Goal: Task Accomplishment & Management: Manage account settings

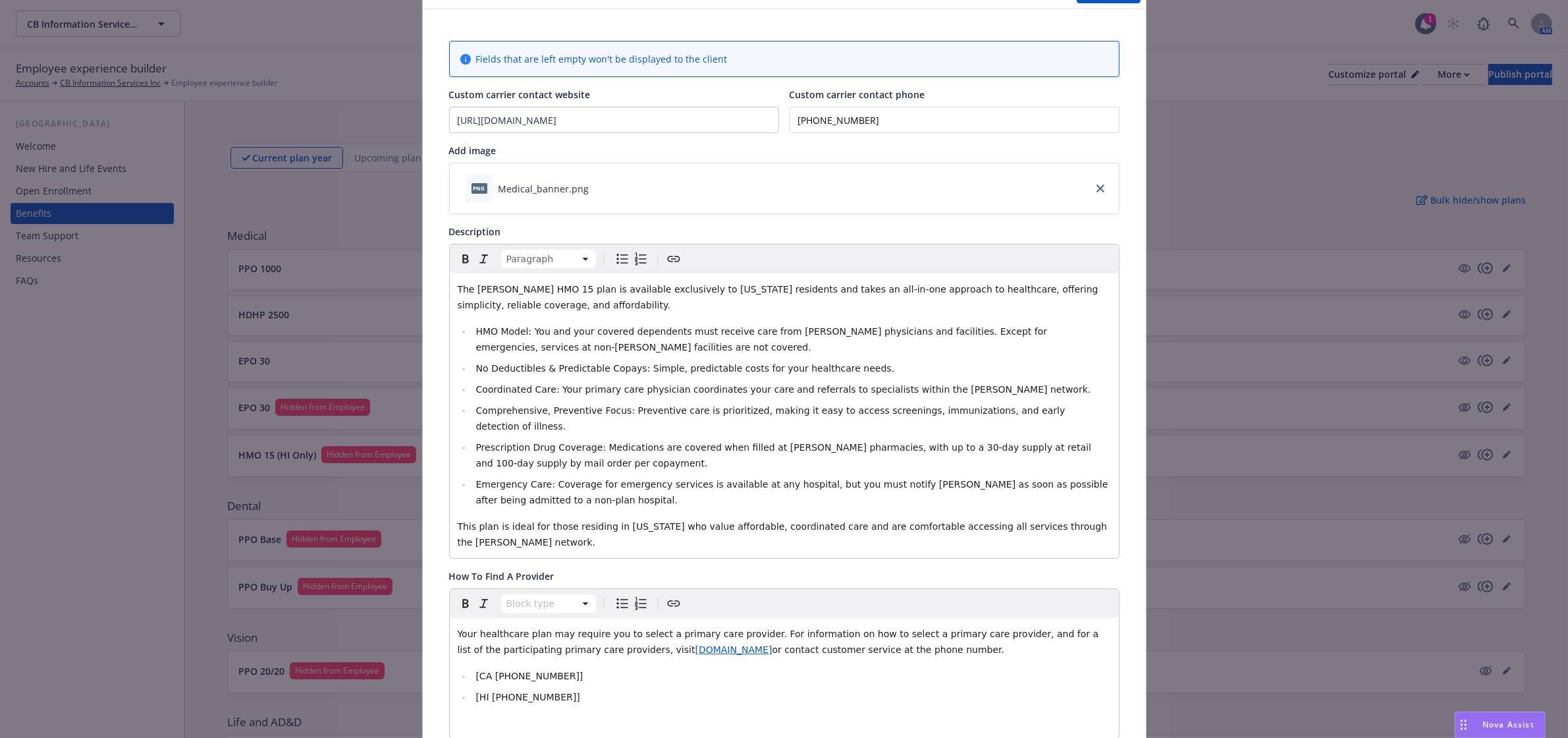
scroll to position [82, 0]
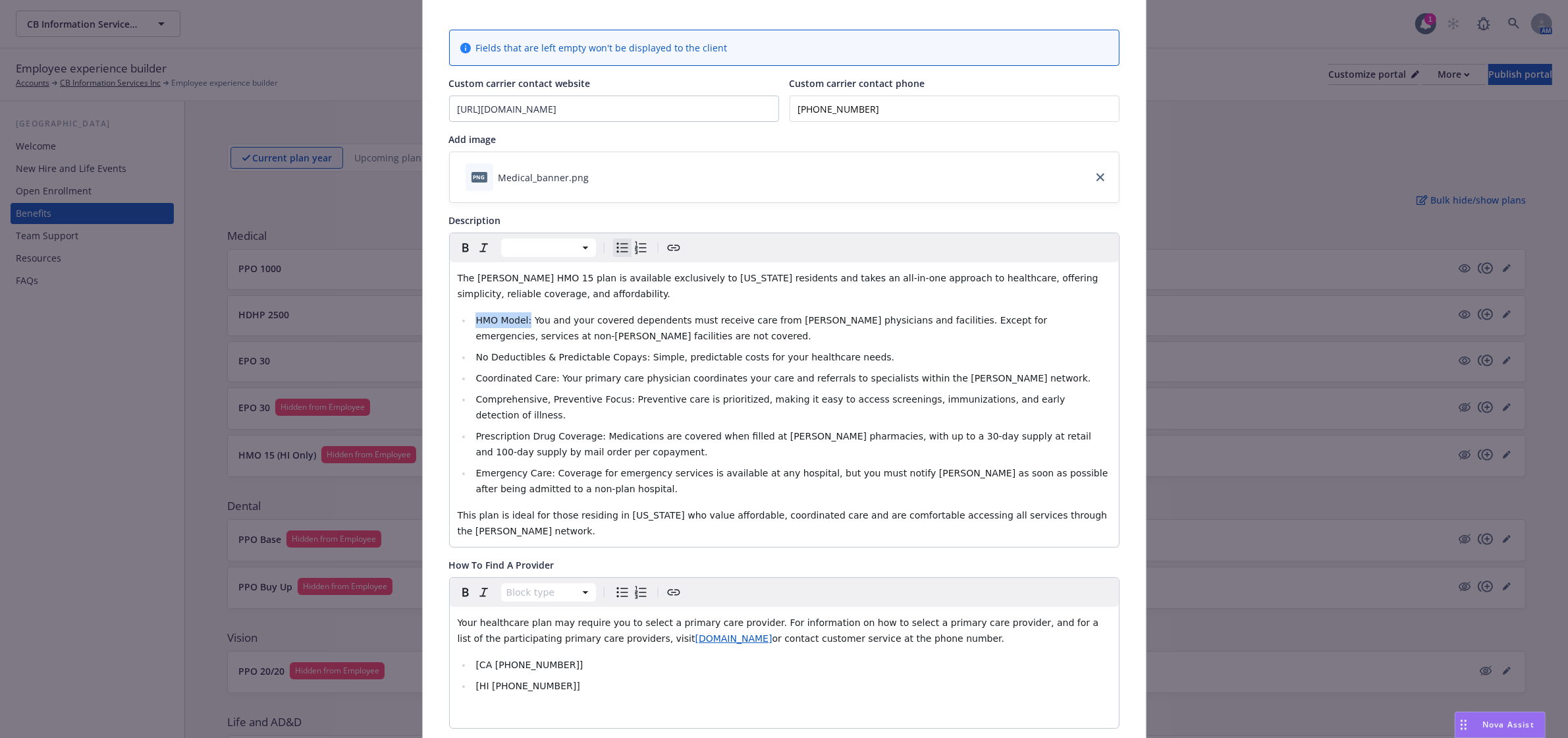
drag, startPoint x: 523, startPoint y: 317, endPoint x: 446, endPoint y: 306, distance: 77.8
click at [449, 306] on div "The [PERSON_NAME] HMO 15 plan is available exclusively to [US_STATE] residents …" at bounding box center [784, 405] width 669 height 285
click at [456, 236] on div at bounding box center [784, 247] width 669 height 29
drag, startPoint x: 523, startPoint y: 320, endPoint x: 472, endPoint y: 319, distance: 51.0
click at [476, 319] on span "HMO Model: You and your covered dependents must receive care from [PERSON_NAME]…" at bounding box center [763, 328] width 574 height 26
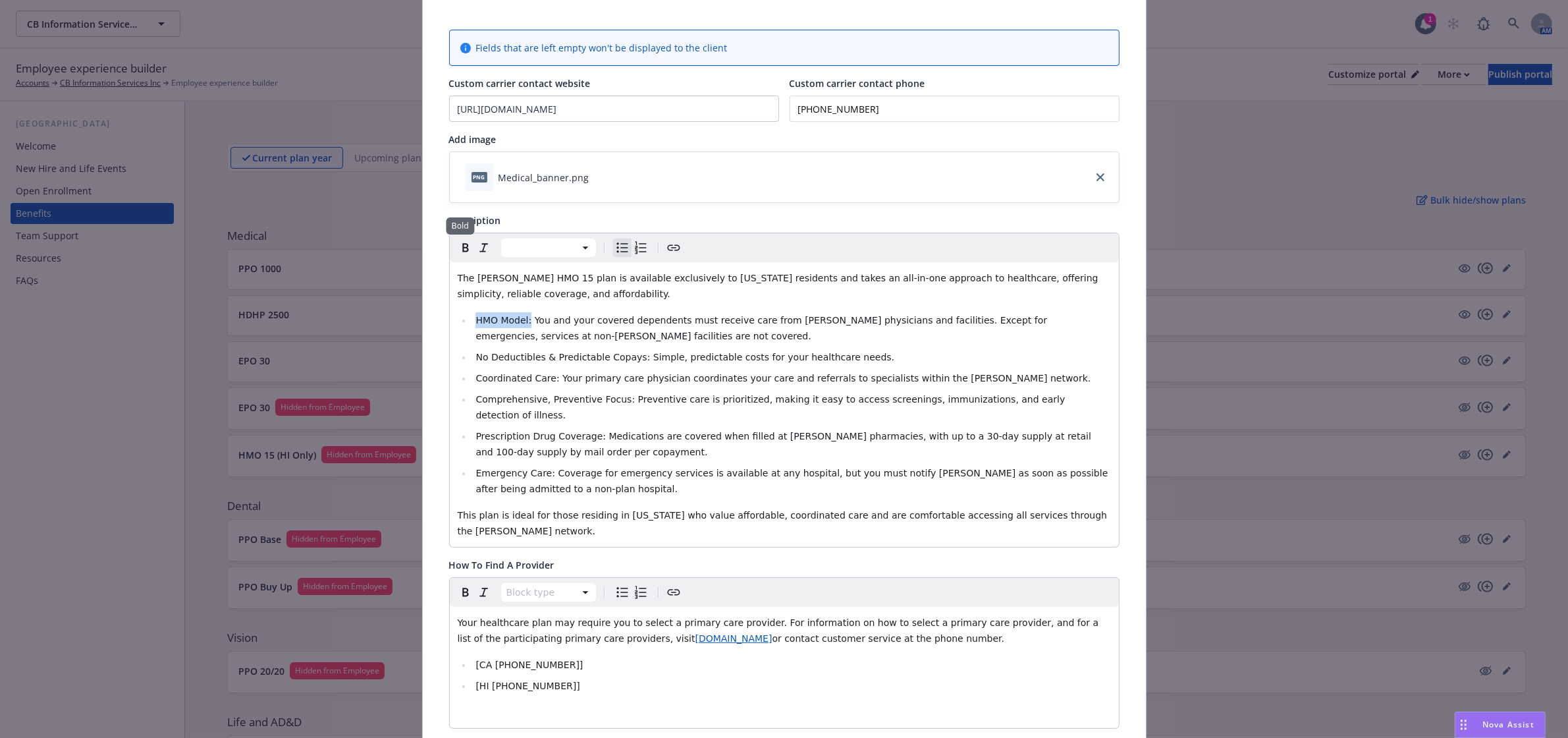
click at [457, 246] on icon "Bold" at bounding box center [465, 247] width 16 height 16
drag, startPoint x: 626, startPoint y: 359, endPoint x: 463, endPoint y: 358, distance: 163.0
click at [463, 358] on ul "HMO Model: You and your covered dependents must receive care from [PERSON_NAME]…" at bounding box center [784, 405] width 653 height 185
click at [460, 250] on icon "Bold" at bounding box center [465, 247] width 16 height 16
drag, startPoint x: 544, startPoint y: 383, endPoint x: 449, endPoint y: 379, distance: 95.1
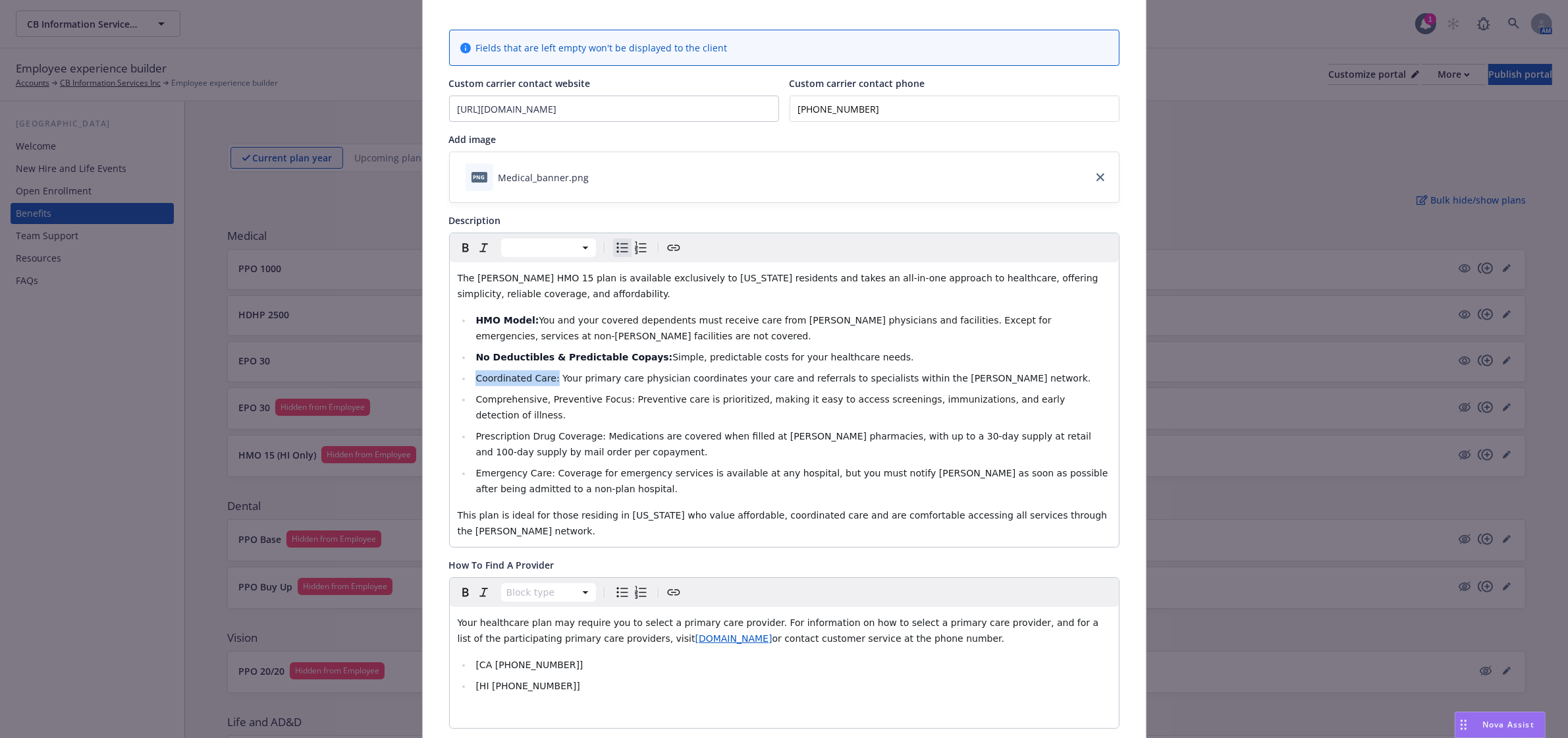
click at [449, 379] on div "The [PERSON_NAME] HMO 15 plan is available exclusively to [US_STATE] residents …" at bounding box center [784, 405] width 669 height 285
click at [464, 254] on icon "Bold" at bounding box center [465, 247] width 16 height 16
drag, startPoint x: 609, startPoint y: 399, endPoint x: 466, endPoint y: 404, distance: 143.1
click at [472, 404] on li "Comprehensive, Preventive Focus: Preventive care is prioritized, making it easy…" at bounding box center [791, 407] width 639 height 31
click at [457, 242] on icon "Bold" at bounding box center [465, 247] width 16 height 16
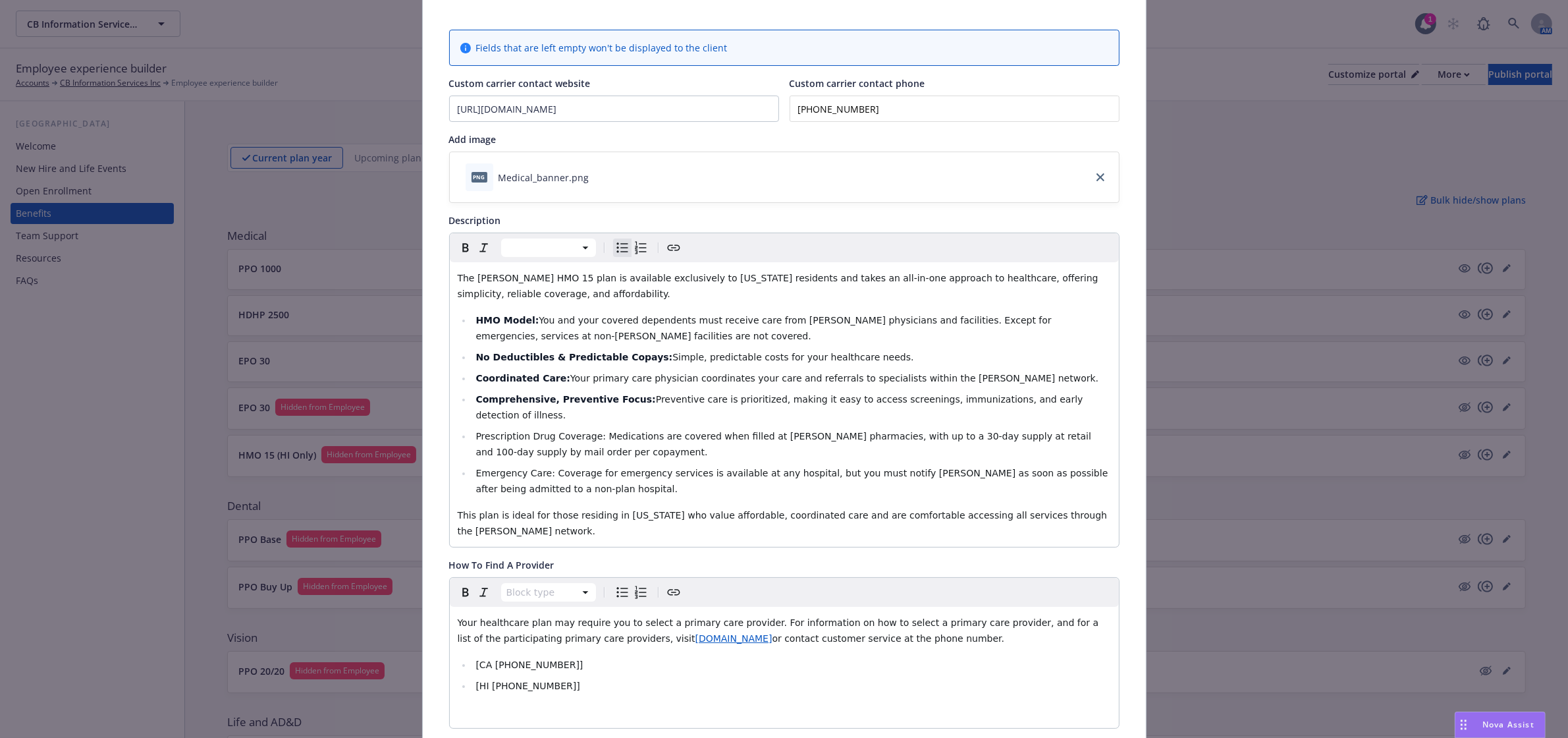
click at [623, 465] on li "Emergency Care: Coverage for emergency services is available at any hospital, b…" at bounding box center [791, 481] width 639 height 31
drag, startPoint x: 584, startPoint y: 420, endPoint x: 456, endPoint y: 417, distance: 128.0
click at [472, 428] on li "Prescription Drug Coverage: Medications are covered when filled at [PERSON_NAME…" at bounding box center [791, 444] width 639 height 31
click at [457, 247] on icon "Bold" at bounding box center [465, 247] width 16 height 16
drag, startPoint x: 539, startPoint y: 462, endPoint x: 449, endPoint y: 461, distance: 90.0
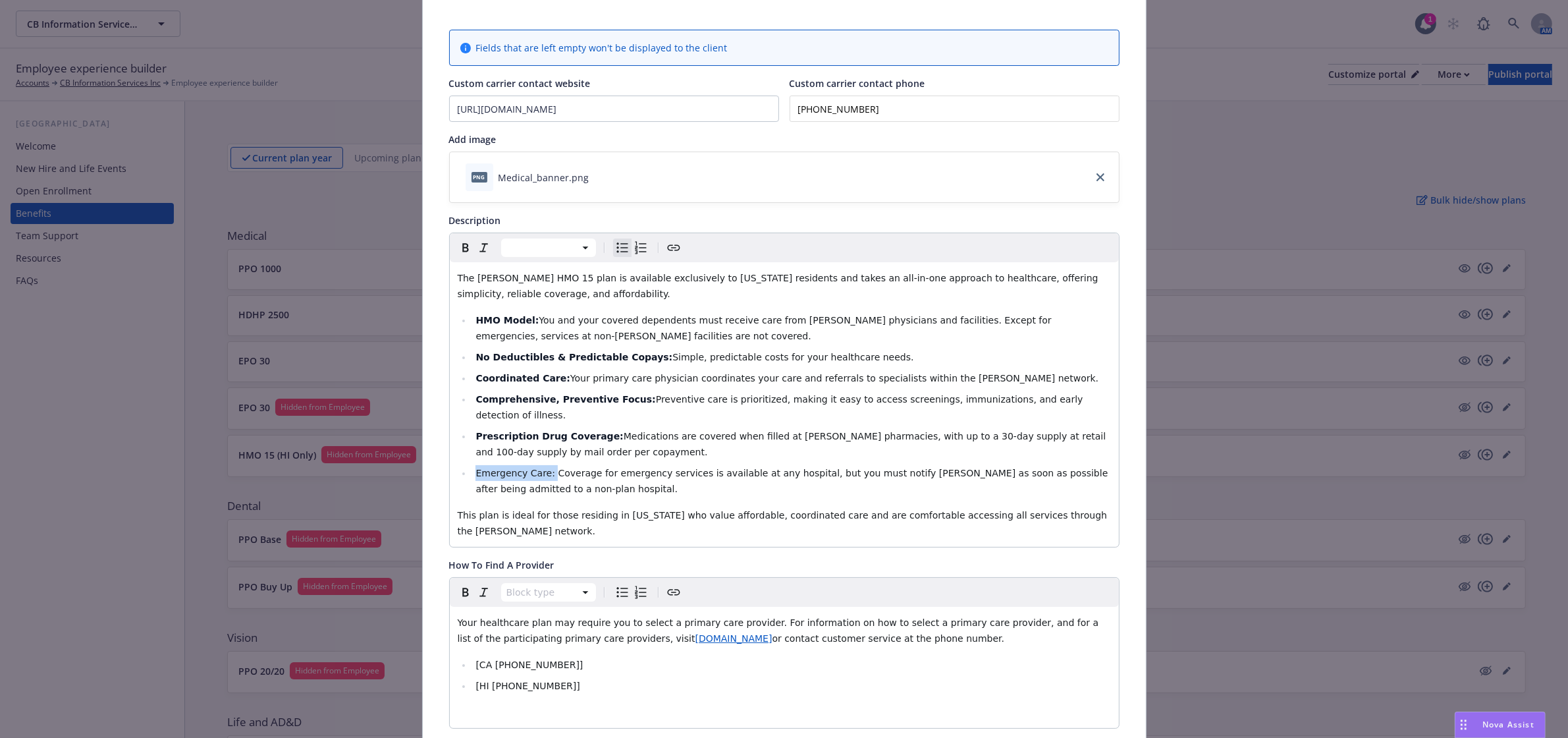
click at [449, 461] on div "The [PERSON_NAME] HMO 15 plan is available exclusively to [US_STATE] residents …" at bounding box center [784, 405] width 669 height 285
click at [462, 241] on icon "Bold" at bounding box center [465, 247] width 16 height 16
click at [657, 431] on span "Medications are covered when filled at [PERSON_NAME] pharmacies, with up to a 3…" at bounding box center [791, 444] width 633 height 26
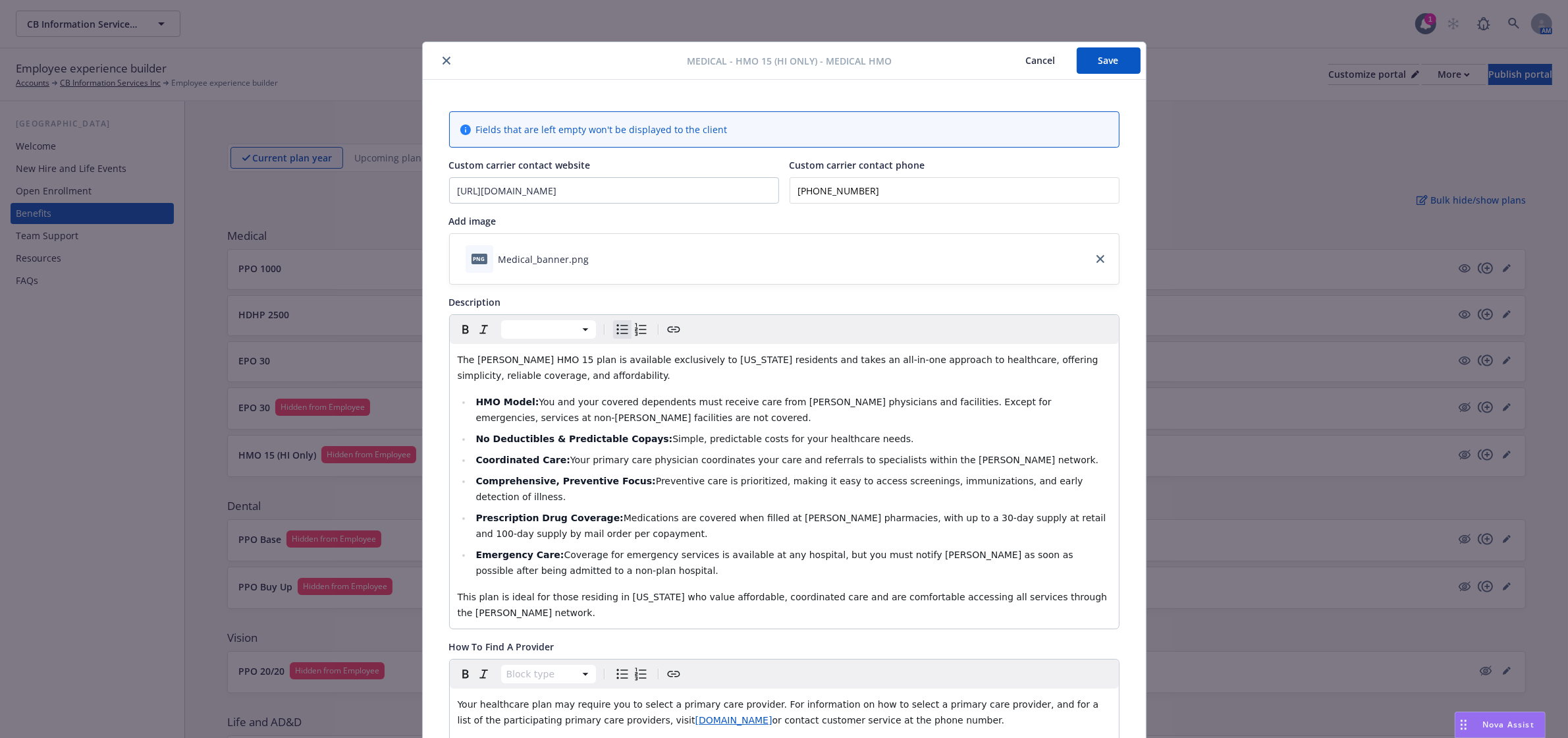
scroll to position [0, 0]
click at [1119, 50] on button "Save" at bounding box center [1109, 61] width 64 height 26
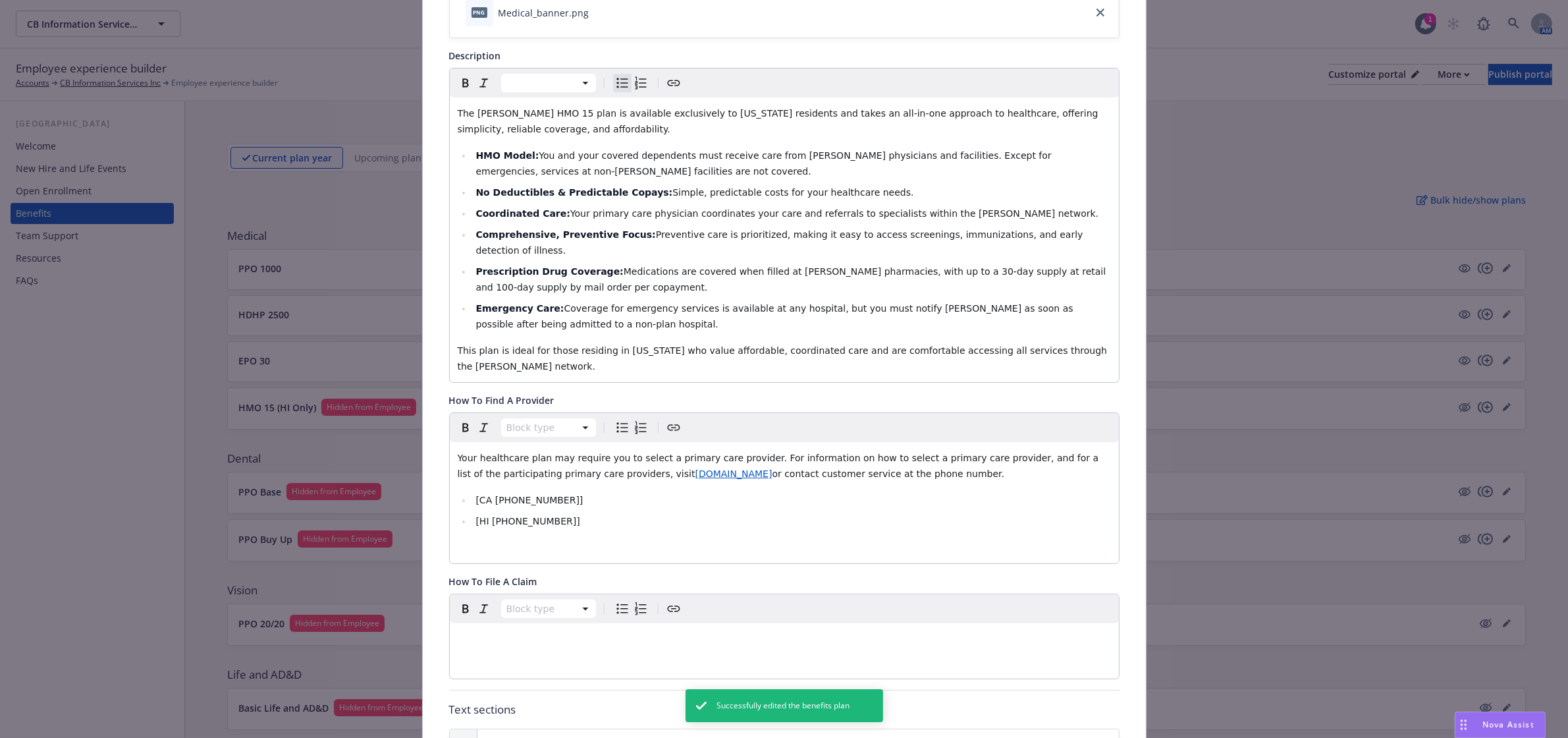
scroll to position [329, 0]
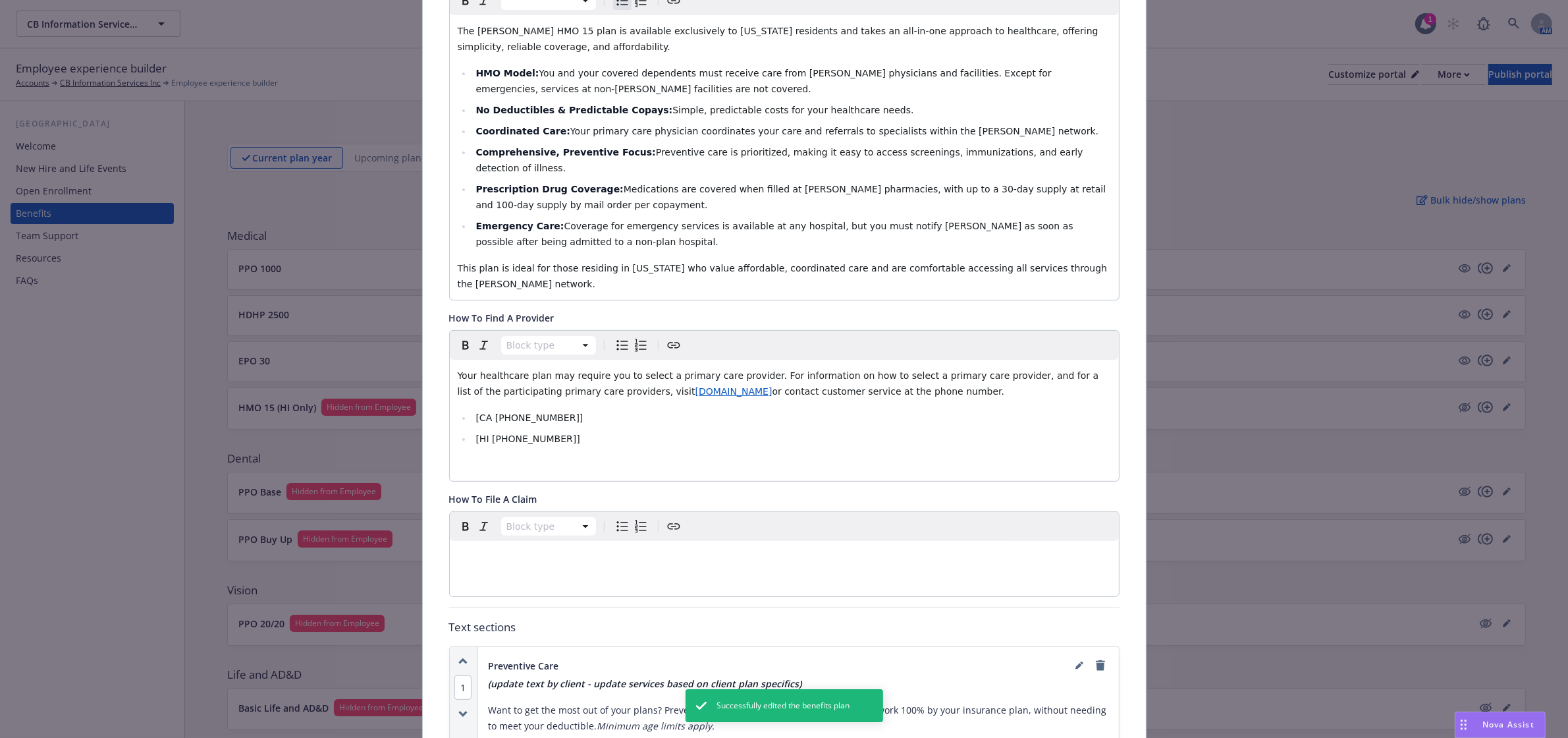
click at [695, 386] on span "[DOMAIN_NAME]" at bounding box center [733, 392] width 77 height 10
click at [623, 392] on span "[URL][DOMAIN_NAME][US_STATE]" at bounding box center [612, 387] width 149 height 12
click at [850, 425] on div "Your healthcare plan may require you to select a primary care provider. For inf…" at bounding box center [784, 420] width 669 height 122
click at [476, 412] on span "[CA [PHONE_NUMBER]]" at bounding box center [529, 418] width 108 height 10
click at [589, 410] on li "CA [PHONE_NUMBER]]" at bounding box center [791, 418] width 639 height 16
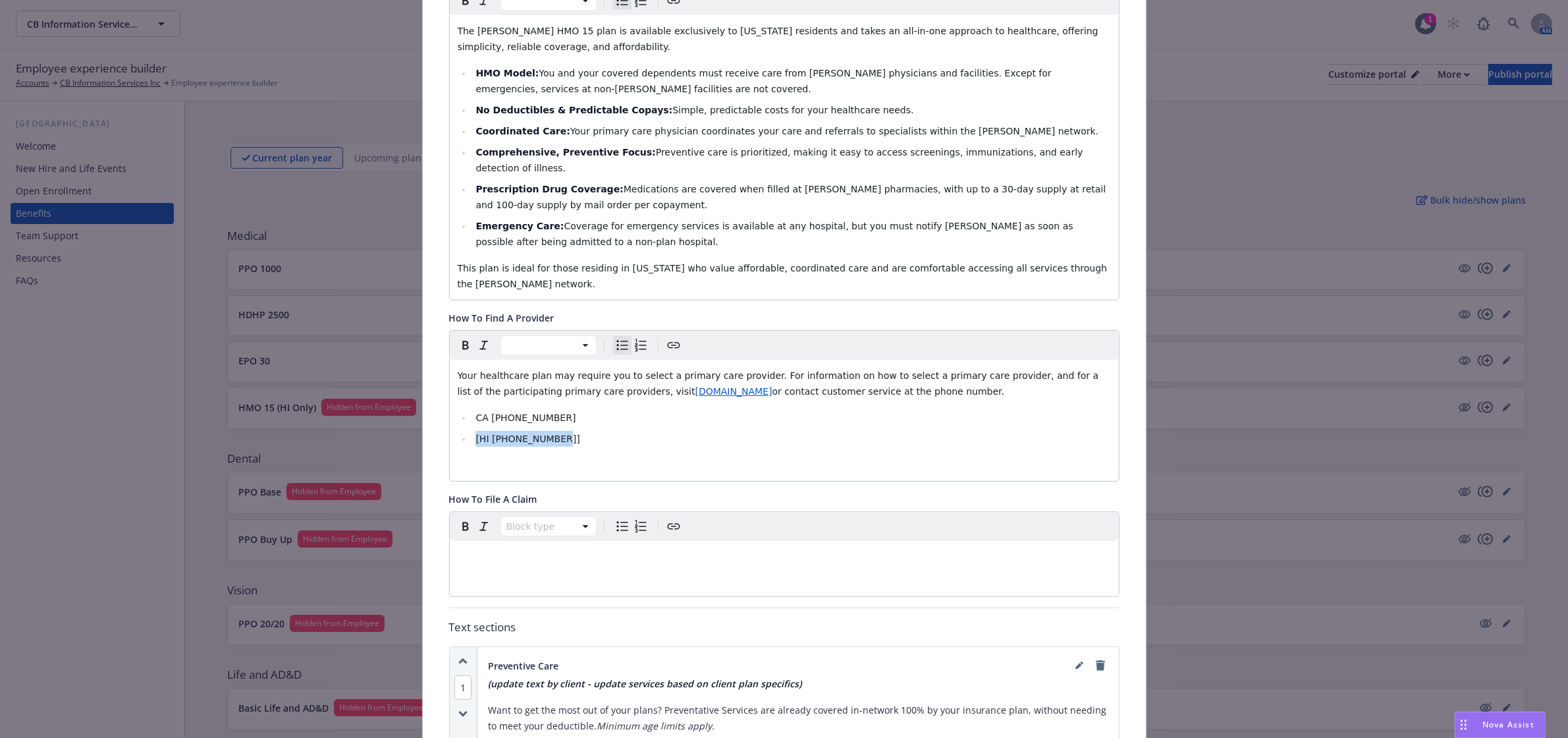
drag, startPoint x: 567, startPoint y: 415, endPoint x: 420, endPoint y: 406, distance: 147.3
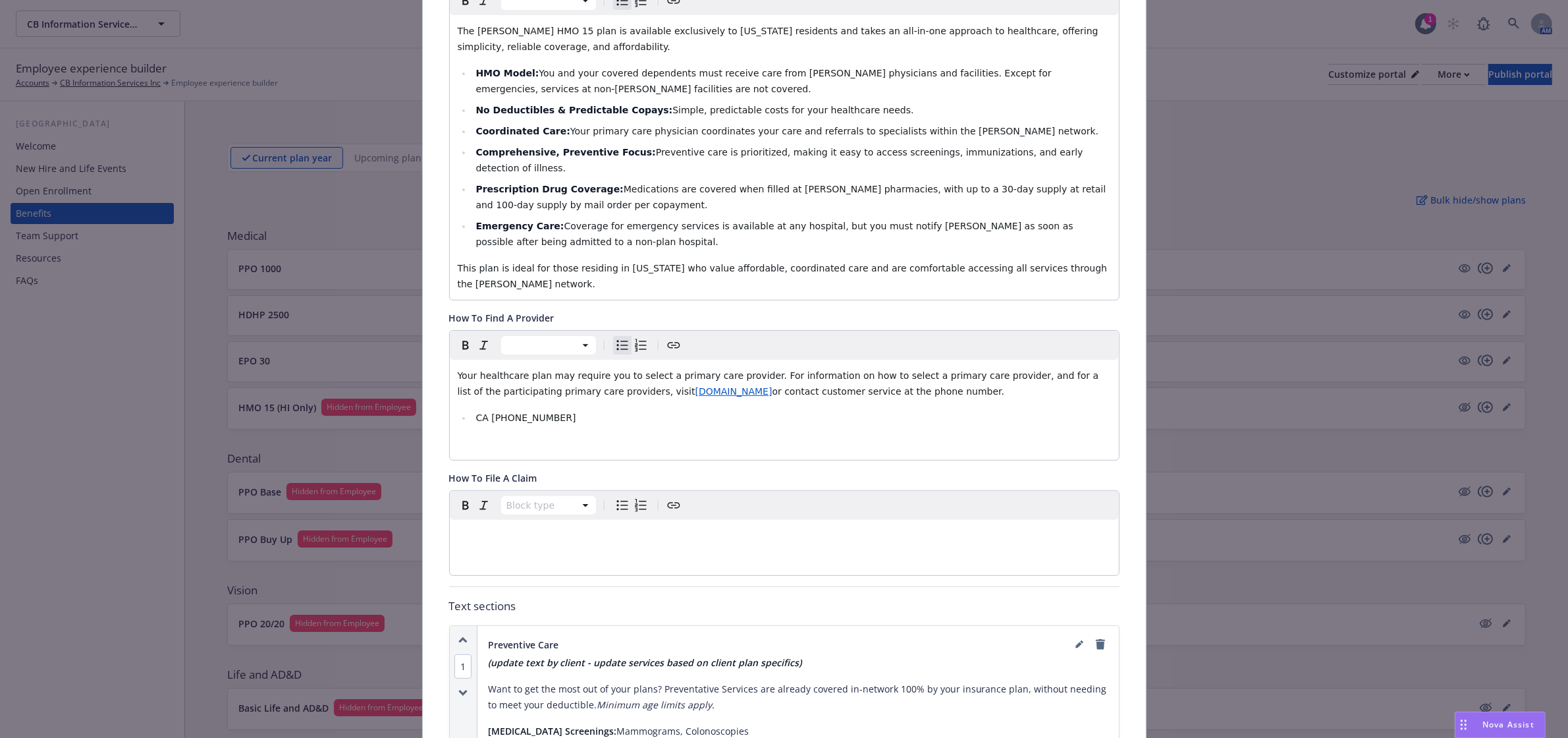
scroll to position [0, 0]
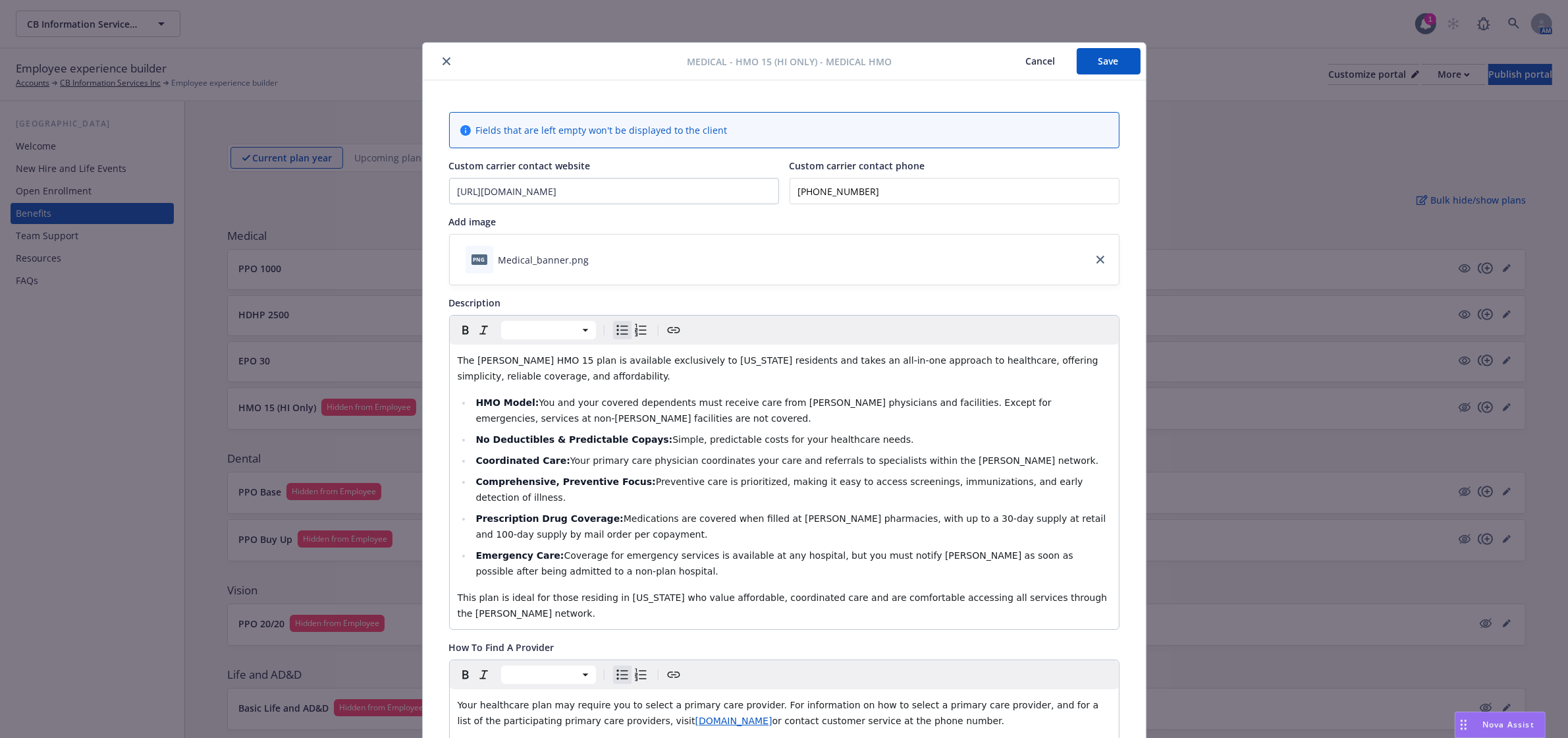
click at [1094, 64] on button "Save" at bounding box center [1109, 61] width 64 height 26
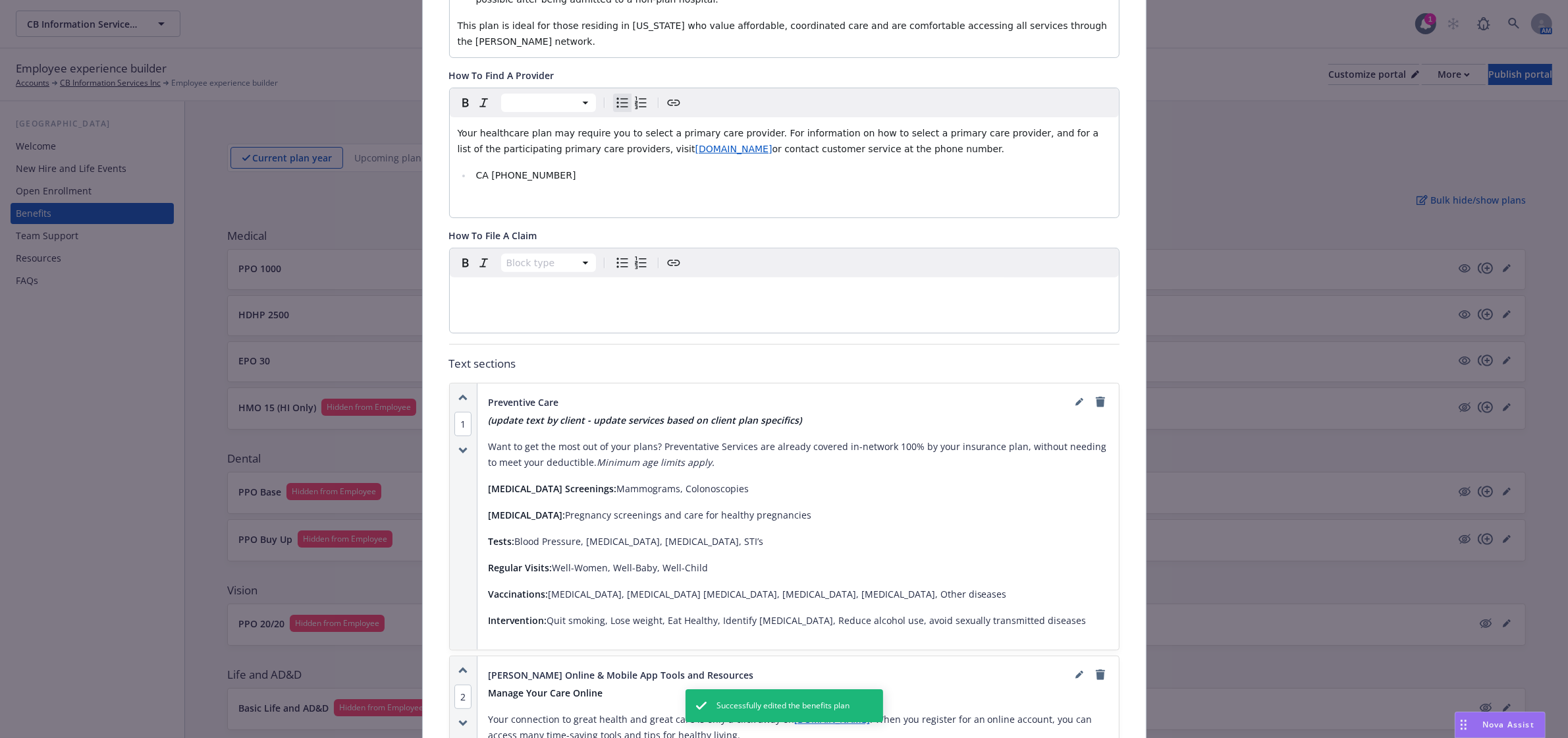
scroll to position [577, 0]
click at [1075, 393] on icon "editPencil" at bounding box center [1079, 397] width 8 height 8
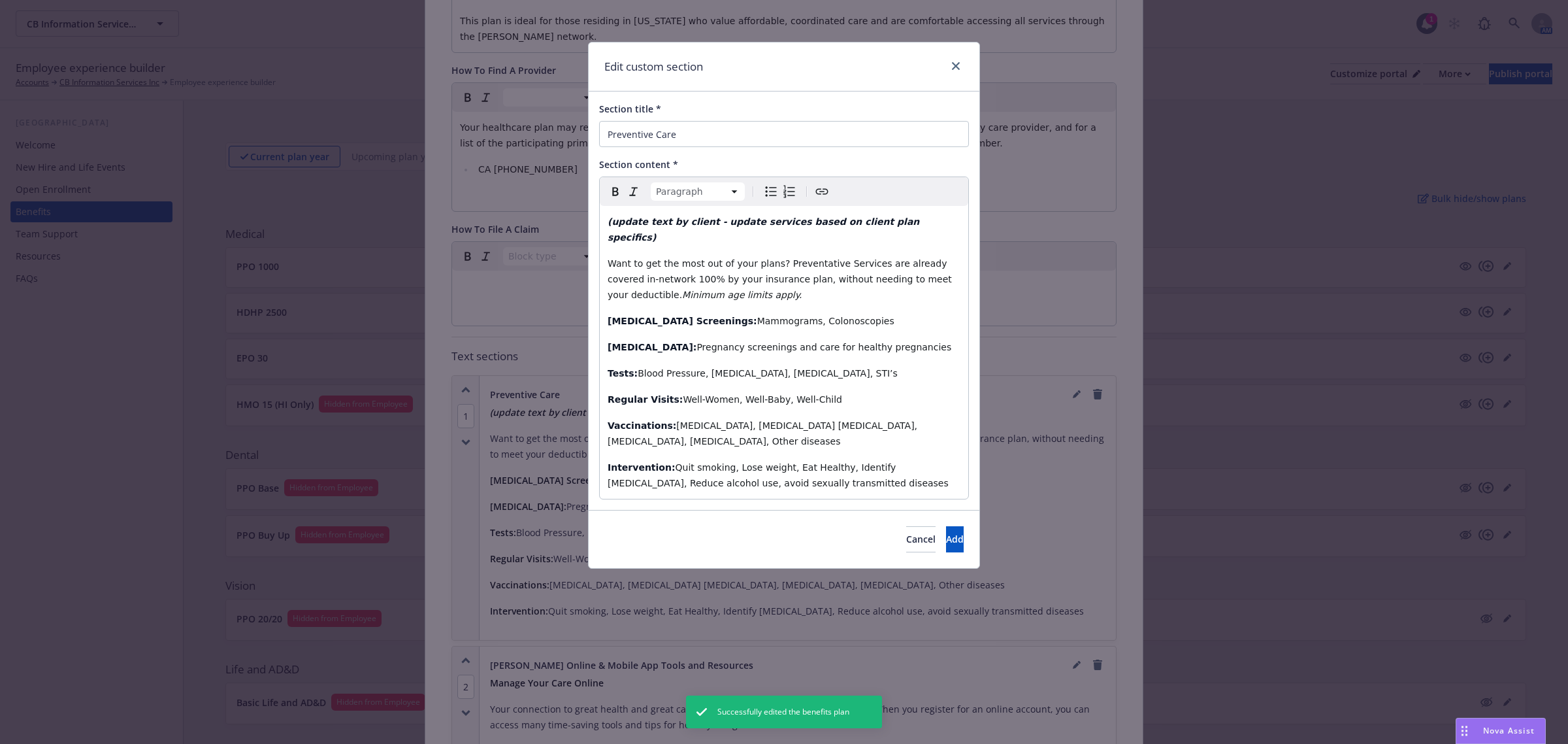
drag, startPoint x: 918, startPoint y: 224, endPoint x: 461, endPoint y: 233, distance: 457.1
click at [461, 233] on div "Edit custom section Section title * Preventive Care Section content * Paragraph…" at bounding box center [784, 372] width 1568 height 744
click at [839, 233] on div "(update text by client - update services based on client plan specifics) Want t…" at bounding box center [784, 352] width 368 height 293
click at [900, 213] on div "(update text by client - update services based on client plan specifics) Want t…" at bounding box center [784, 352] width 368 height 293
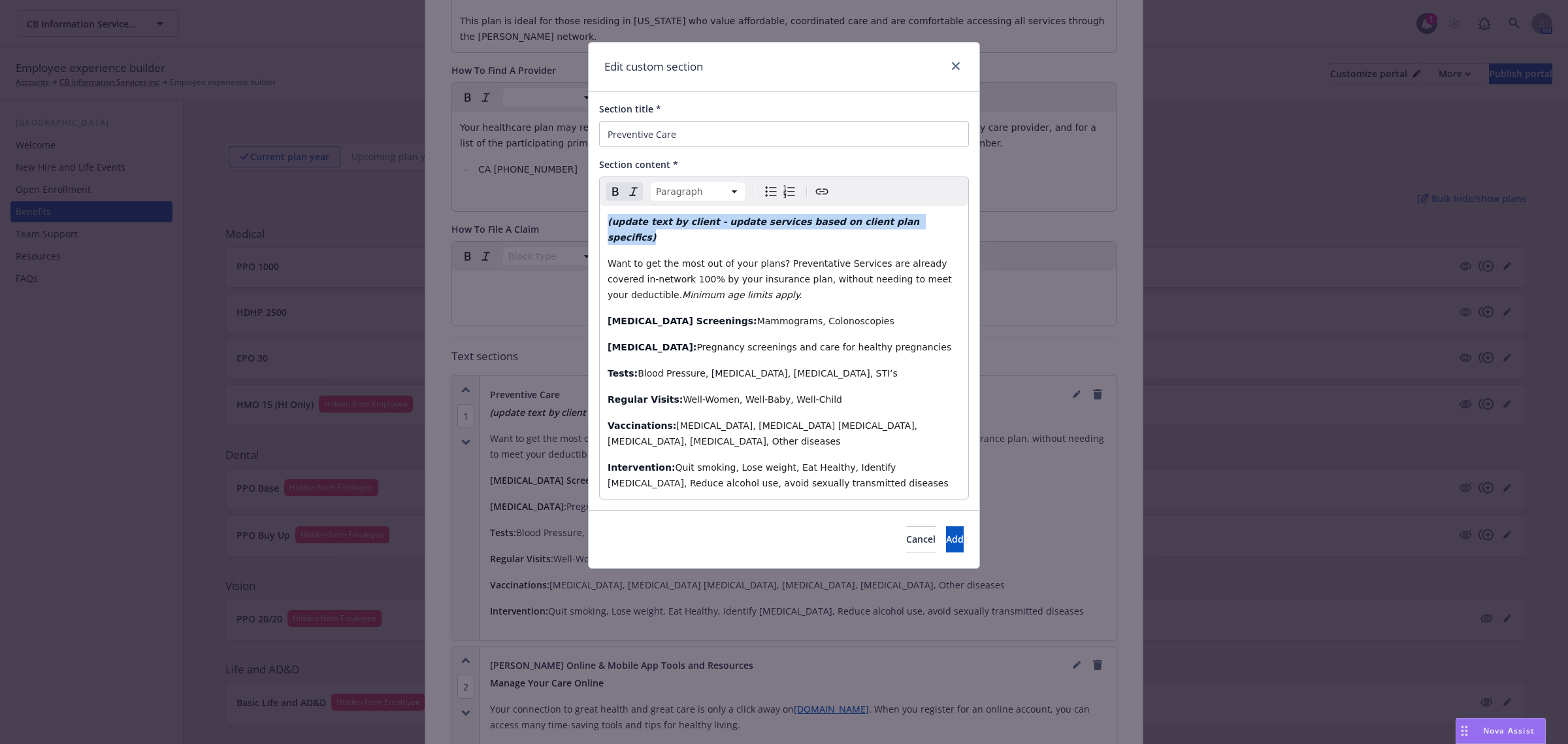
drag, startPoint x: 909, startPoint y: 214, endPoint x: 602, endPoint y: 222, distance: 307.1
click at [602, 222] on div "(update text by client - update services based on client plan specifics) Want t…" at bounding box center [784, 352] width 368 height 293
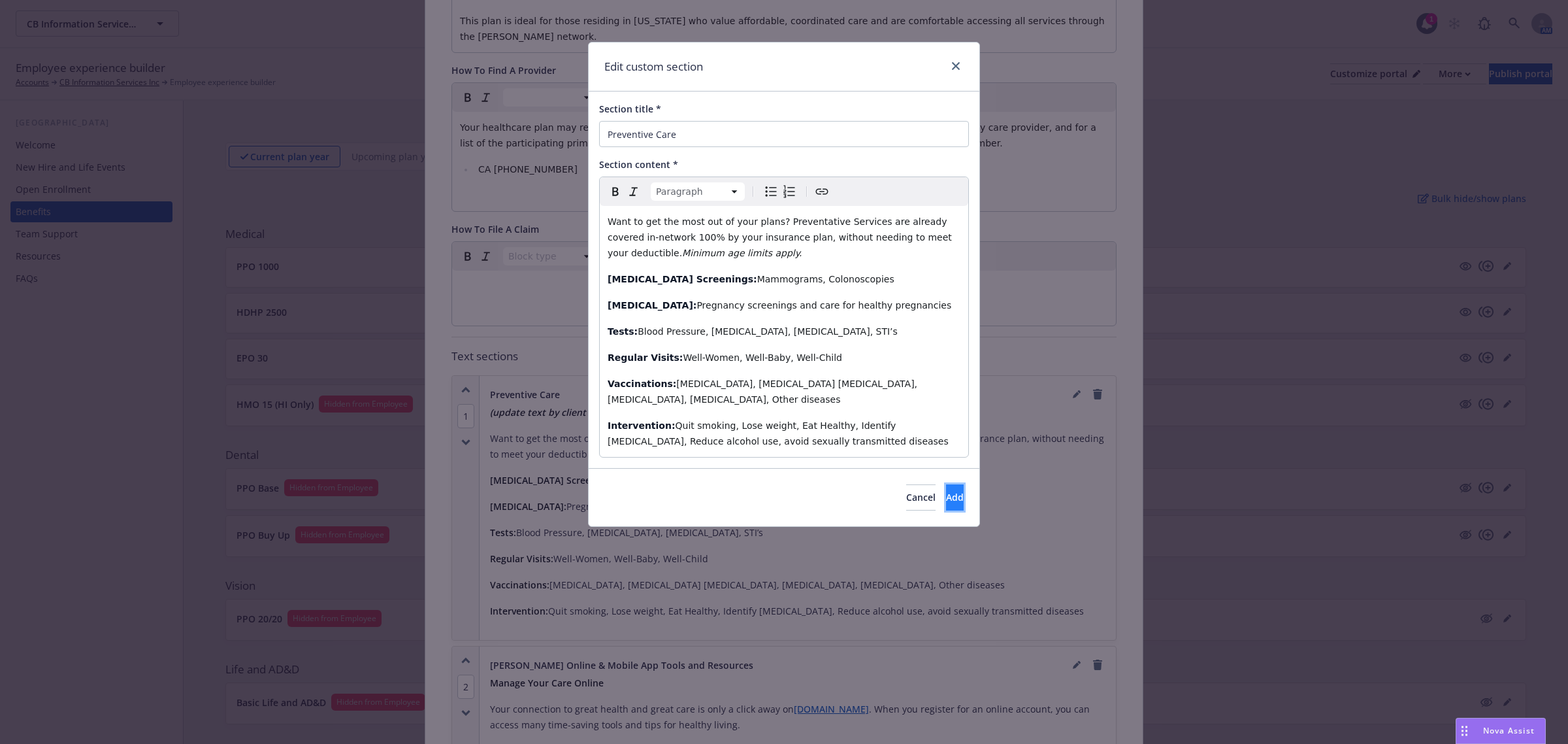
click at [946, 484] on button "Add" at bounding box center [954, 497] width 17 height 26
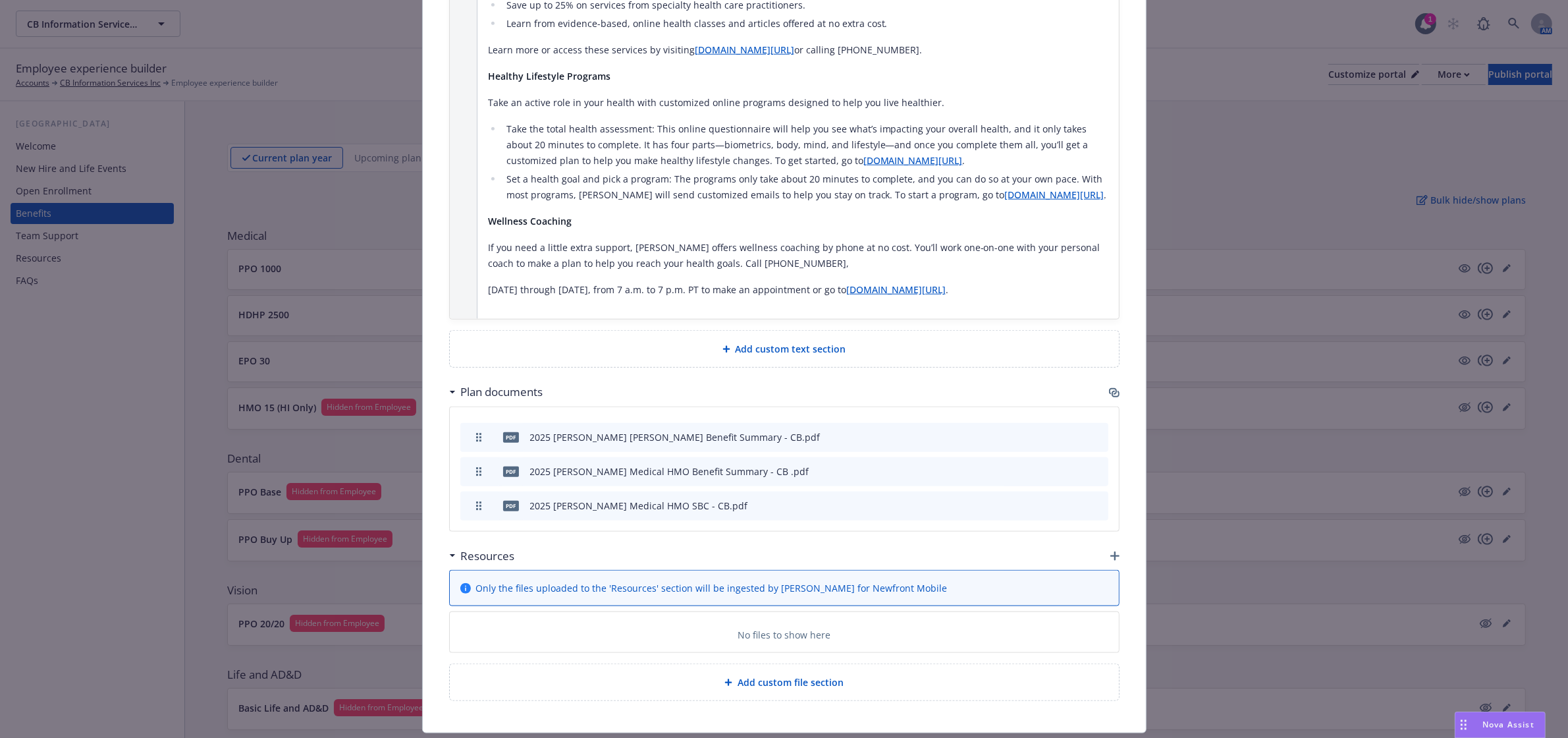
scroll to position [1691, 0]
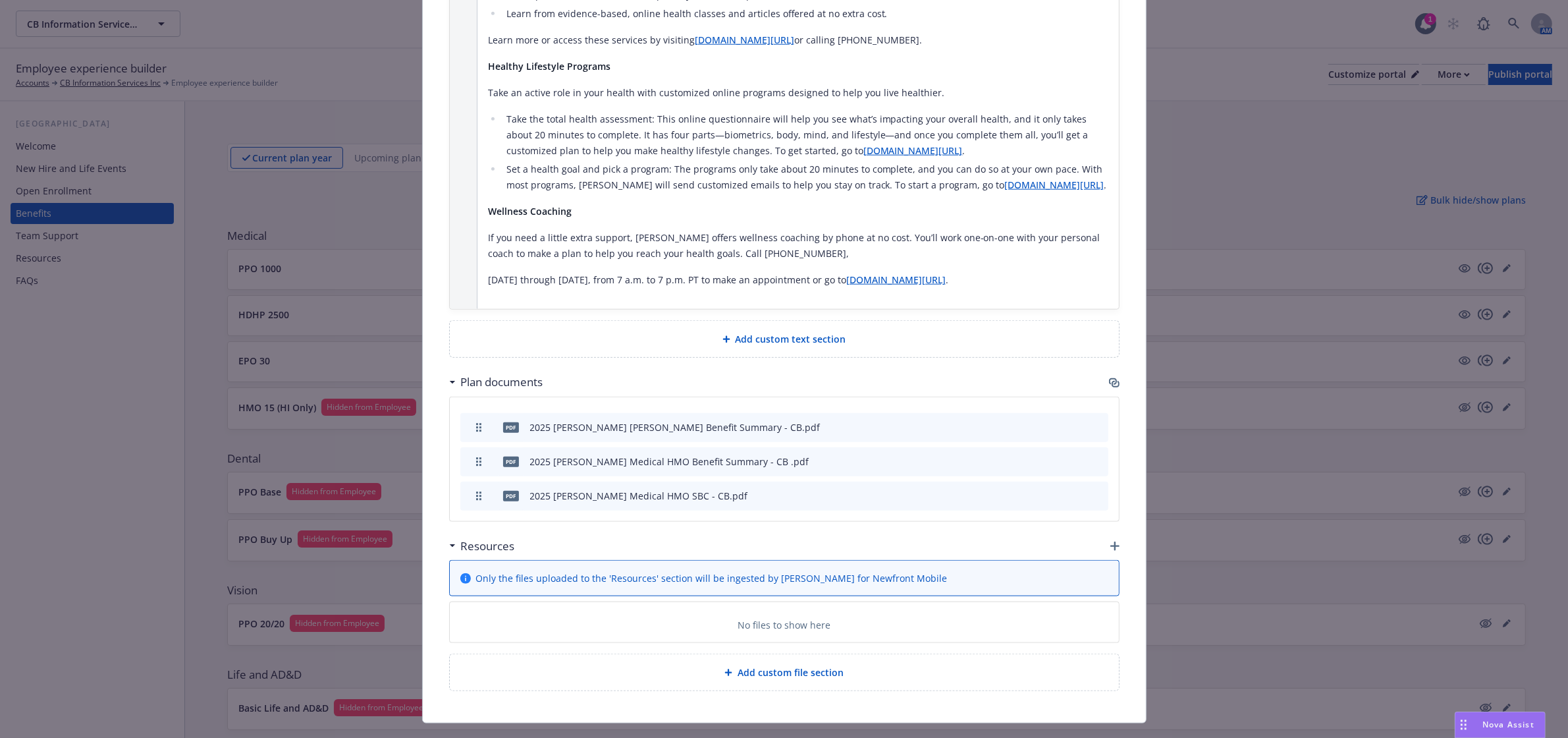
click at [1111, 542] on icon "button" at bounding box center [1115, 546] width 10 height 10
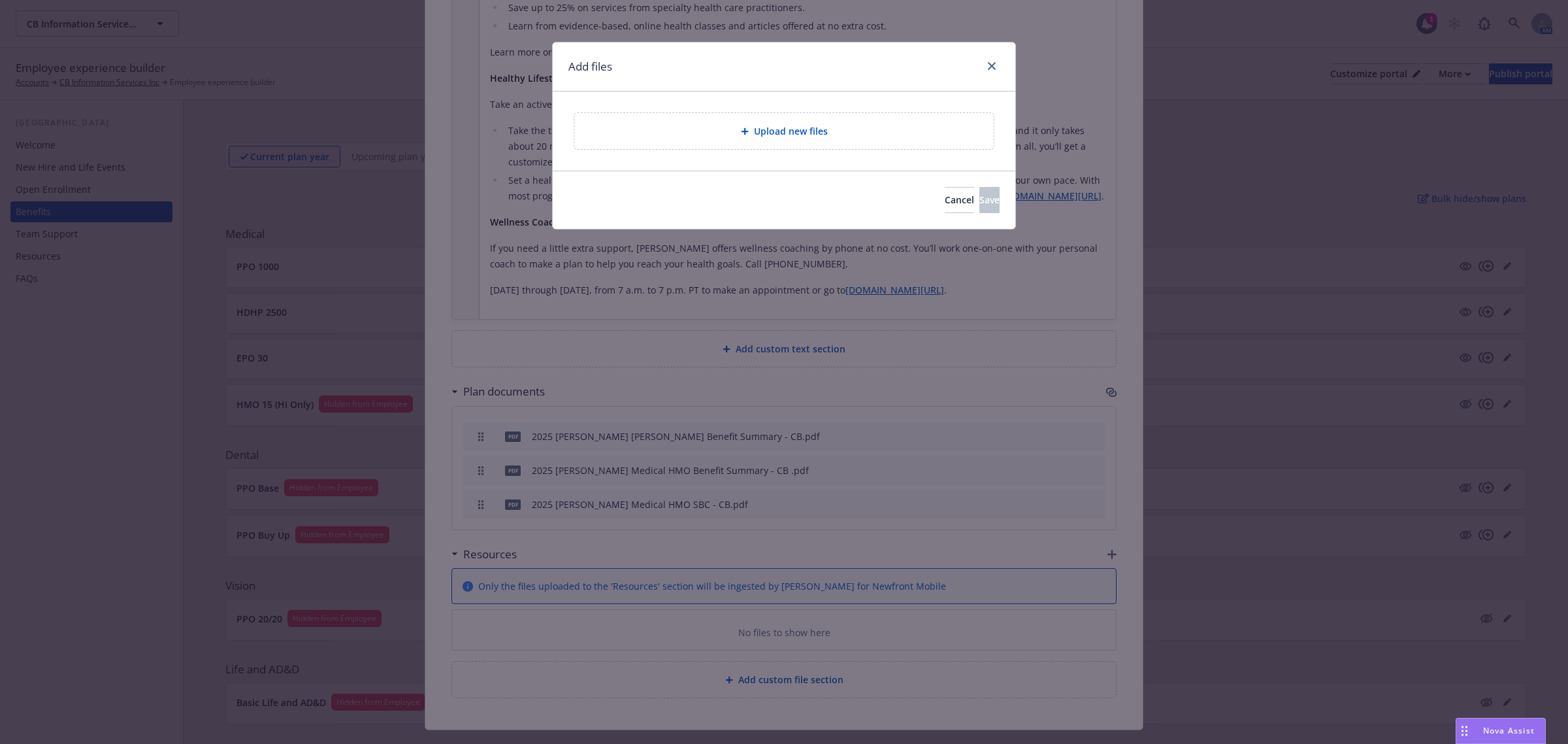
click at [755, 131] on span "Upload new files" at bounding box center [791, 131] width 74 height 14
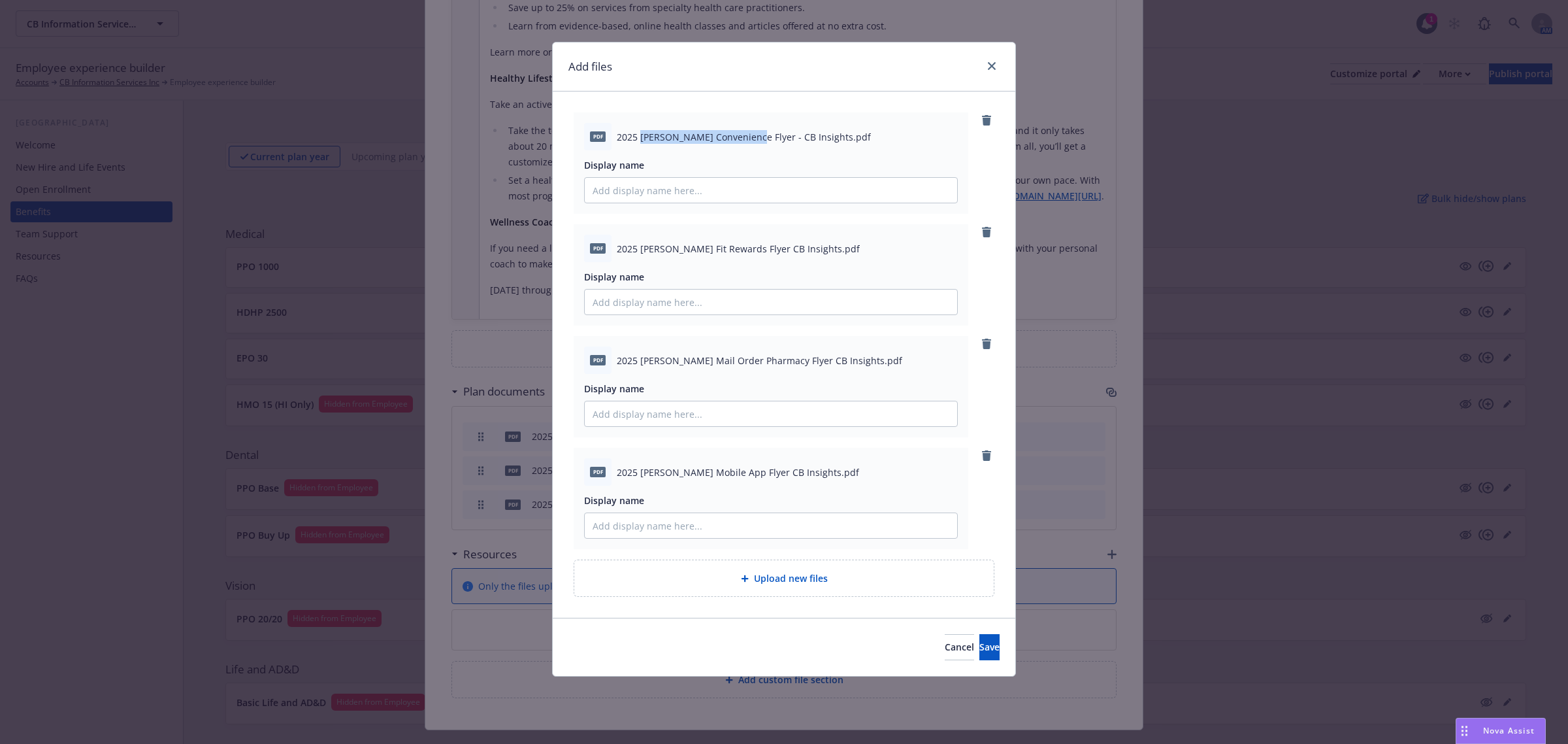
drag, startPoint x: 641, startPoint y: 133, endPoint x: 746, endPoint y: 136, distance: 105.0
click at [746, 136] on span "2025 [PERSON_NAME] Convenience Flyer - CB Insights.pdf" at bounding box center [743, 137] width 254 height 14
click at [726, 149] on div "pdf 2025 [PERSON_NAME] Convenience Flyer - CB Insights.pdf" at bounding box center [771, 137] width 373 height 28
drag, startPoint x: 641, startPoint y: 134, endPoint x: 745, endPoint y: 132, distance: 104.0
click at [745, 132] on span "2025 [PERSON_NAME] Convenience Flyer - CB Insights.pdf" at bounding box center [743, 137] width 254 height 14
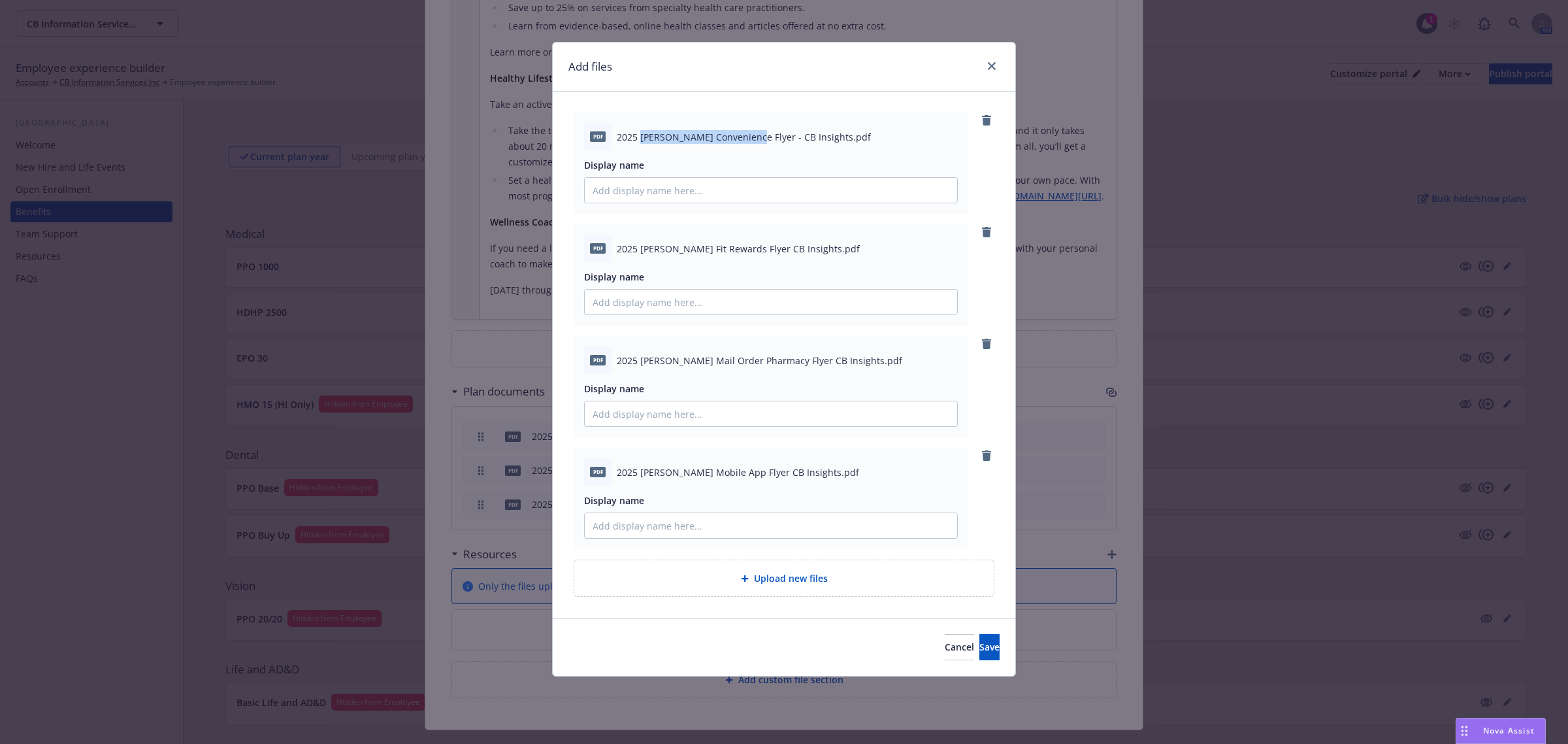
copy span "[PERSON_NAME] Convenience Flyer"
click at [755, 186] on input "Display name" at bounding box center [770, 189] width 373 height 25
paste input "[PERSON_NAME] Convenience Flyer"
type input "[PERSON_NAME] Convenience Flyer"
drag, startPoint x: 639, startPoint y: 245, endPoint x: 740, endPoint y: 239, distance: 101.2
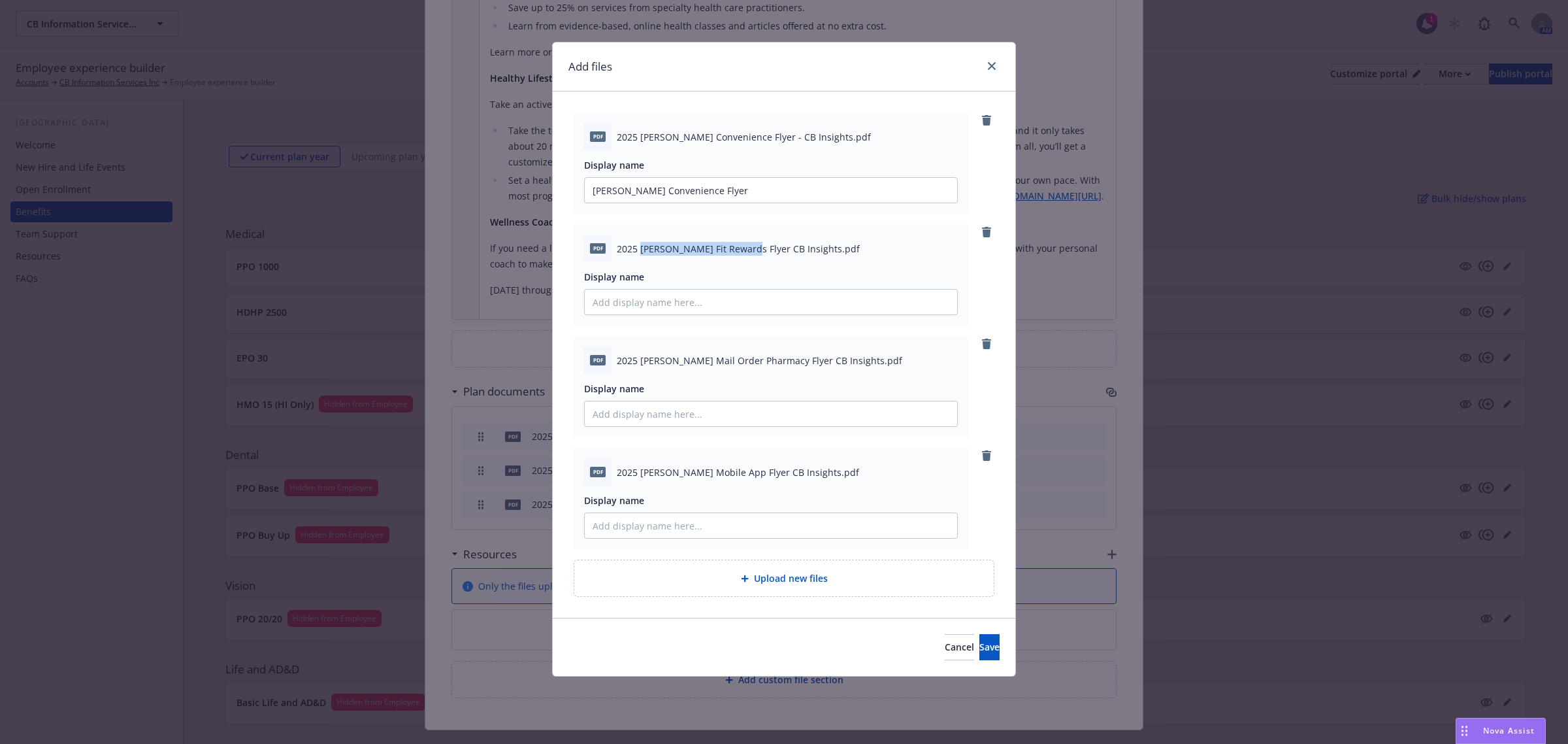
click at [740, 239] on div "pdf 2025 [PERSON_NAME] Fit Rewards Flyer CB Insights.pdf" at bounding box center [771, 248] width 373 height 28
copy span "[PERSON_NAME] Fit Rewards Flyer"
drag, startPoint x: 847, startPoint y: 308, endPoint x: 833, endPoint y: 319, distance: 17.8
click at [847, 311] on input "Display name" at bounding box center [770, 301] width 373 height 25
paste input "[PERSON_NAME] Fit Rewards Flyer"
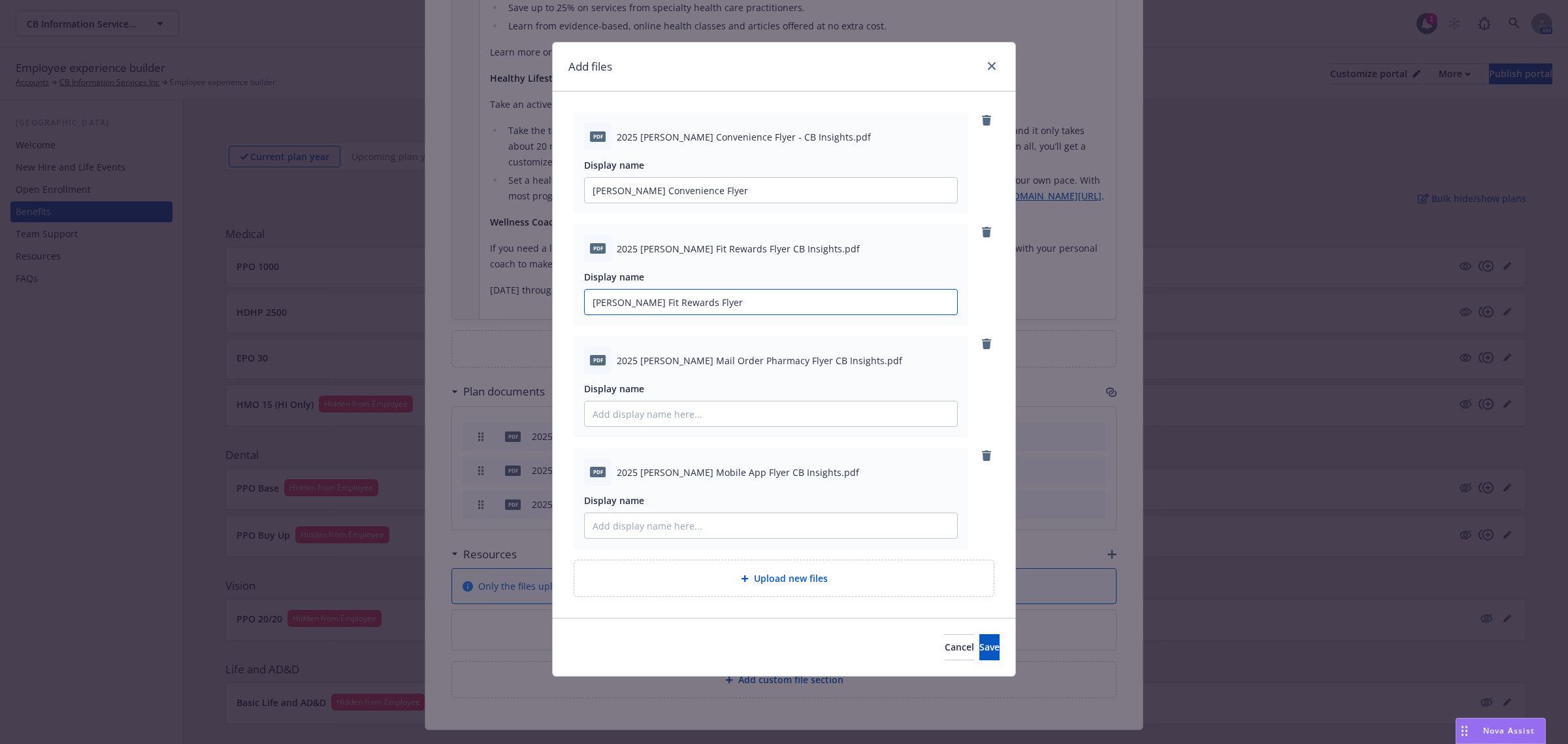
type input "[PERSON_NAME] Fit Rewards Flyer"
drag, startPoint x: 640, startPoint y: 359, endPoint x: 782, endPoint y: 368, distance: 142.3
click at [782, 368] on div "pdf 2025 [PERSON_NAME] Mail Order Pharmacy Flyer CB Insights.pdf" at bounding box center [771, 360] width 373 height 28
copy span "[PERSON_NAME] Mail Order Pharmacy Flyer"
click at [790, 423] on input "Display name" at bounding box center [770, 413] width 373 height 25
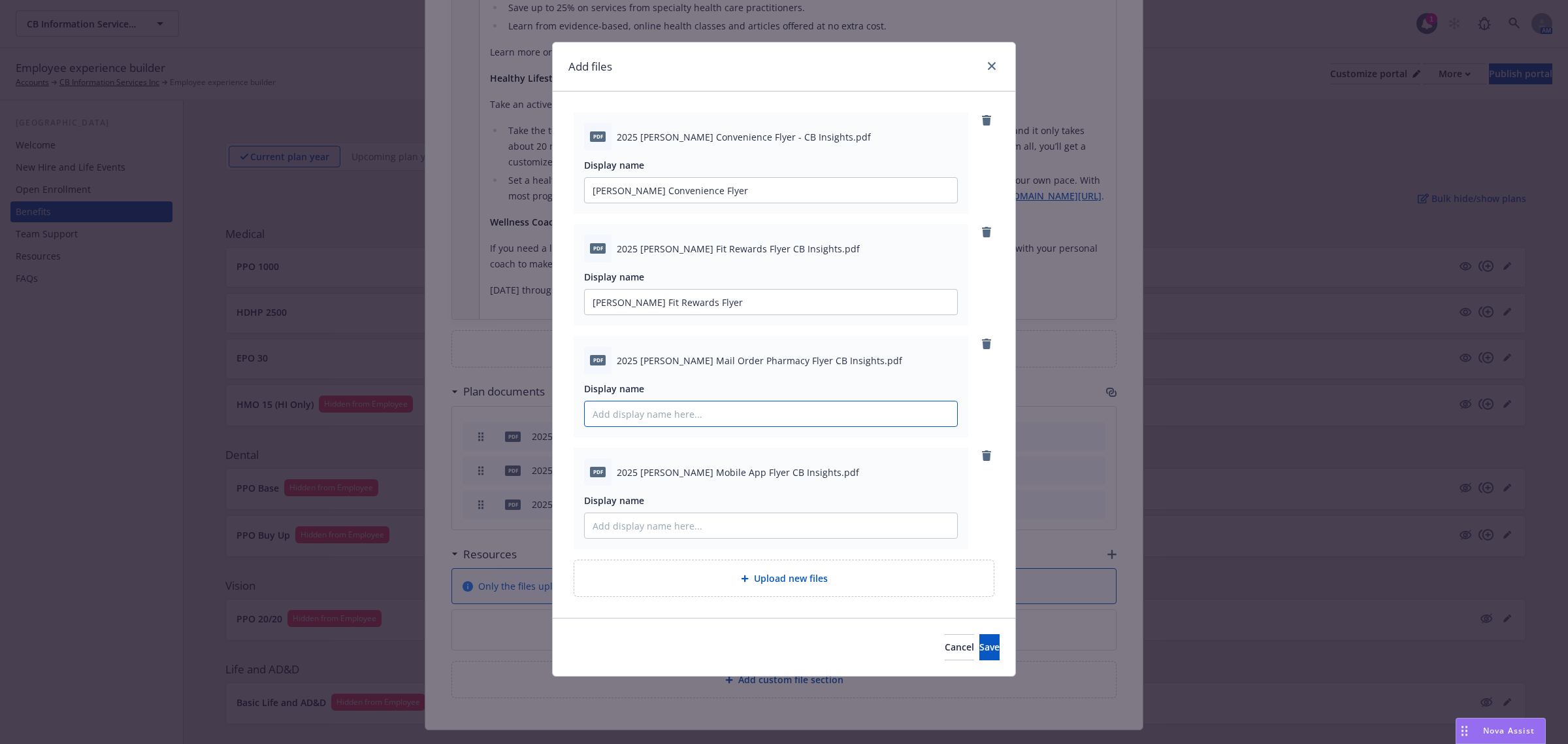
paste input "[PERSON_NAME] Mail Order Pharmacy Flyer"
type input "[PERSON_NAME] Mail Order Pharmacy Flyer"
drag, startPoint x: 640, startPoint y: 471, endPoint x: 739, endPoint y: 472, distance: 99.0
click at [739, 472] on span "2025 [PERSON_NAME] Mobile App Flyer CB Insights.pdf" at bounding box center [738, 472] width 243 height 14
copy span "[PERSON_NAME] Mobile App Flyer"
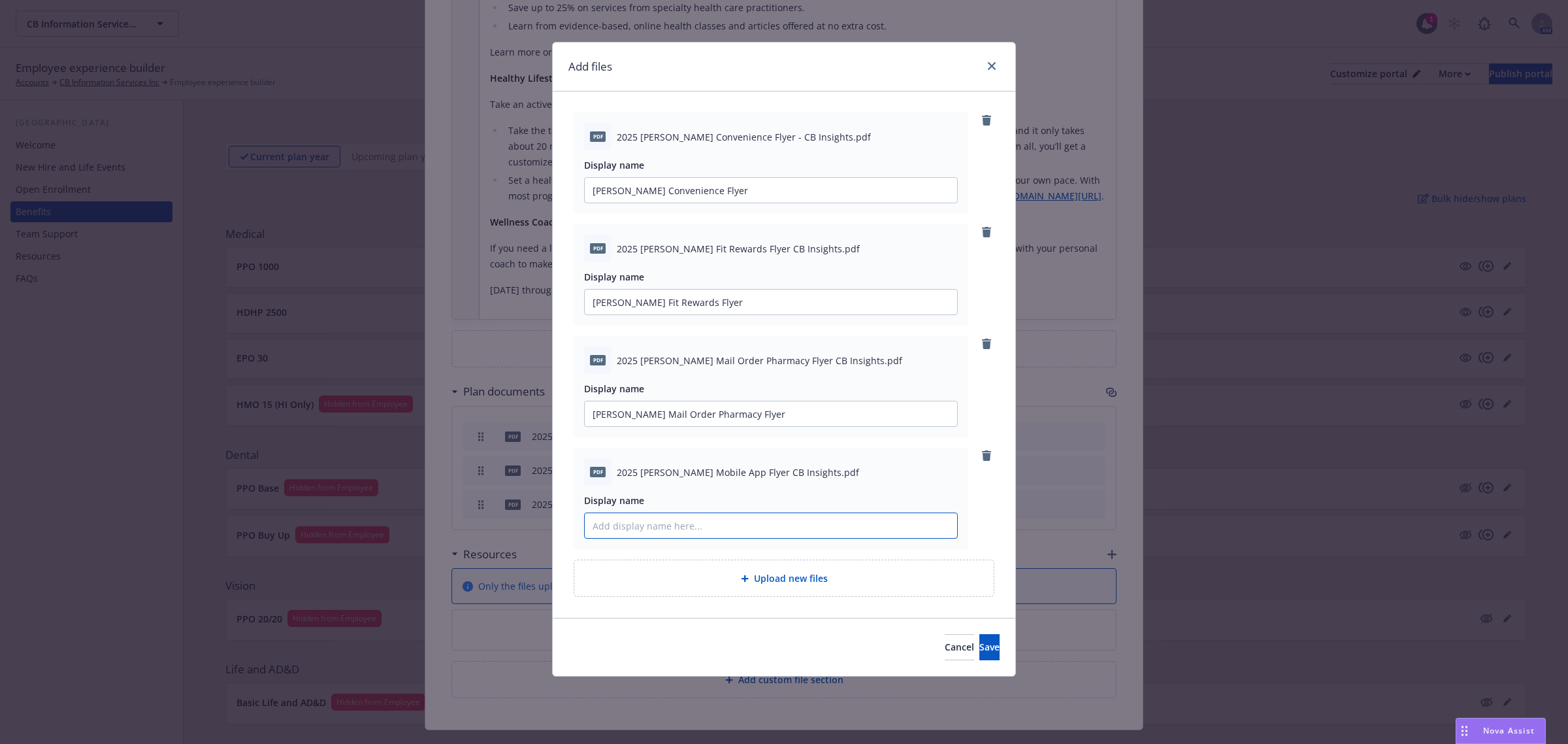
click at [877, 521] on input "Display name" at bounding box center [770, 525] width 373 height 25
paste input "[PERSON_NAME] Mobile App Flyer"
type input "[PERSON_NAME] Mobile App Flyer"
click at [974, 664] on div "Cancel Save" at bounding box center [783, 647] width 462 height 59
click at [979, 653] on span "Save" at bounding box center [990, 647] width 21 height 12
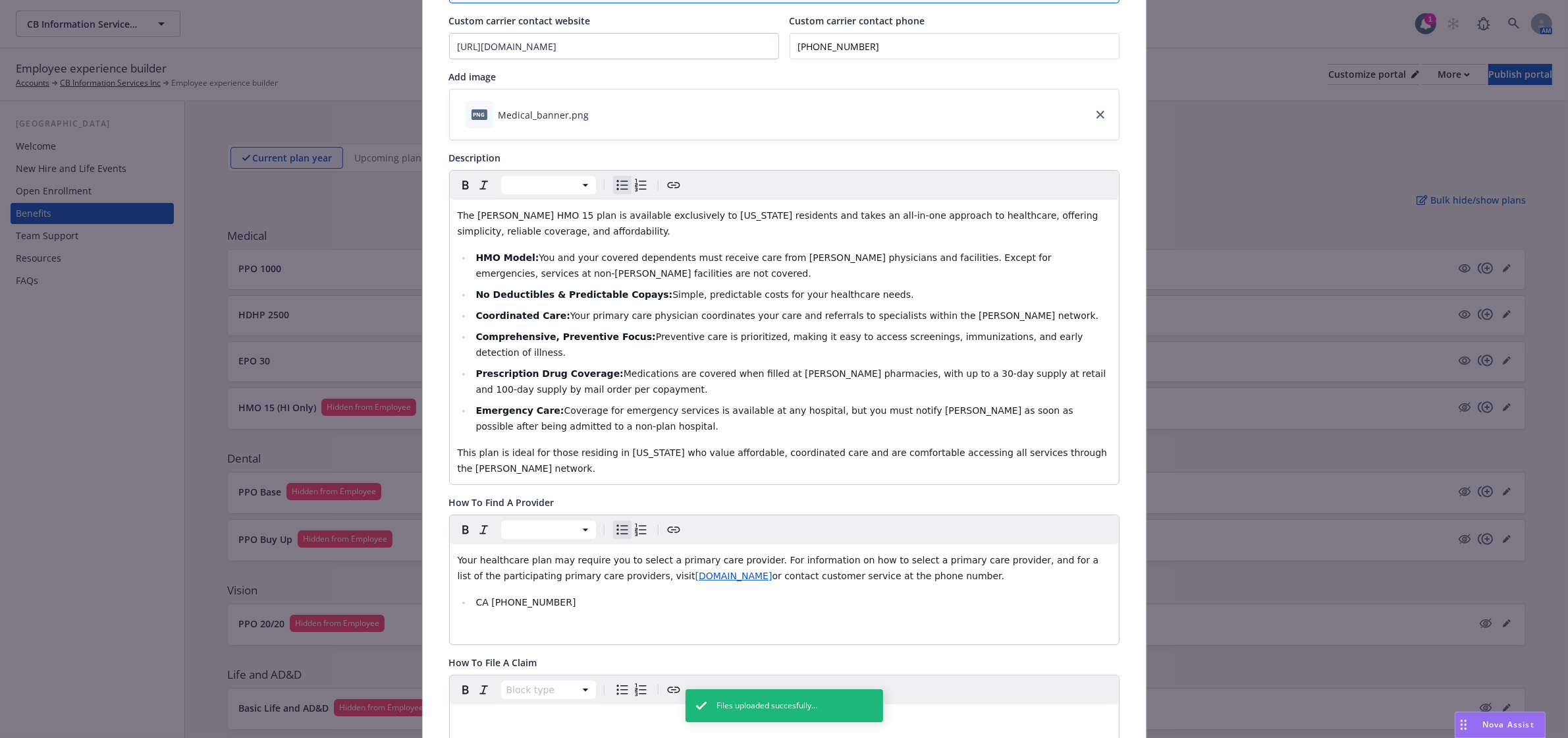
scroll to position [0, 0]
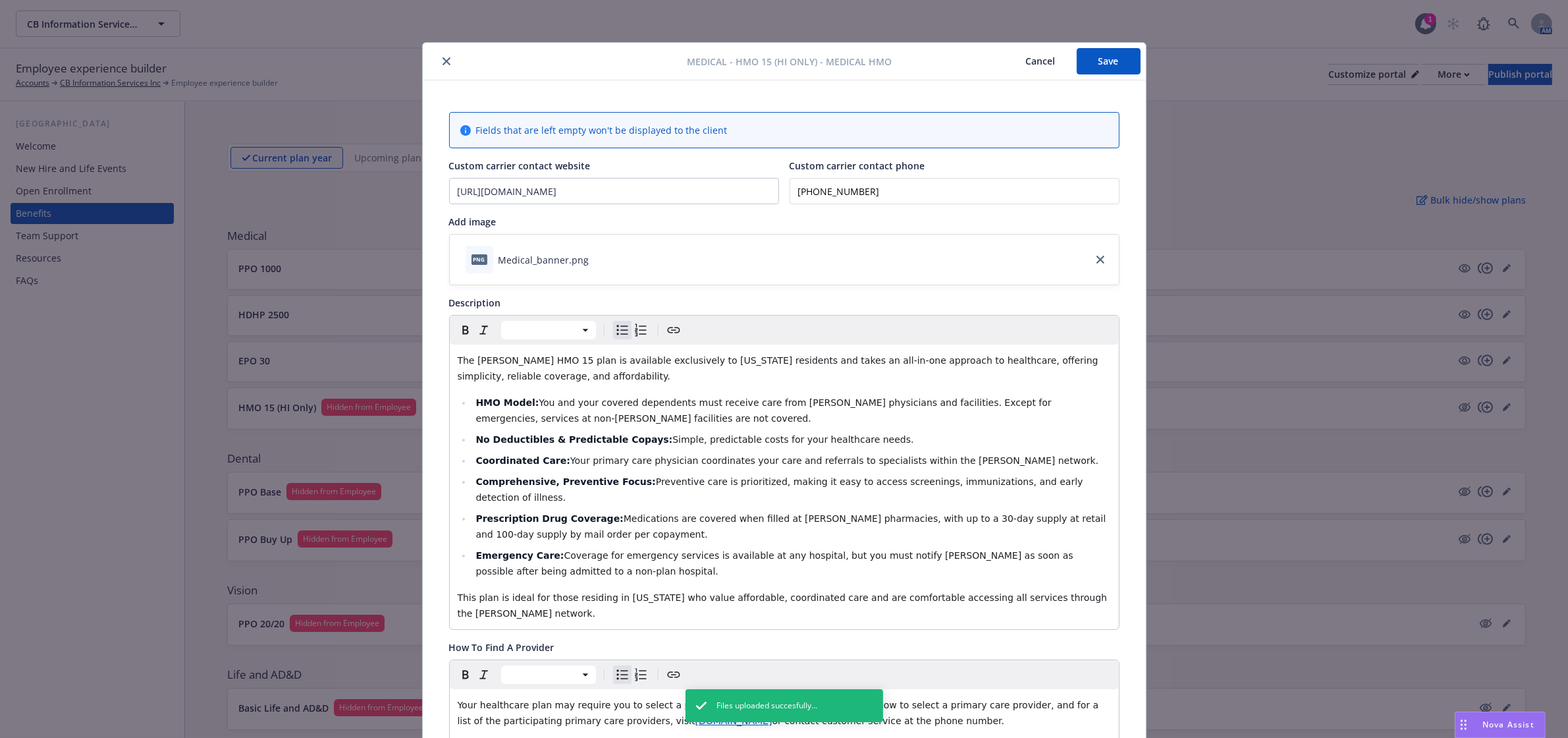
click at [1116, 67] on button "Save" at bounding box center [1109, 61] width 64 height 26
click at [443, 58] on icon "close" at bounding box center [446, 61] width 8 height 8
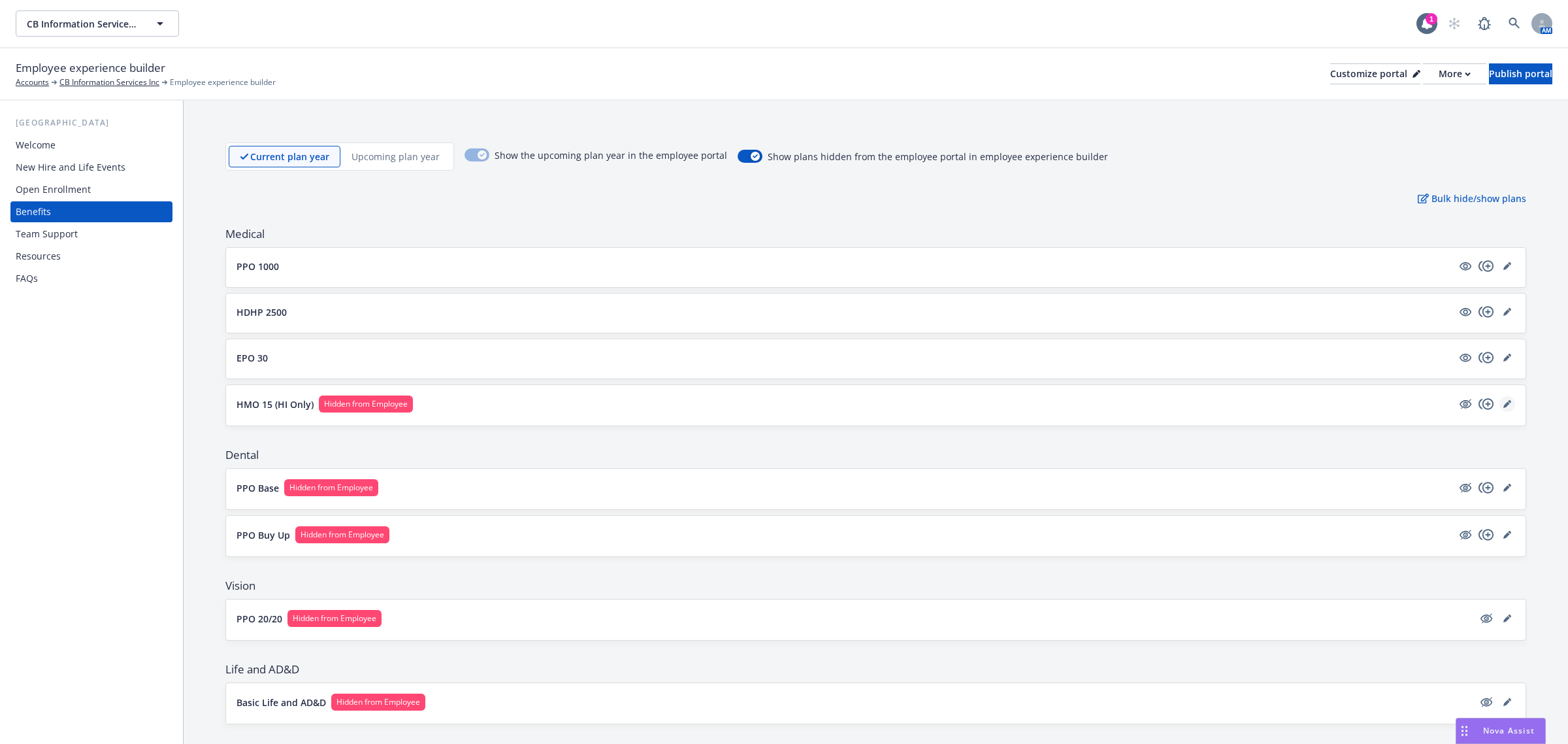
click at [1503, 406] on icon "editPencil" at bounding box center [1506, 403] width 8 height 8
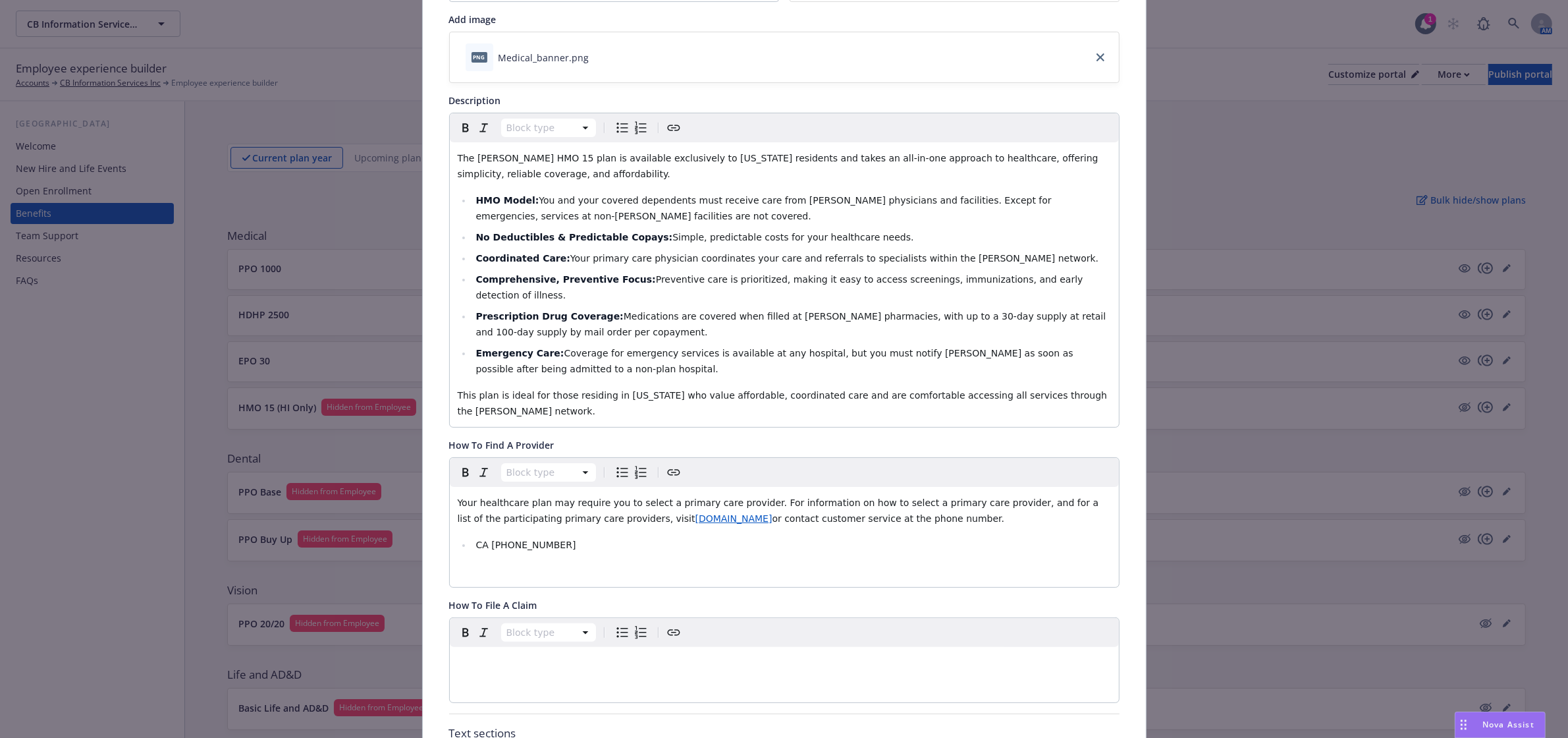
scroll to position [204, 0]
click at [545, 562] on p "editable markdown" at bounding box center [784, 570] width 653 height 16
drag, startPoint x: 554, startPoint y: 519, endPoint x: 670, endPoint y: 490, distance: 119.6
click at [670, 490] on div "Your healthcare plan may require you to select a primary care provider. For inf…" at bounding box center [784, 535] width 669 height 100
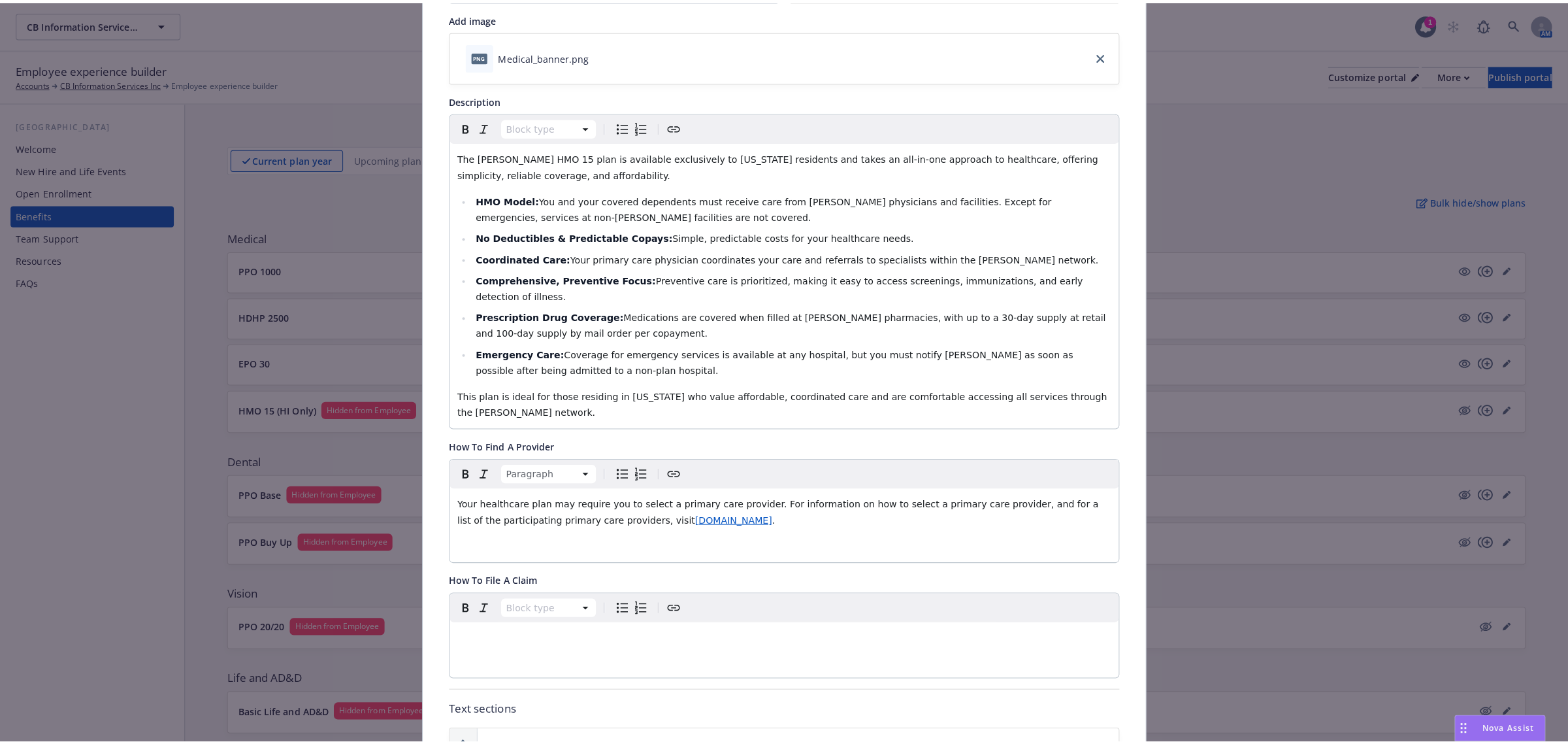
scroll to position [0, 0]
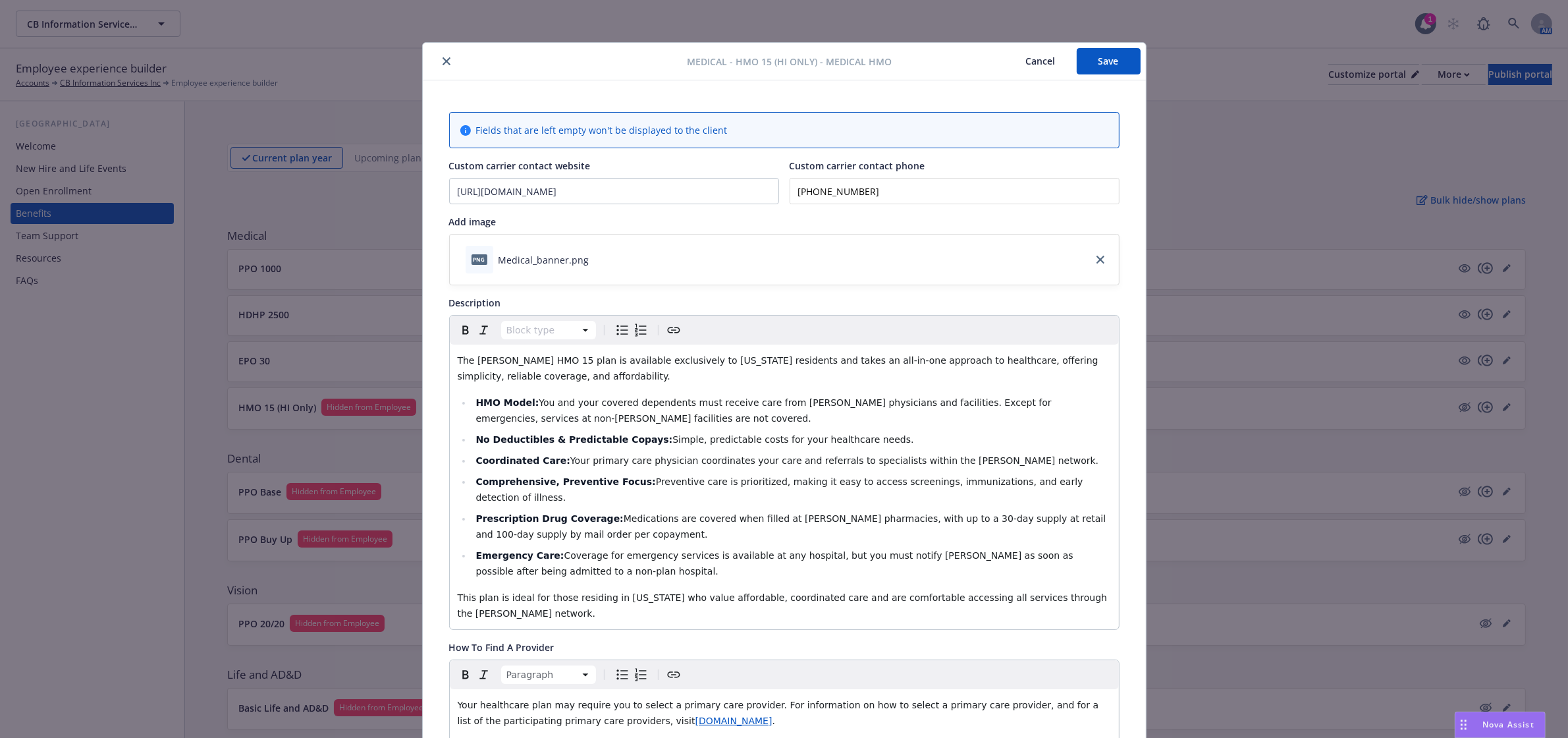
click at [1111, 59] on button "Save" at bounding box center [1109, 61] width 64 height 26
click at [443, 62] on icon "close" at bounding box center [446, 61] width 8 height 8
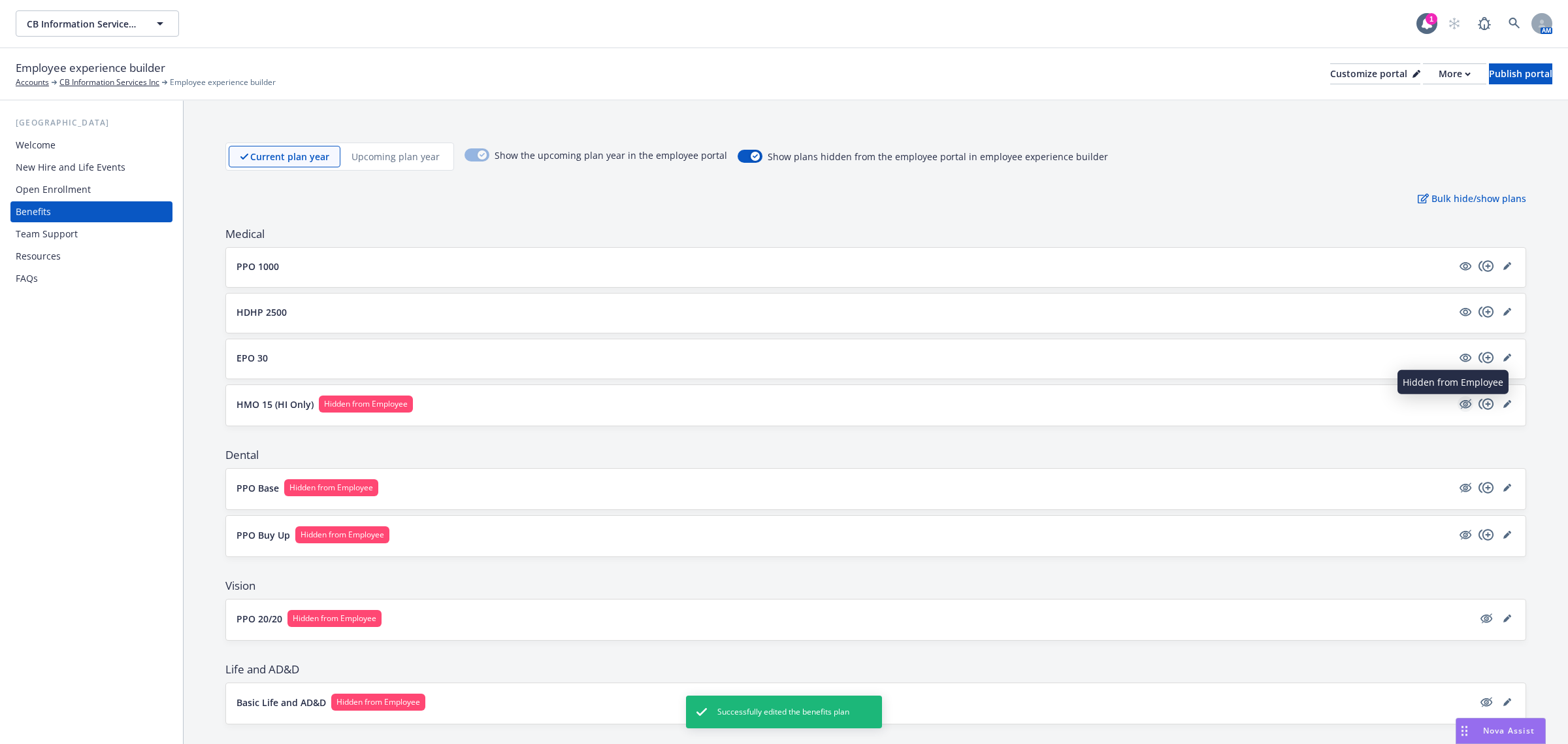
click at [1457, 409] on icon "hidden" at bounding box center [1465, 404] width 15 height 16
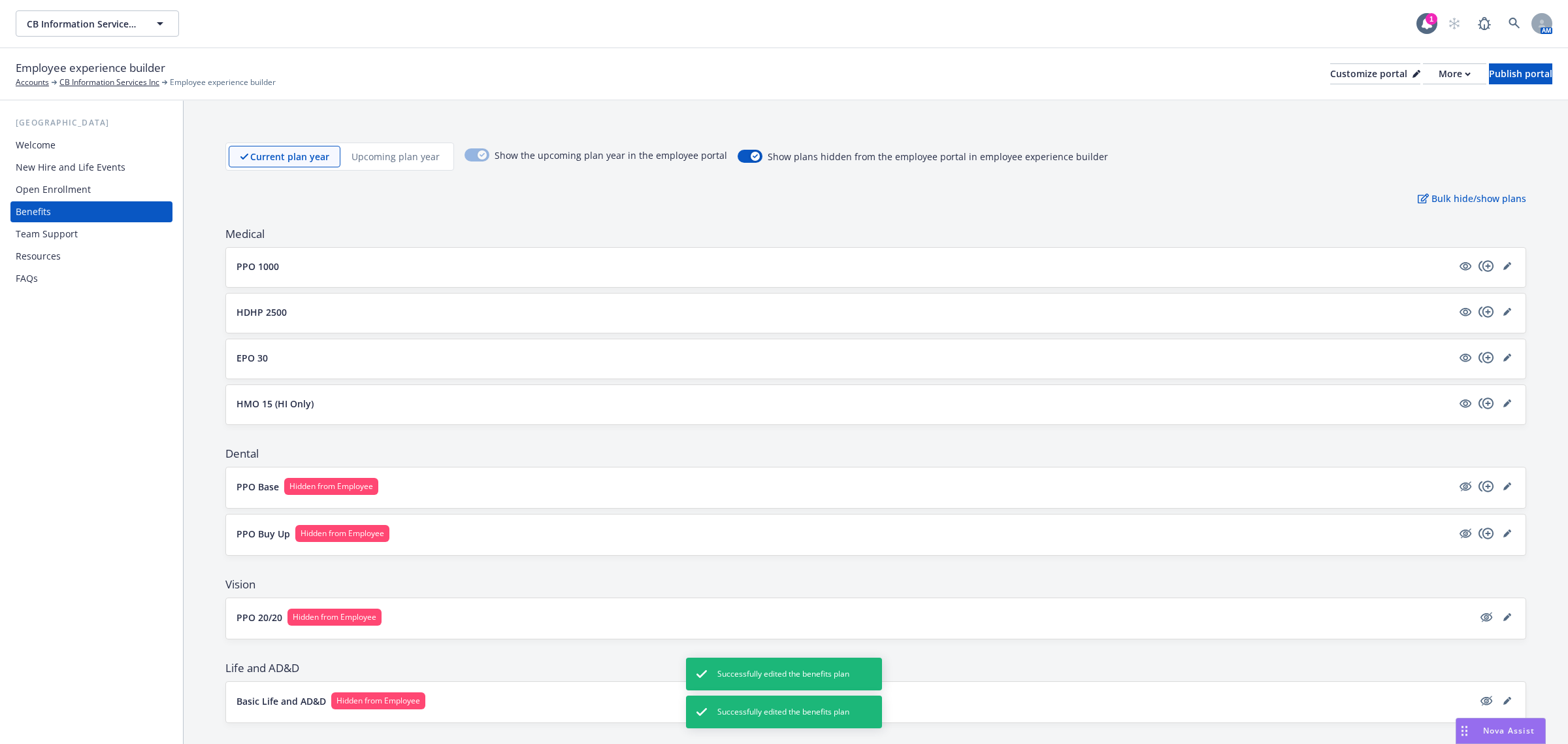
click at [467, 484] on button "PPO Base Hidden from Employee" at bounding box center [844, 487] width 1215 height 17
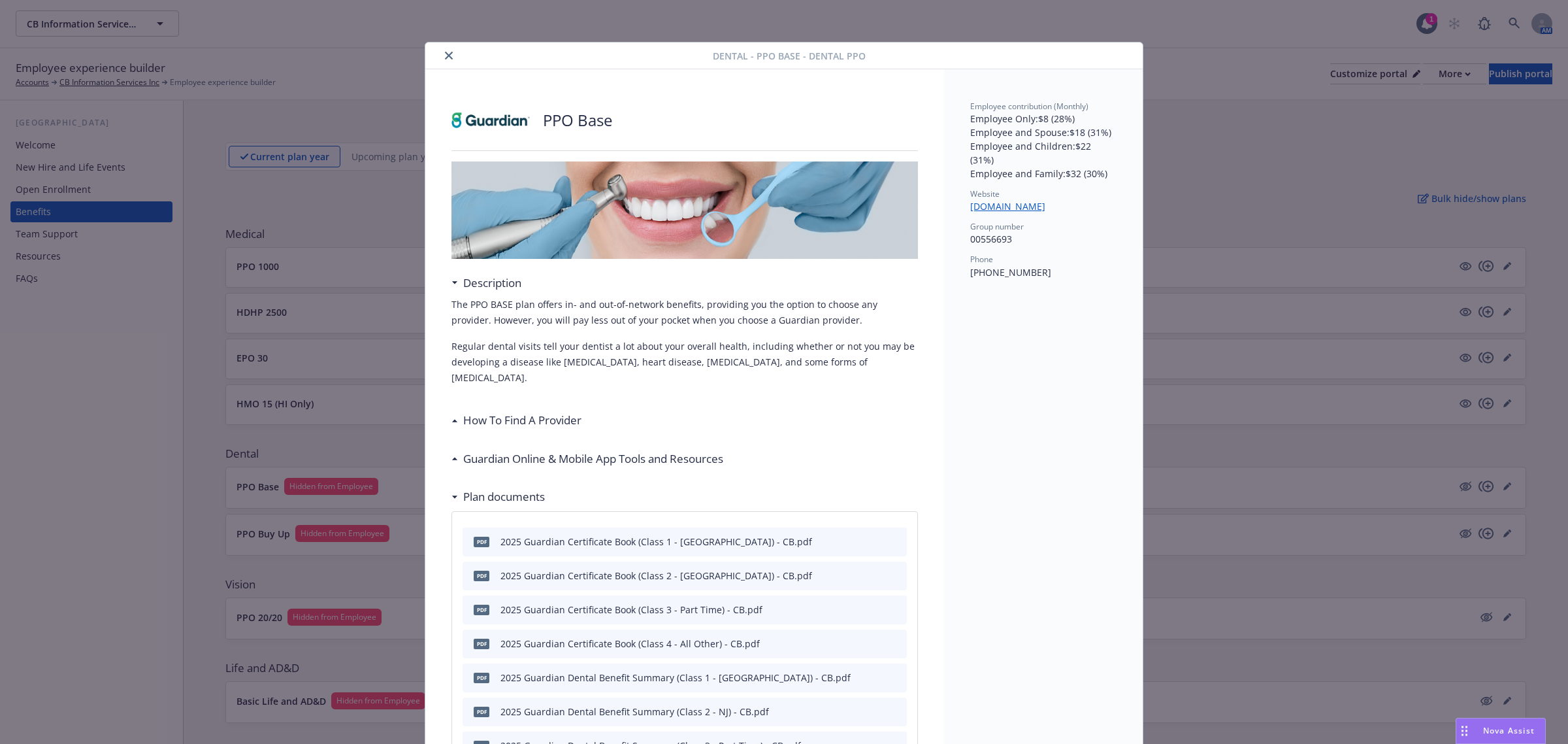
click at [445, 58] on icon "close" at bounding box center [448, 55] width 8 height 8
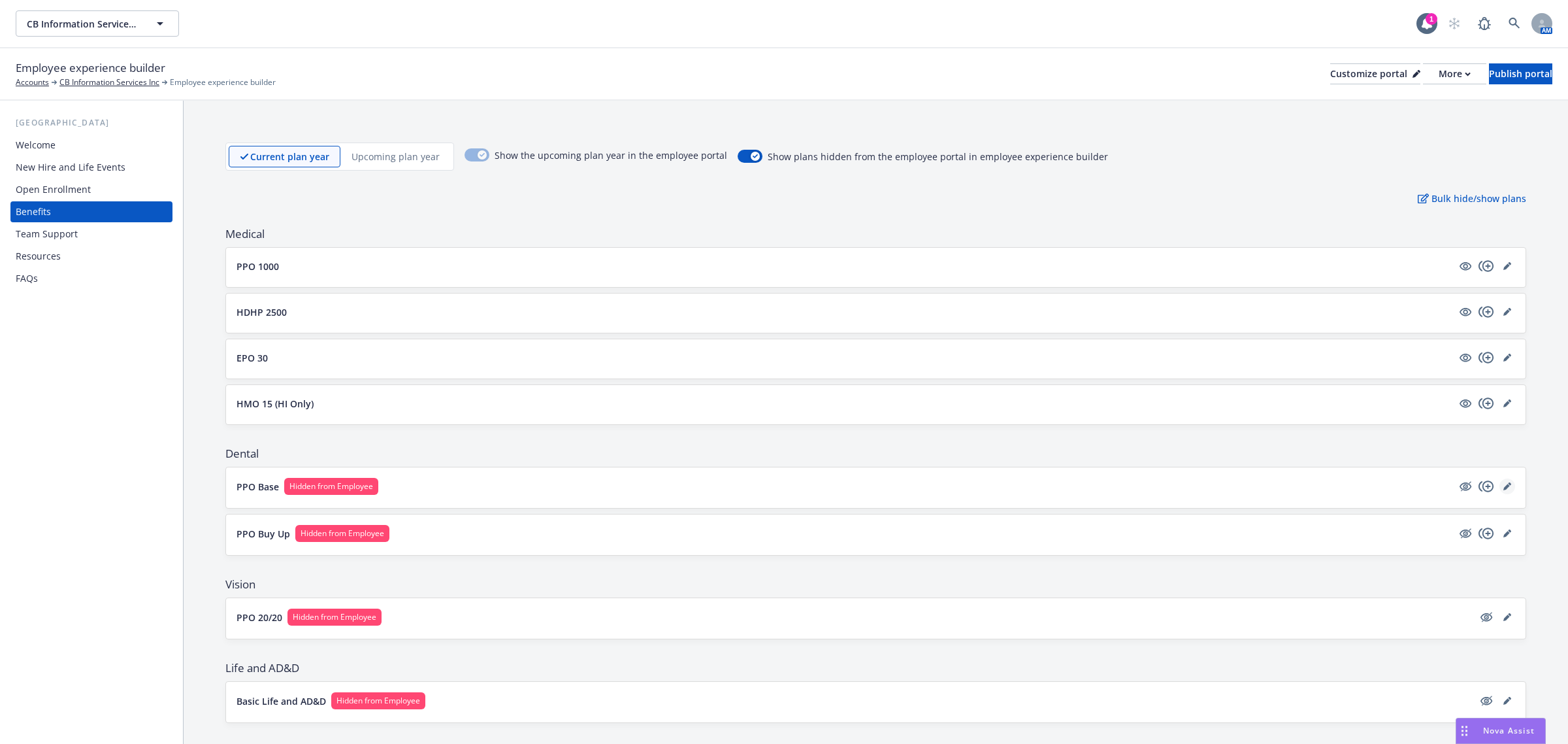
click at [1503, 484] on icon "editPencil" at bounding box center [1506, 486] width 8 height 8
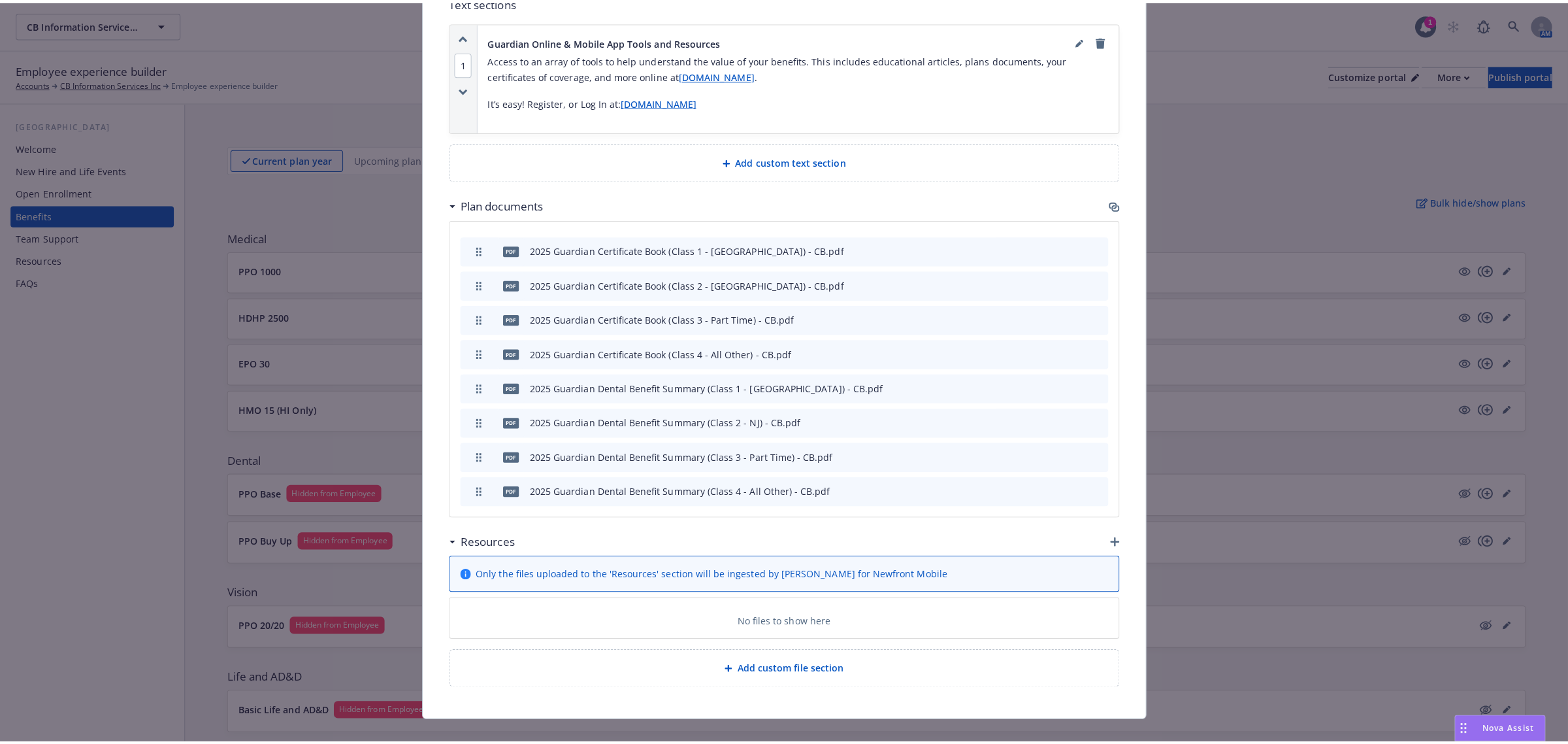
scroll to position [798, 0]
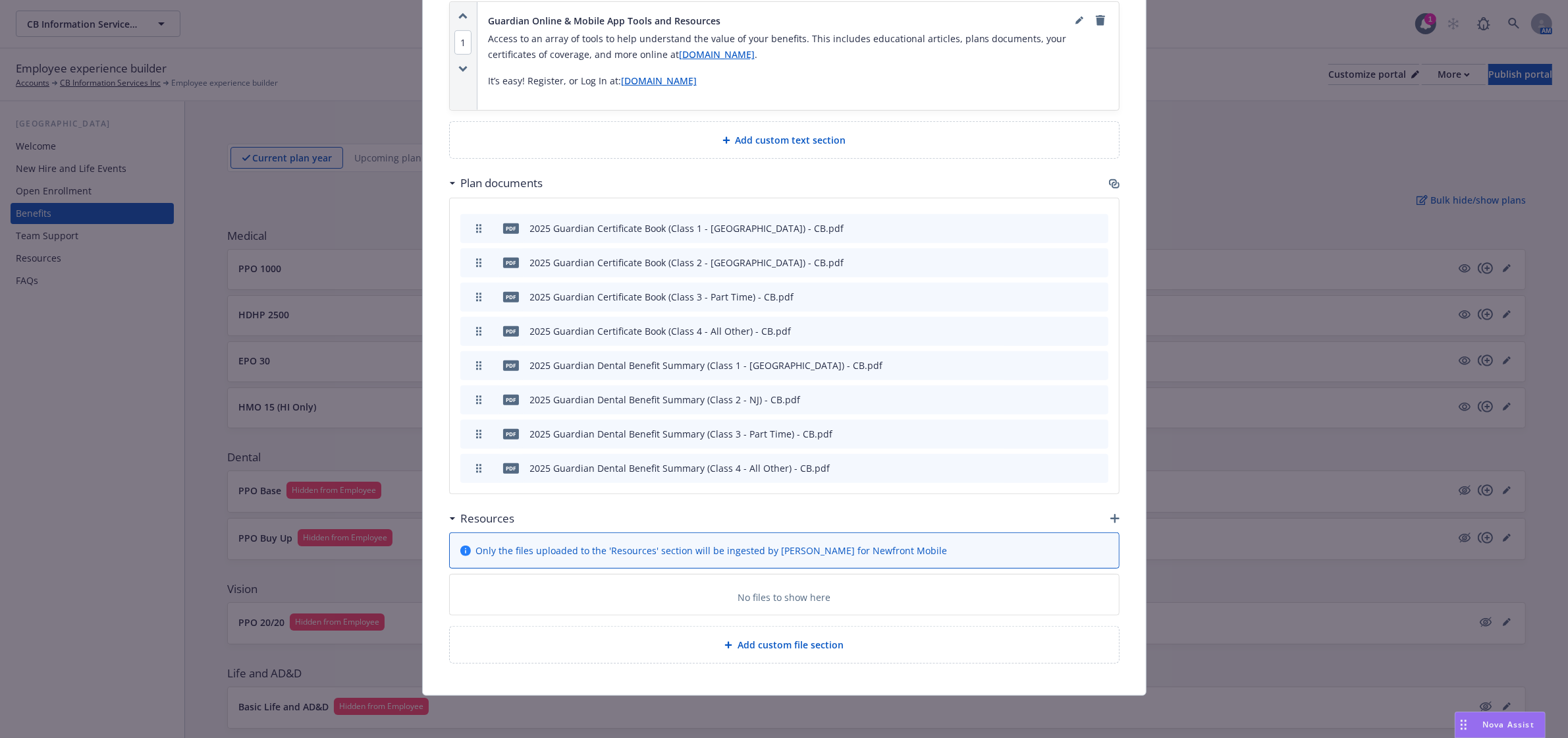
click at [1111, 515] on icon "button" at bounding box center [1115, 518] width 10 height 10
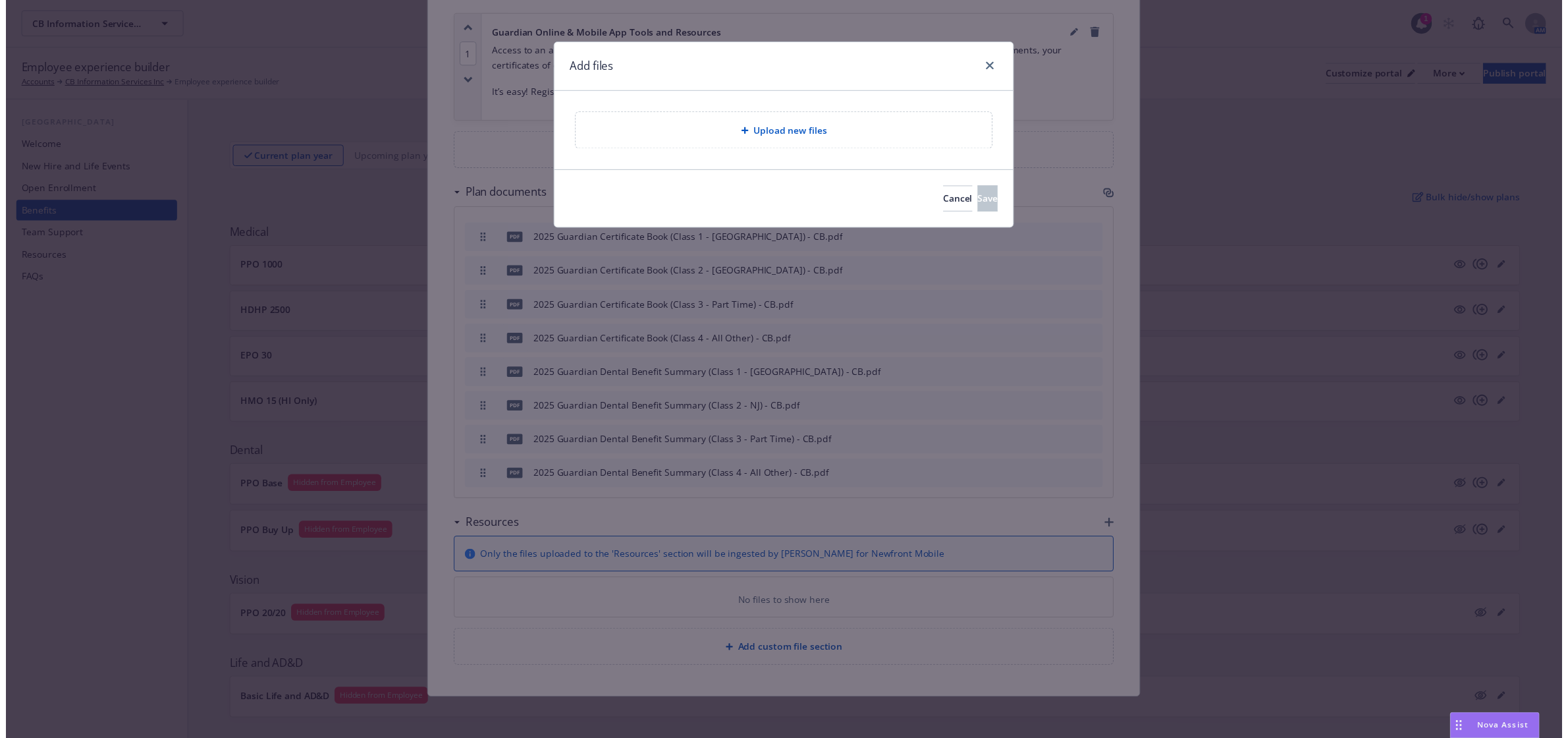
scroll to position [792, 0]
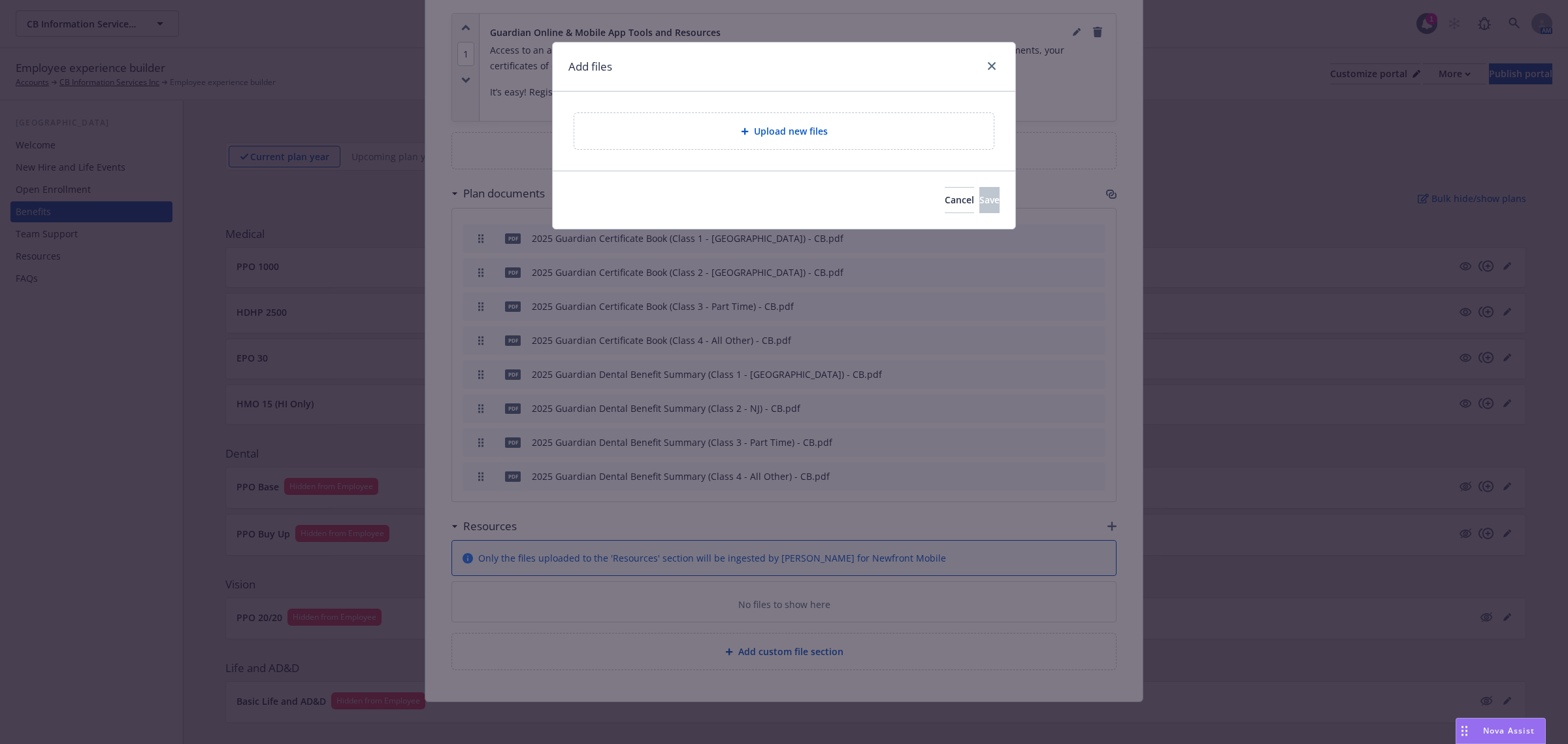
click at [676, 148] on div "Upload new files" at bounding box center [783, 131] width 419 height 36
click at [944, 211] on button "Cancel" at bounding box center [959, 200] width 29 height 26
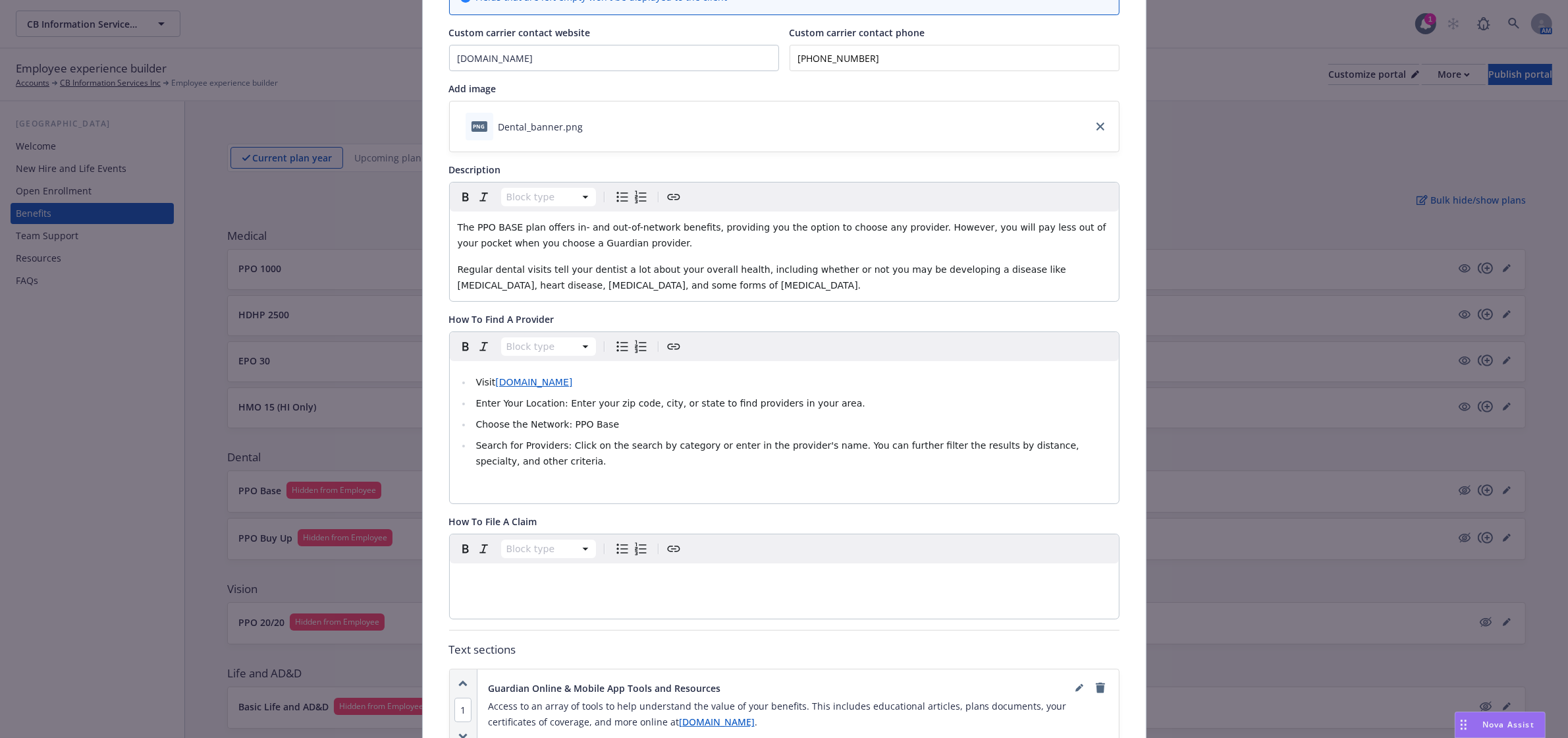
scroll to position [0, 0]
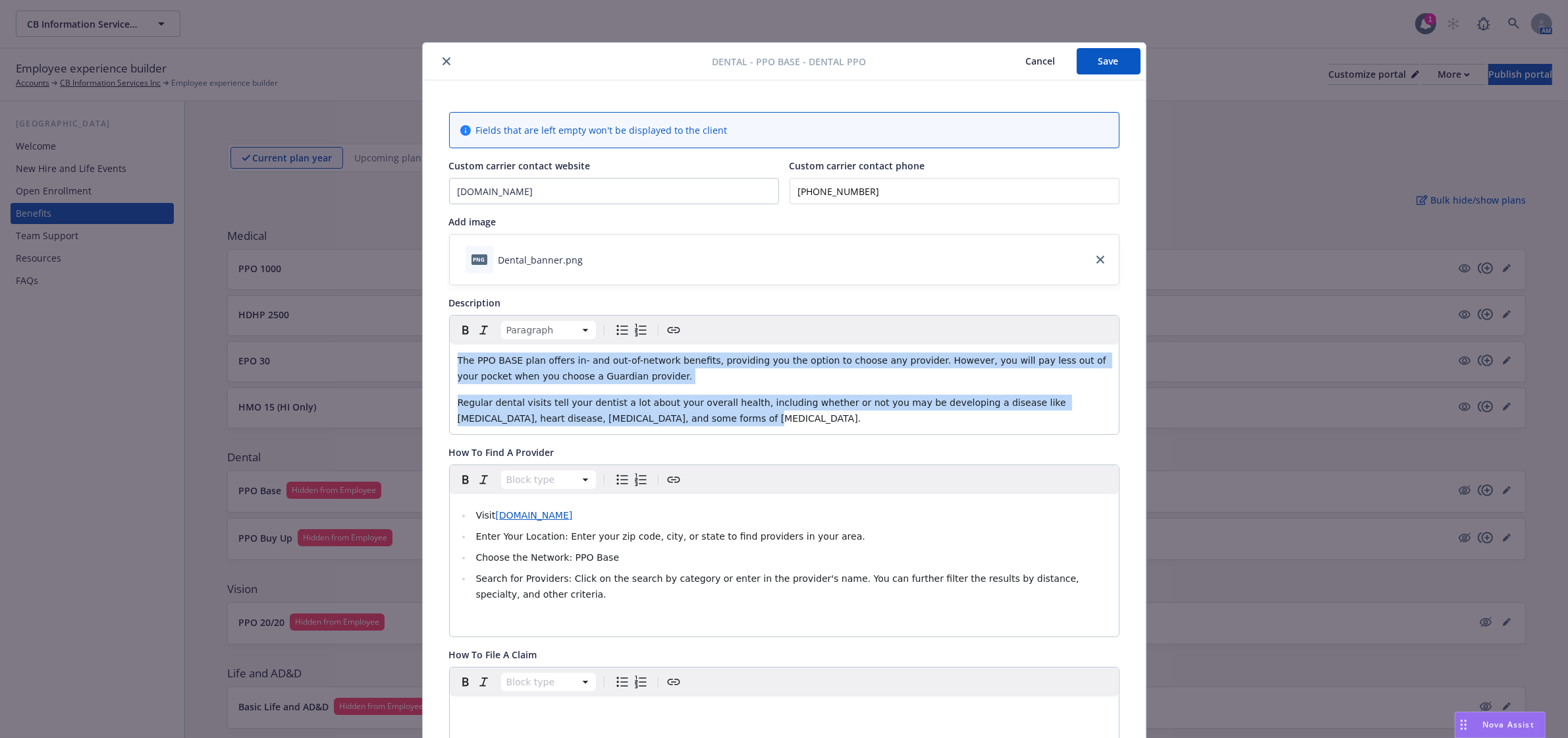
drag, startPoint x: 526, startPoint y: 404, endPoint x: 430, endPoint y: 356, distance: 107.3
copy div "The PPO BASE plan offers in- and out-of-network benefits, providing you the opt…"
click at [1501, 722] on span "Nova Assist" at bounding box center [1508, 724] width 52 height 11
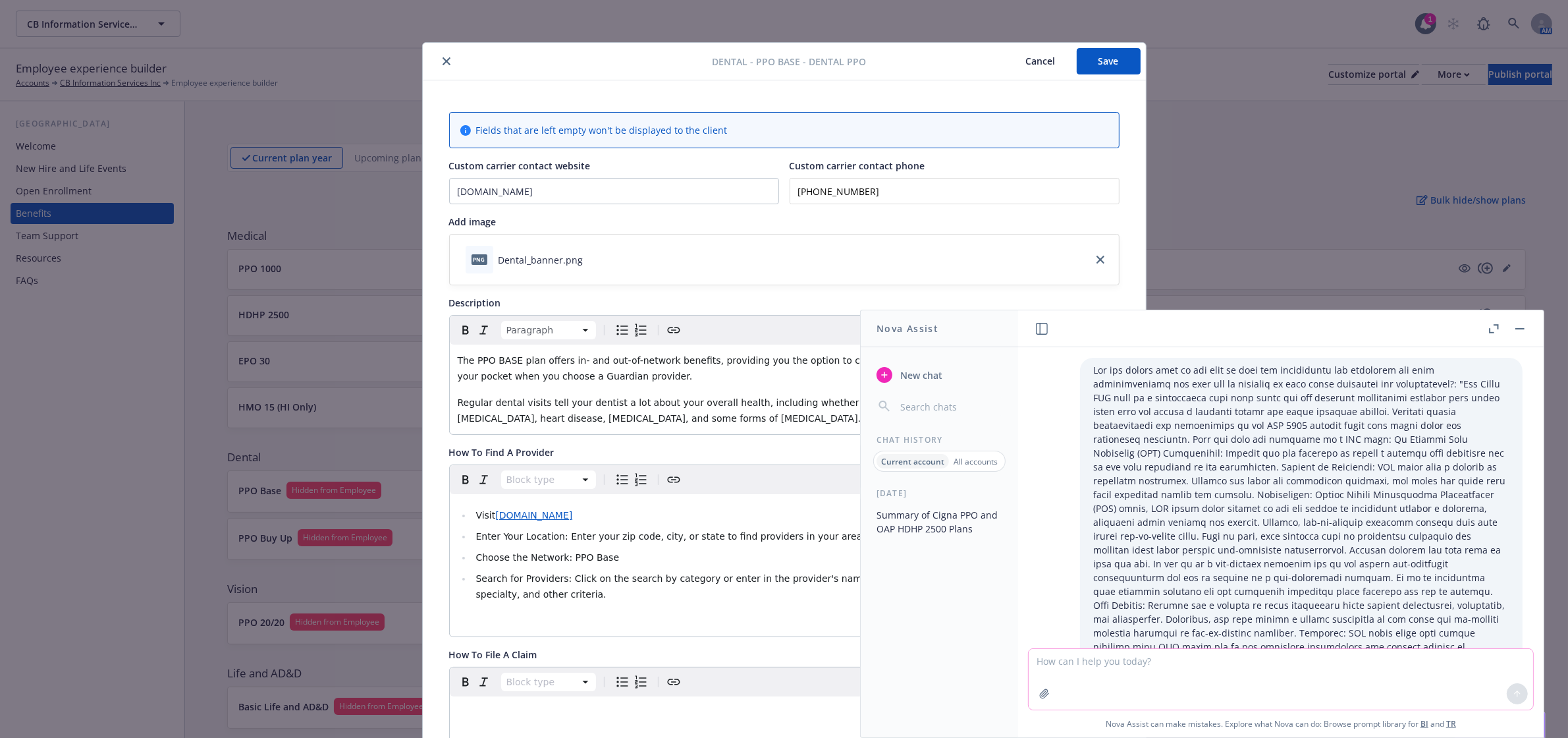
click at [1251, 669] on textarea at bounding box center [1281, 680] width 504 height 61
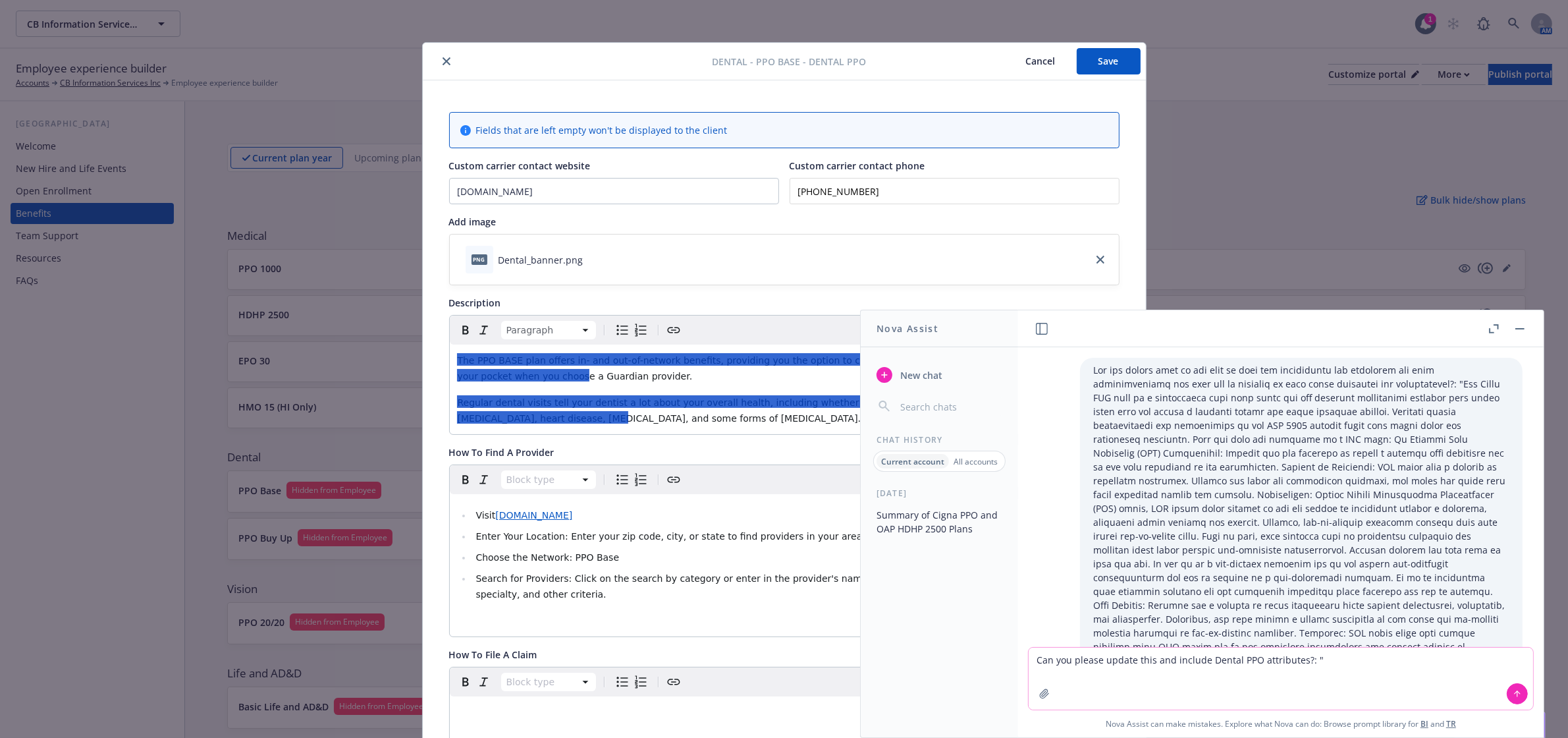
paste textarea "The PPO BASE plan offers in- and out-of-network benefits, providing you the opt…"
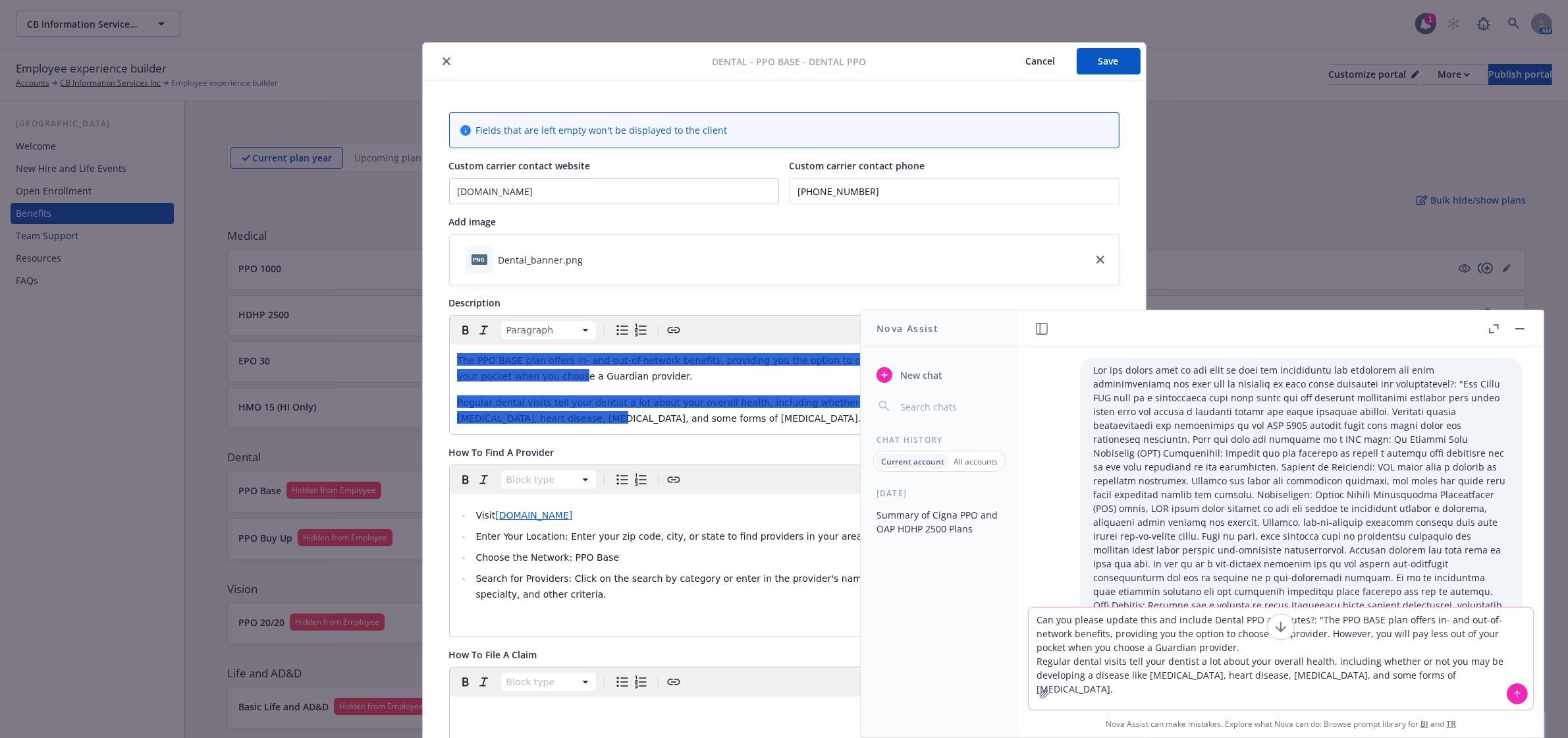
type textarea "Can you please update this and include Dental PPO attributes?: "The PPO BASE pl…"
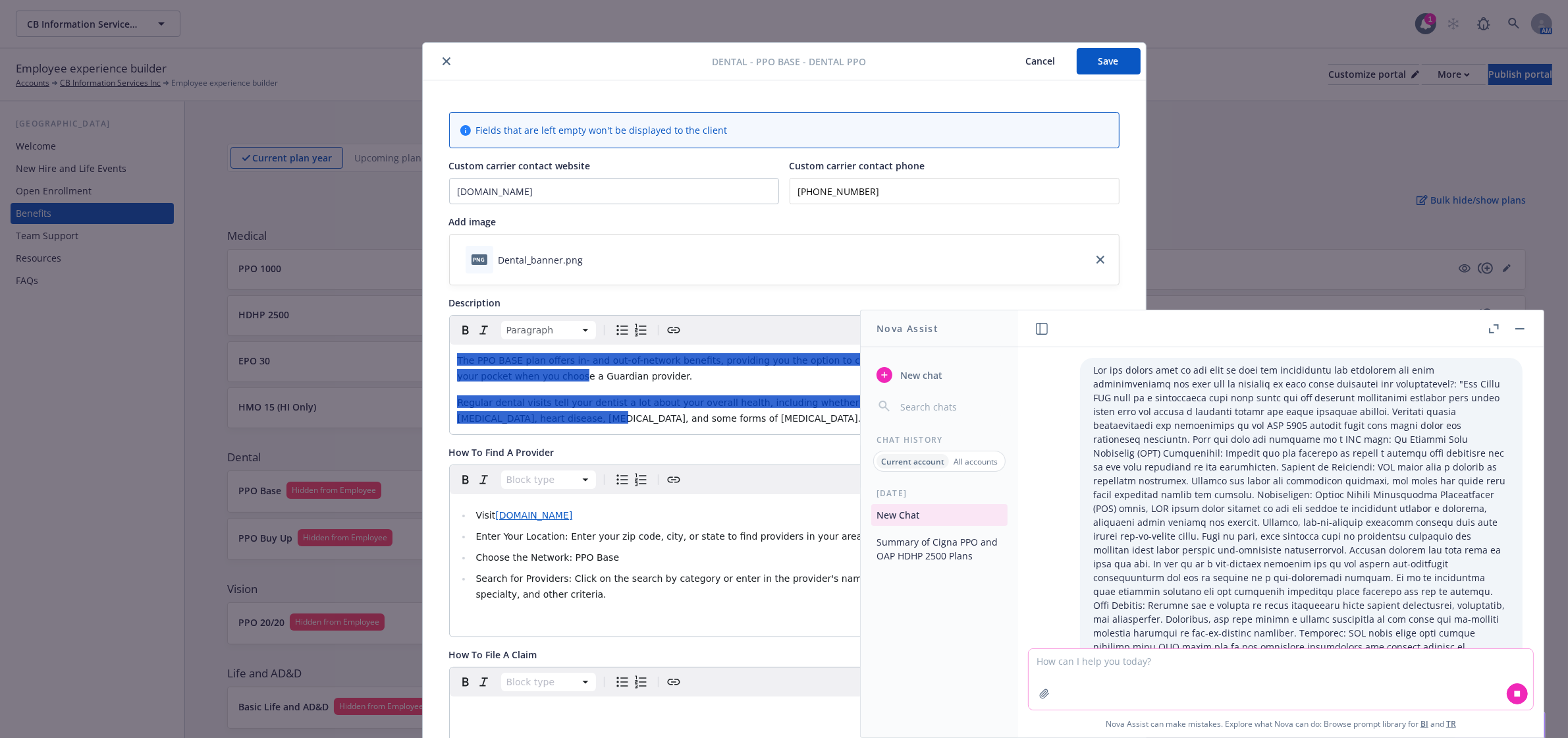
scroll to position [5083, 0]
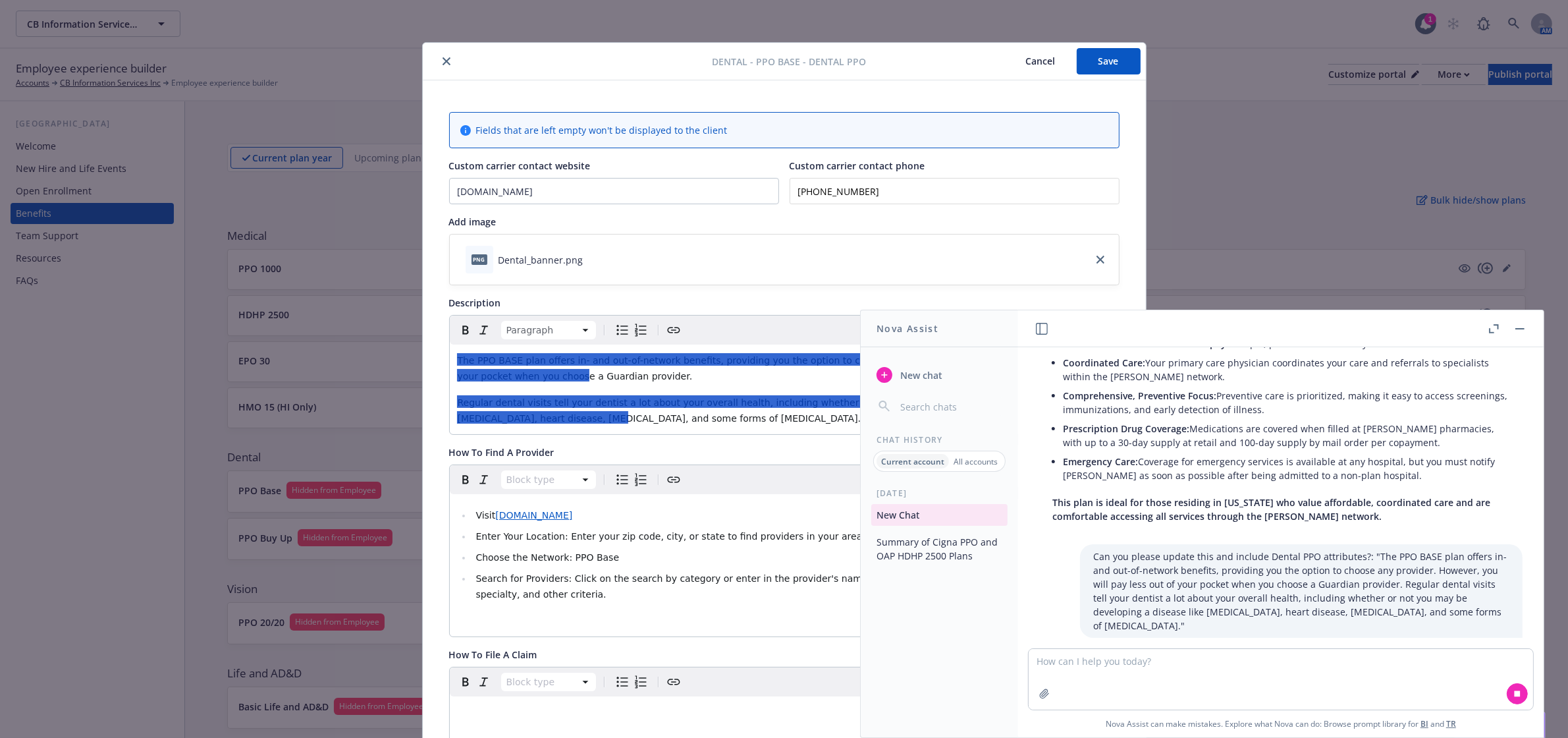
click at [1528, 324] on button at bounding box center [1520, 329] width 16 height 16
click at [1517, 326] on button "button" at bounding box center [1520, 329] width 16 height 16
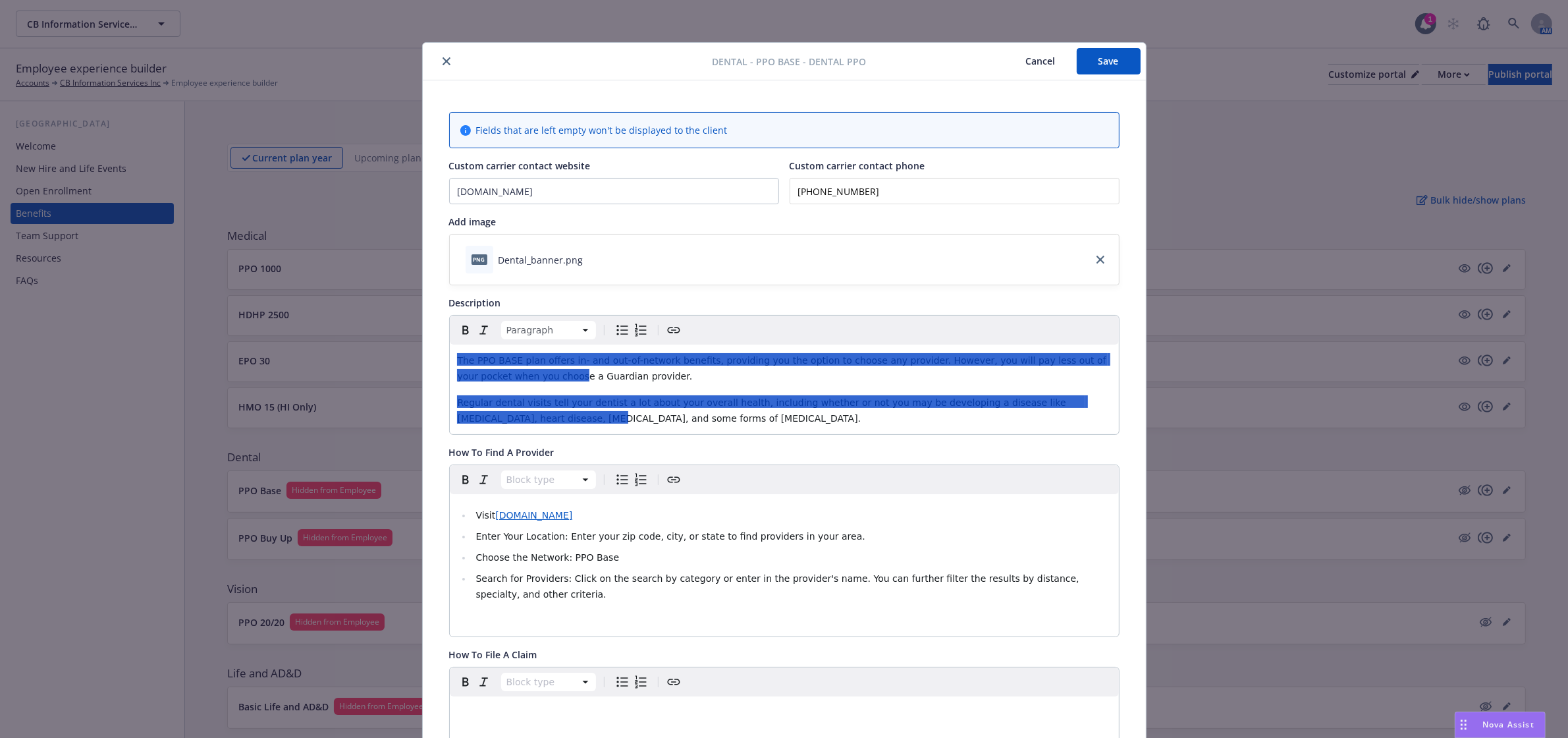
click at [1087, 63] on button "Save" at bounding box center [1109, 61] width 64 height 26
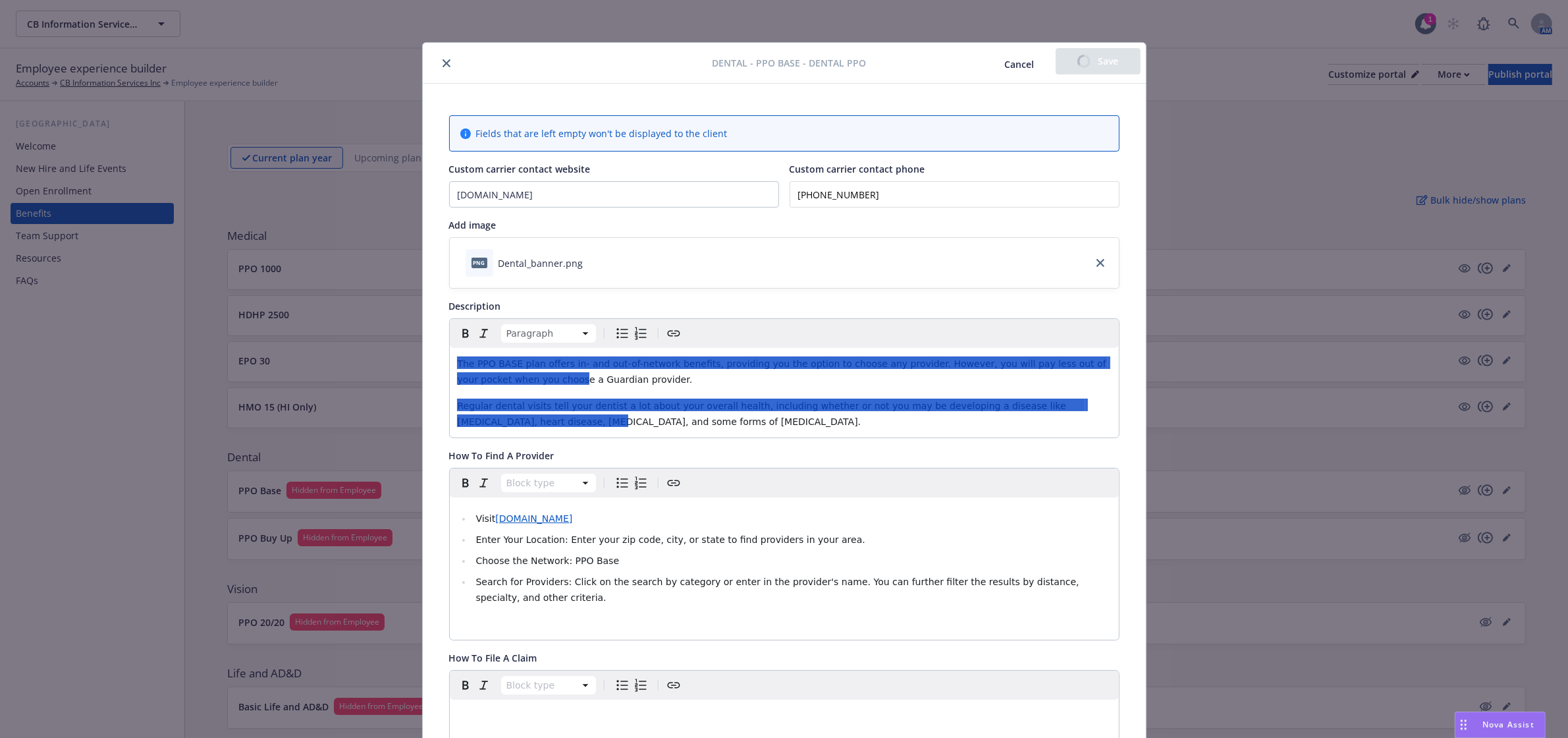
click at [443, 61] on icon "close" at bounding box center [446, 63] width 8 height 8
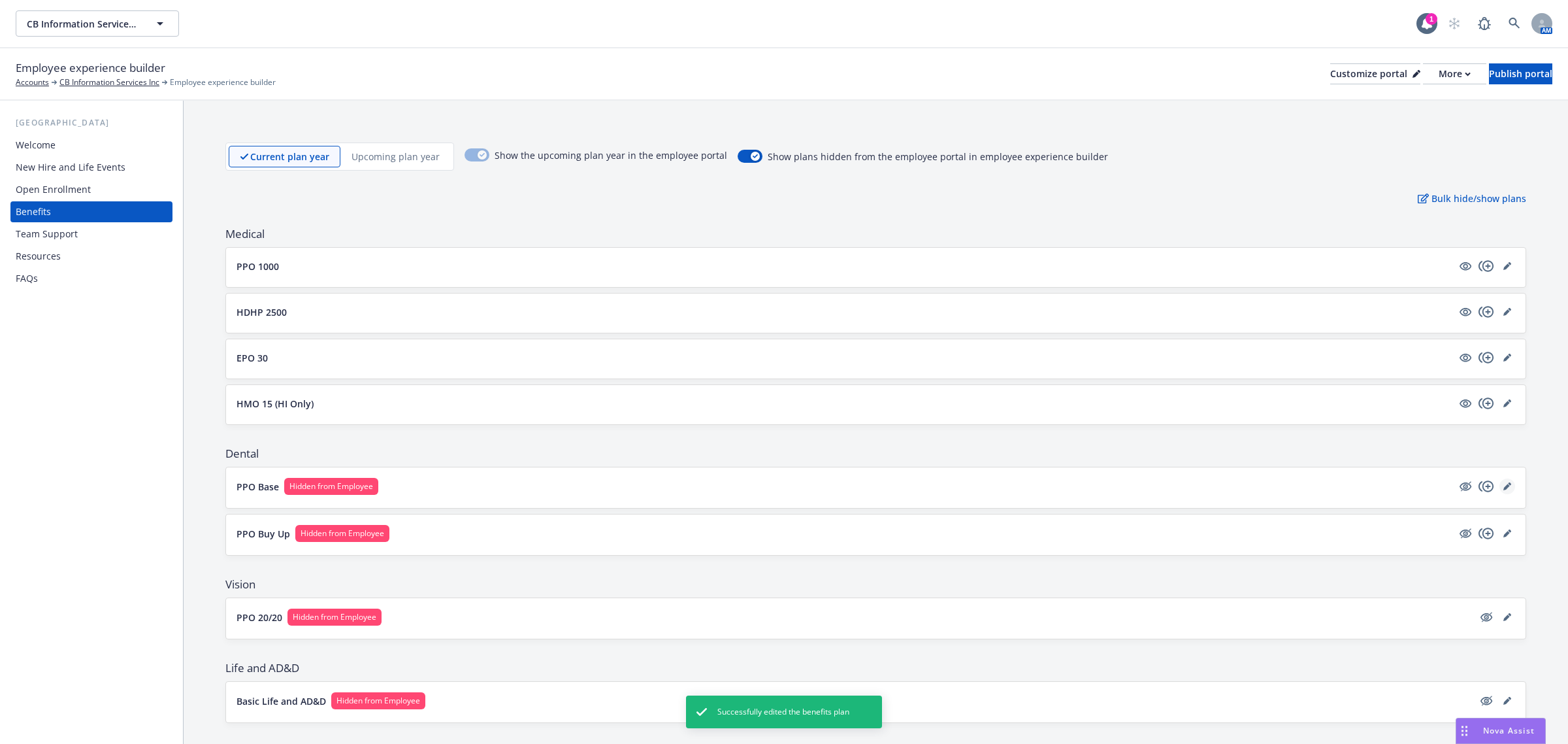
click at [1503, 487] on icon "editPencil" at bounding box center [1506, 486] width 8 height 8
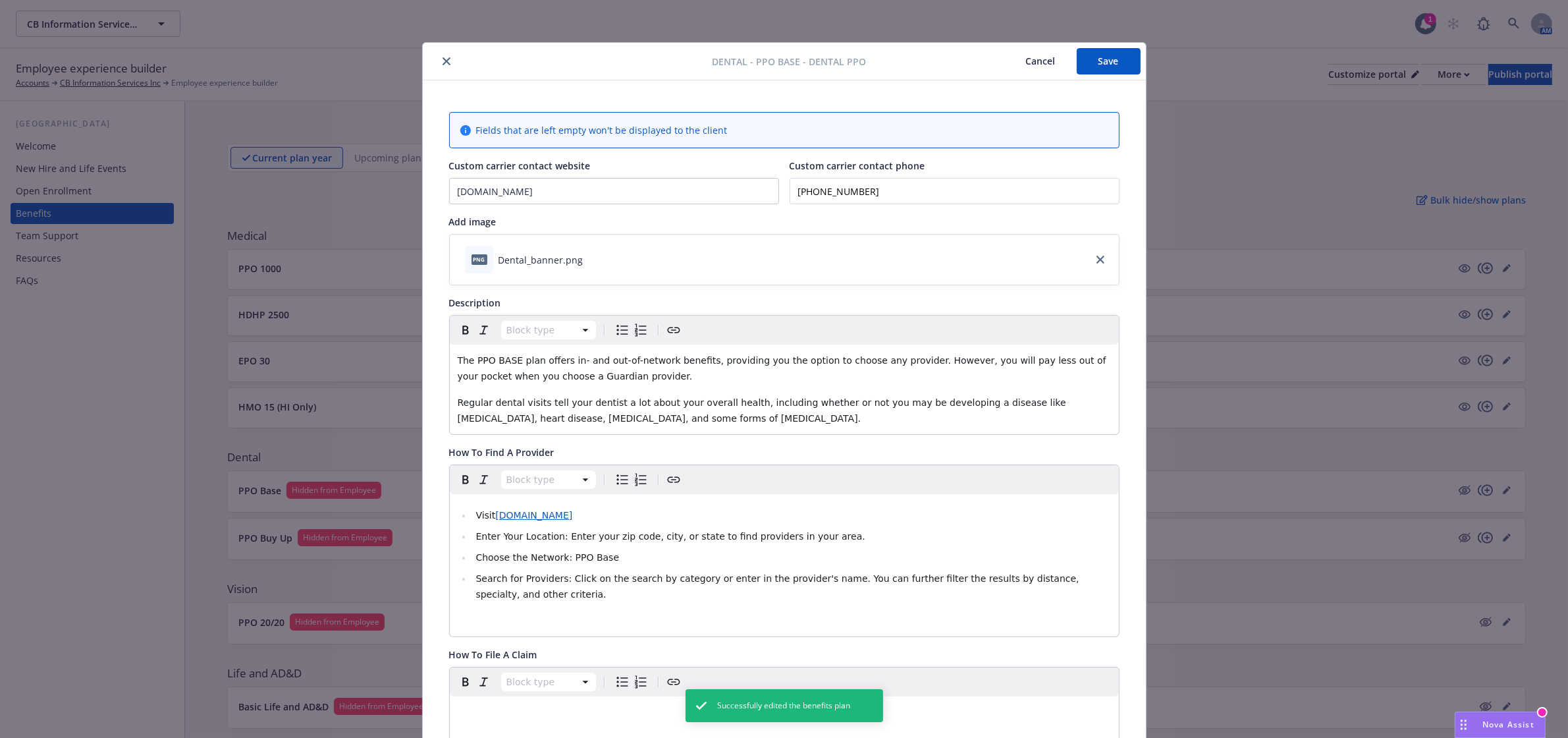
scroll to position [40, 0]
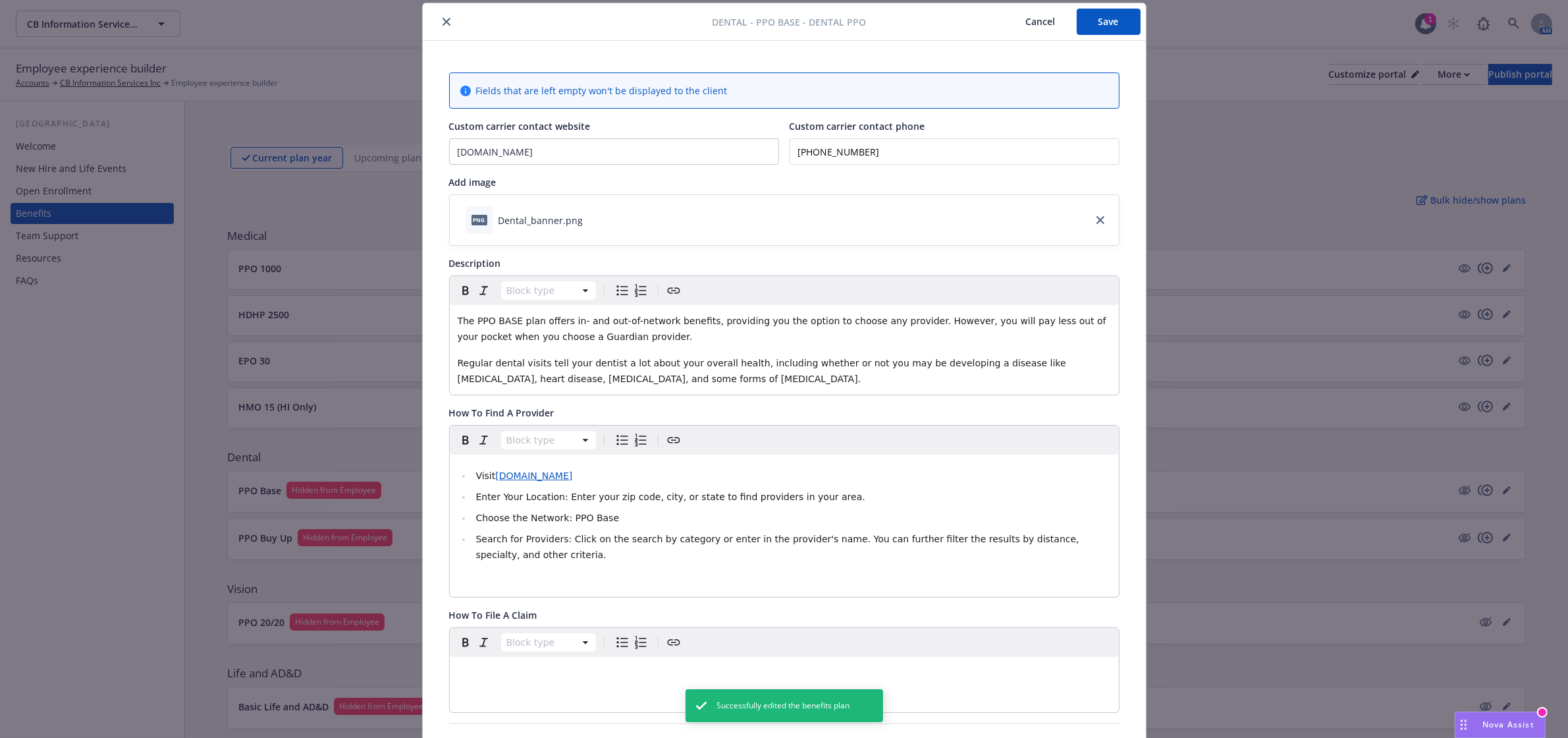
click at [1512, 720] on span "Nova Assist" at bounding box center [1508, 724] width 52 height 11
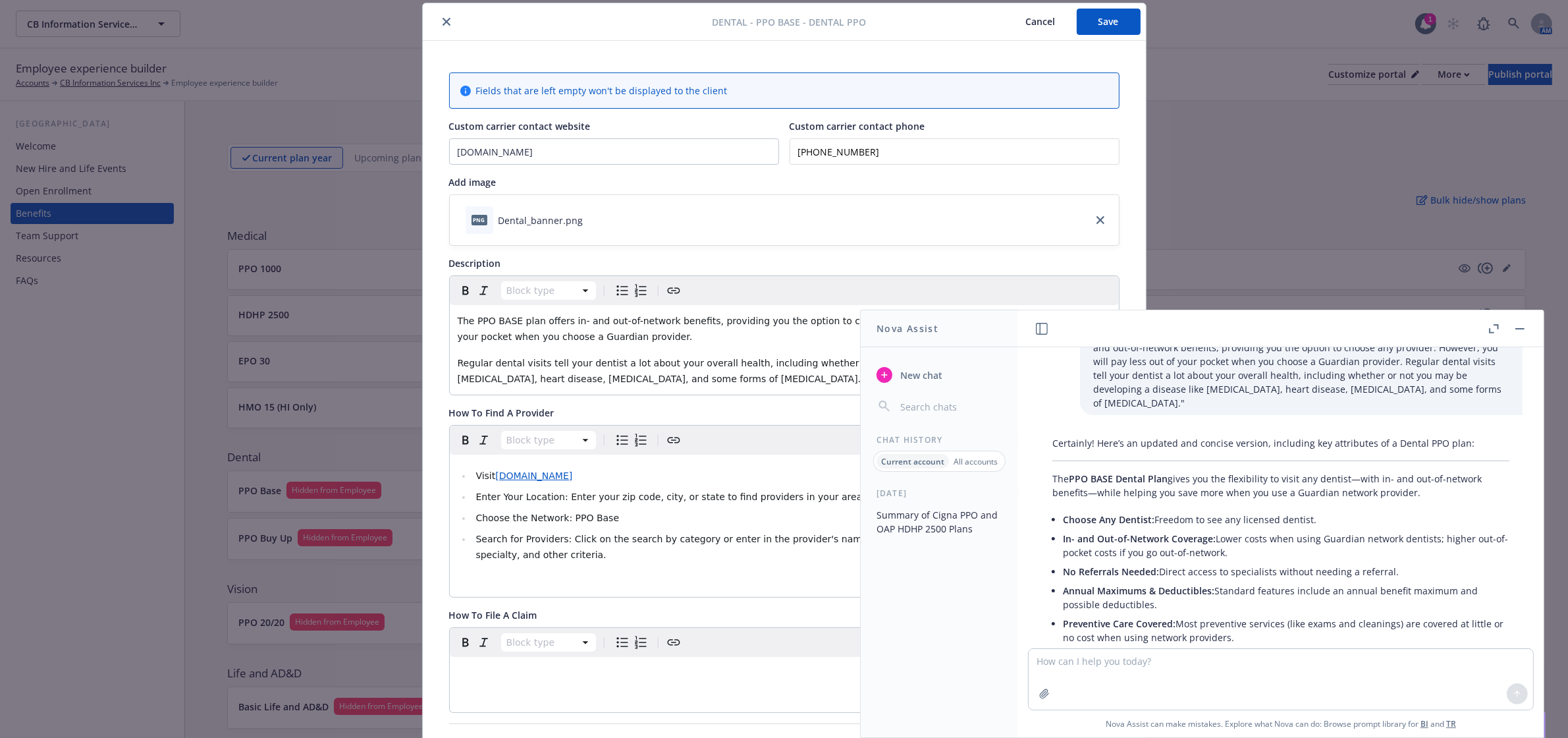
scroll to position [5330, 0]
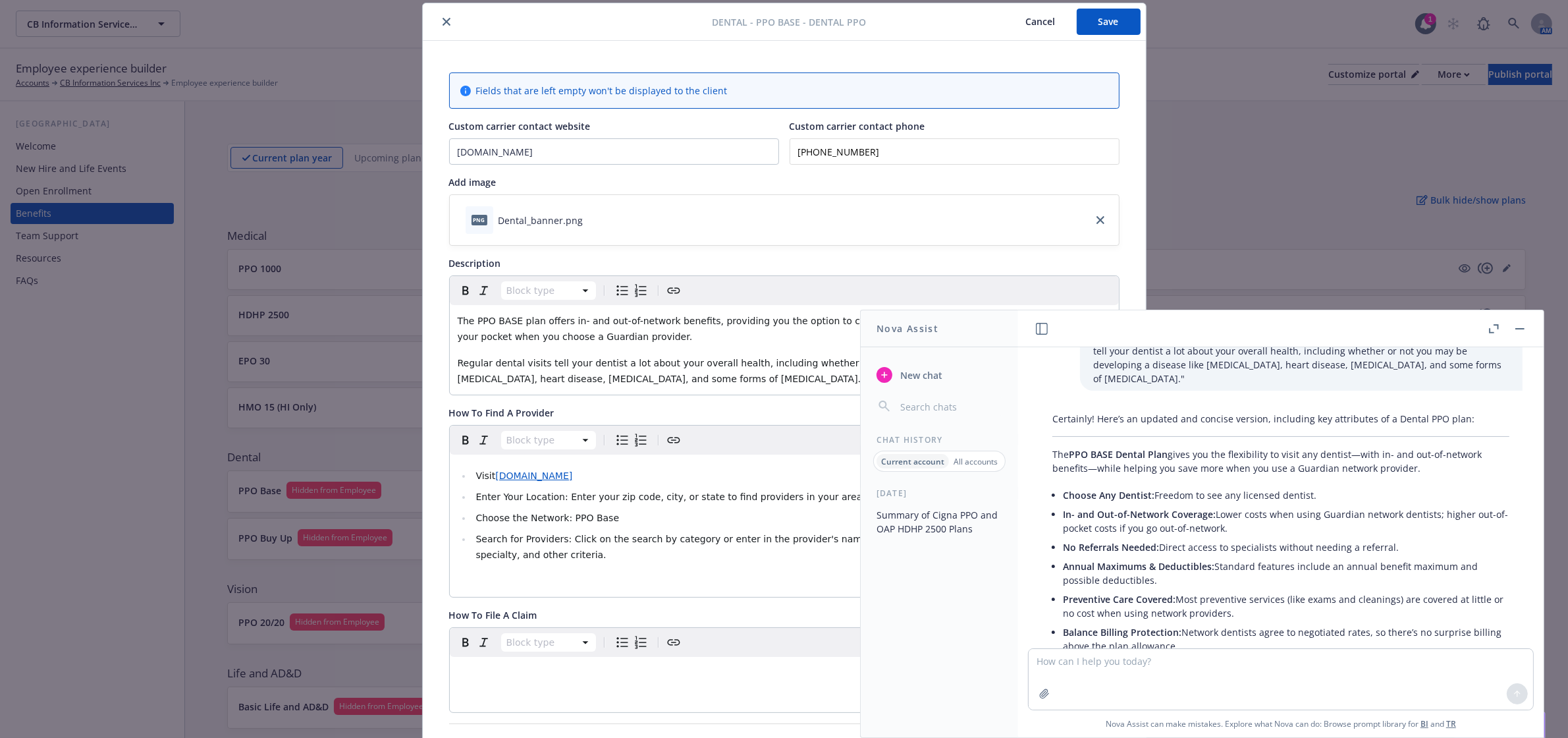
click at [1053, 447] on p "The PPO BASE Dental Plan gives you the flexibility to visit any dentist—with in…" at bounding box center [1281, 461] width 457 height 28
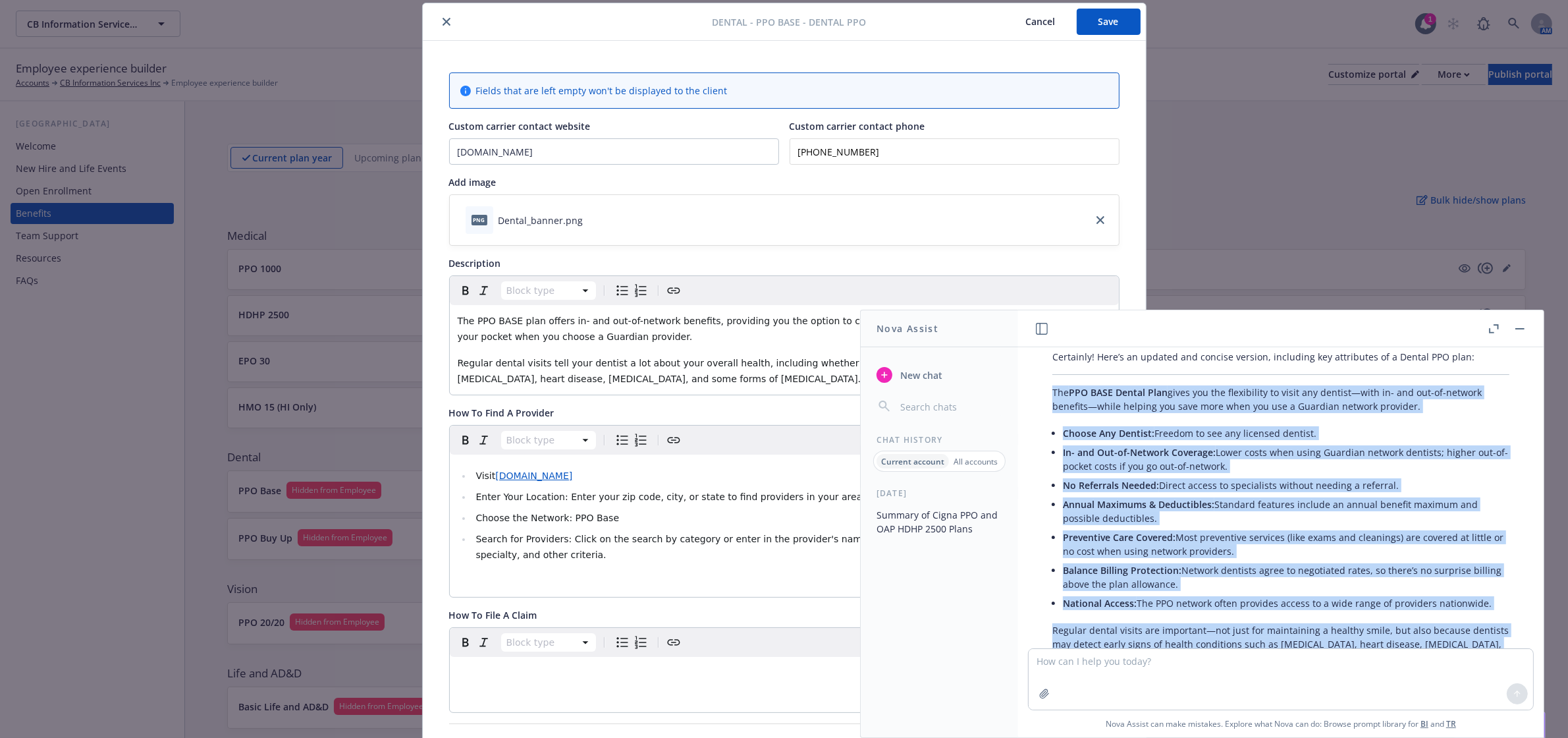
scroll to position [5404, 0]
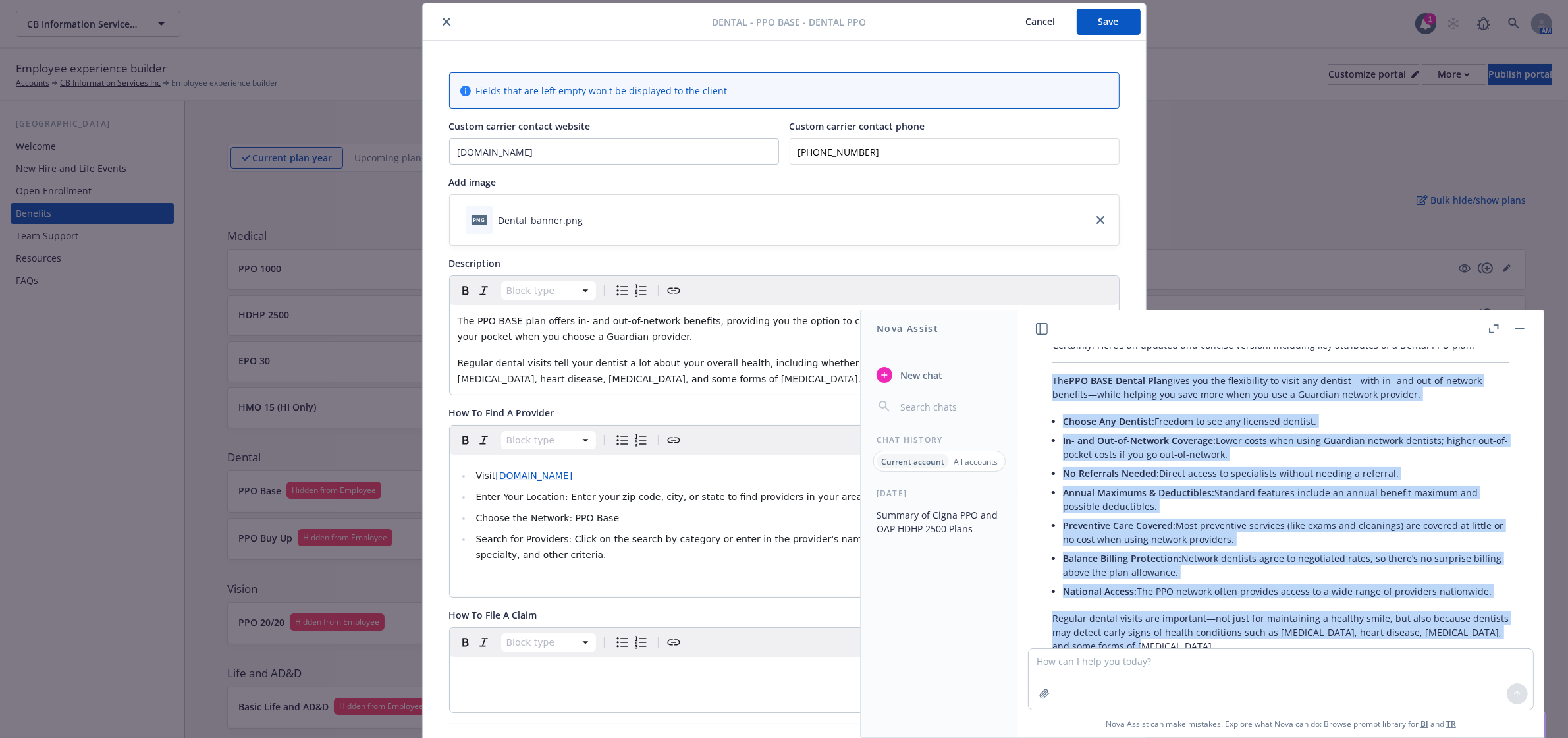
drag, startPoint x: 1054, startPoint y: 412, endPoint x: 1486, endPoint y: 602, distance: 471.9
click at [1486, 602] on div "Certainly! Here’s an updated and concise version, including key attributes of a…" at bounding box center [1281, 495] width 483 height 326
copy div "Lor IPS DOLO Sitame Cons adipi eli sed doeiusmodte in utlab etd magnaal—enim ad…"
click at [1517, 321] on button "button" at bounding box center [1520, 329] width 16 height 16
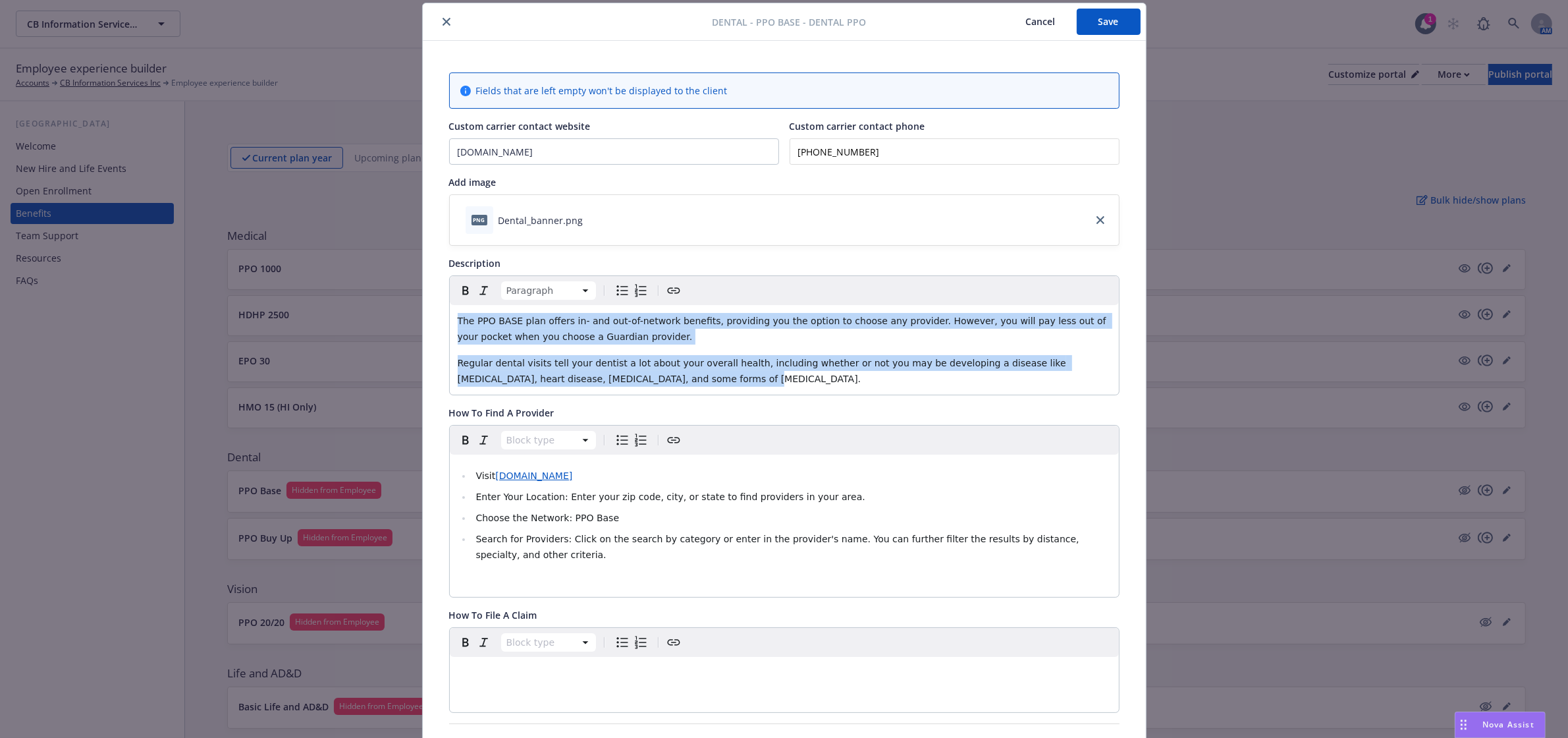
drag, startPoint x: 640, startPoint y: 379, endPoint x: 407, endPoint y: 325, distance: 239.2
click at [407, 325] on div "Dental - PPO Base - Dental PPO Cancel Save Fields that are left empty won't be …" at bounding box center [784, 369] width 1568 height 738
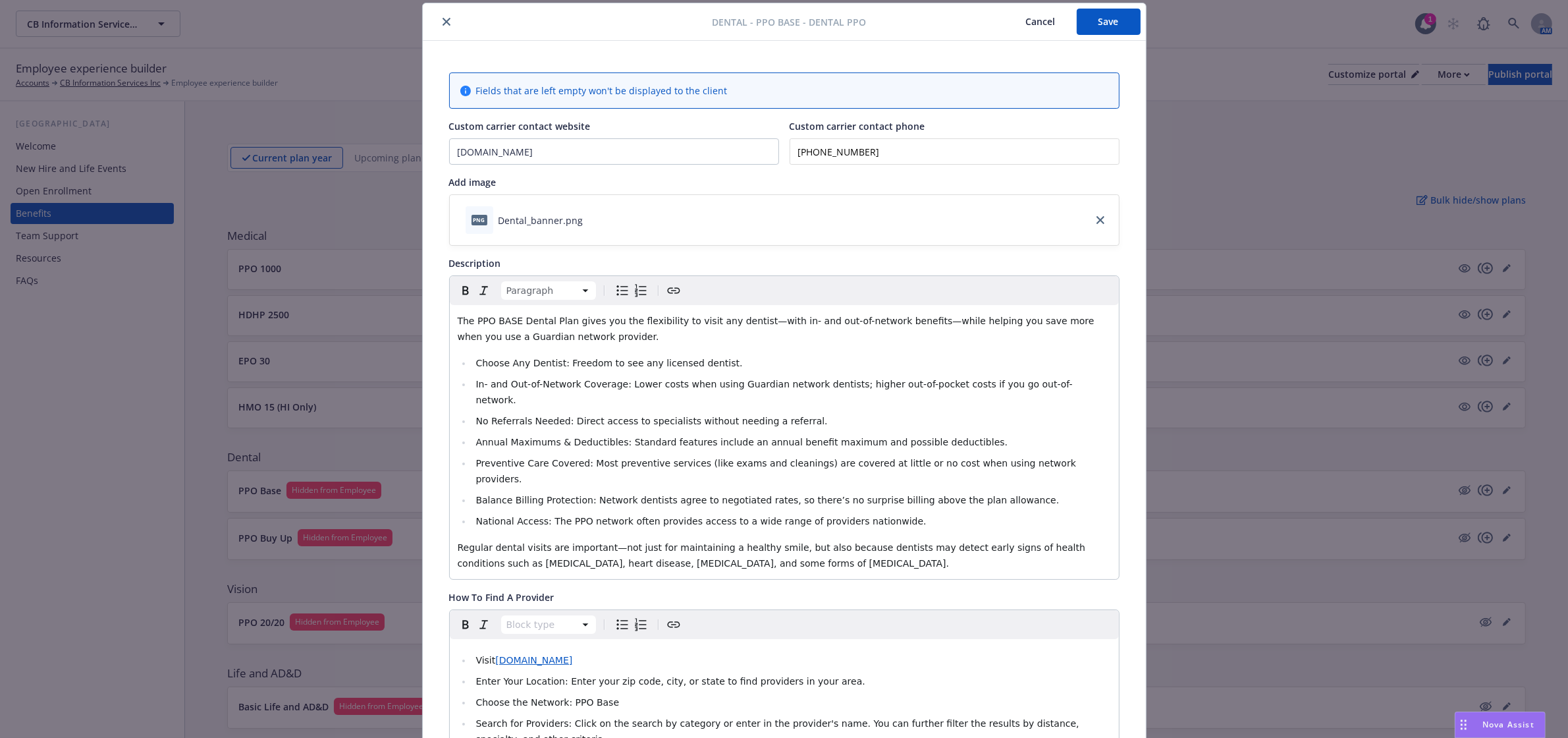
click at [476, 333] on span "The PPO BASE Dental Plan gives you the flexibility to visit any dentist—with in…" at bounding box center [777, 329] width 640 height 26
drag, startPoint x: 538, startPoint y: 319, endPoint x: 469, endPoint y: 321, distance: 69.0
click at [469, 321] on span "The PPO BASE Dental Plan gives you the flexibility to visit any dentist—with in…" at bounding box center [777, 329] width 640 height 26
drag, startPoint x: 554, startPoint y: 361, endPoint x: 466, endPoint y: 307, distance: 103.2
click at [472, 358] on li "Choose Any Dentist: Freedom to see any licensed dentist." at bounding box center [791, 363] width 639 height 16
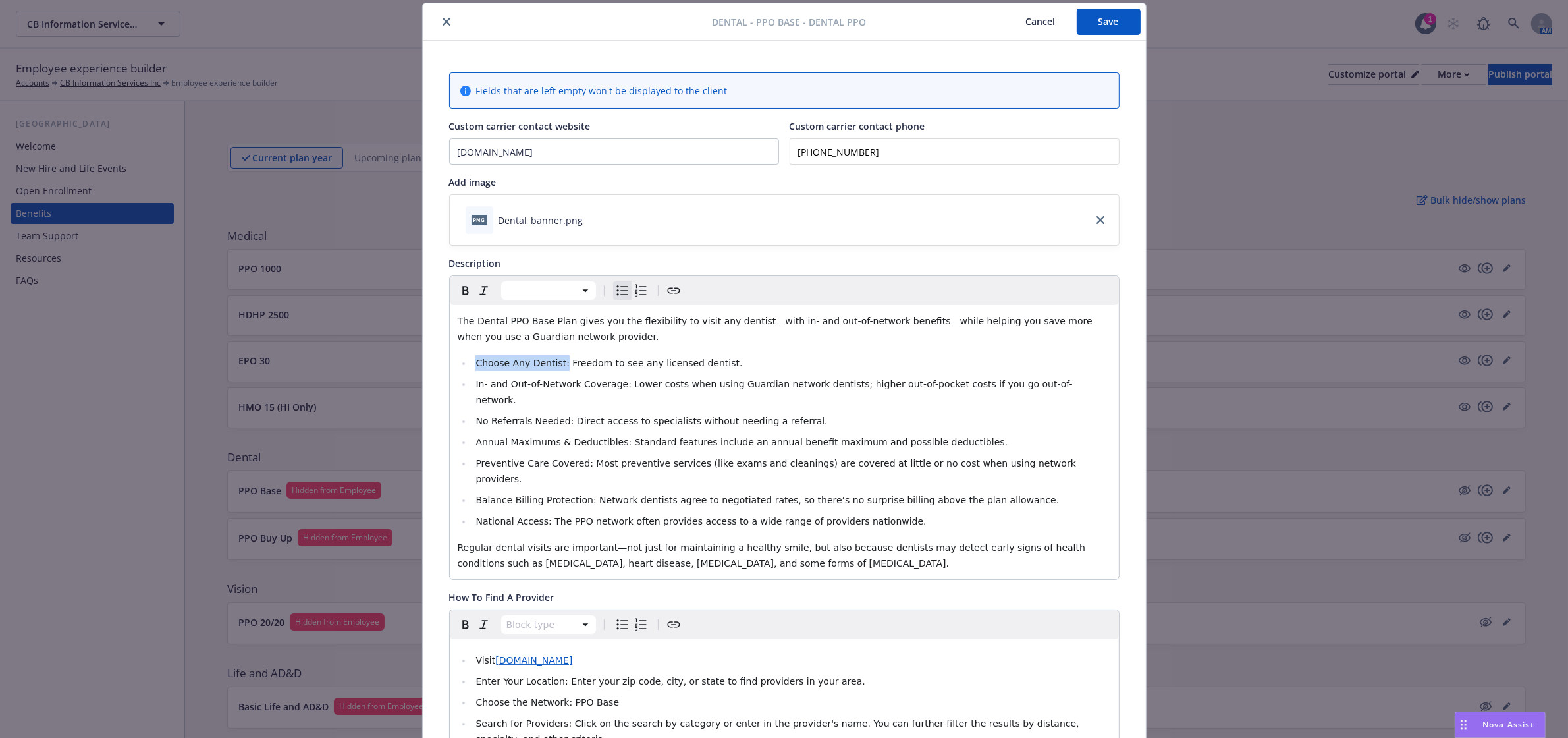
click at [457, 291] on icon "Bold" at bounding box center [465, 291] width 16 height 16
drag, startPoint x: 611, startPoint y: 384, endPoint x: 469, endPoint y: 382, distance: 142.0
click at [476, 382] on span "In- and Out-of-Network Coverage: Lower costs when using Guardian network dentis…" at bounding box center [774, 392] width 597 height 26
click at [457, 292] on icon "Bold" at bounding box center [465, 291] width 16 height 16
drag, startPoint x: 559, startPoint y: 404, endPoint x: 463, endPoint y: 359, distance: 106.0
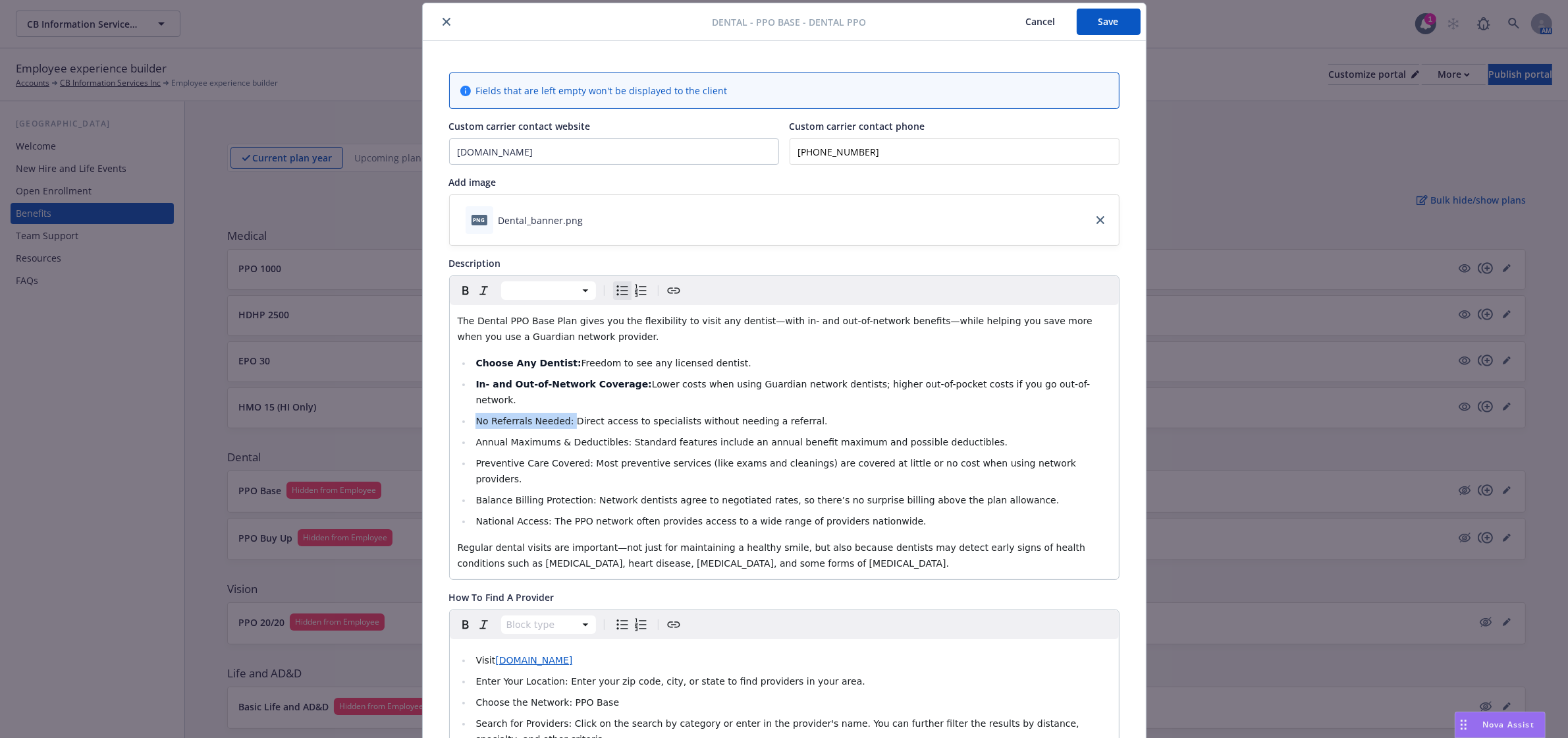
click at [459, 398] on ul "Choose Any Dentist: Freedom to see any licensed dentist. In- and Out-of-Network…" at bounding box center [784, 442] width 653 height 174
click at [457, 290] on icon "Bold" at bounding box center [465, 291] width 16 height 16
drag, startPoint x: 611, startPoint y: 425, endPoint x: 459, endPoint y: 350, distance: 169.5
click at [463, 420] on ul "Choose Any Dentist: Freedom to see any licensed dentist. In- and Out-of-Network…" at bounding box center [784, 442] width 653 height 174
click at [457, 297] on icon "Bold" at bounding box center [465, 291] width 16 height 16
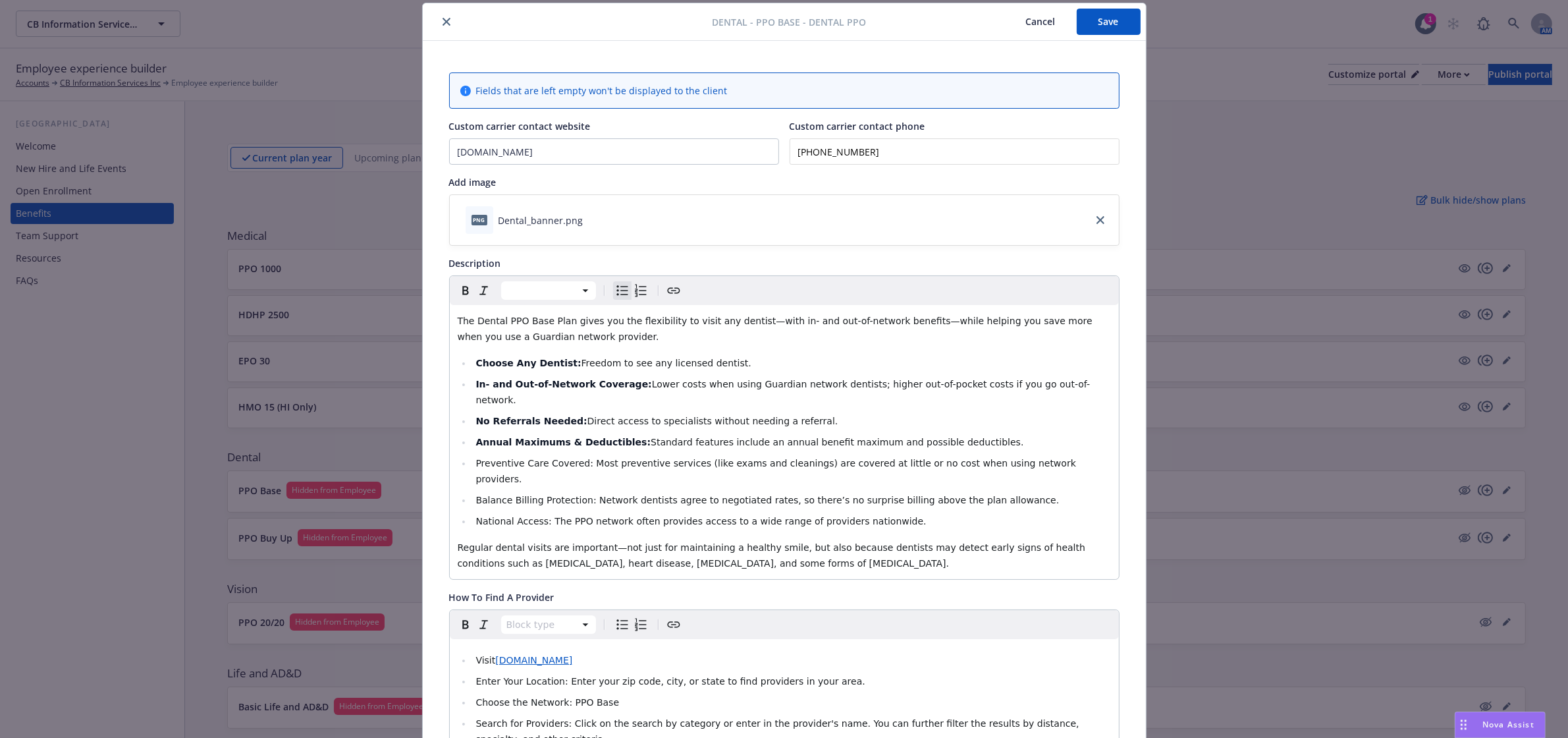
click at [600, 495] on span "Balance Billing Protection: Network dentists agree to negotiated rates, so ther…" at bounding box center [767, 500] width 583 height 10
drag, startPoint x: 573, startPoint y: 447, endPoint x: 463, endPoint y: 444, distance: 110.0
click at [463, 444] on ul "Choose Any Dentist: Freedom to see any licensed dentist. In- and Out-of-Network…" at bounding box center [784, 442] width 653 height 174
click at [457, 295] on icon "Bold" at bounding box center [465, 291] width 16 height 16
drag, startPoint x: 578, startPoint y: 466, endPoint x: 452, endPoint y: 466, distance: 126.0
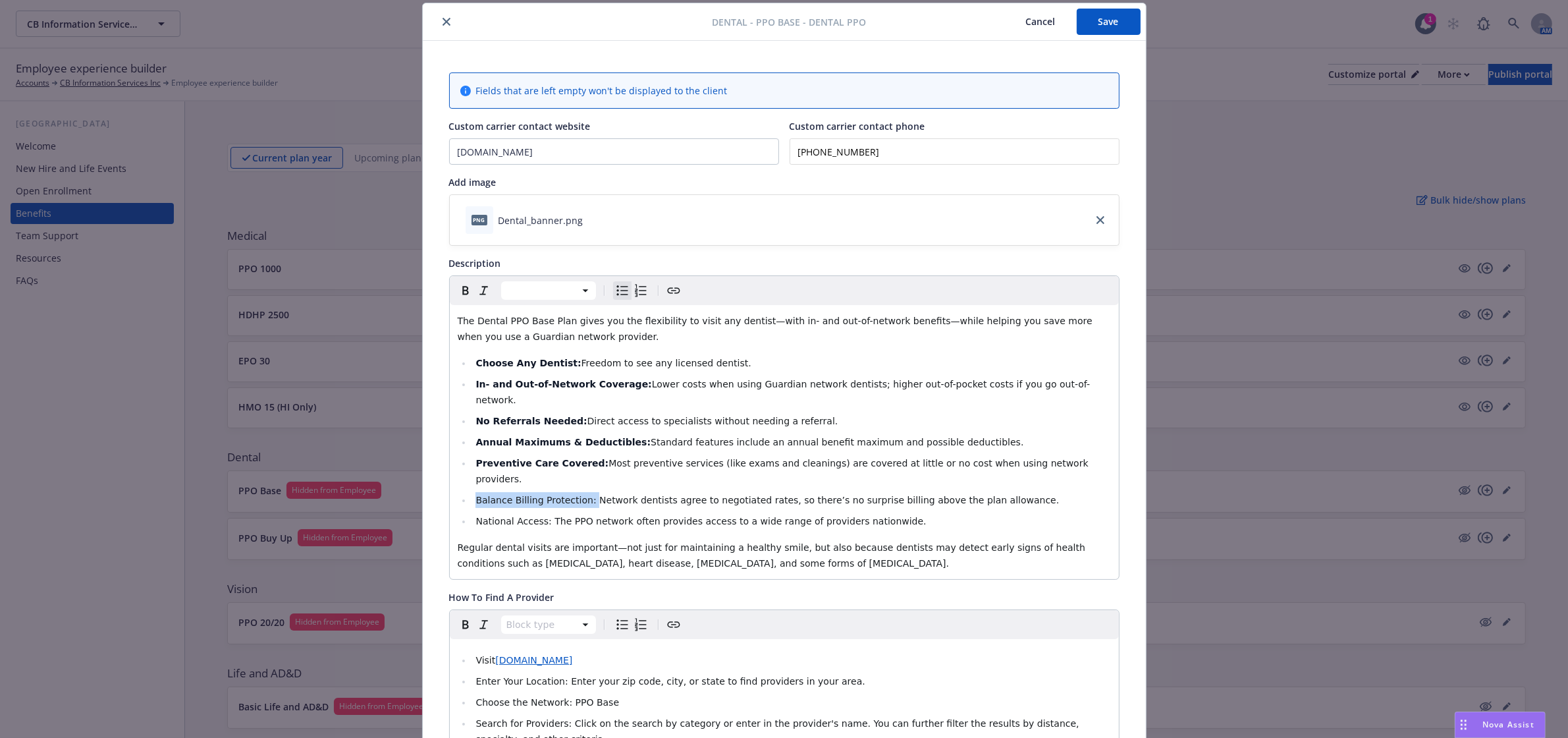
click at [472, 492] on li "Balance Billing Protection: Network dentists agree to negotiated rates, so ther…" at bounding box center [791, 500] width 639 height 16
click at [460, 294] on icon "Bold" at bounding box center [465, 291] width 16 height 16
drag, startPoint x: 538, startPoint y: 491, endPoint x: 460, endPoint y: 491, distance: 78.0
click at [460, 491] on ul "Choose Any Dentist: Freedom to see any licensed dentist. In- and Out-of-Network…" at bounding box center [784, 442] width 653 height 174
click at [460, 298] on icon "Bold" at bounding box center [465, 291] width 16 height 16
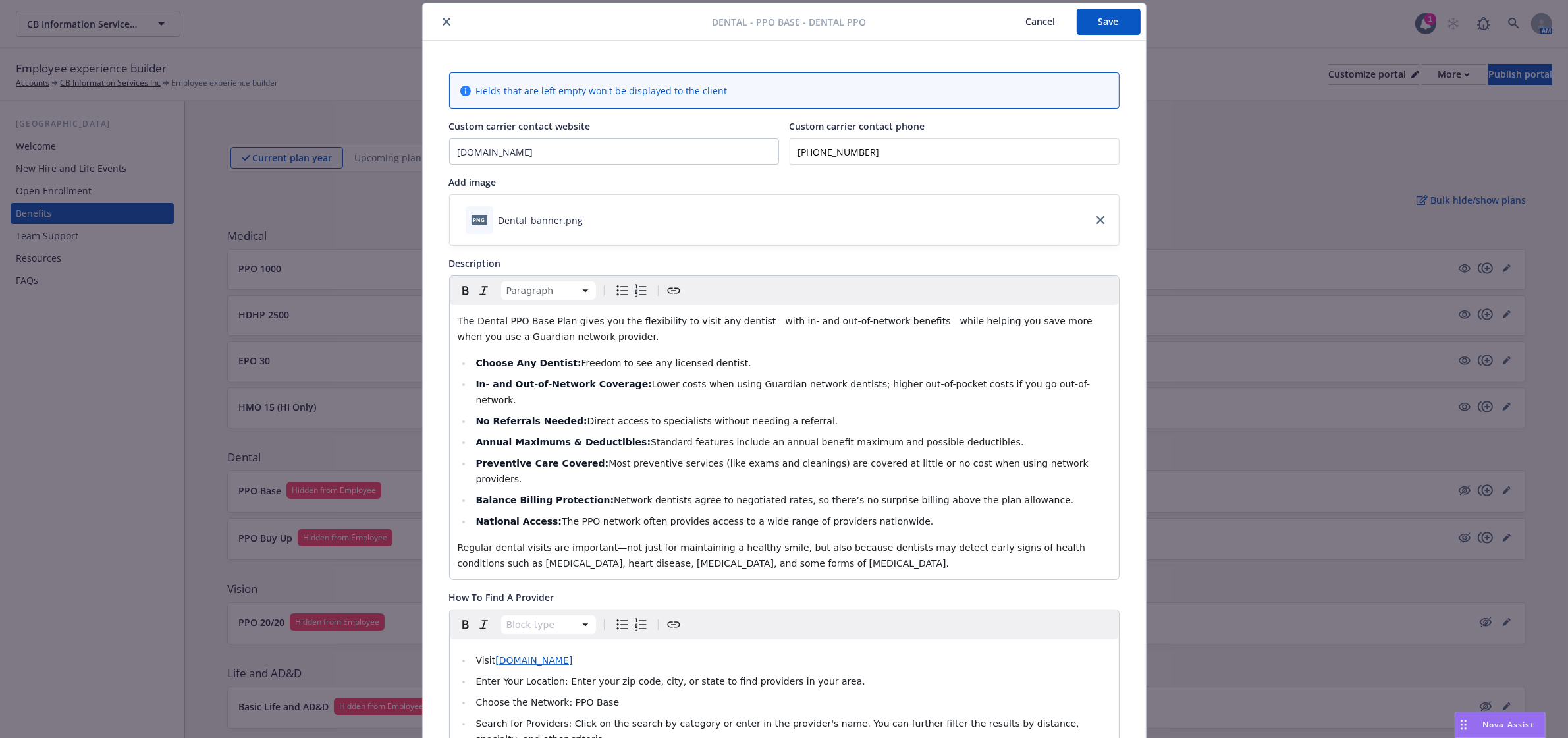
click at [710, 543] on span "Regular dental visits are important—not just for maintaining a healthy smile, b…" at bounding box center [772, 556] width 631 height 26
click at [602, 516] on span "The PPO network often provides access to a wide range of providers nationwide." at bounding box center [747, 521] width 371 height 10
drag, startPoint x: 571, startPoint y: 491, endPoint x: 559, endPoint y: 491, distance: 12.0
click at [561, 516] on span "The PPO network often provides access to a wide range of providers nationwide." at bounding box center [747, 521] width 371 height 10
click at [875, 513] on li "National Access: The PPO network often provides access to a wide range of provi…" at bounding box center [791, 521] width 639 height 16
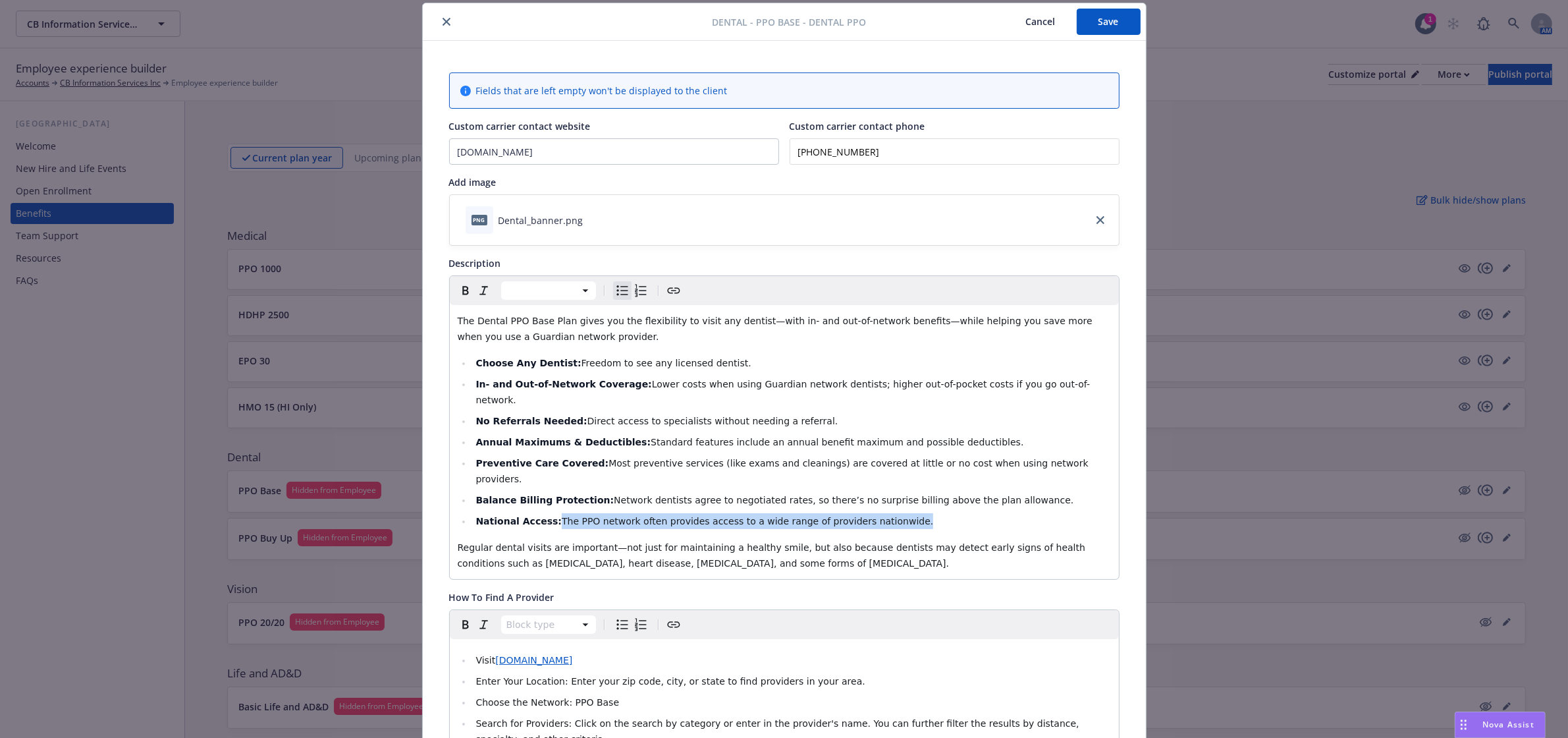
drag, startPoint x: 889, startPoint y: 494, endPoint x: 545, endPoint y: 494, distance: 344.0
click at [545, 513] on li "National Access: The PPO network often provides access to a wide range of provi…" at bounding box center [791, 521] width 639 height 16
drag, startPoint x: 653, startPoint y: 491, endPoint x: 561, endPoint y: 489, distance: 92.0
click at [561, 516] on span "The DentalGuard Preferred Network is a national network" at bounding box center [693, 521] width 265 height 10
copy span "DentalGuard Preferred"
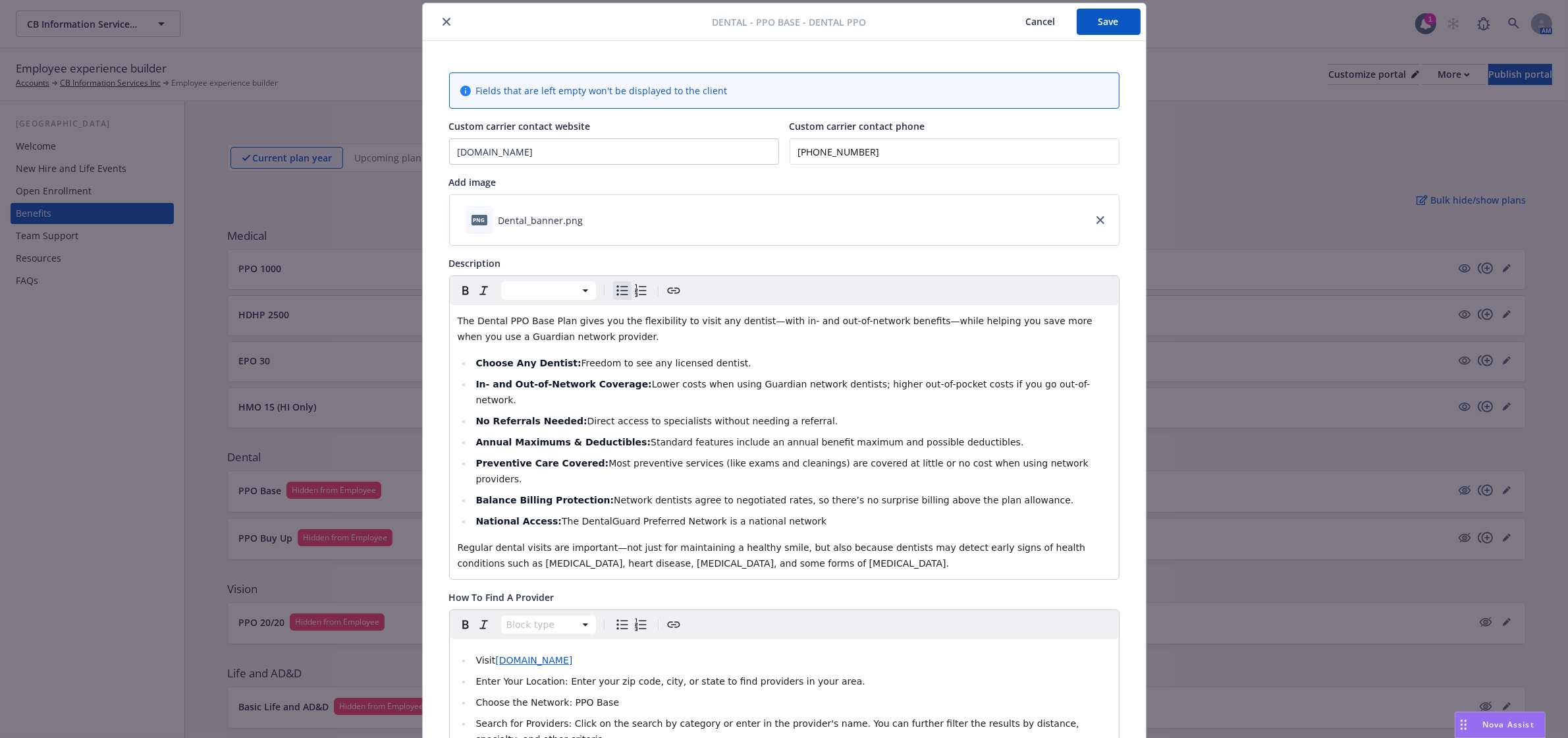
click at [768, 516] on span "The DentalGuard Preferred Network is a national network" at bounding box center [693, 521] width 265 height 10
drag, startPoint x: 695, startPoint y: 490, endPoint x: 472, endPoint y: 492, distance: 223.0
click at [472, 513] on li "National Access: The DentalGuard Preferred Network is a national network" at bounding box center [791, 521] width 639 height 16
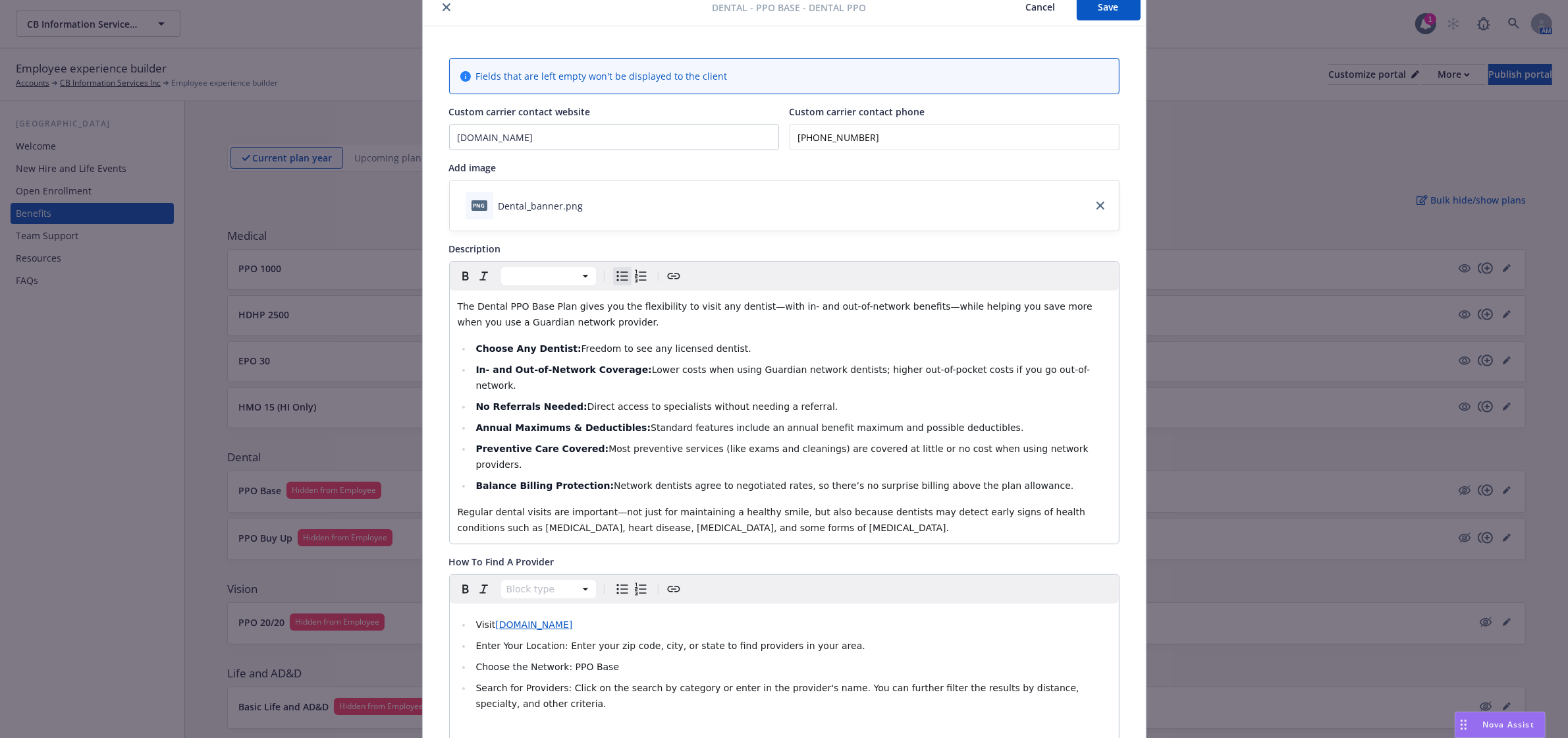
scroll to position [0, 0]
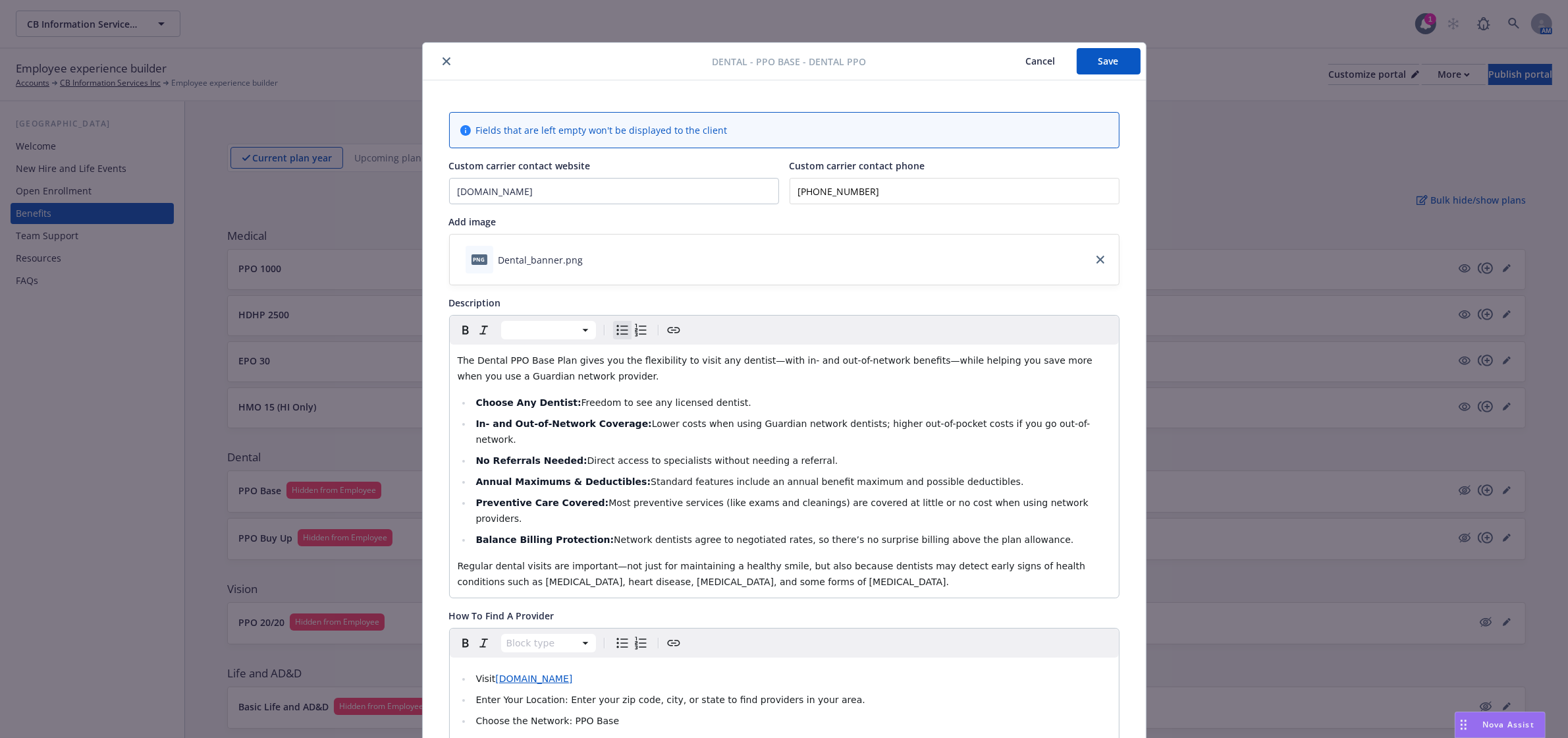
click at [1092, 66] on button "Save" at bounding box center [1109, 61] width 64 height 26
click at [521, 674] on span "[DOMAIN_NAME]" at bounding box center [534, 679] width 77 height 10
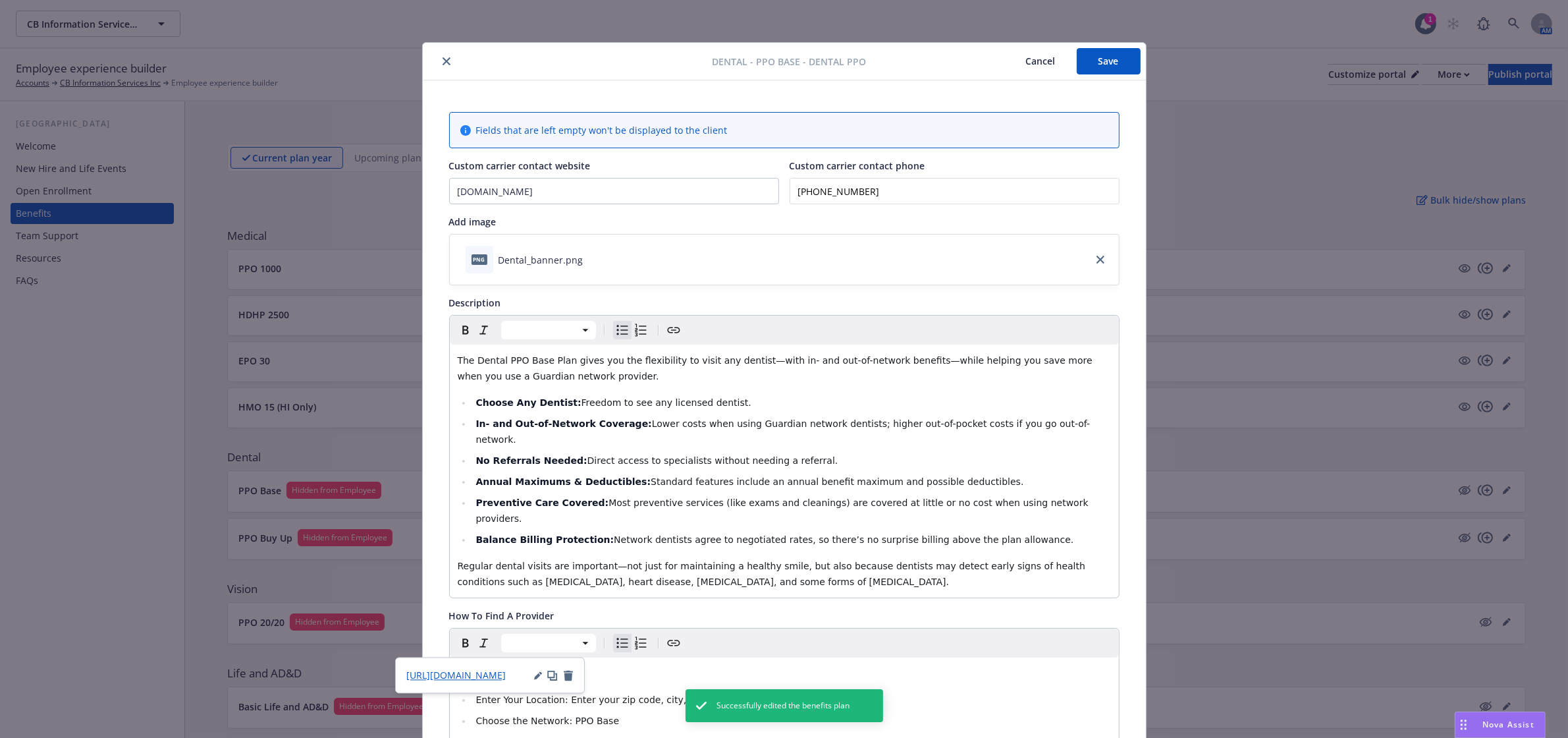
click at [485, 672] on span "[URL][DOMAIN_NAME]" at bounding box center [456, 675] width 100 height 12
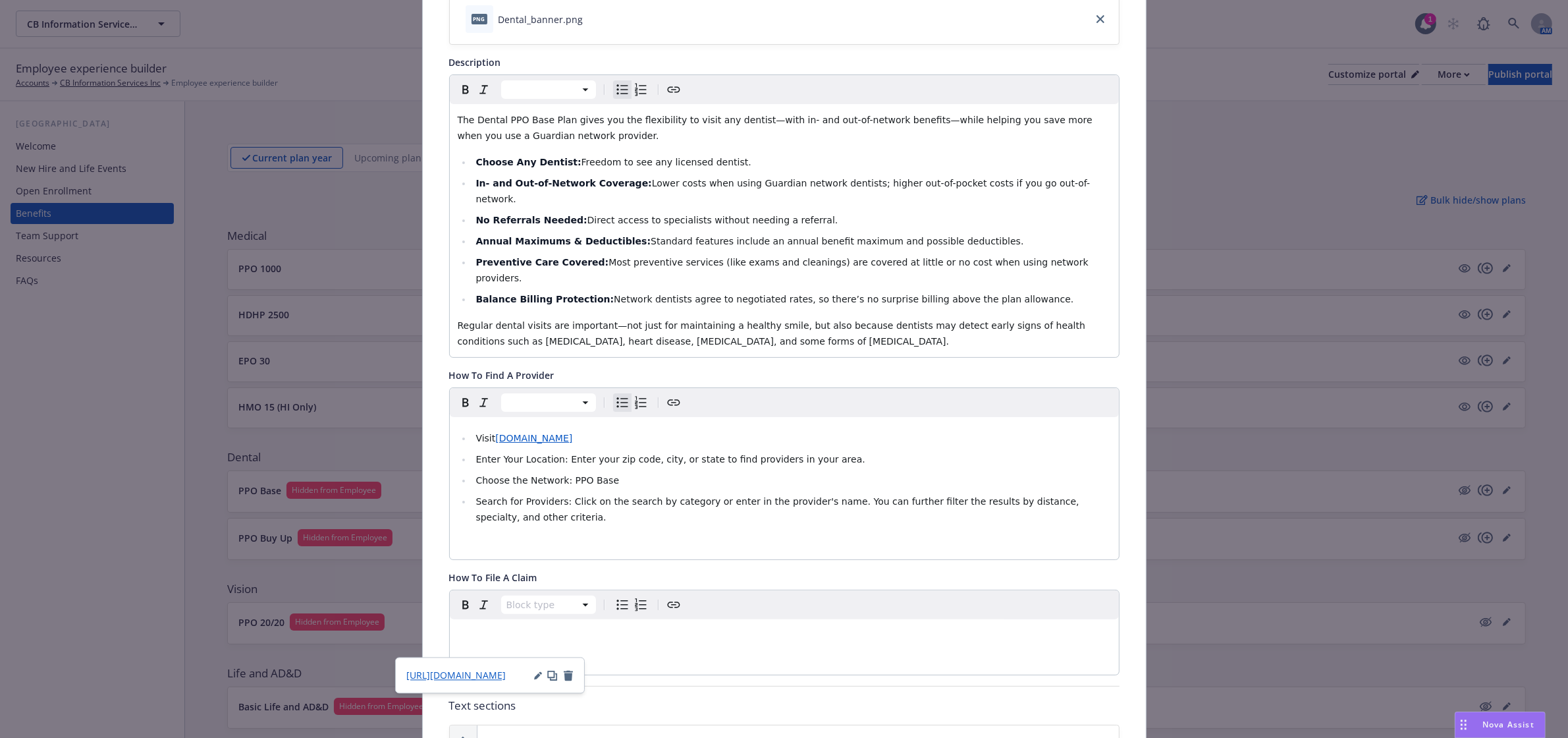
scroll to position [247, 0]
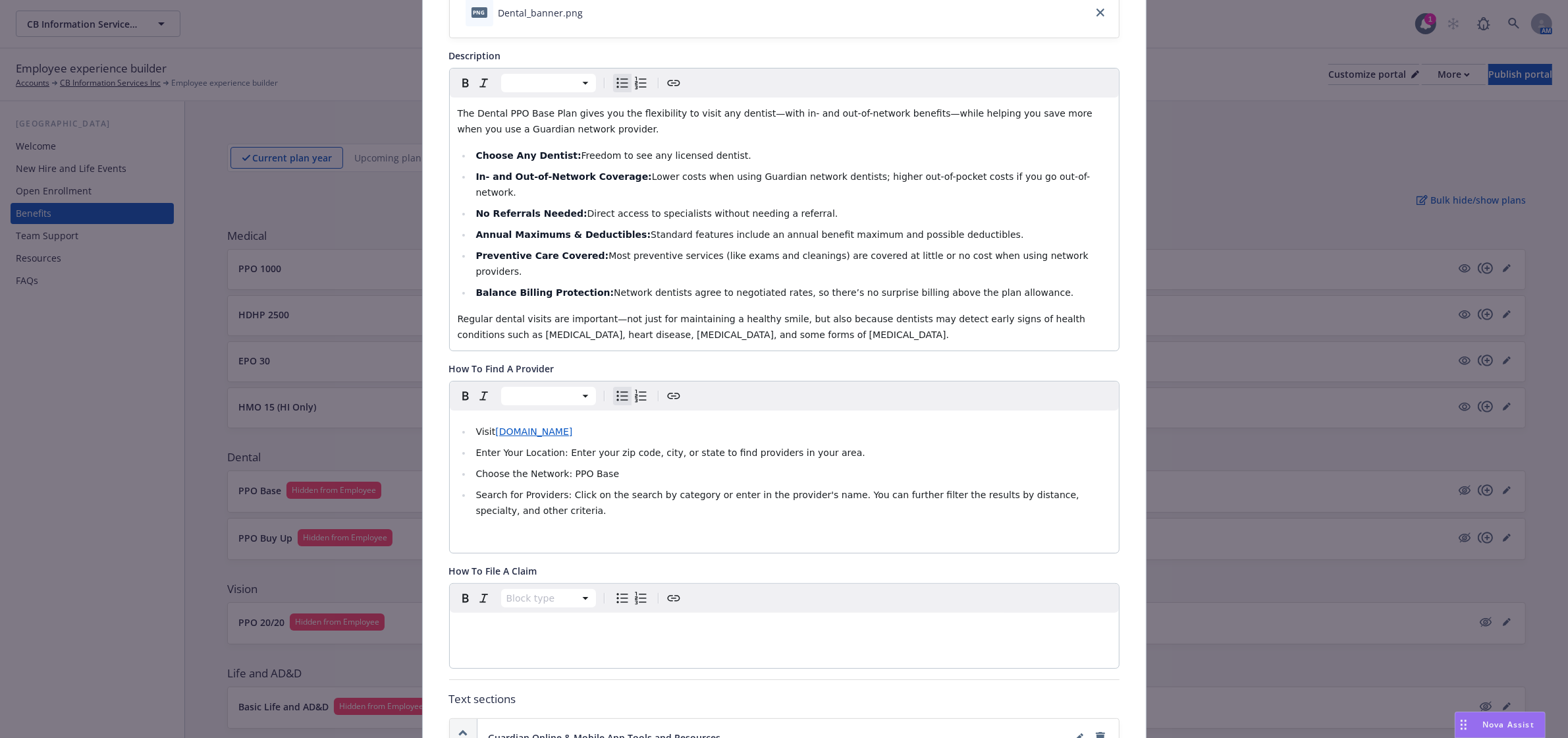
drag, startPoint x: 617, startPoint y: 400, endPoint x: 590, endPoint y: 380, distance: 33.6
click at [489, 424] on li "Visit [DOMAIN_NAME]" at bounding box center [791, 432] width 639 height 16
click at [667, 388] on icon "Create link" at bounding box center [673, 396] width 16 height 16
click at [561, 457] on input "[URL][DOMAIN_NAME]" at bounding box center [548, 454] width 167 height 26
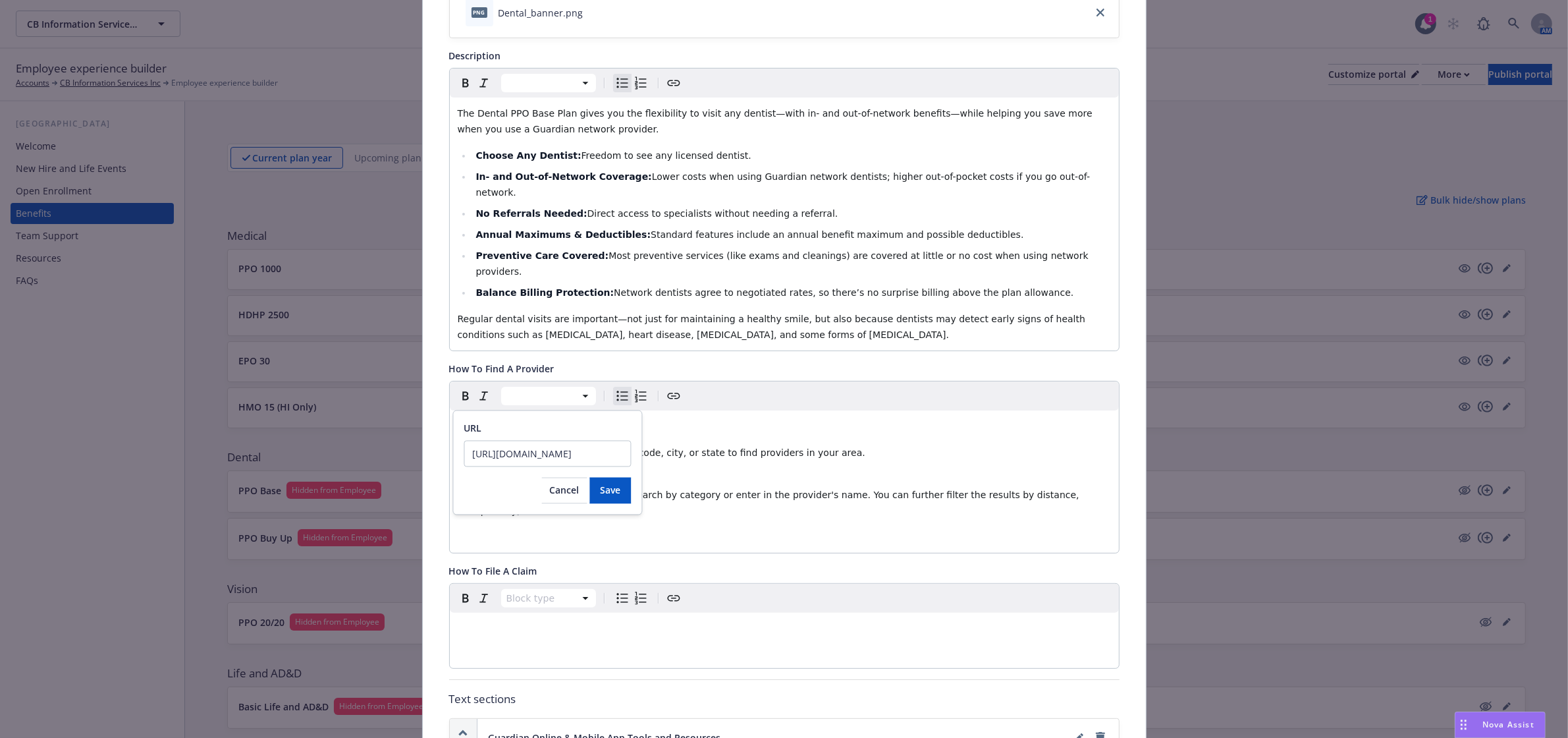
click at [561, 457] on input "[URL][DOMAIN_NAME]" at bounding box center [548, 454] width 167 height 26
type input "[URL][DOMAIN_NAME]"
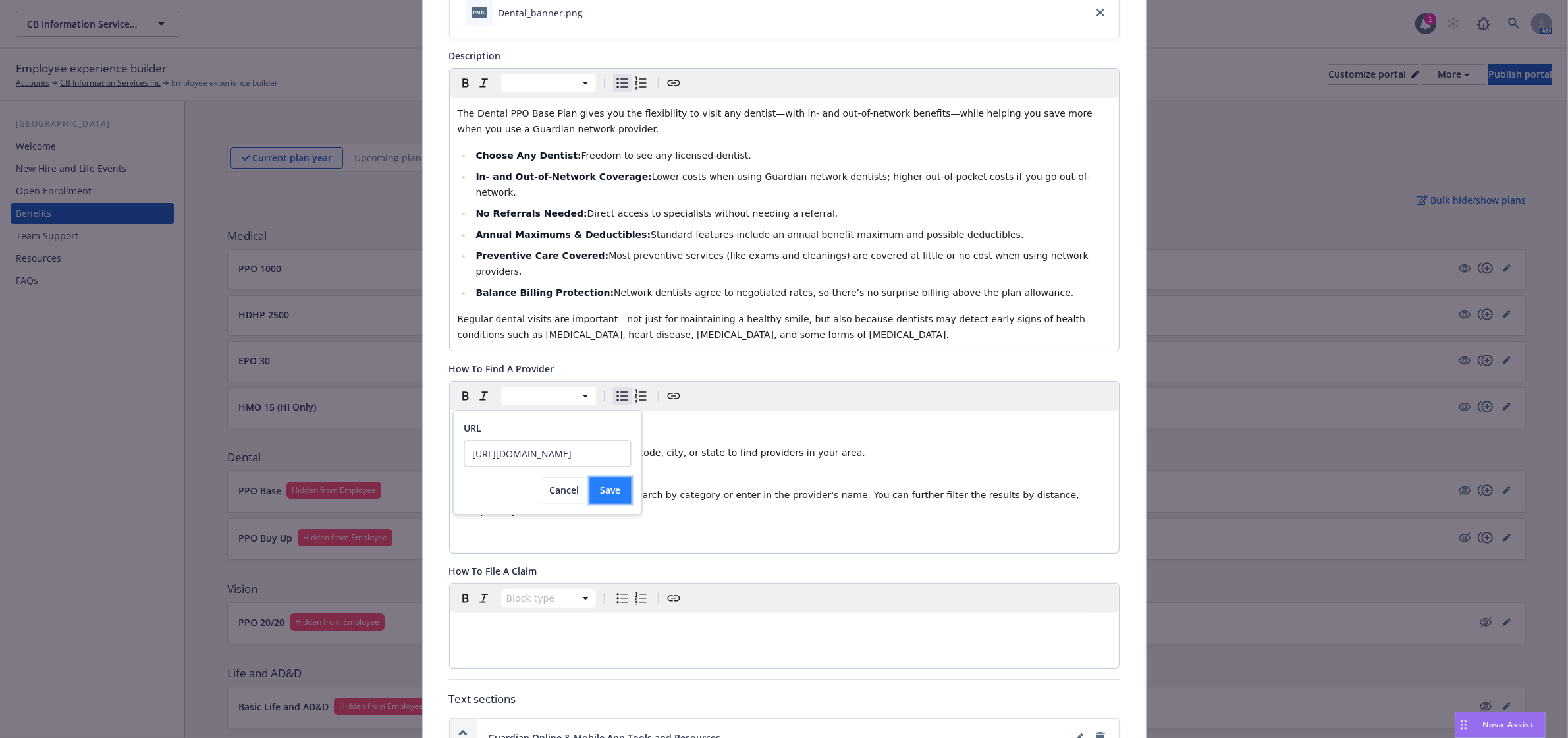
click at [624, 494] on button "Save" at bounding box center [611, 491] width 42 height 26
click at [638, 424] on li "Visit [DOMAIN_NAME]" at bounding box center [791, 432] width 639 height 16
drag, startPoint x: 619, startPoint y: 403, endPoint x: 493, endPoint y: 399, distance: 126.1
click at [493, 424] on li "Visit [DOMAIN_NAME]" at bounding box center [791, 432] width 639 height 16
drag, startPoint x: 611, startPoint y: 400, endPoint x: 537, endPoint y: 400, distance: 74.0
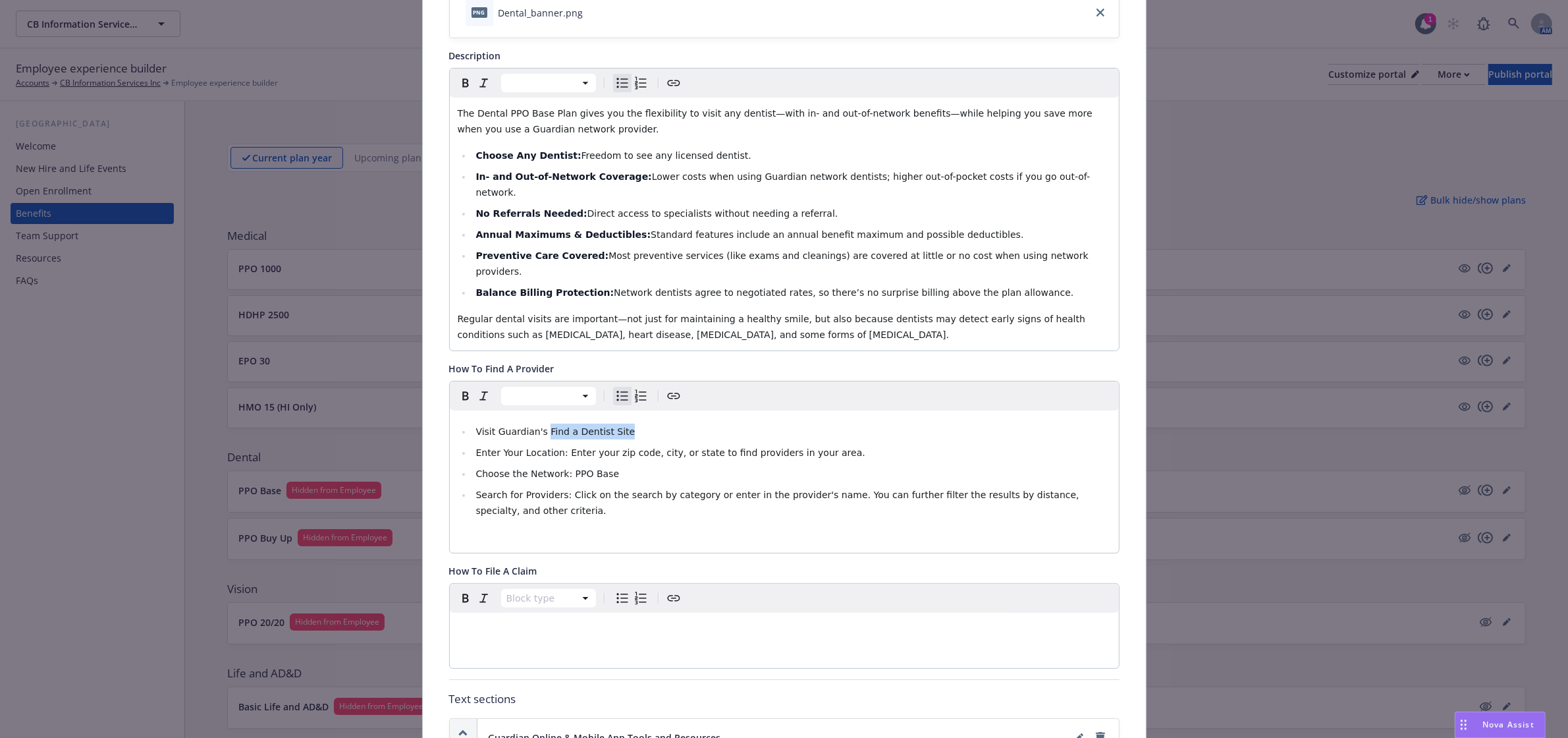
click at [537, 424] on li "Visit Guardian's Find a Dentist Site" at bounding box center [791, 432] width 639 height 16
click at [670, 388] on icon "Create link" at bounding box center [673, 396] width 16 height 16
type input "[URL][DOMAIN_NAME]"
click at [626, 485] on span "Save" at bounding box center [635, 491] width 21 height 12
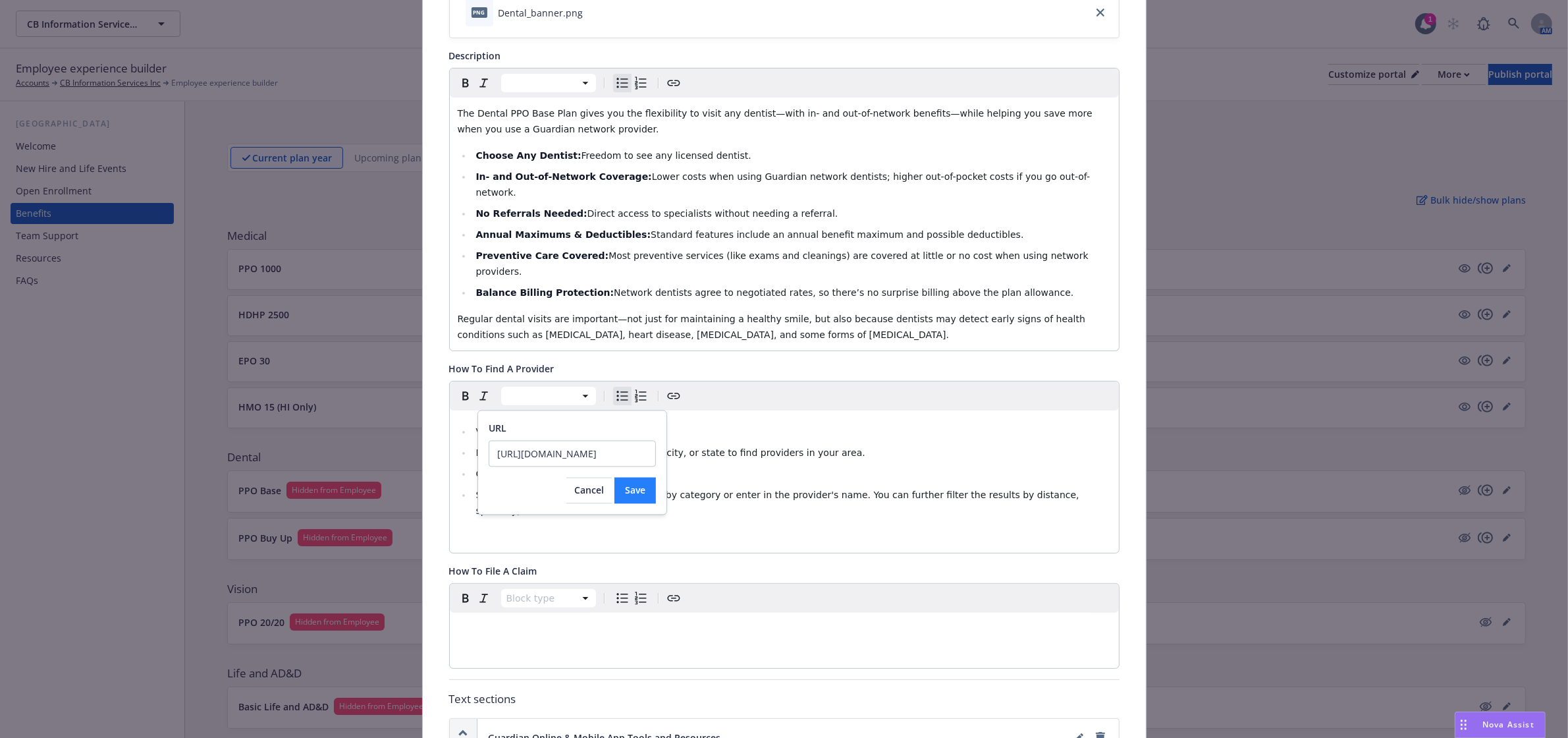
scroll to position [0, 0]
click at [714, 424] on ul "Visit Guardian's Find a Dentist Site Enter Your Location: Enter your zip code, …" at bounding box center [784, 471] width 653 height 95
drag, startPoint x: 602, startPoint y: 439, endPoint x: 559, endPoint y: 436, distance: 43.1
click at [559, 466] on li "Choose the Network: PPO Base" at bounding box center [791, 474] width 639 height 16
click at [488, 426] on span "Visit Guardian's" at bounding box center [511, 432] width 72 height 10
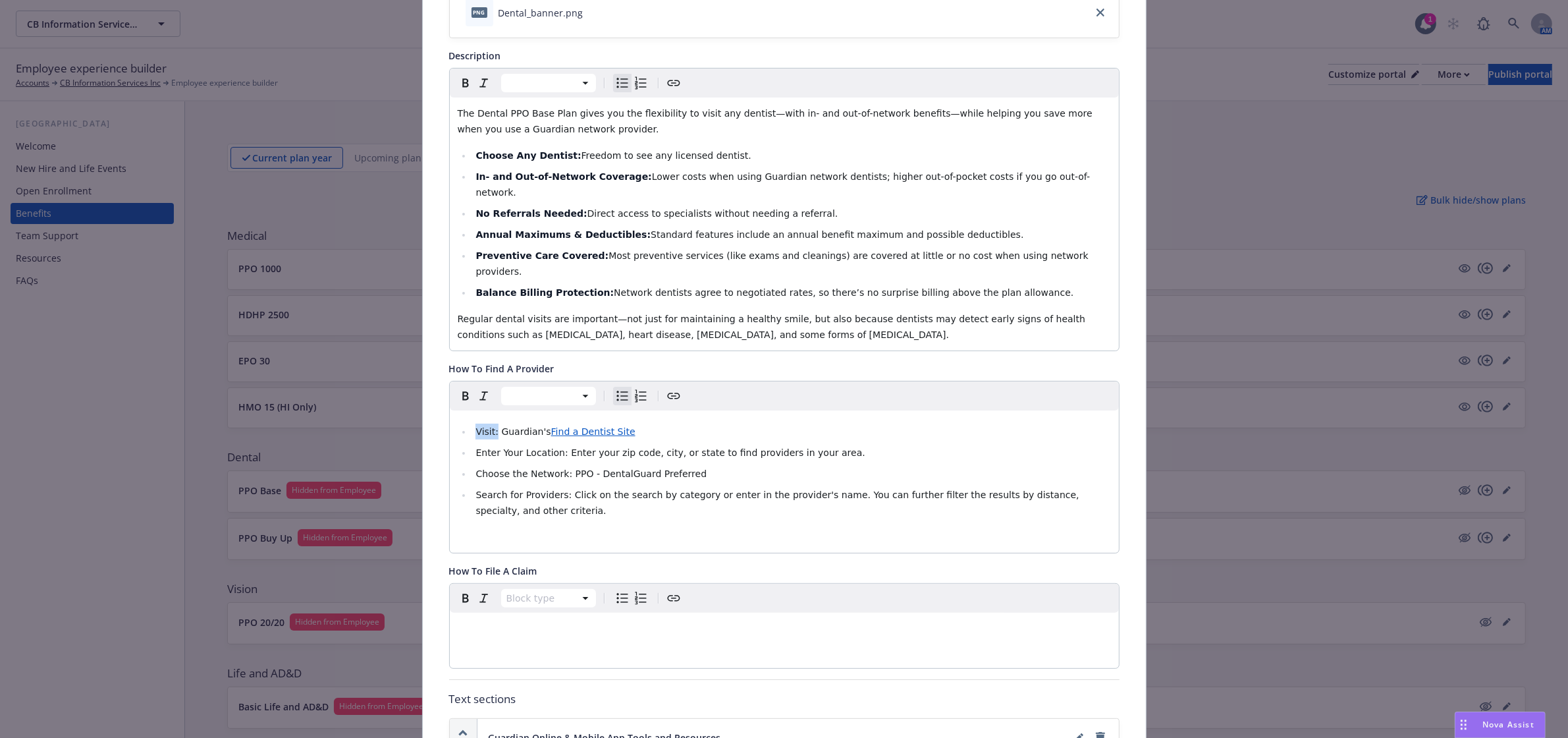
drag, startPoint x: 489, startPoint y: 403, endPoint x: 446, endPoint y: 181, distance: 226.1
click at [472, 424] on li "Visit: Guardian's Find a Dentist Site" at bounding box center [791, 432] width 639 height 16
click at [457, 86] on icon "Bold" at bounding box center [465, 83] width 16 height 16
drag, startPoint x: 489, startPoint y: 399, endPoint x: 471, endPoint y: 398, distance: 18.0
click at [476, 426] on span "Visit: Guardian's" at bounding box center [513, 432] width 75 height 10
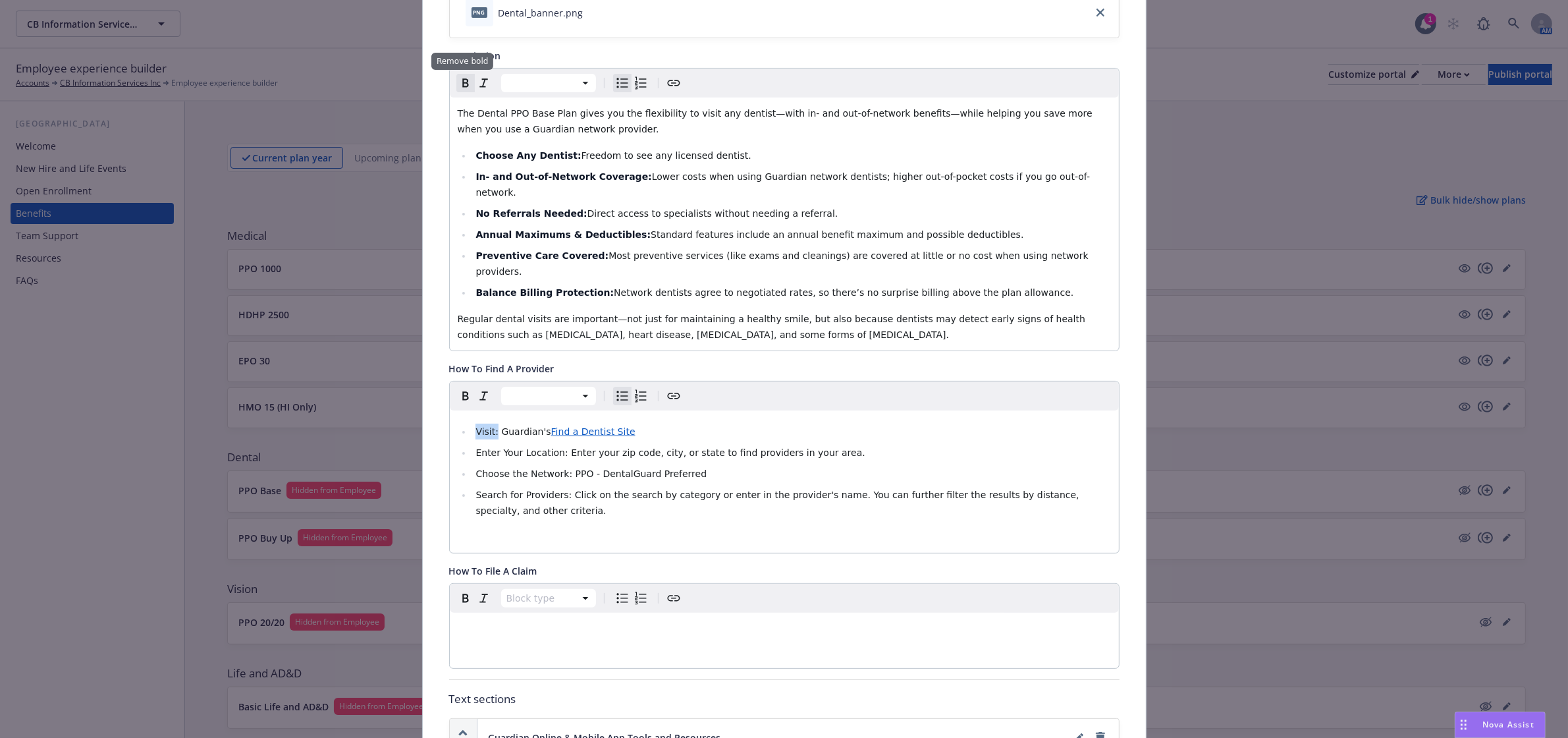
click at [463, 83] on icon "Remove bold" at bounding box center [465, 82] width 6 height 9
click at [463, 83] on icon "Bold" at bounding box center [465, 82] width 6 height 9
click at [463, 83] on icon "Remove bold" at bounding box center [465, 82] width 6 height 9
drag, startPoint x: 491, startPoint y: 400, endPoint x: 469, endPoint y: 400, distance: 22.0
click at [476, 426] on span "Visit: Guardian's" at bounding box center [513, 432] width 75 height 10
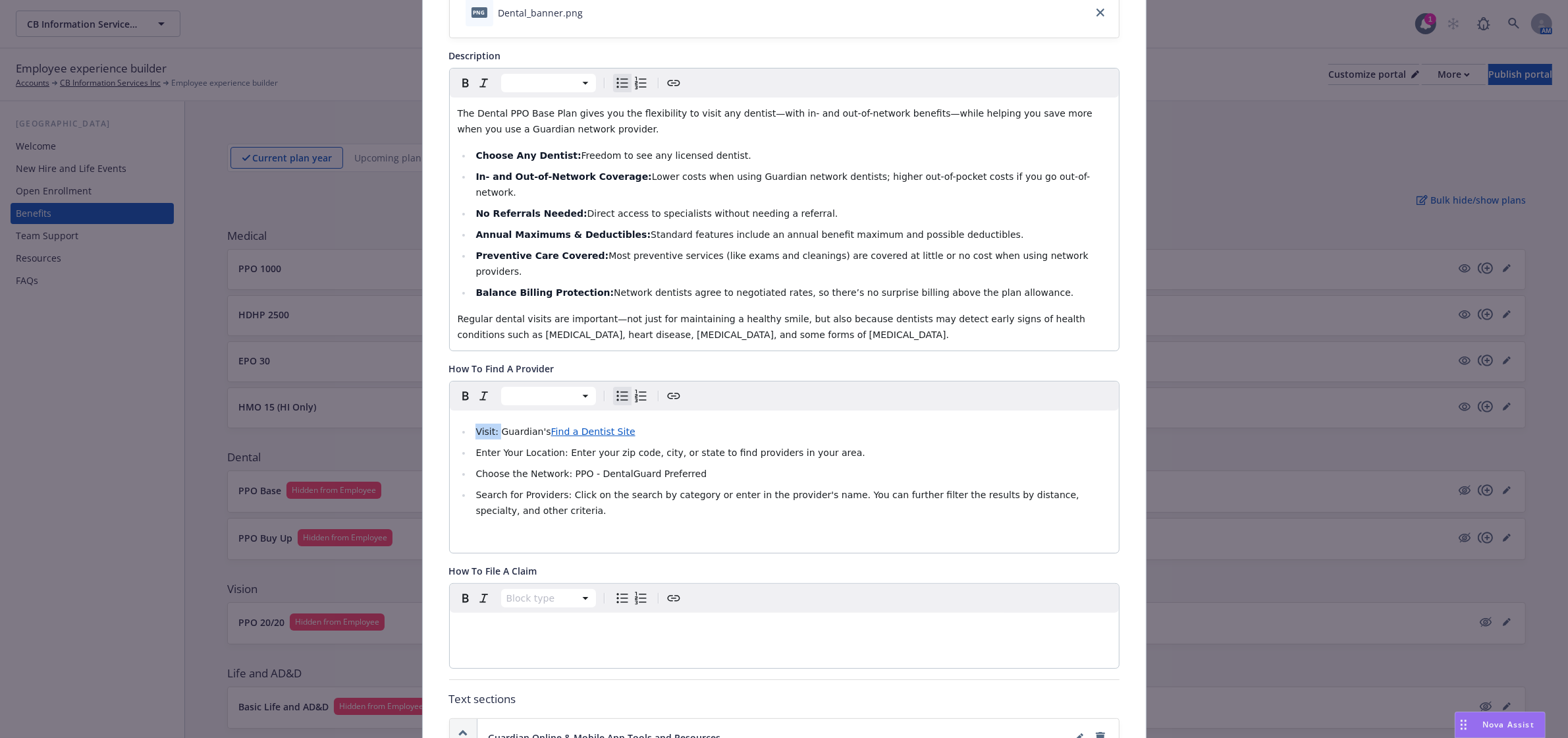
click at [457, 387] on button "Bold" at bounding box center [465, 396] width 18 height 18
drag, startPoint x: 554, startPoint y: 423, endPoint x: 473, endPoint y: 423, distance: 81.0
click at [476, 447] on span "Enter Your Location: Enter your zip code, city, or state to find providers in y…" at bounding box center [670, 452] width 390 height 10
click at [485, 445] on li "Enter Your Location: Enter your zip code, city, or state to find providers in y…" at bounding box center [791, 452] width 639 height 16
drag, startPoint x: 554, startPoint y: 423, endPoint x: 466, endPoint y: 426, distance: 88.1
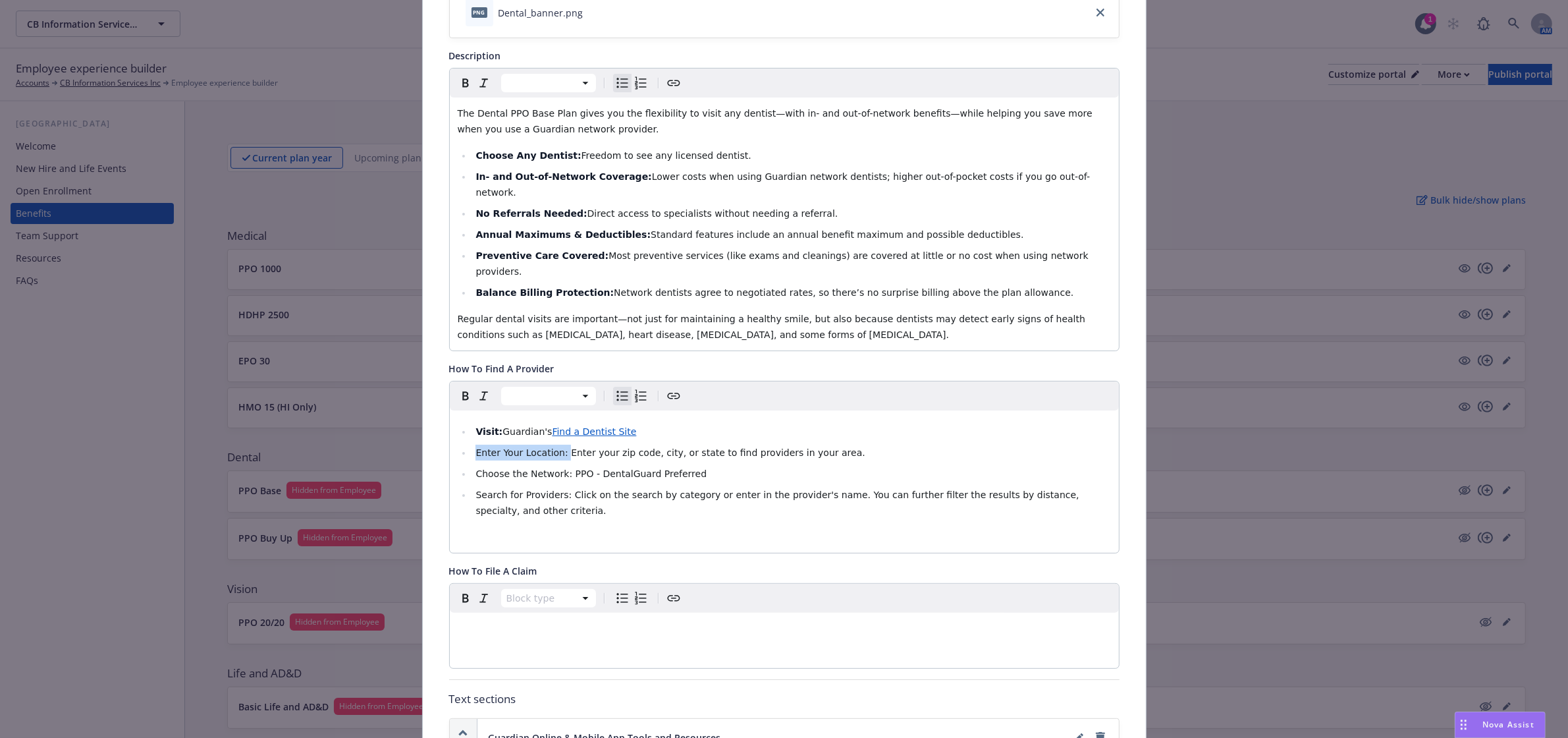
click at [472, 445] on li "Enter Your Location: Enter your zip code, city, or state to find providers in y…" at bounding box center [791, 452] width 639 height 16
click at [458, 388] on icon "Bold" at bounding box center [465, 396] width 16 height 16
drag, startPoint x: 556, startPoint y: 443, endPoint x: 469, endPoint y: 447, distance: 87.1
click at [476, 469] on span "Choose the Network: PPO - DentalGuard Preferred" at bounding box center [591, 474] width 231 height 10
click at [460, 388] on icon "Bold" at bounding box center [465, 396] width 16 height 16
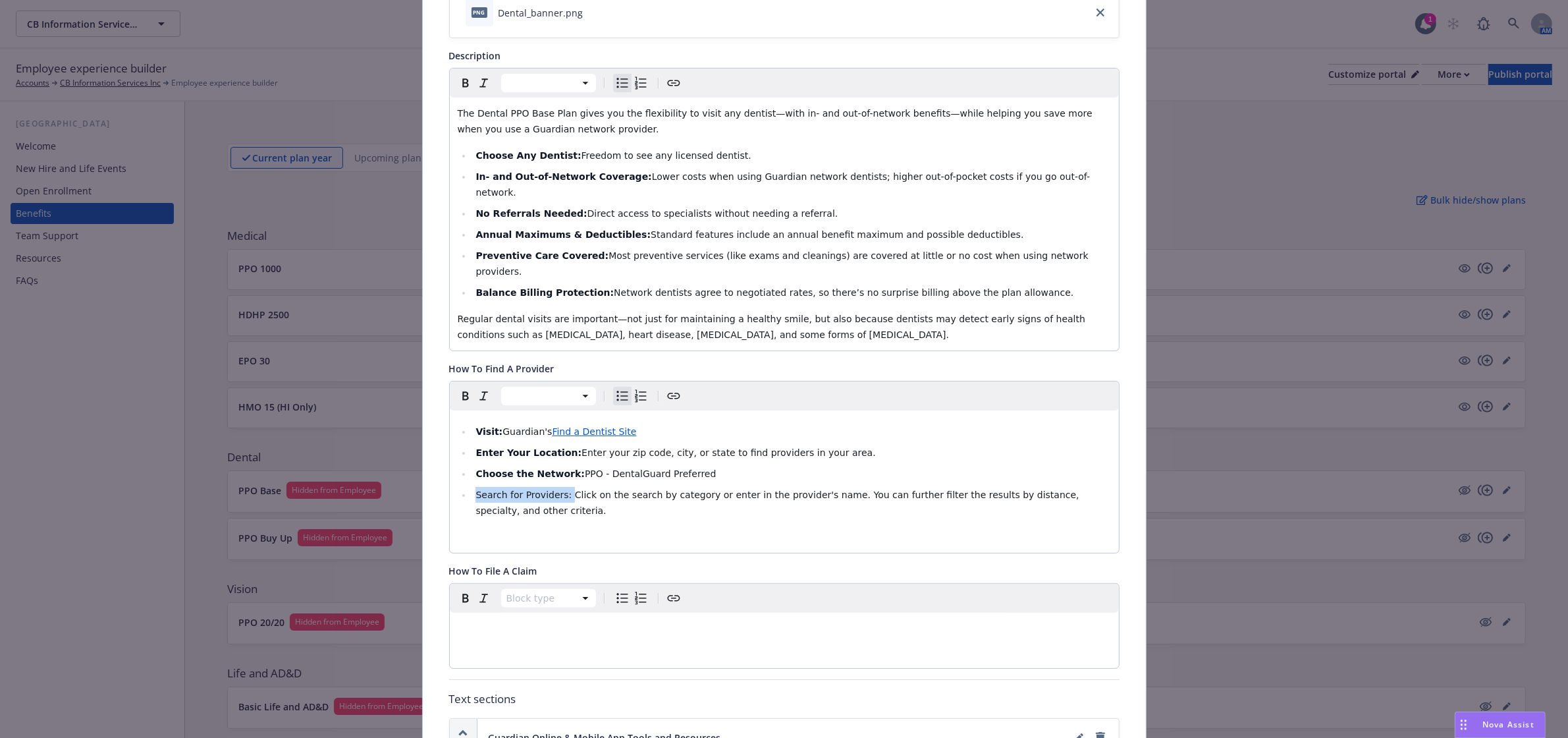
drag, startPoint x: 554, startPoint y: 464, endPoint x: 469, endPoint y: 389, distance: 113.4
click at [472, 487] on li "Search for Providers: Click on the search by category or enter in the provider'…" at bounding box center [791, 503] width 639 height 31
click at [463, 388] on icon "Bold" at bounding box center [465, 396] width 16 height 16
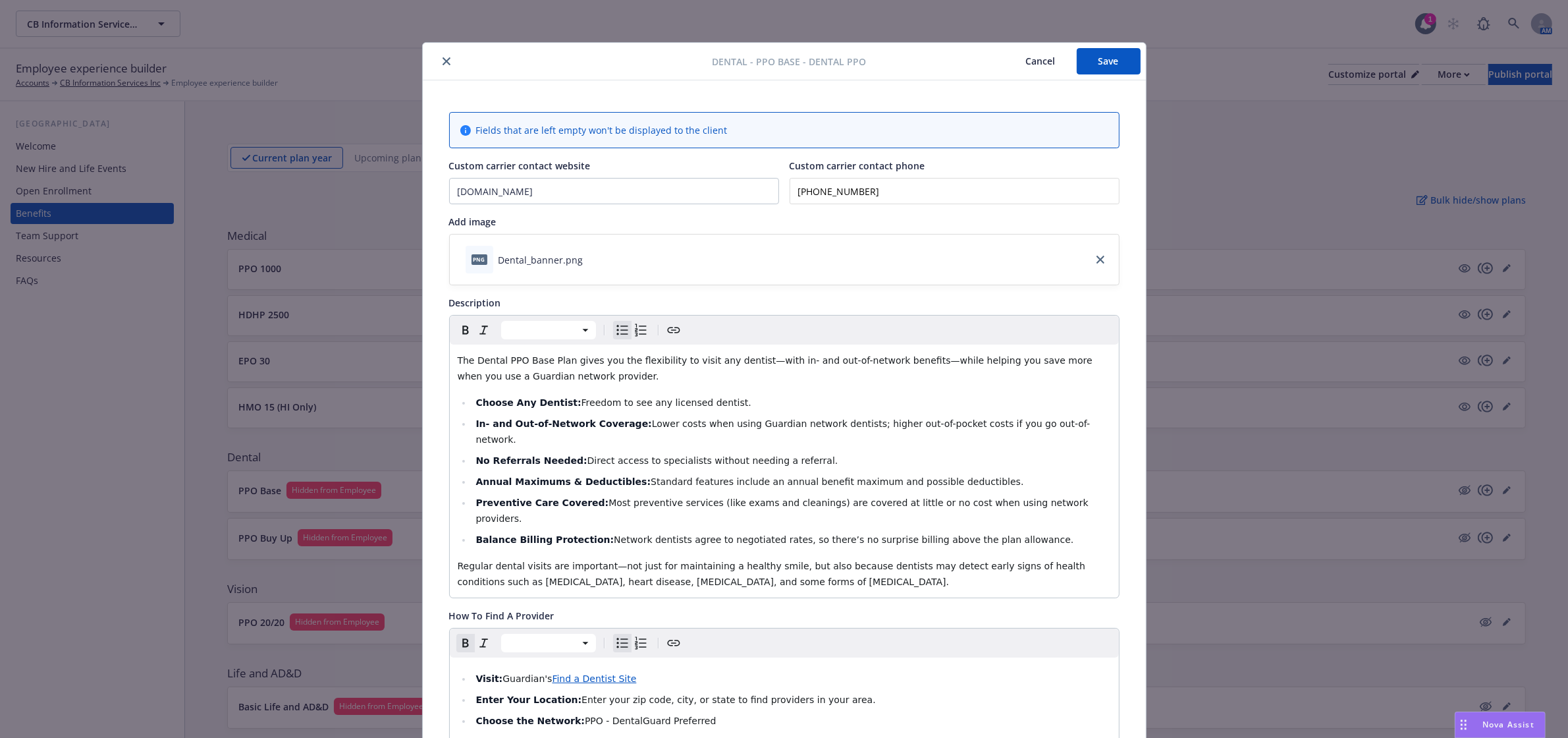
click at [1082, 53] on button "Save" at bounding box center [1109, 61] width 64 height 26
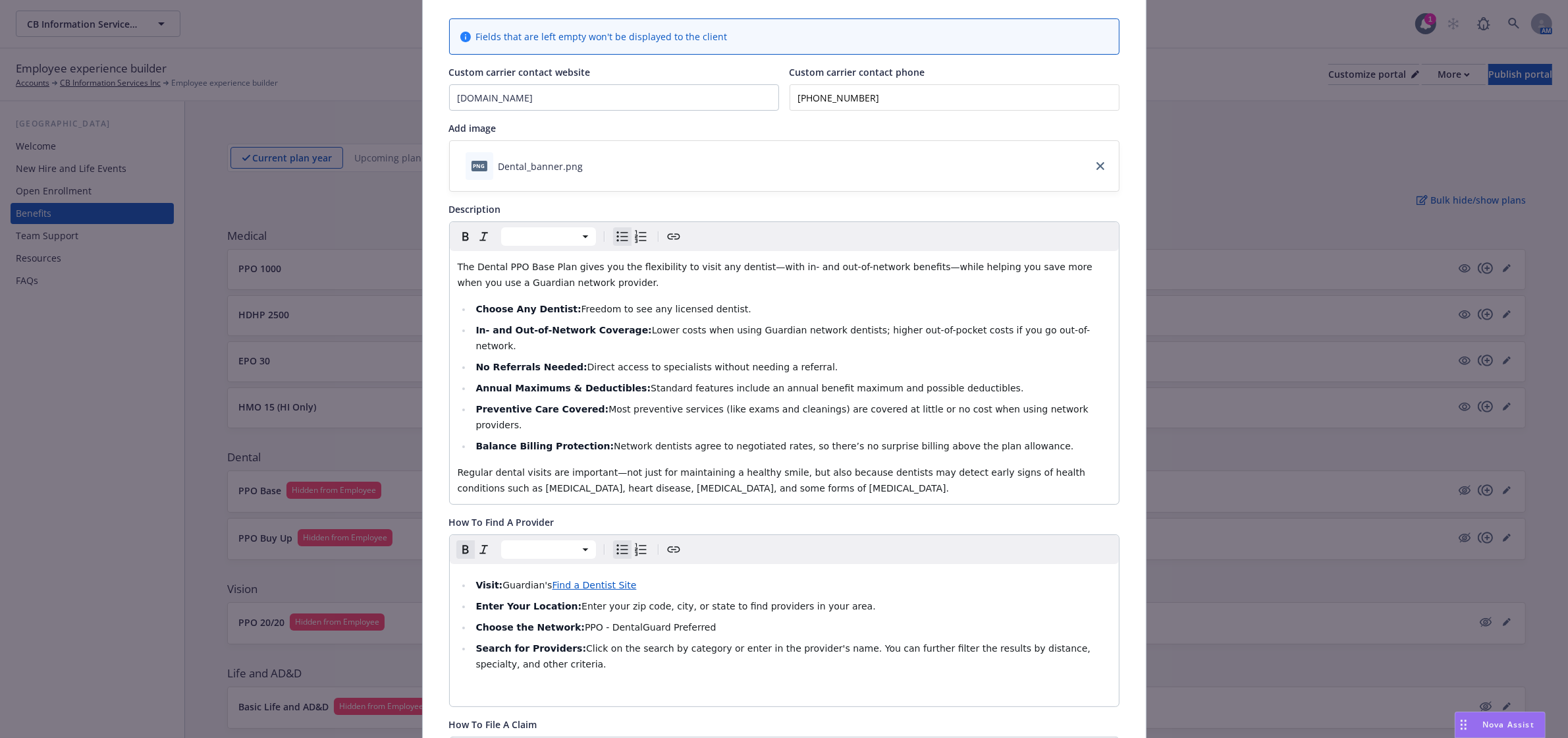
scroll to position [247, 0]
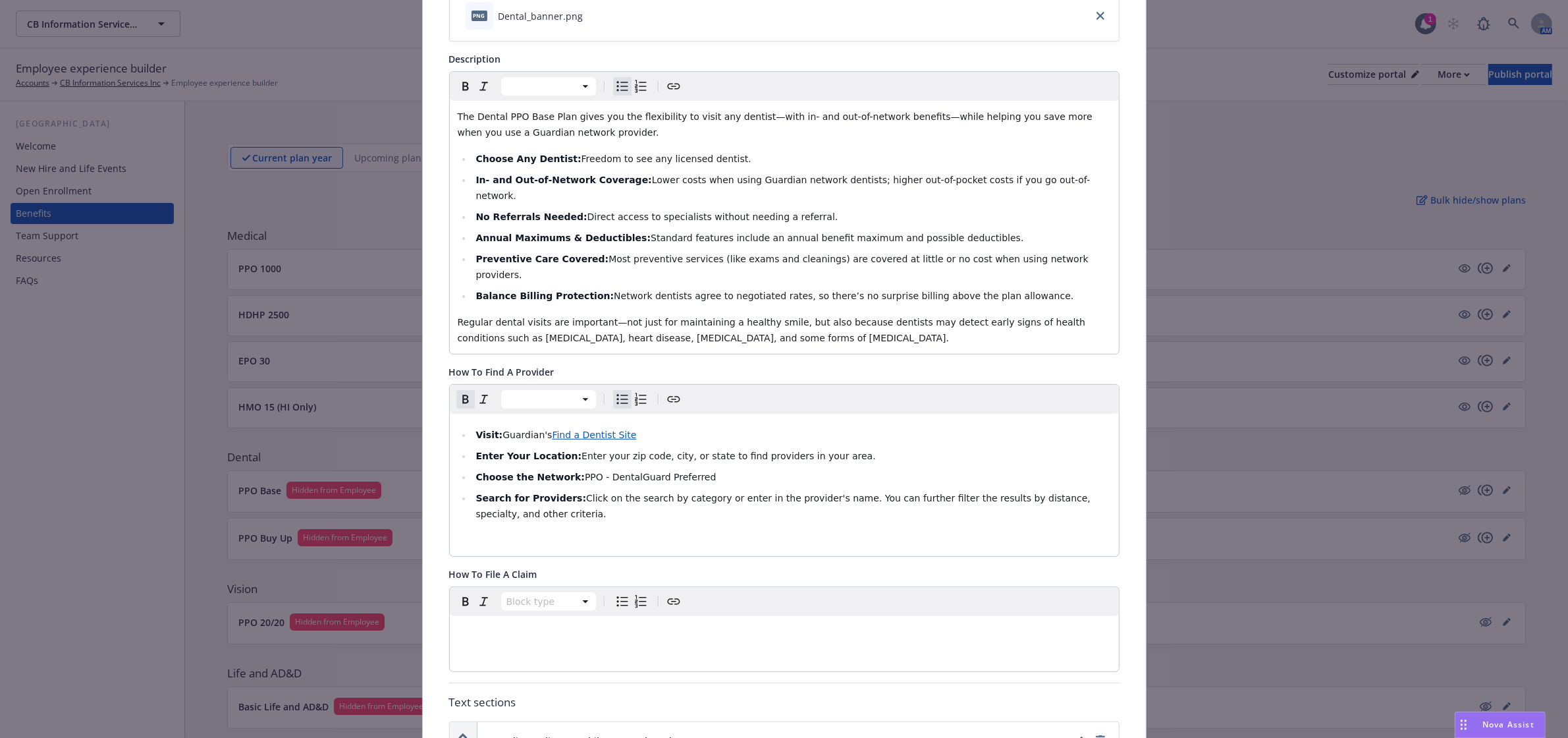
click at [677, 532] on p "editable markdown" at bounding box center [784, 540] width 653 height 16
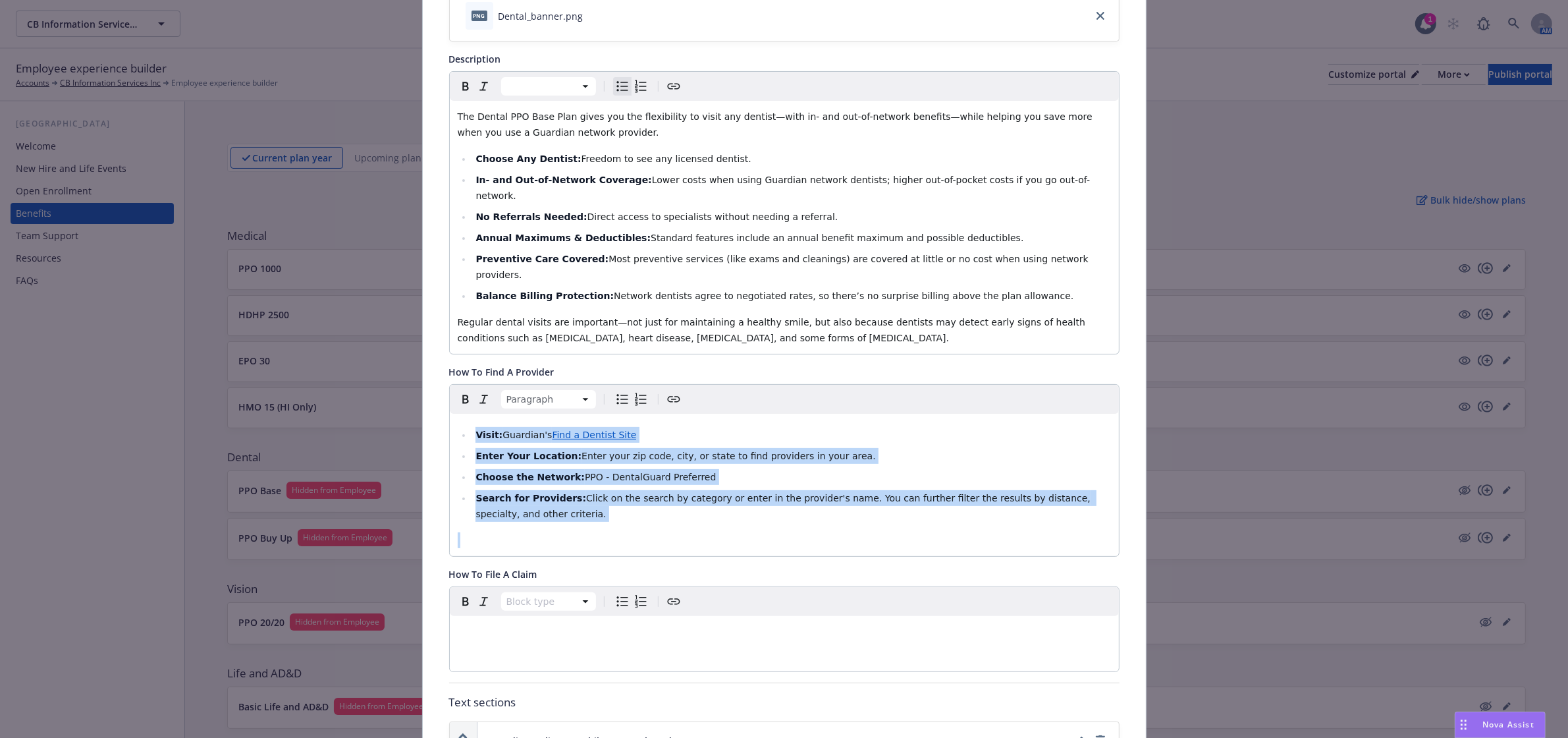
drag, startPoint x: 453, startPoint y: 438, endPoint x: 436, endPoint y: 409, distance: 33.6
click at [436, 409] on div "Fields that are left empty won't be displayed to the client Custom carrier cont…" at bounding box center [784, 626] width 723 height 1579
copy ul "Visit: Guardian's Find a Dentist Site Enter Your Location: Enter your zip code,…"
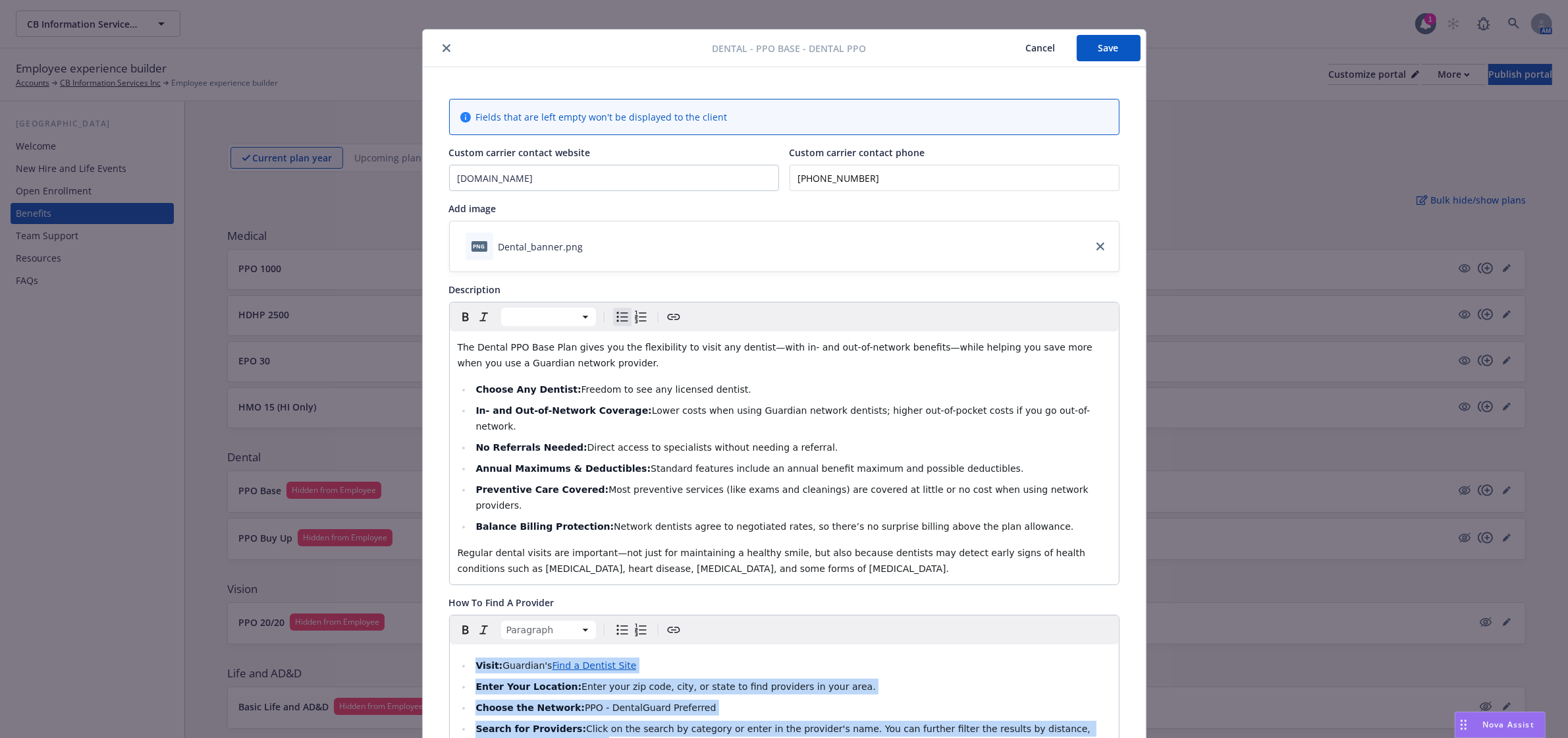
scroll to position [0, 0]
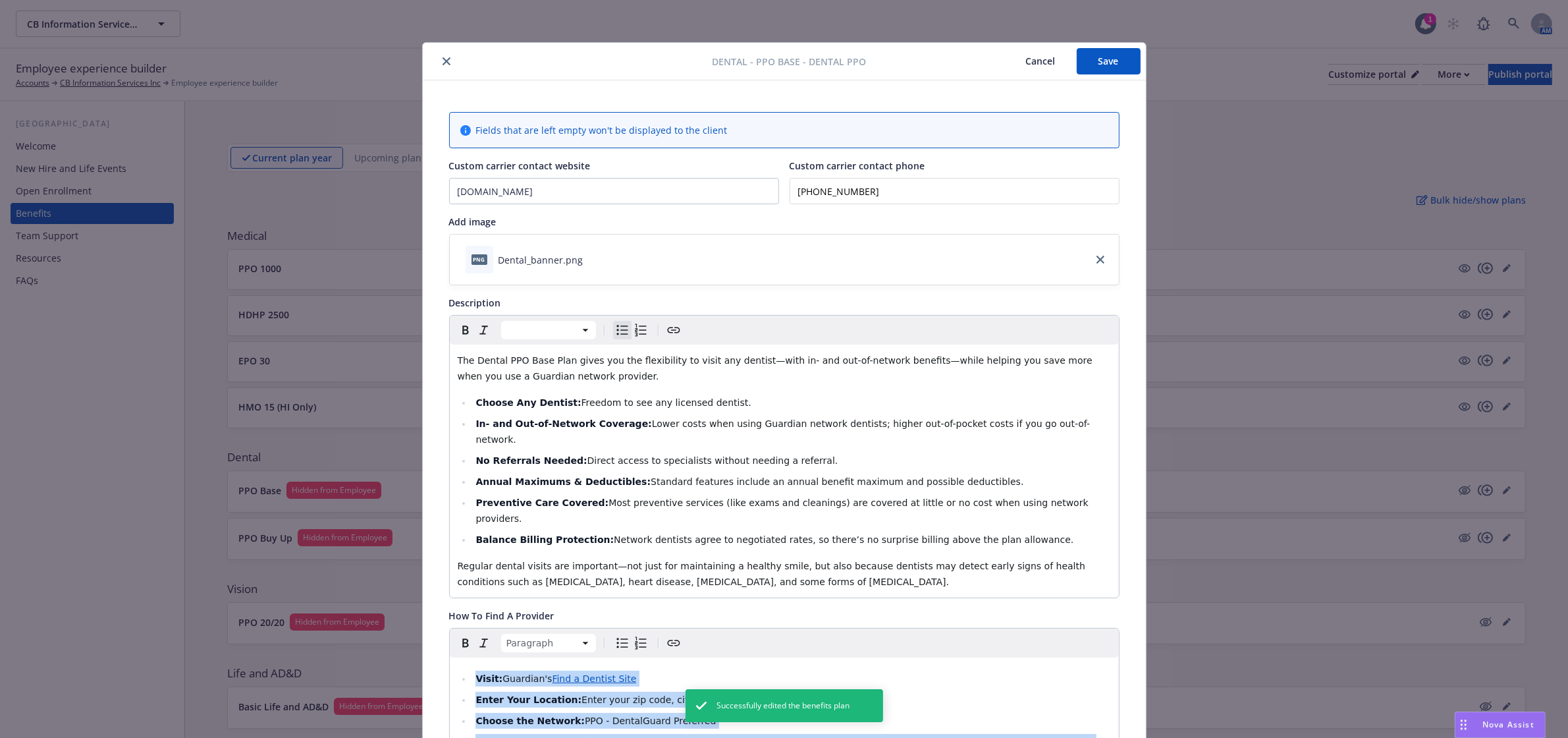
click at [1079, 60] on button "Save" at bounding box center [1109, 61] width 64 height 26
click at [443, 61] on icon "close" at bounding box center [446, 63] width 8 height 8
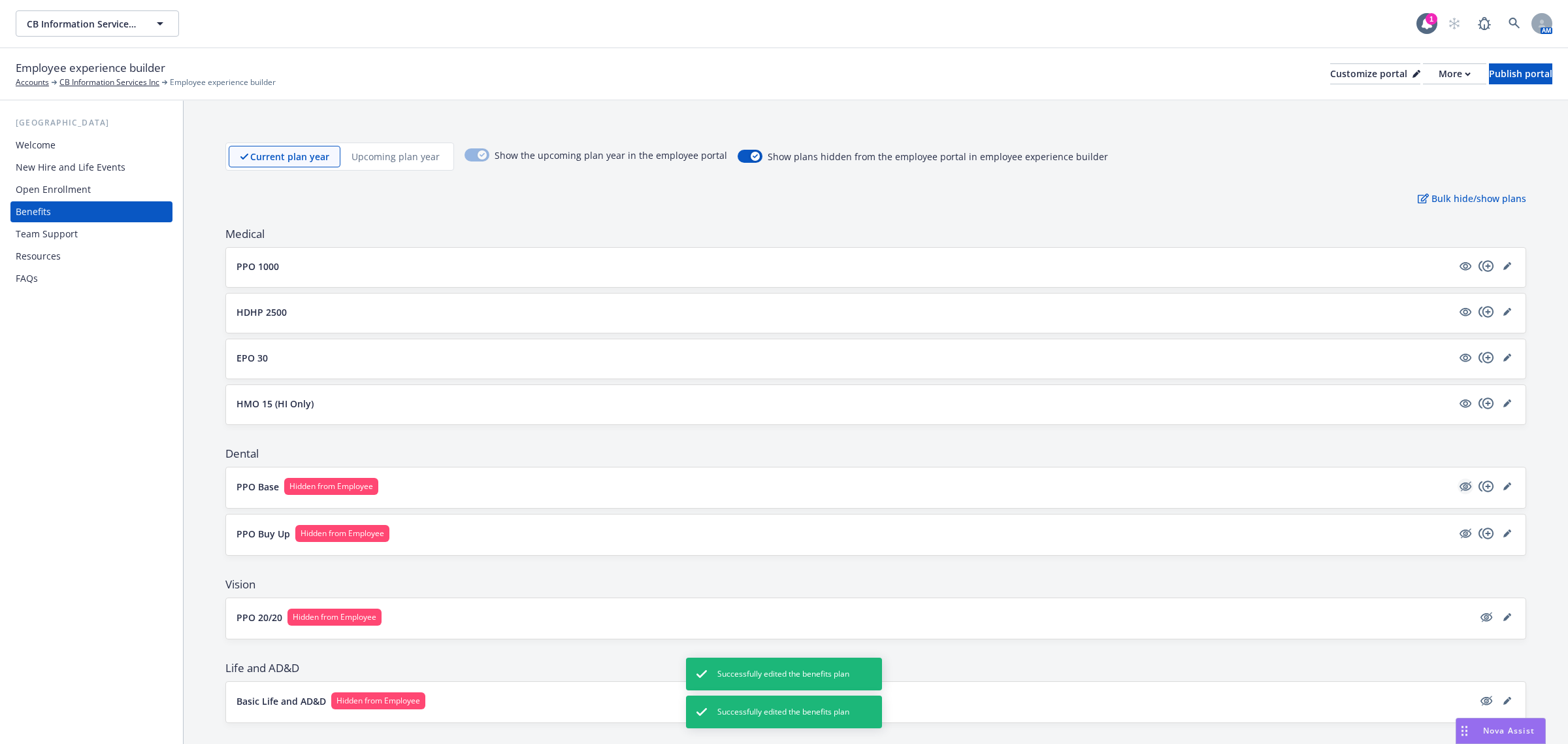
click at [1457, 493] on icon "hidden" at bounding box center [1465, 487] width 15 height 16
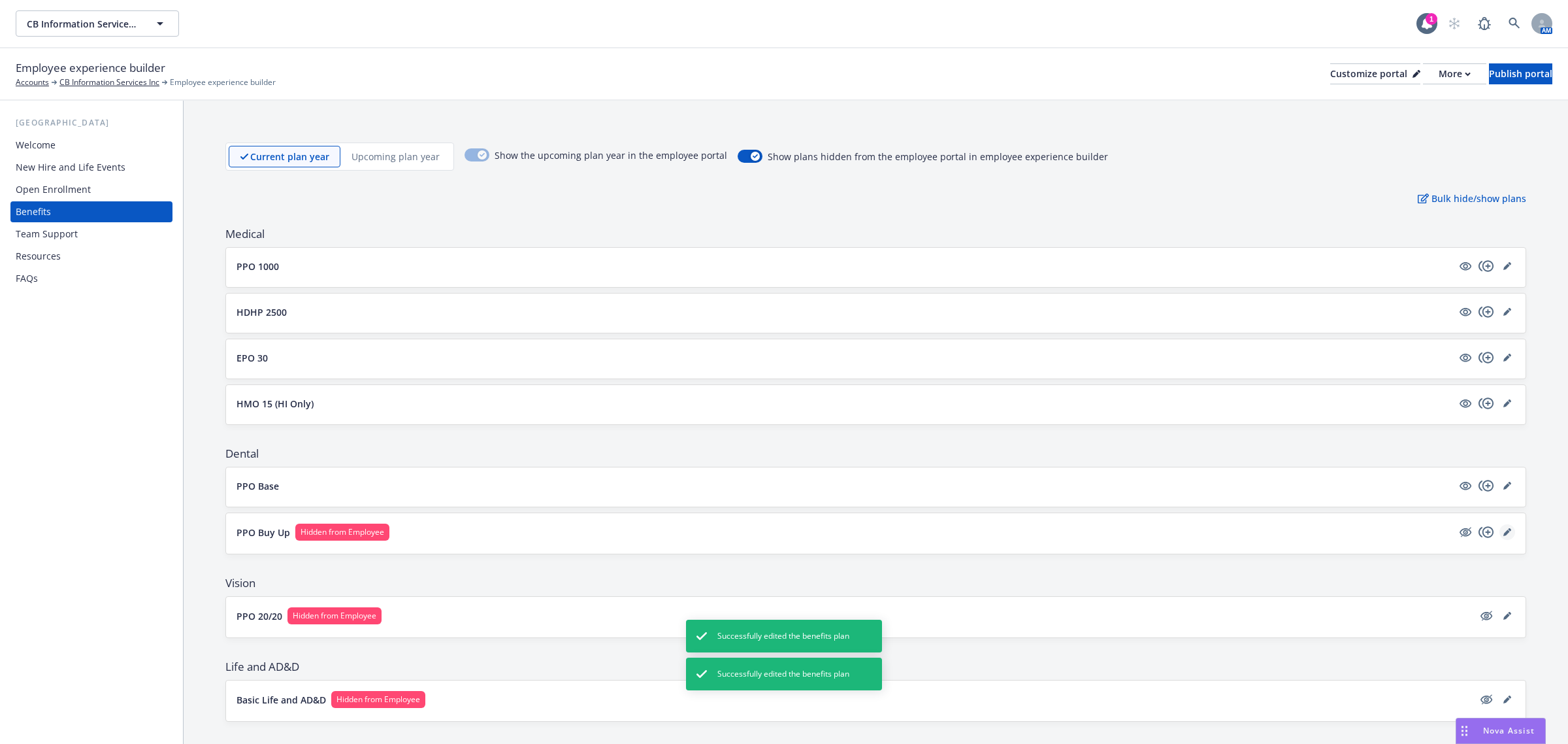
click at [1503, 535] on icon "editPencil" at bounding box center [1506, 533] width 7 height 7
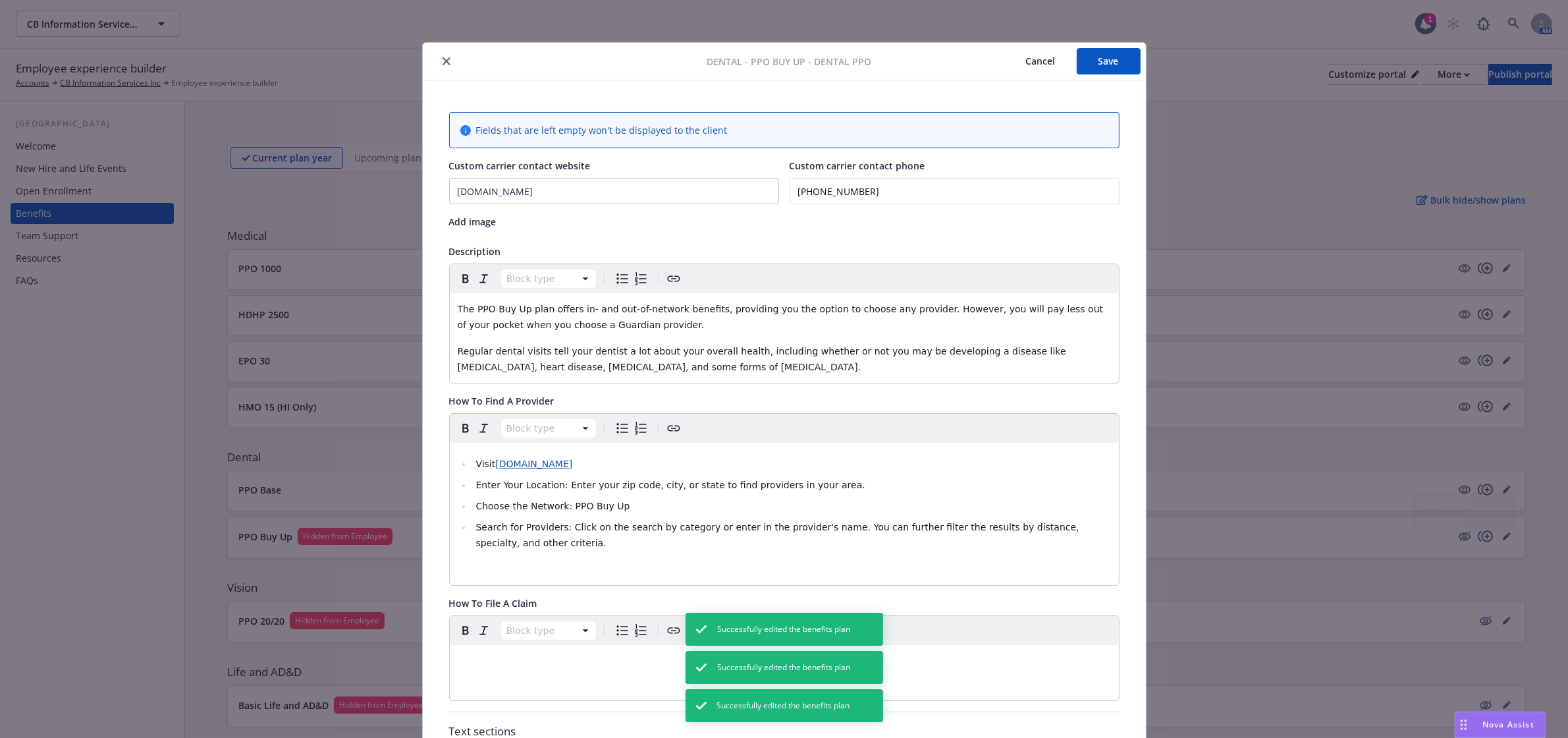
scroll to position [40, 0]
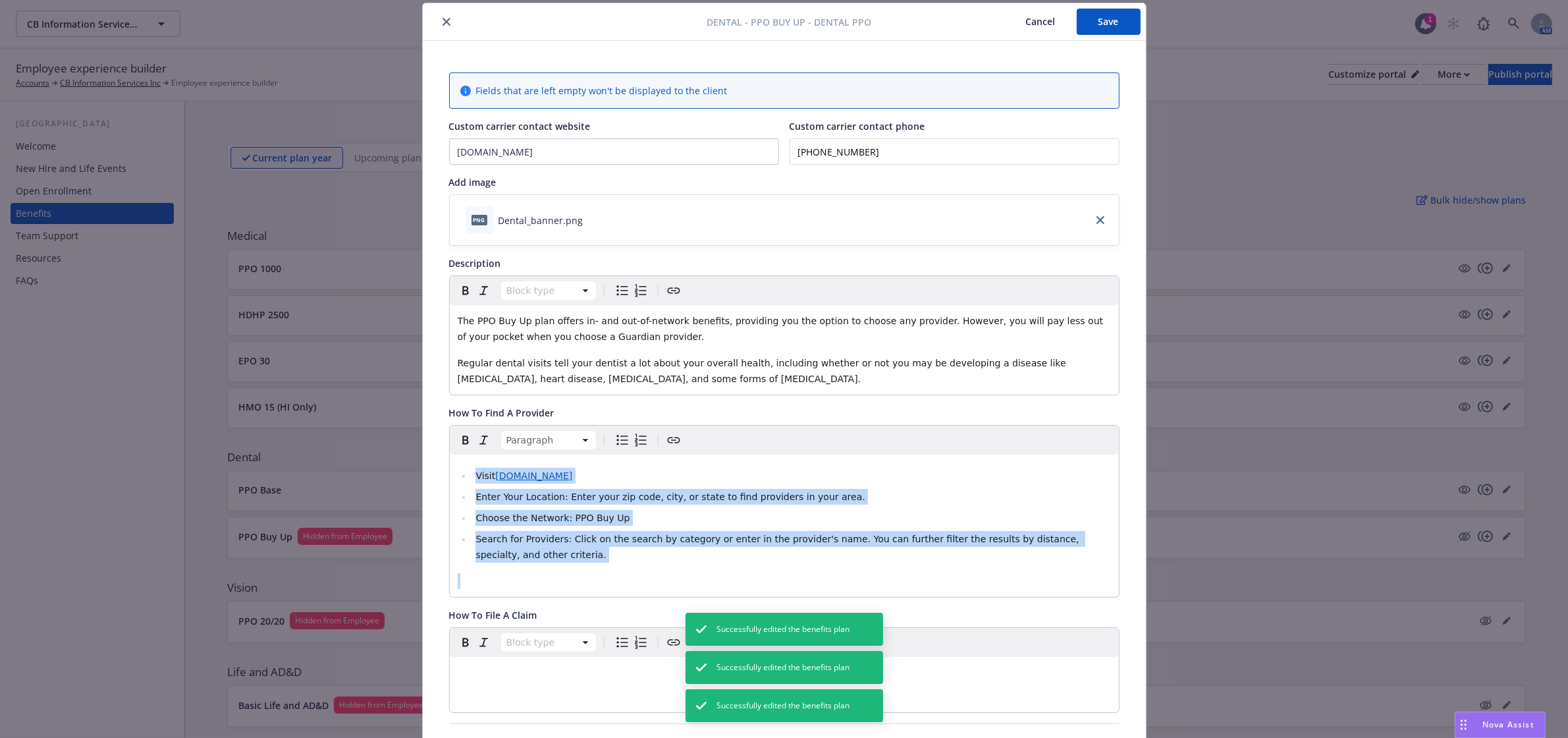
drag, startPoint x: 541, startPoint y: 567, endPoint x: 425, endPoint y: 442, distance: 170.5
click at [429, 443] on div "Fields that are left empty won't be displayed to the client Custom carrier cont…" at bounding box center [784, 748] width 723 height 1415
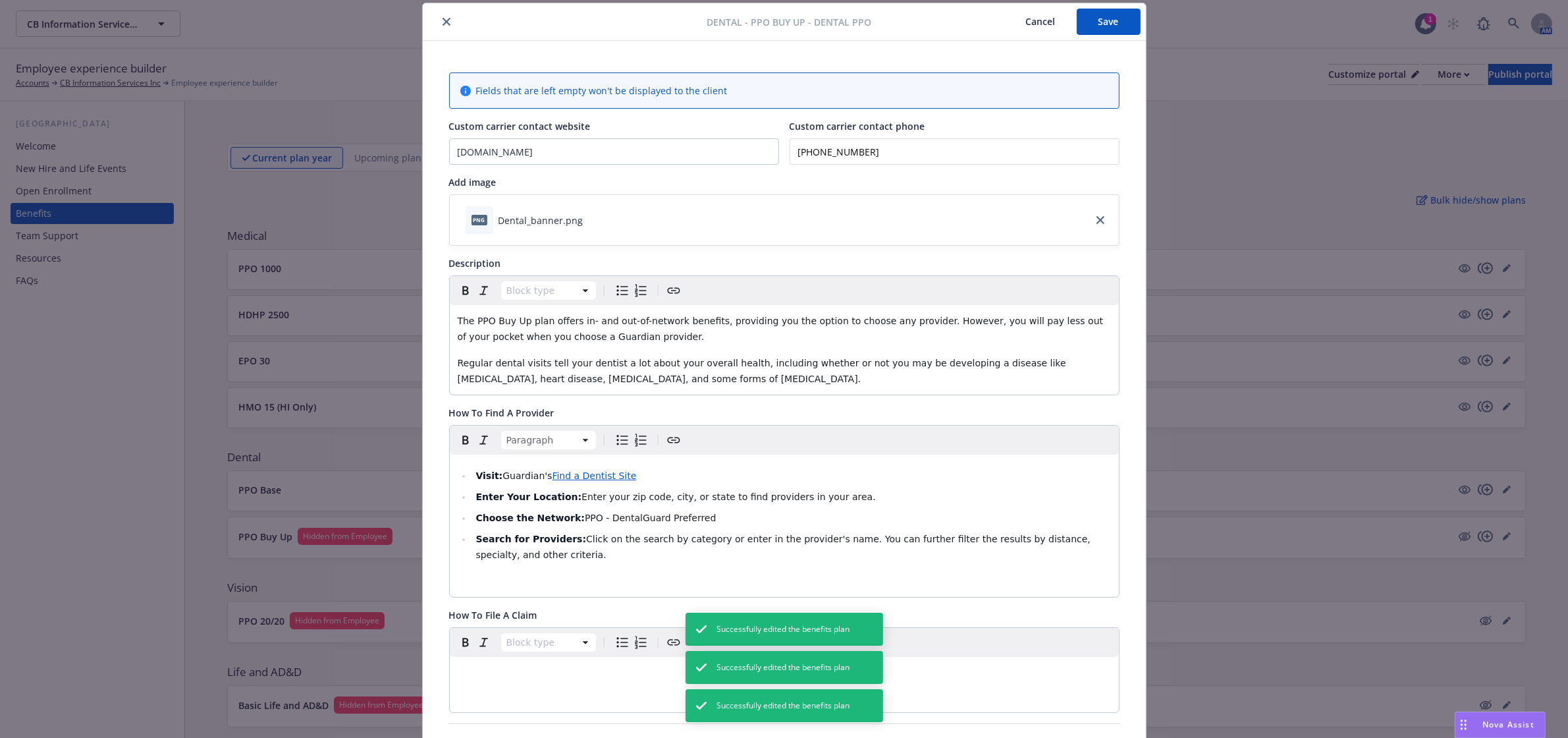
click at [1097, 17] on button "Save" at bounding box center [1109, 22] width 64 height 26
click at [443, 23] on icon "close" at bounding box center [446, 21] width 8 height 8
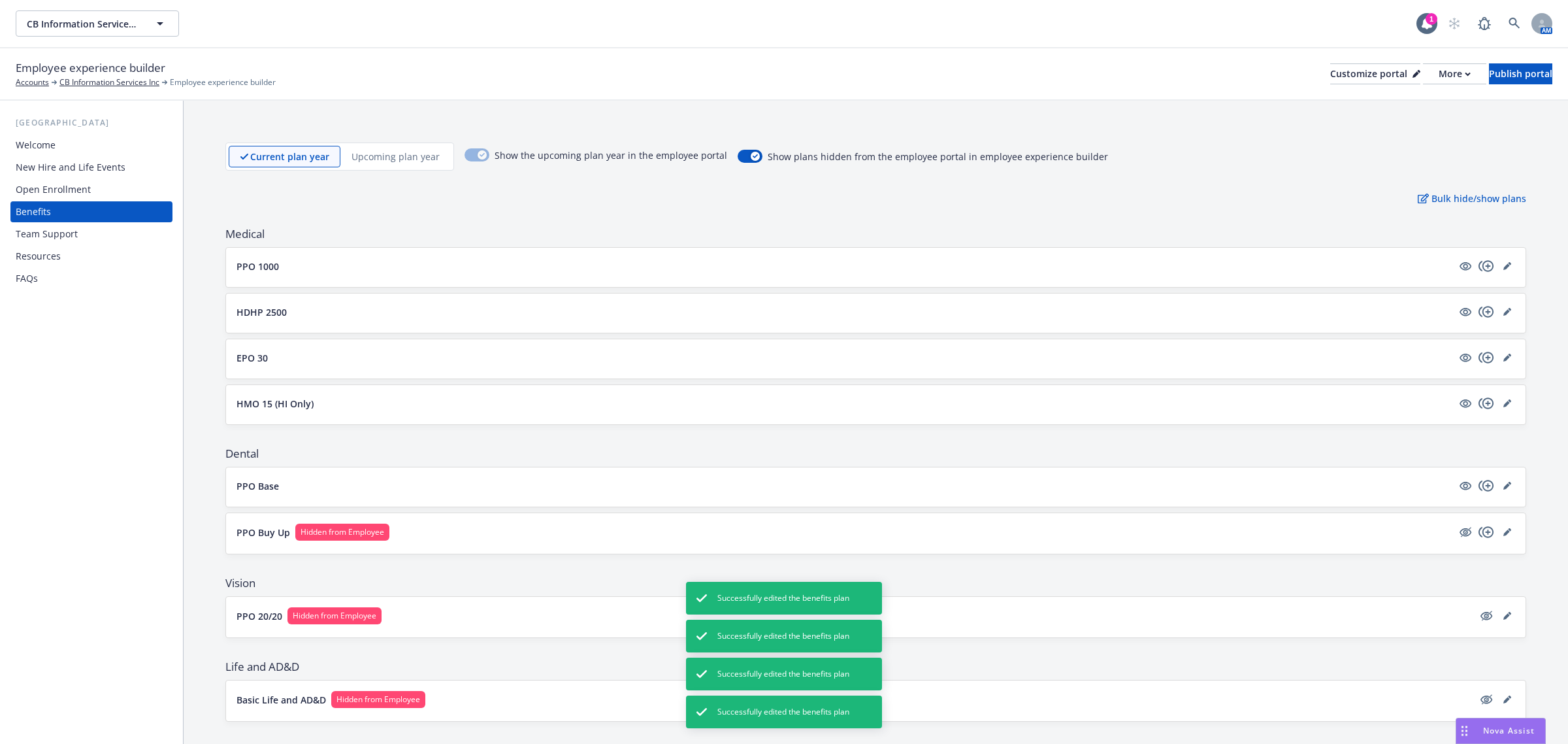
click at [1497, 478] on div "PPO Base" at bounding box center [876, 487] width 1299 height 40
click at [1499, 481] on link "editPencil" at bounding box center [1507, 486] width 15 height 16
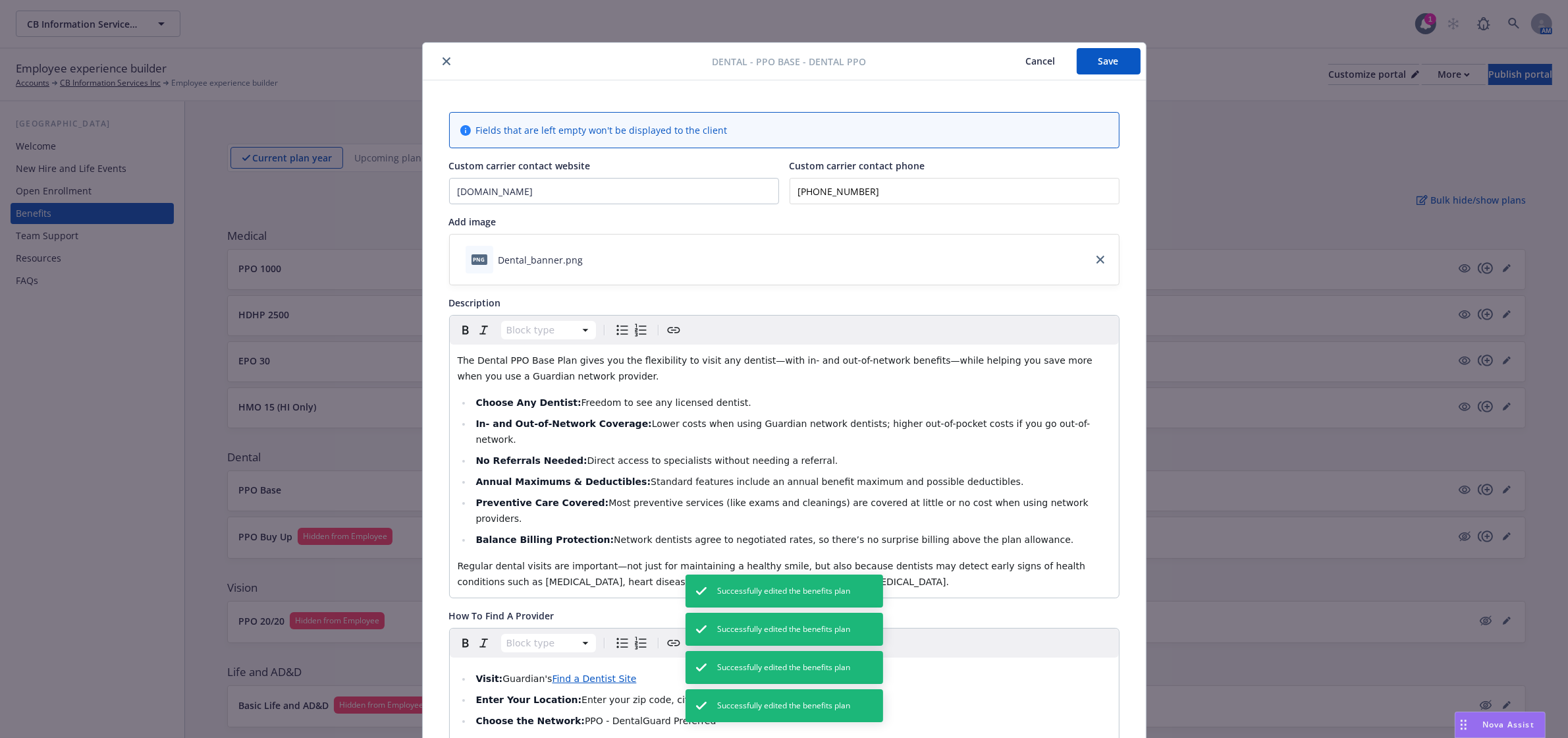
scroll to position [40, 0]
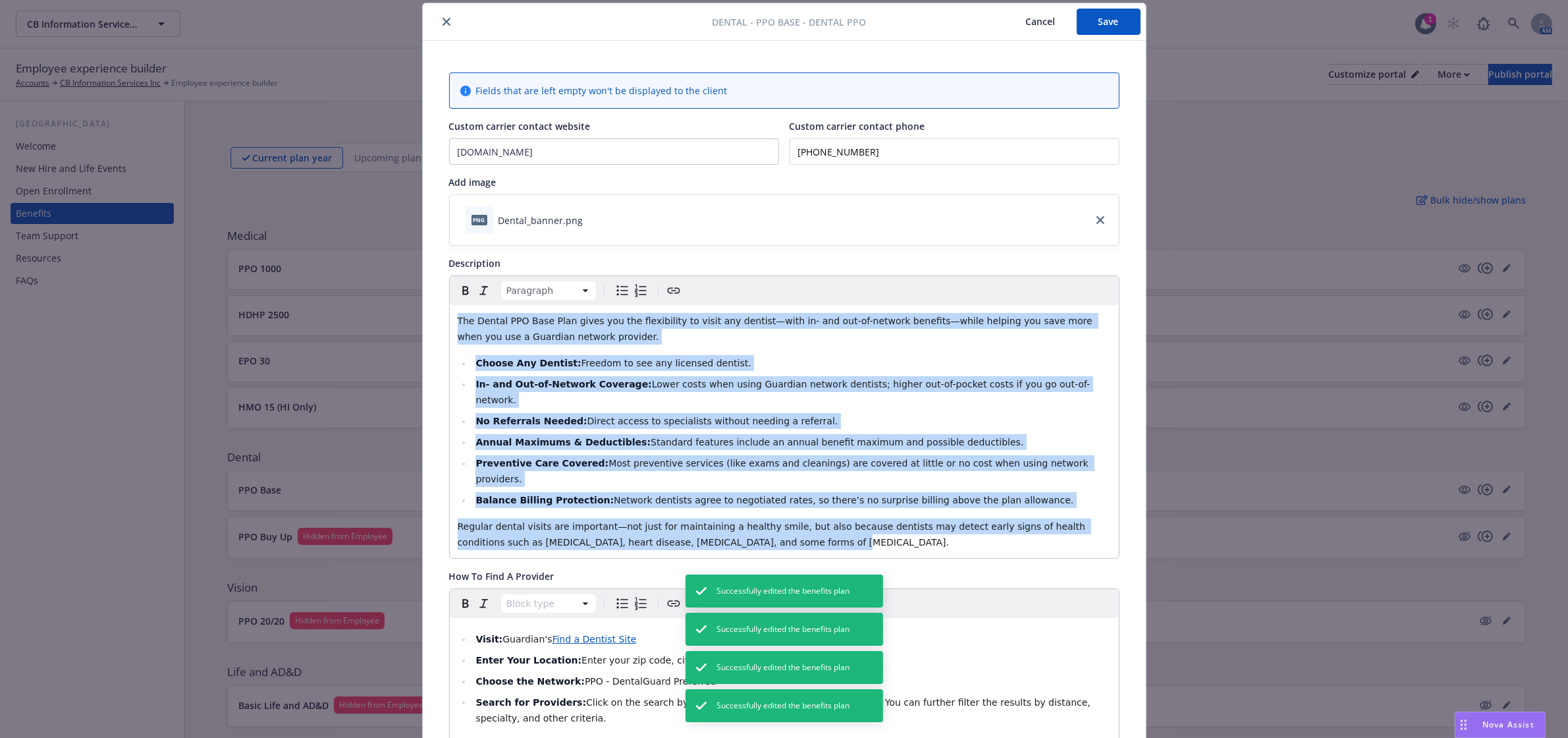
drag, startPoint x: 738, startPoint y: 516, endPoint x: 426, endPoint y: 319, distance: 369.0
copy div "Lor Ipsumd SIT Amet Cons adipi eli sed doeiusmodte in utlab etd magnaal—enim ad…"
click at [1085, 17] on button "Save" at bounding box center [1109, 22] width 64 height 26
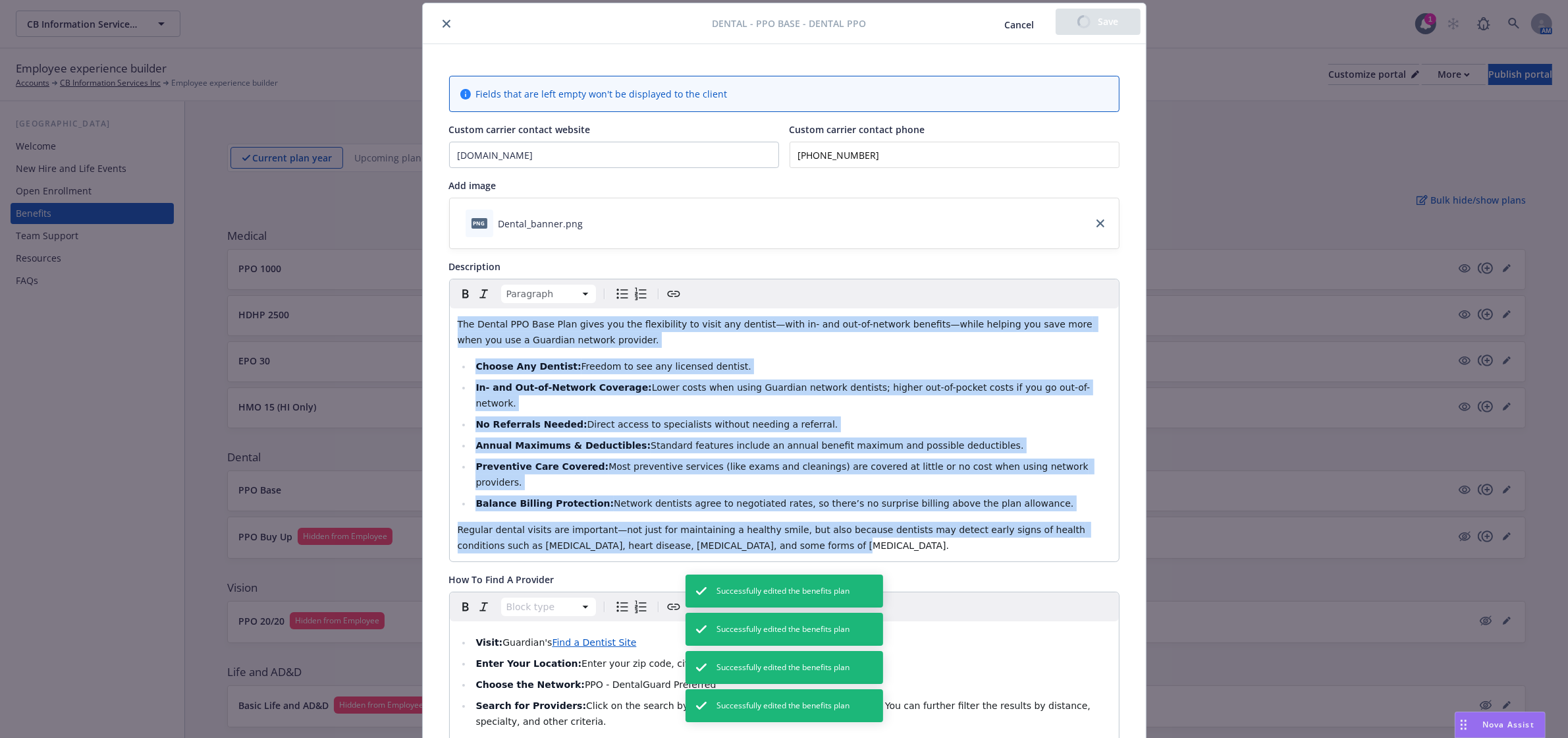
click at [443, 26] on icon "close" at bounding box center [446, 23] width 8 height 8
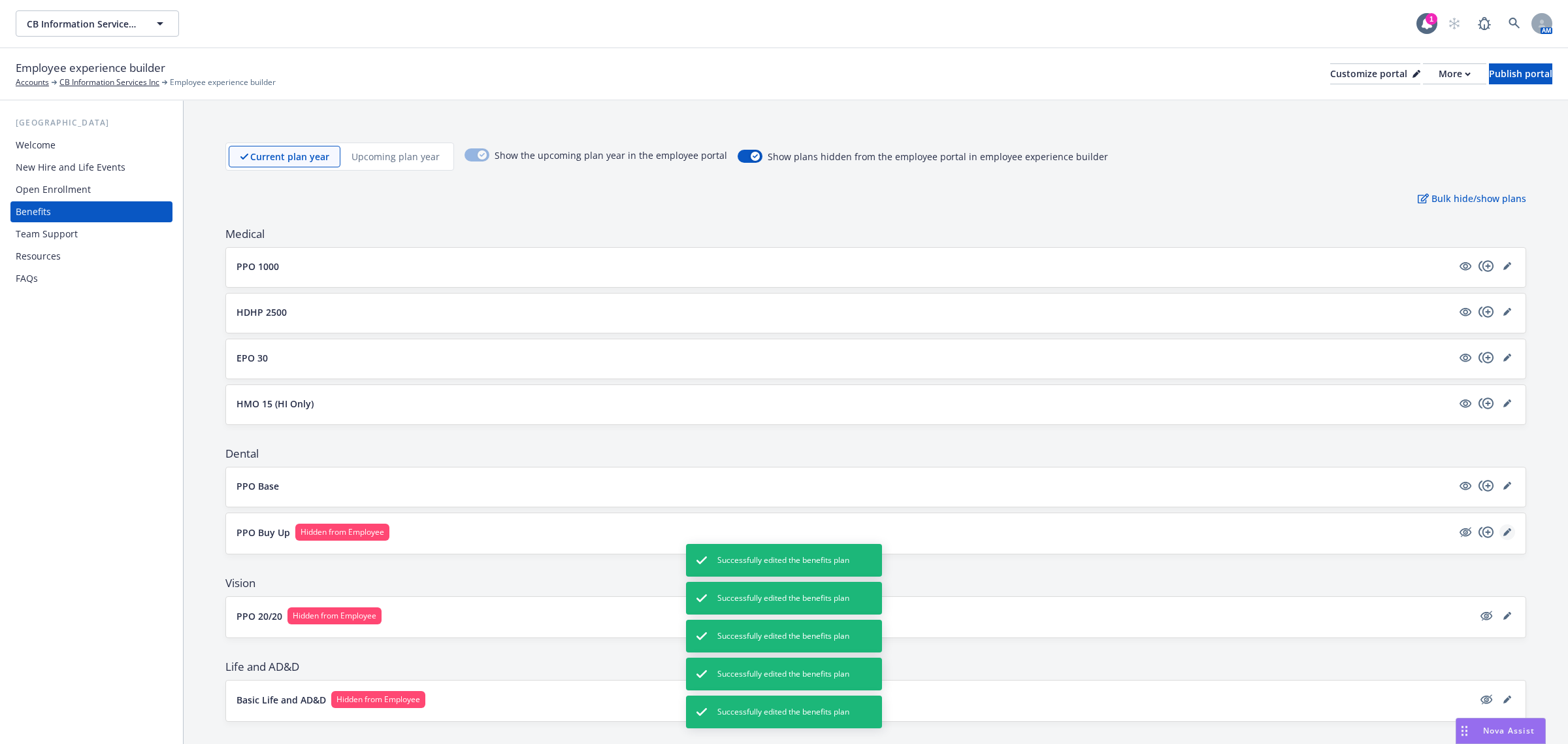
click at [1500, 534] on link "editPencil" at bounding box center [1507, 532] width 15 height 16
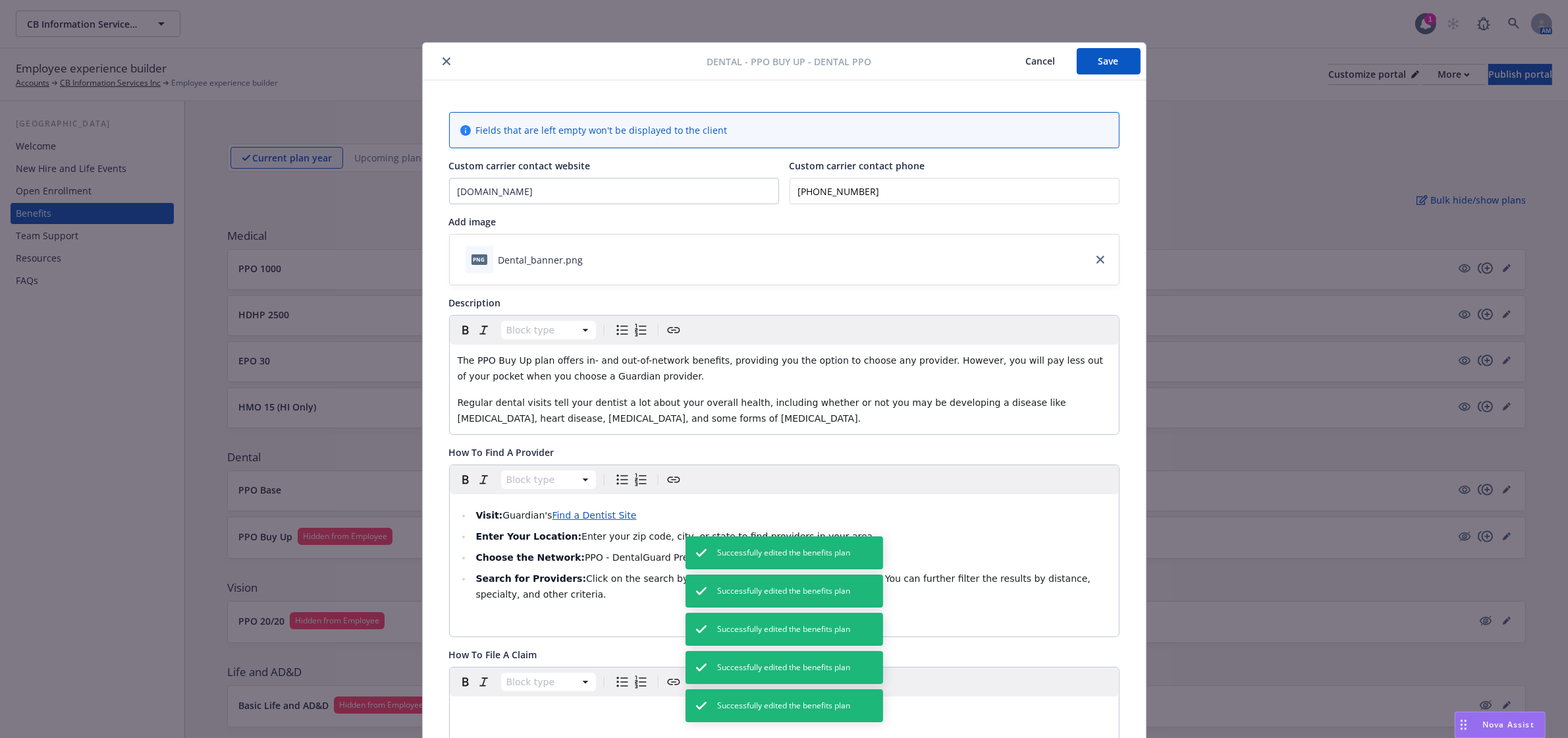
scroll to position [40, 0]
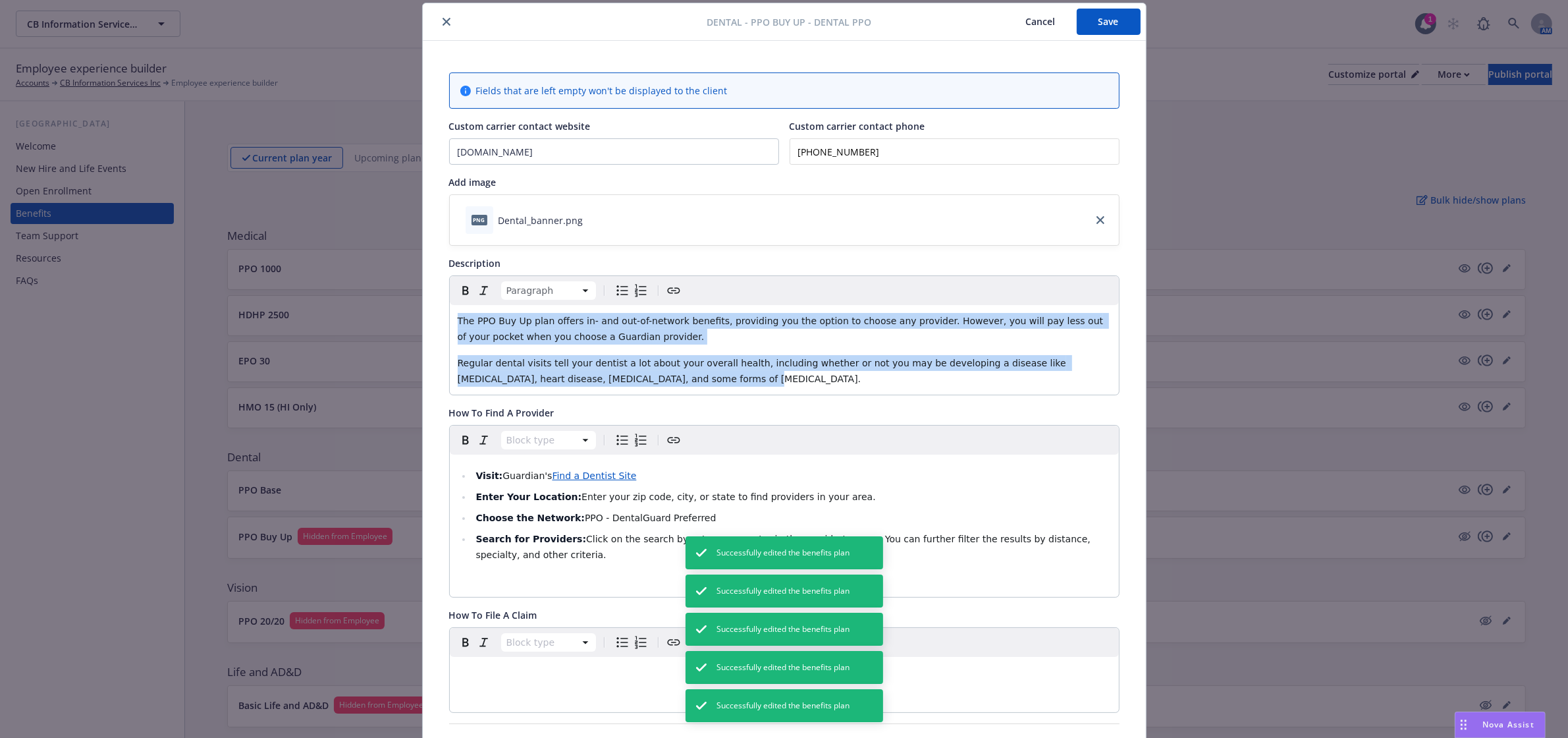
drag, startPoint x: 627, startPoint y: 382, endPoint x: 403, endPoint y: 285, distance: 244.1
click at [403, 285] on div "Dental - PPO Buy Up - Dental PPO Cancel Save Fields that are left empty won't b…" at bounding box center [784, 369] width 1568 height 738
paste div "editable markdown"
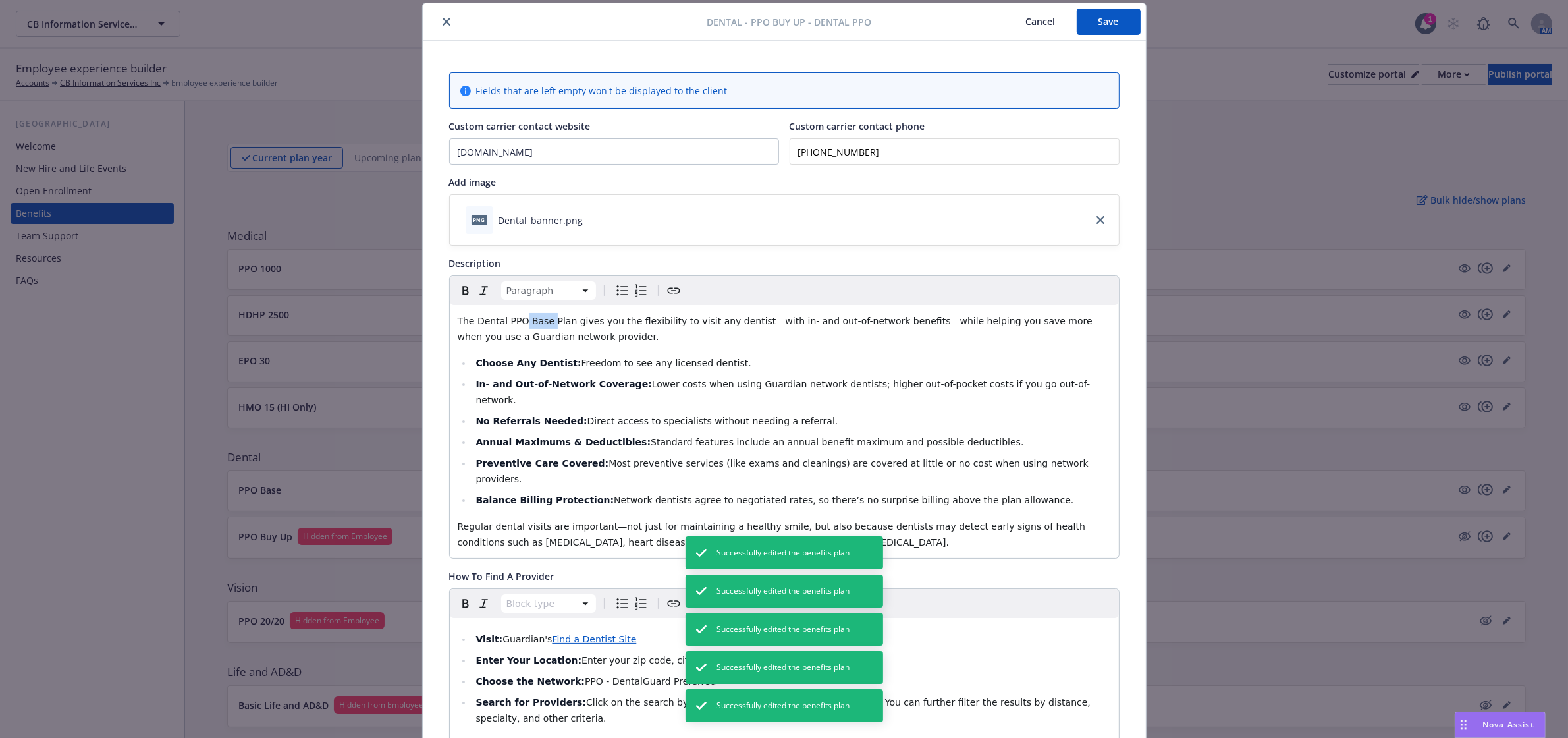
drag, startPoint x: 538, startPoint y: 320, endPoint x: 515, endPoint y: 321, distance: 23.0
click at [515, 321] on span "The Dental PPO Base Plan gives you the flexibility to visit any dentist—with in…" at bounding box center [776, 329] width 638 height 26
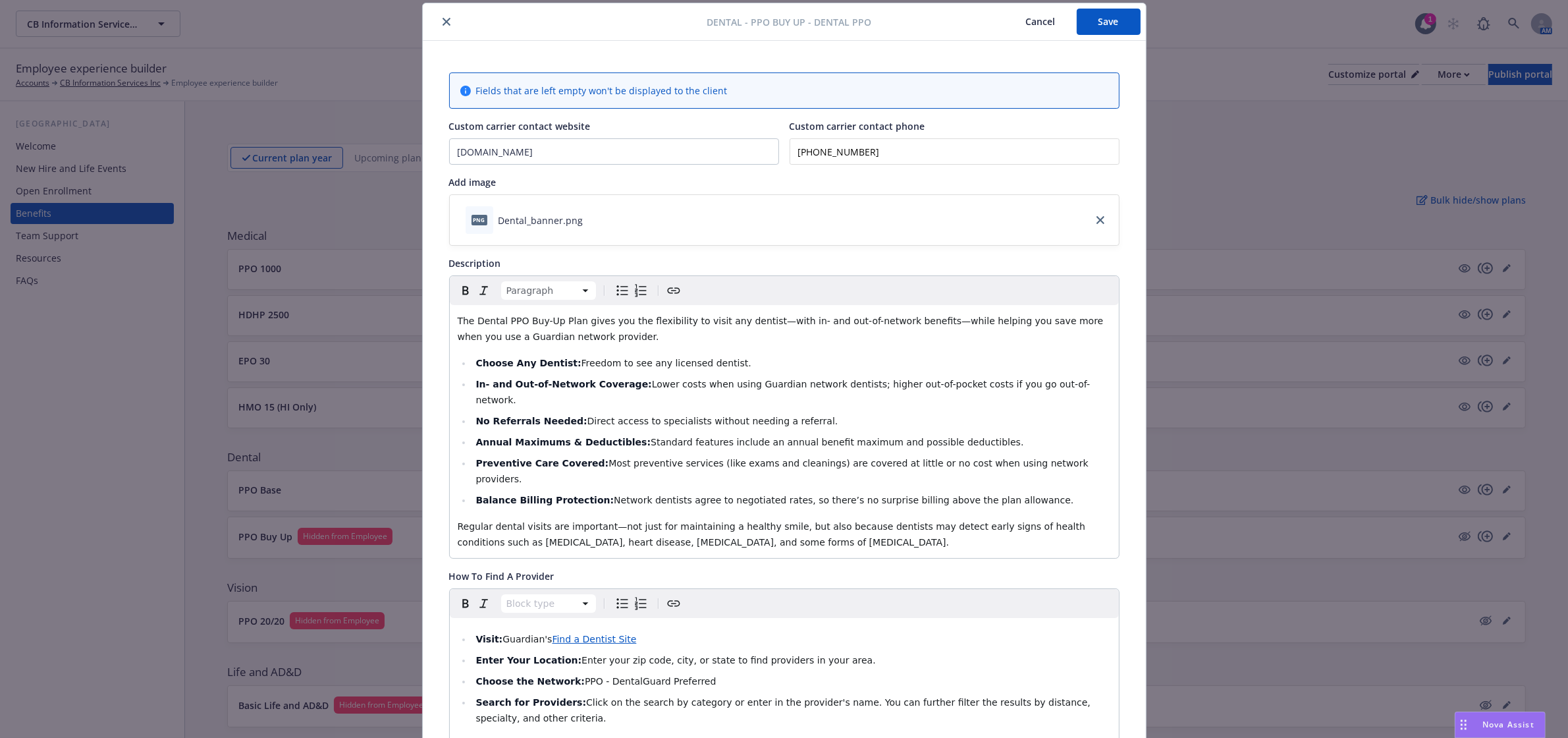
click at [568, 337] on p "The Dental PPO Buy-Up Plan gives you the flexibility to visit any dentist—with …" at bounding box center [784, 329] width 653 height 31
click at [597, 335] on p "The Dental PPO Buy-Up Plan gives you the flexibility to visit any dentist—with …" at bounding box center [784, 329] width 653 height 31
drag, startPoint x: 971, startPoint y: 340, endPoint x: 932, endPoint y: 338, distance: 39.1
click at [932, 339] on p "The Dental PPO Buy-Up Plan gives you the flexibility to visit any dentist—with …" at bounding box center [784, 329] width 653 height 31
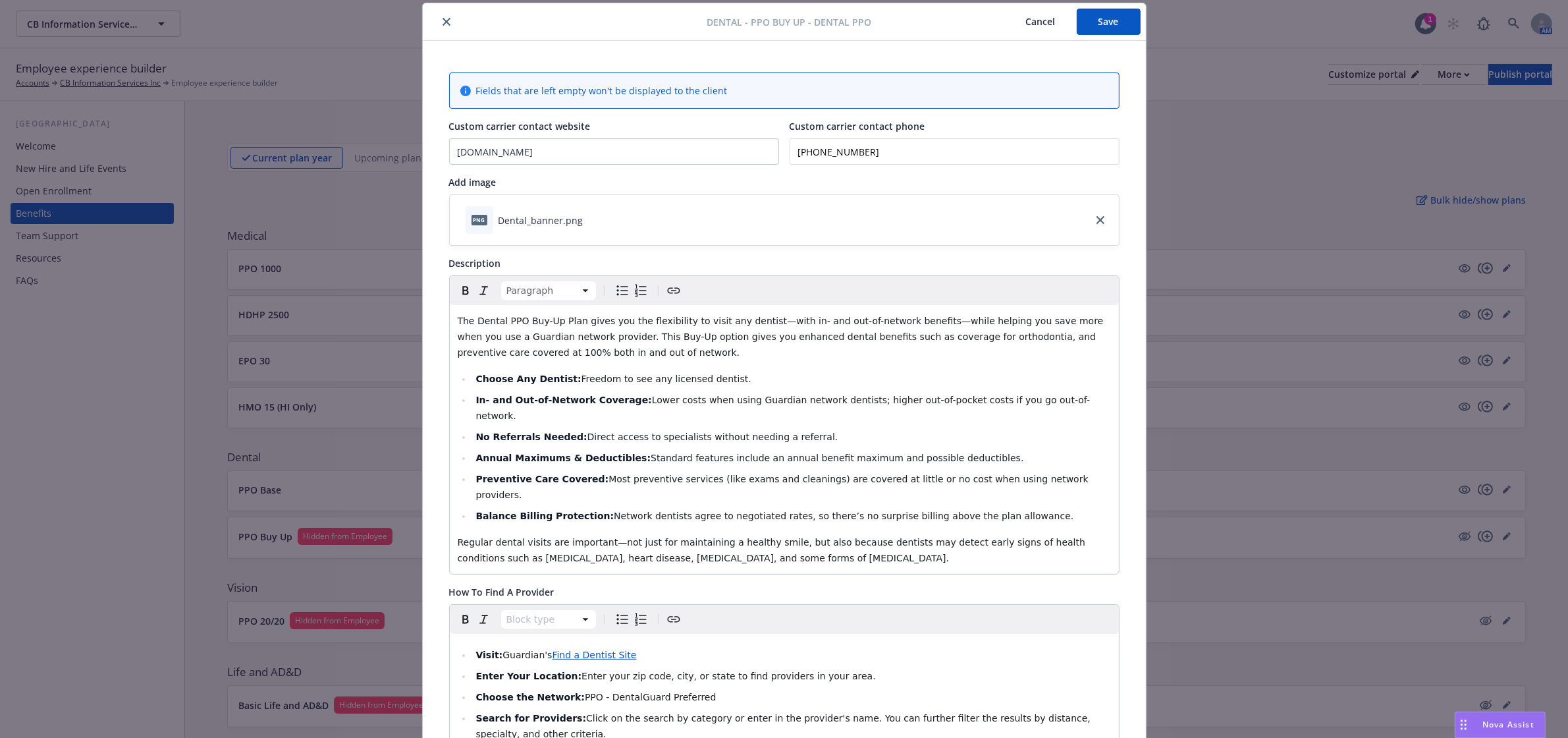
click at [460, 352] on span "The Dental PPO Buy-Up Plan gives you the flexibility to visit any dentist—with …" at bounding box center [782, 337] width 649 height 43
click at [493, 351] on span "The Dental PPO Buy-Up Plan gives you the flexibility to visit any dentist—with …" at bounding box center [782, 337] width 649 height 43
click at [574, 353] on p "The Dental PPO Buy-Up Plan gives you the flexibility to visit any dentist—with …" at bounding box center [784, 337] width 653 height 48
click at [495, 354] on span "The Dental PPO Buy-Up Plan gives you the flexibility to visit any dentist—with …" at bounding box center [782, 337] width 649 height 43
click at [606, 360] on p "The Dental PPO Buy-Up Plan gives you the flexibility to visit any dentist—with …" at bounding box center [784, 337] width 653 height 48
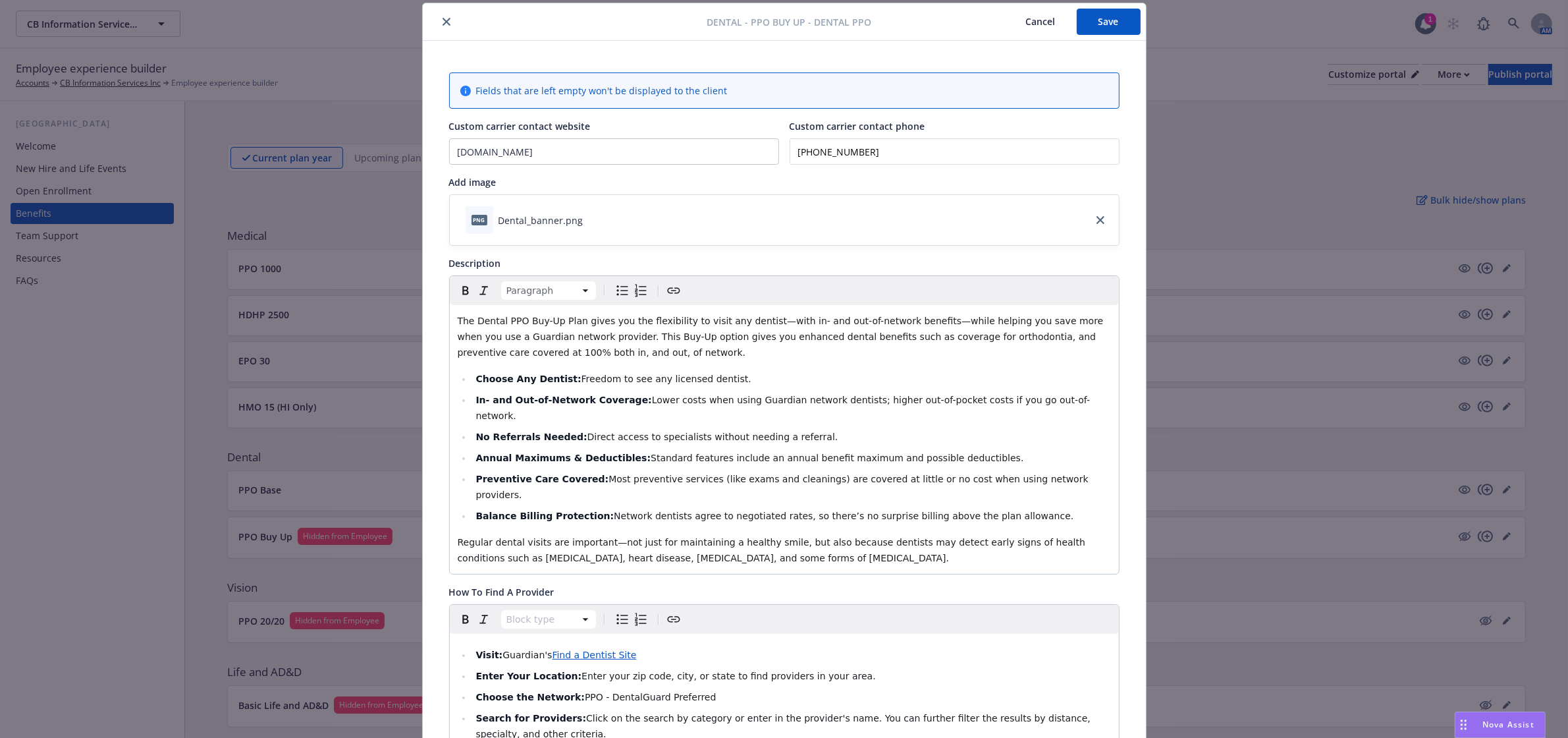
click at [499, 358] on span "The Dental PPO Buy-Up Plan gives you the flexibility to visit any dentist—with …" at bounding box center [782, 337] width 649 height 43
click at [466, 356] on span "The Dental PPO Buy-Up Plan gives you the flexibility to visit any dentist—with …" at bounding box center [782, 337] width 649 height 43
click at [600, 359] on p "The Dental PPO Buy-Up Plan gives you the flexibility to visit any dentist—with …" at bounding box center [784, 337] width 653 height 48
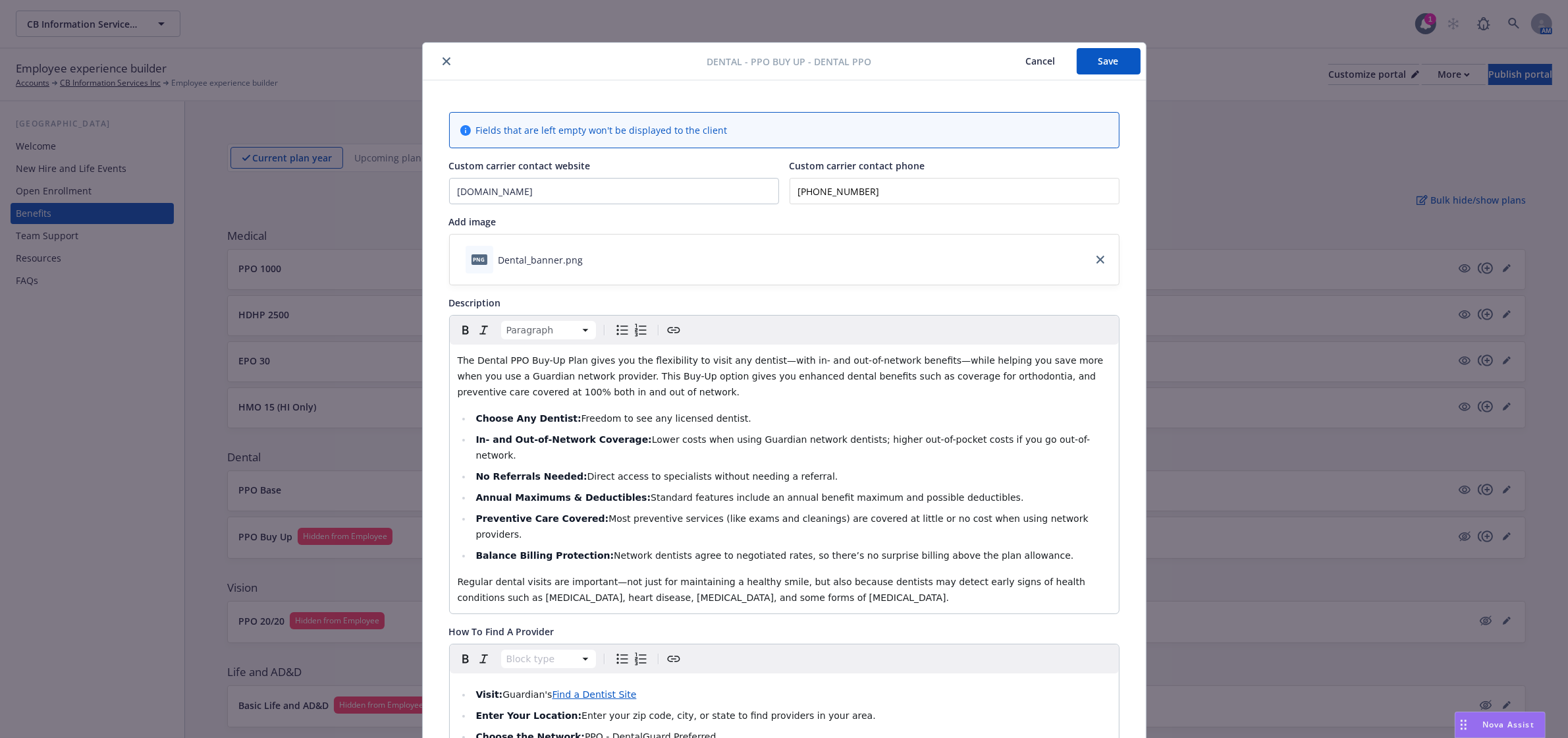
click at [1094, 60] on button "Save" at bounding box center [1109, 61] width 64 height 26
click at [1125, 61] on button "Save" at bounding box center [1109, 61] width 64 height 26
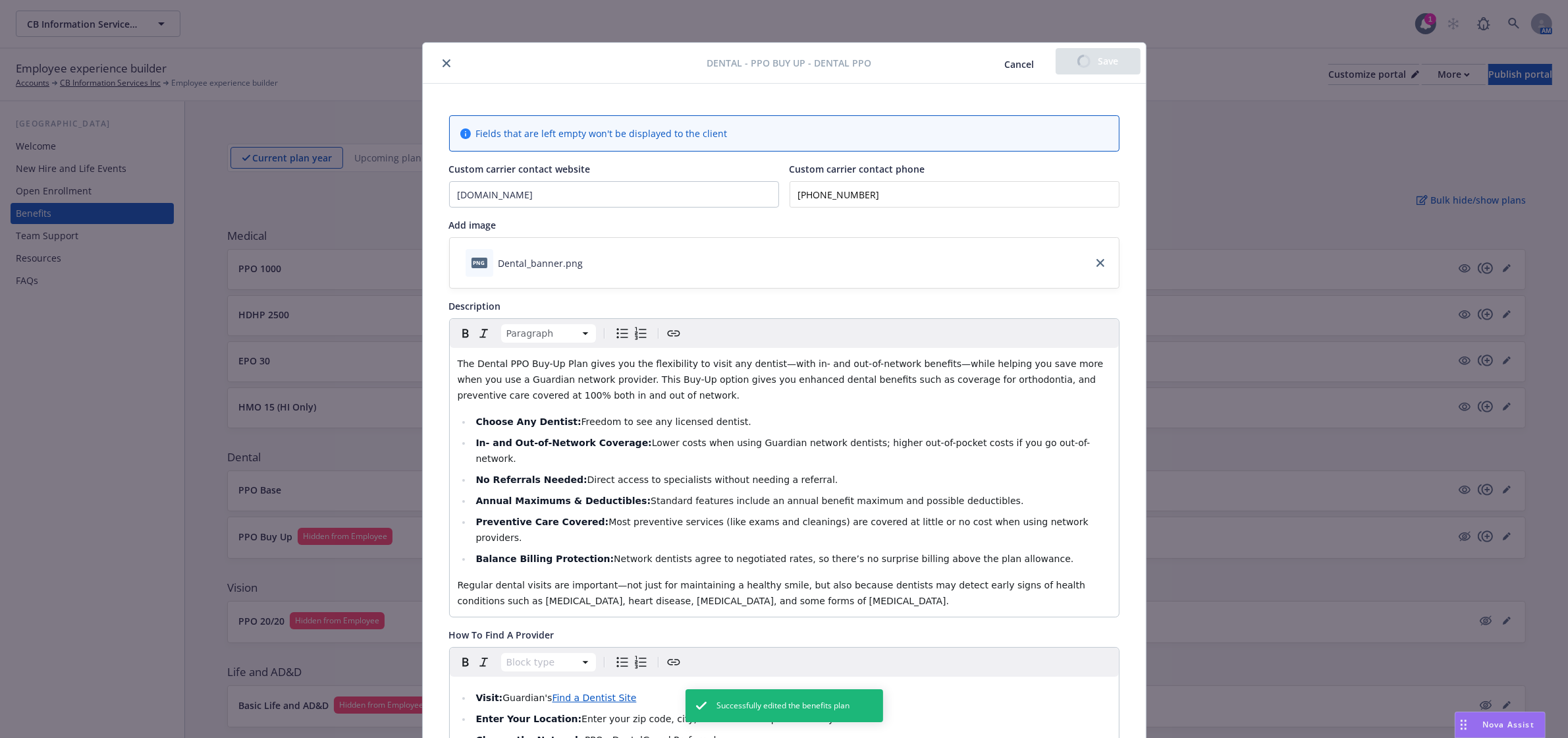
click at [438, 67] on button "close" at bounding box center [446, 63] width 16 height 16
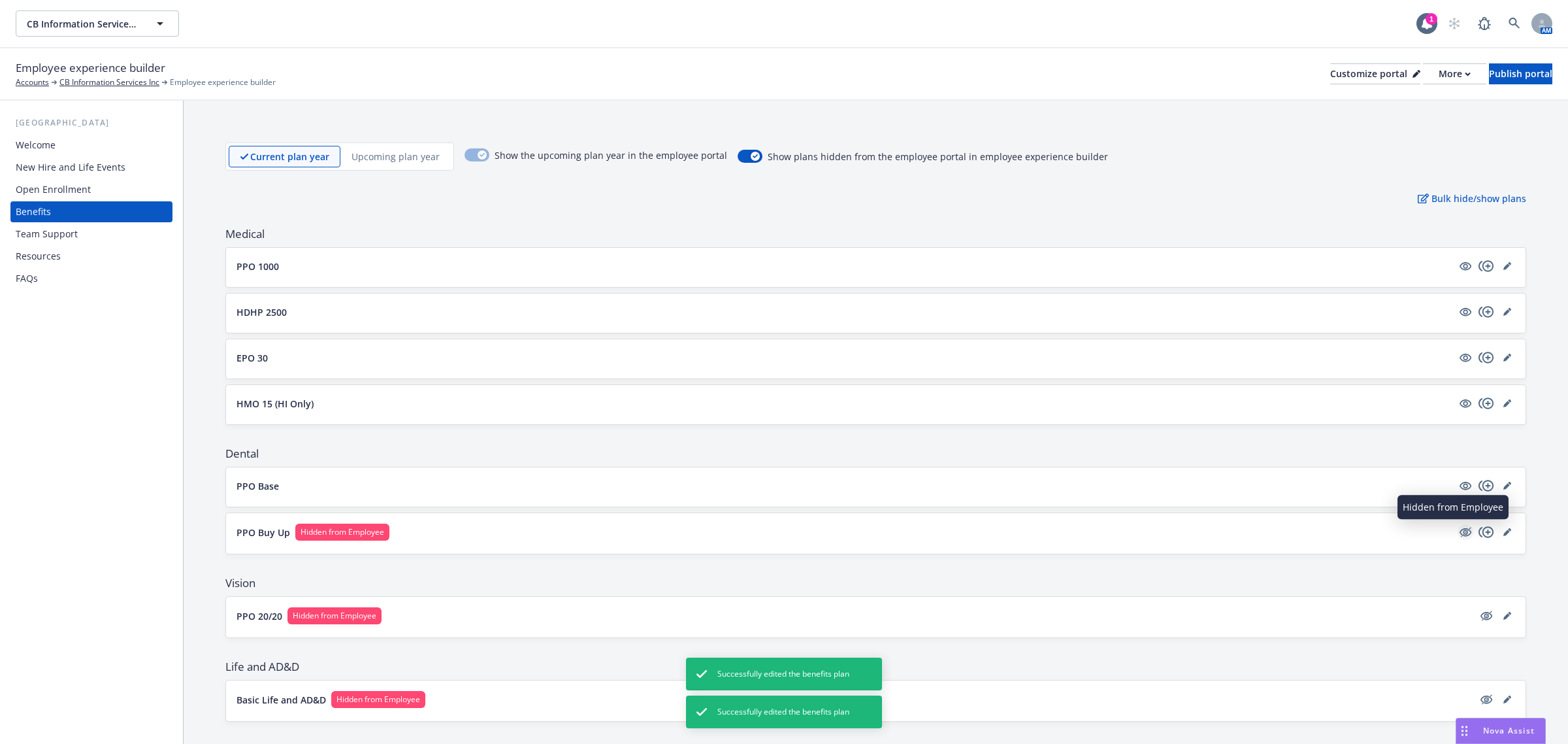
click at [1457, 536] on icon "hidden" at bounding box center [1465, 532] width 15 height 16
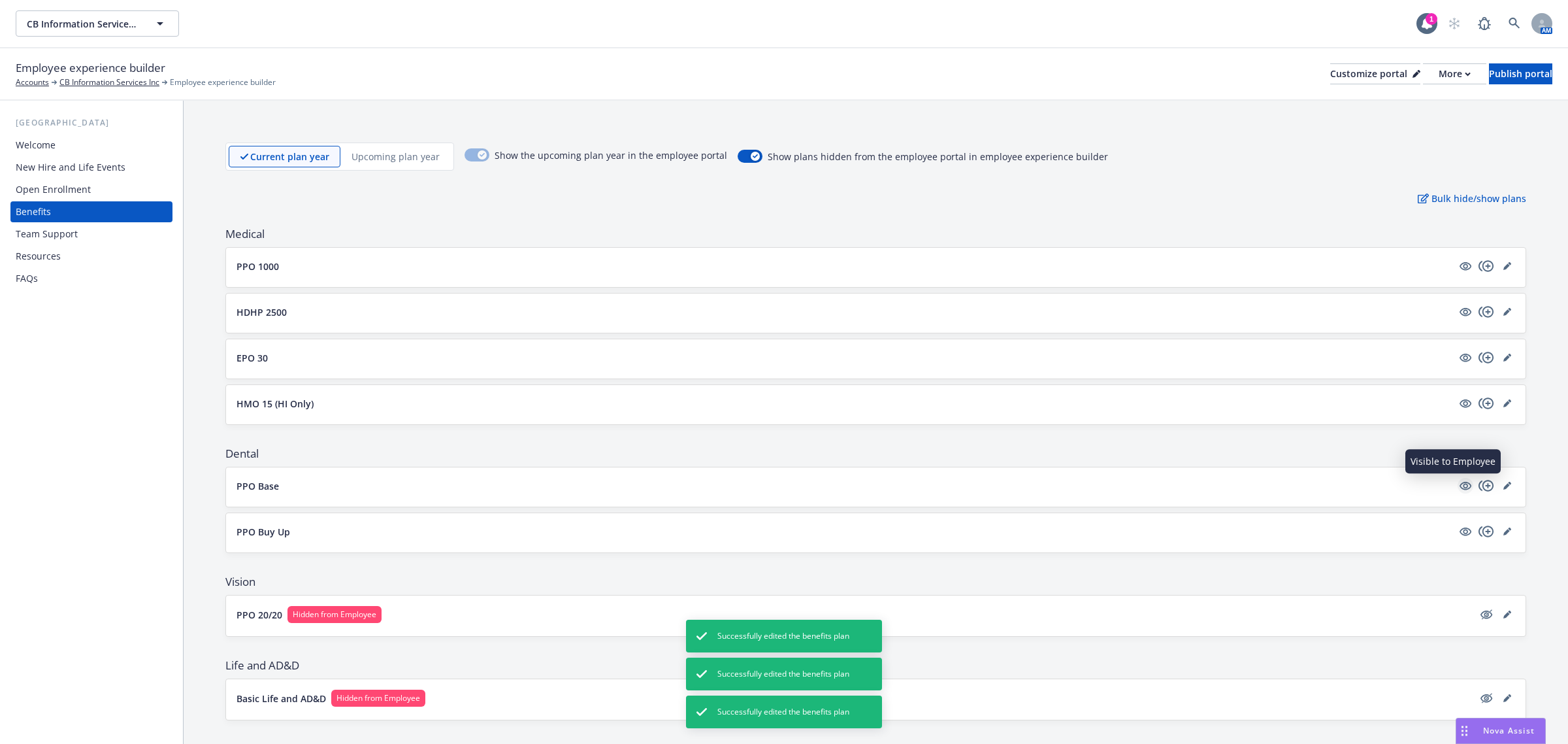
click at [1460, 486] on icon "visible" at bounding box center [1466, 486] width 12 height 9
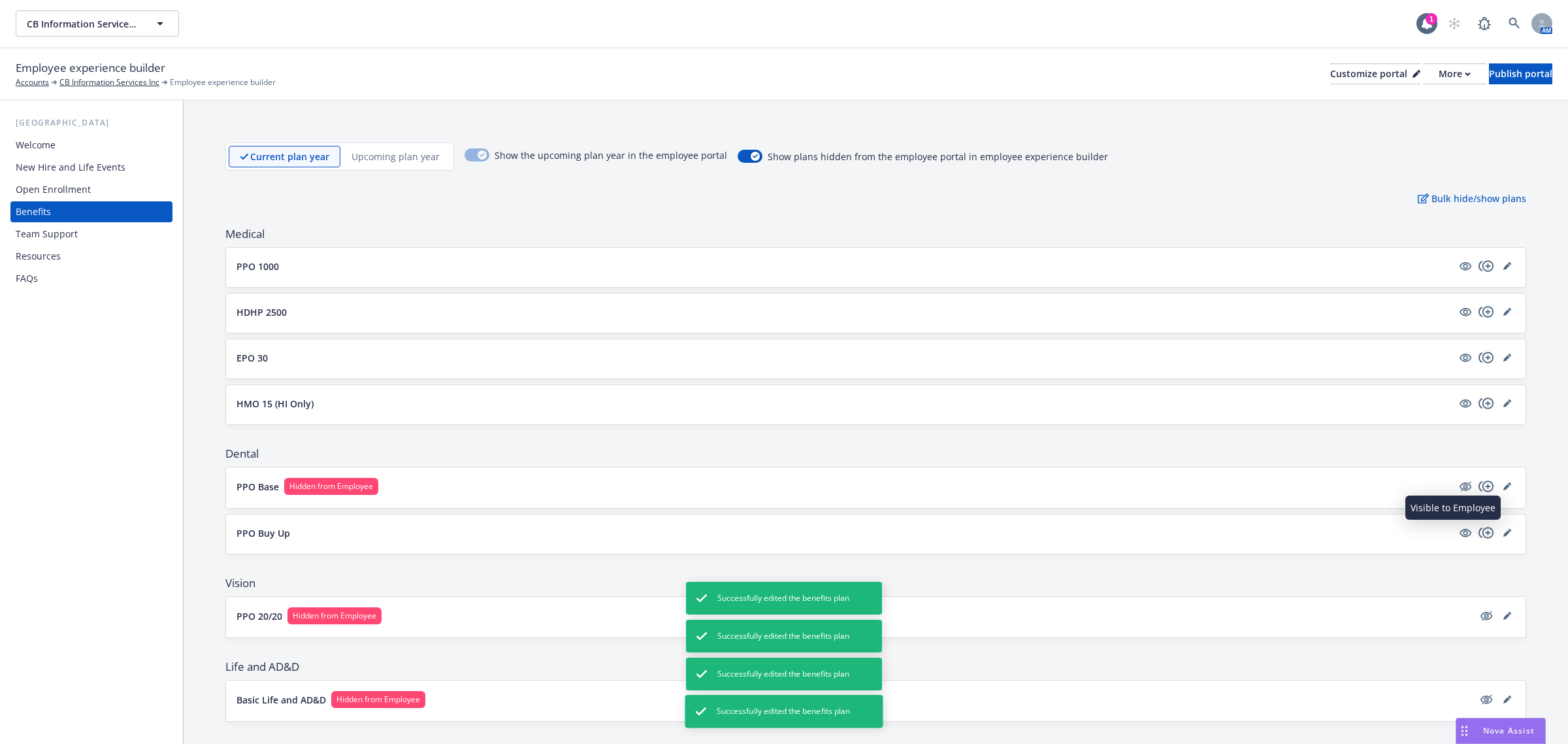
click at [1460, 534] on icon "visible" at bounding box center [1466, 533] width 12 height 9
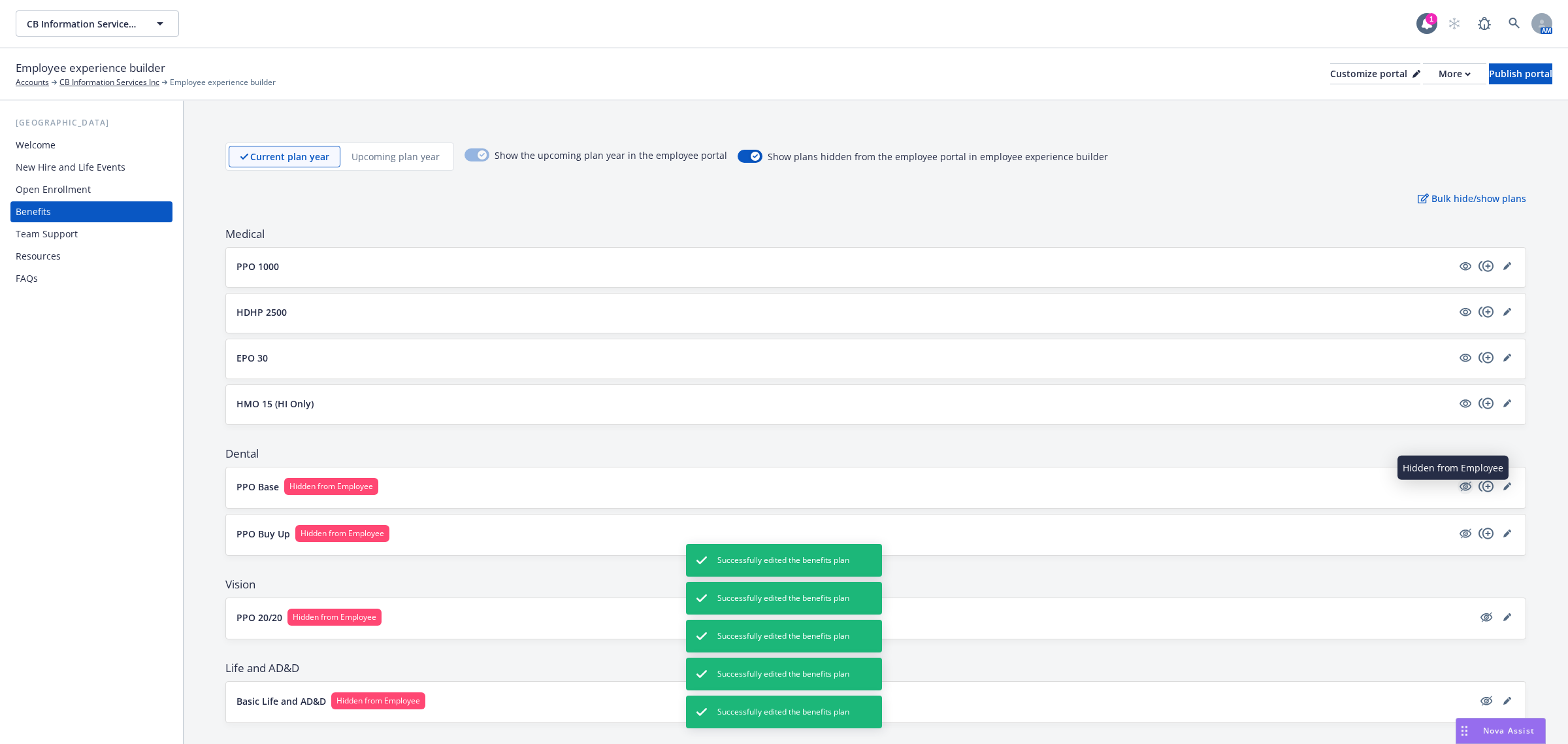
click at [1458, 486] on icon "hidden" at bounding box center [1465, 487] width 15 height 16
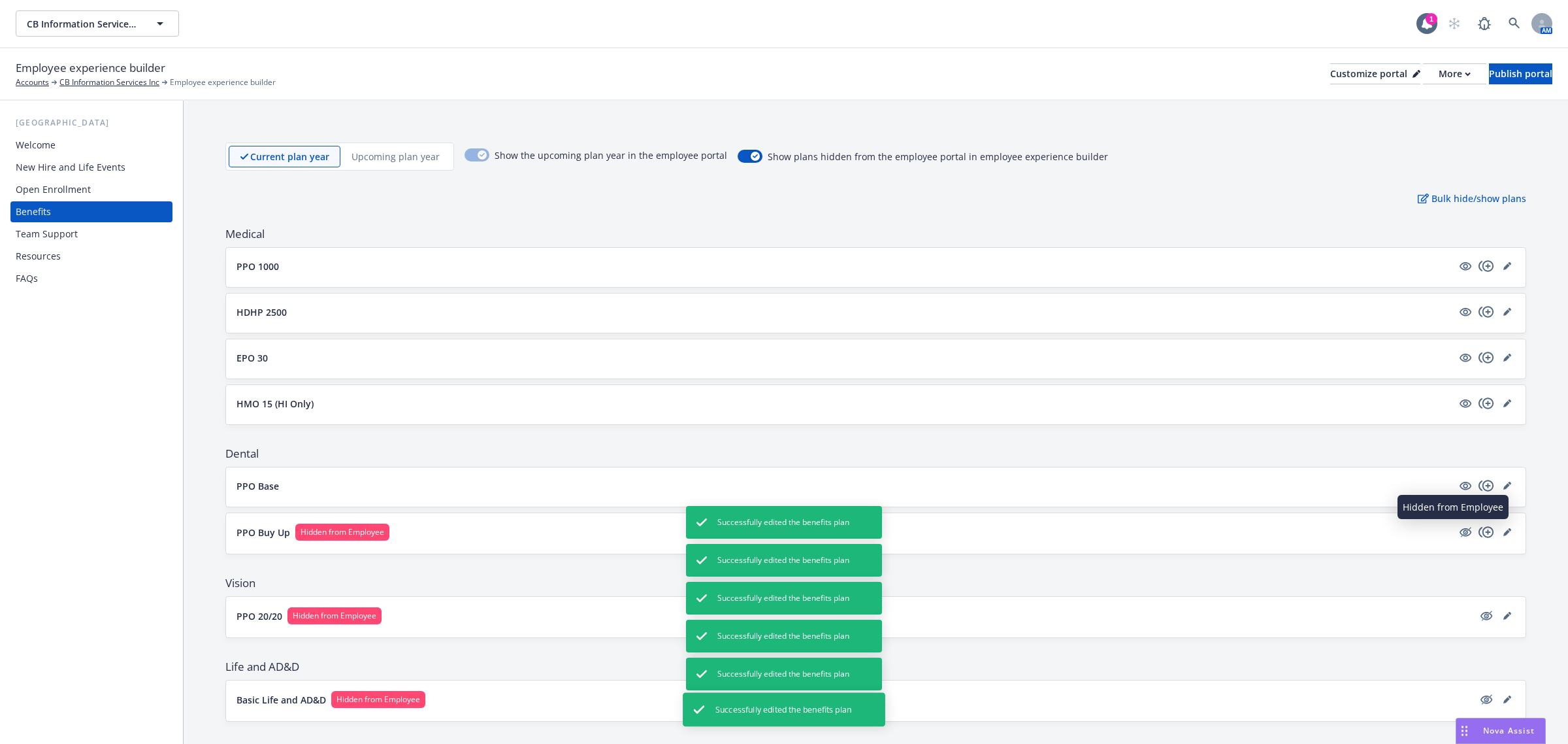
click at [1460, 536] on icon "hidden" at bounding box center [1466, 531] width 10 height 9
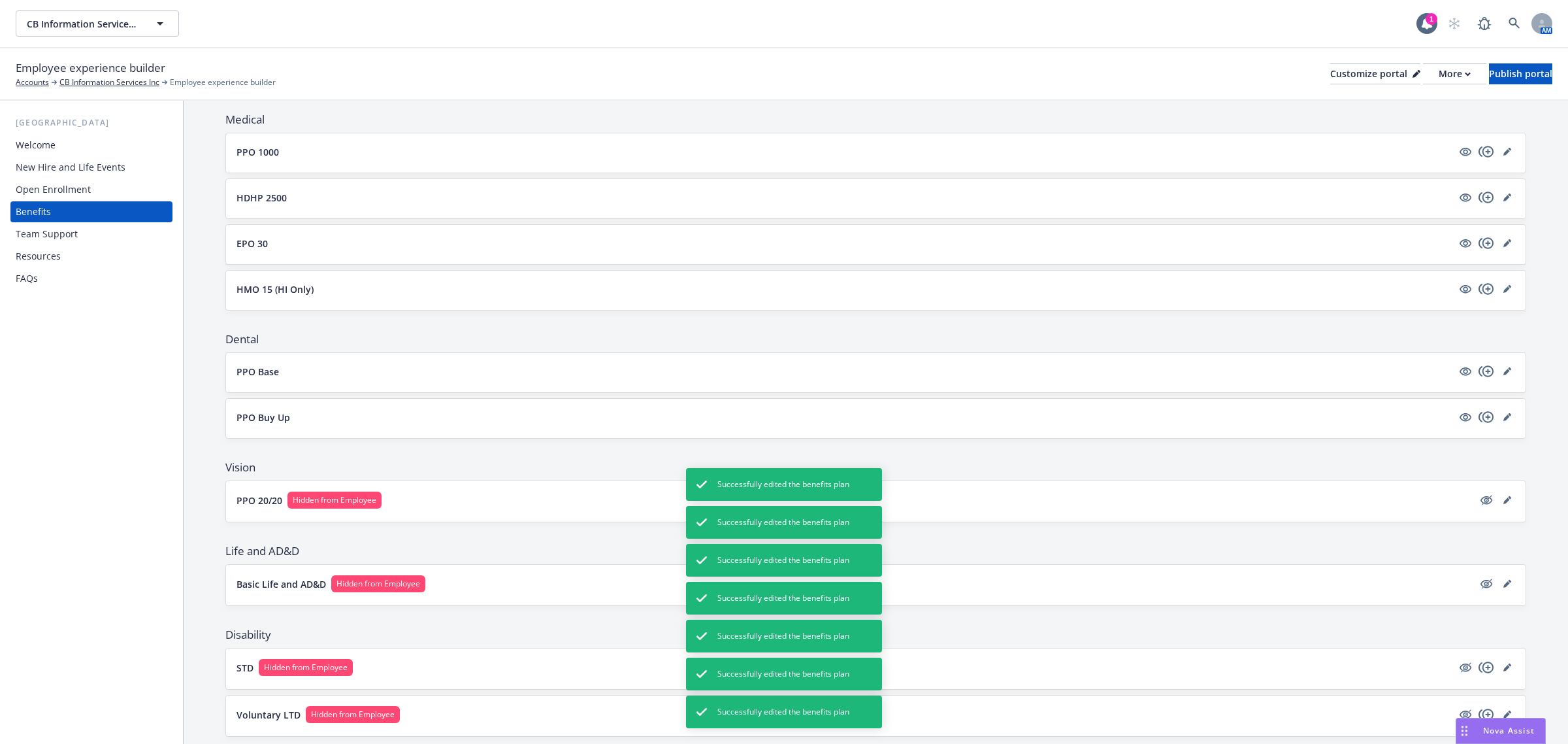
scroll to position [164, 0]
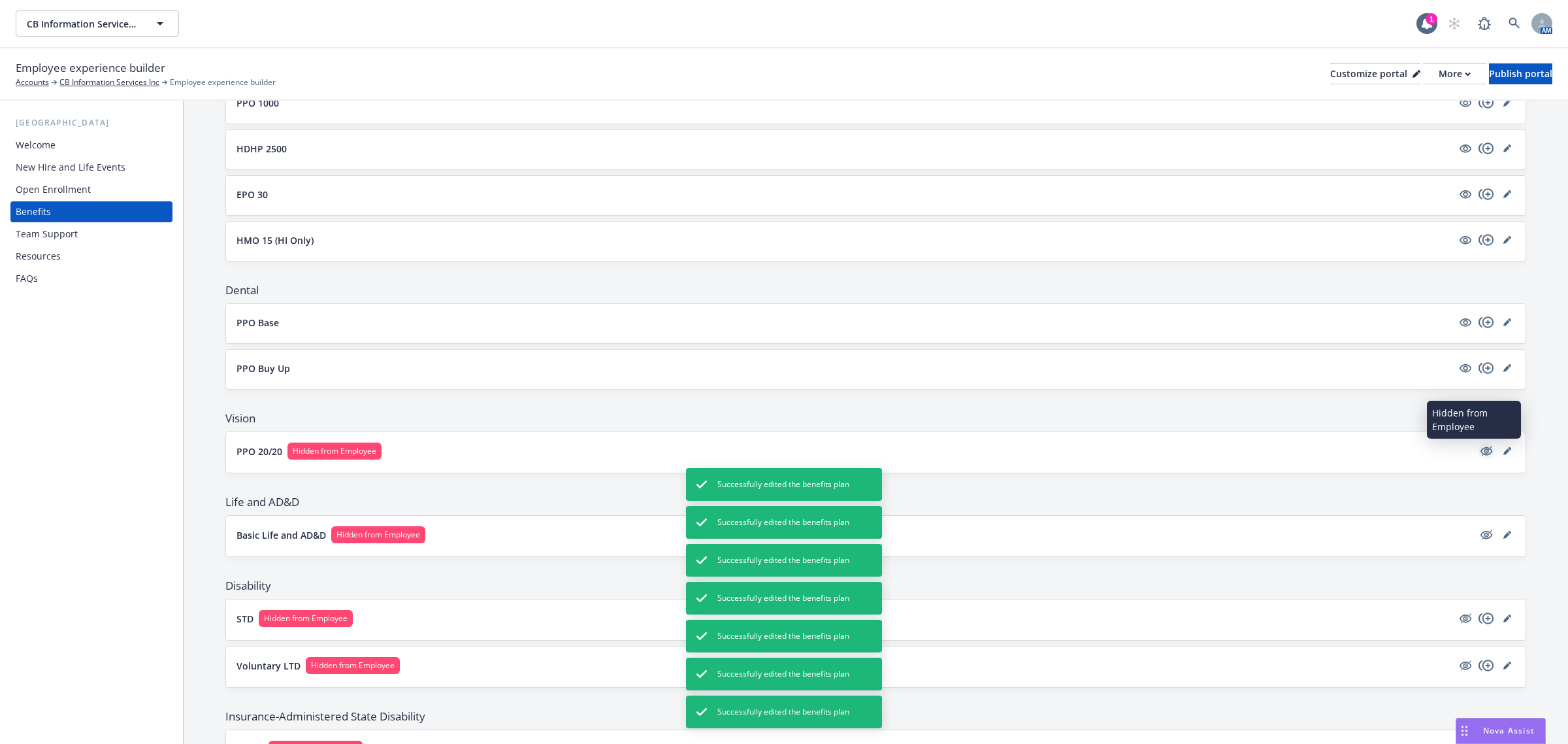
click at [1478, 449] on icon "hidden" at bounding box center [1486, 451] width 15 height 16
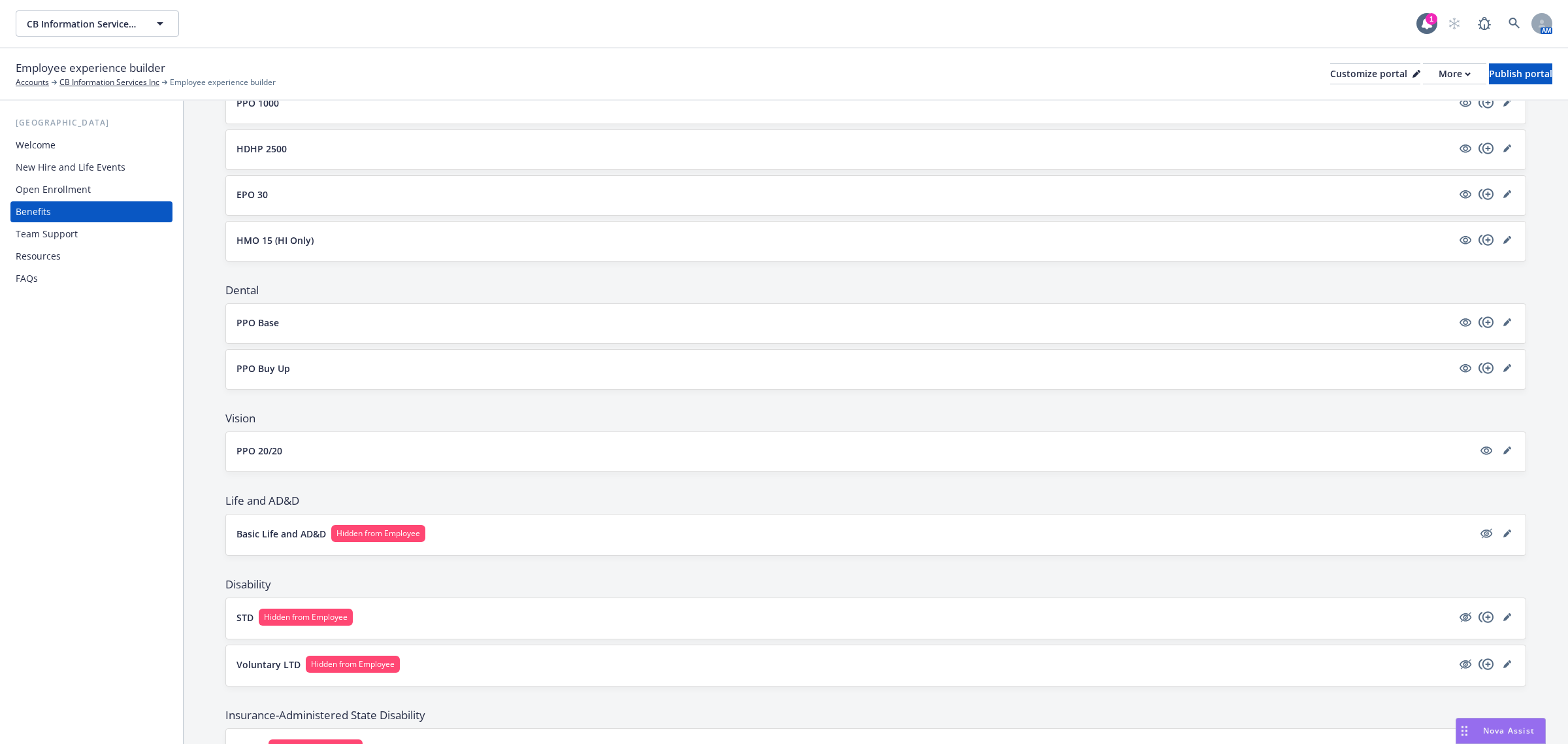
click at [438, 329] on button "PPO Base" at bounding box center [844, 323] width 1215 height 14
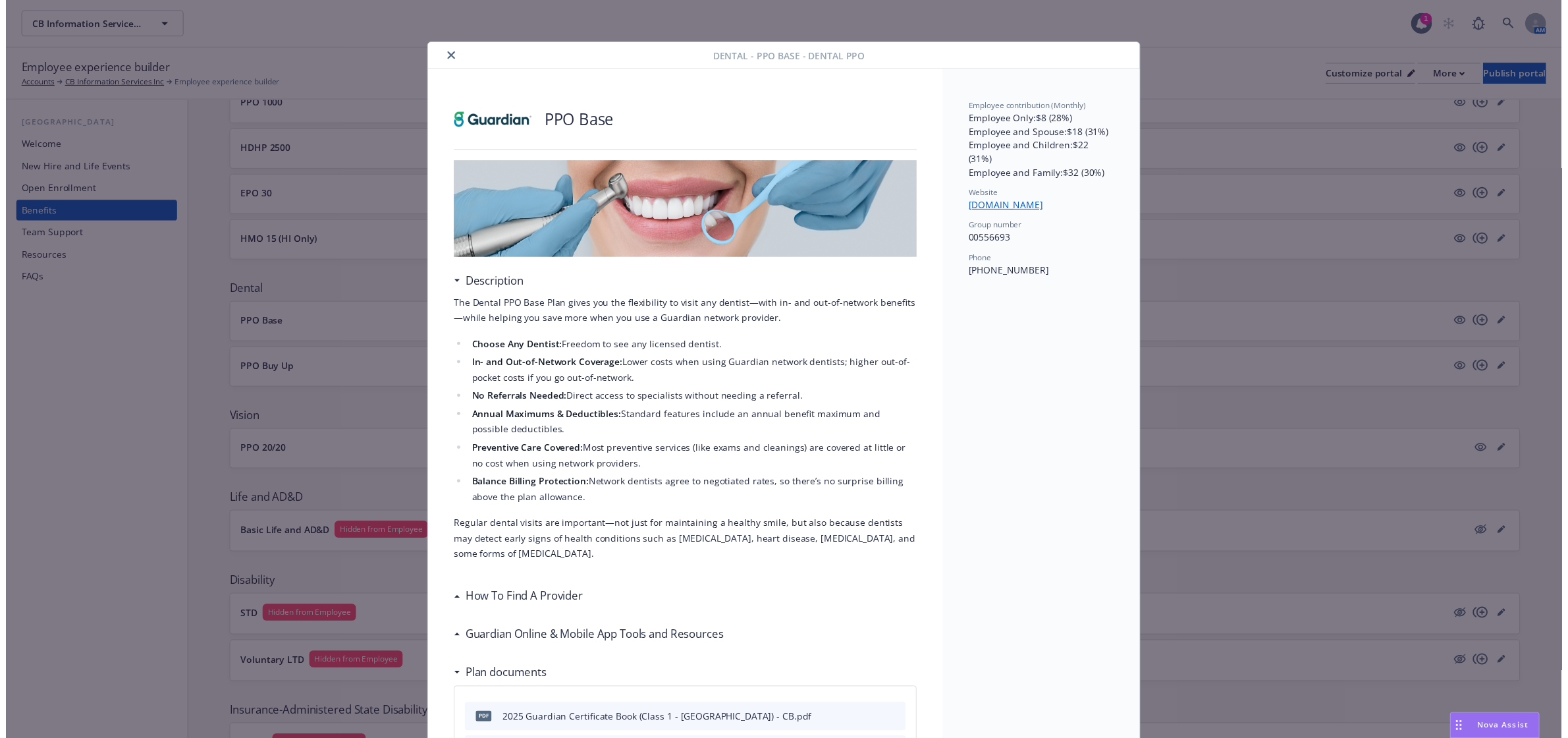
scroll to position [40, 0]
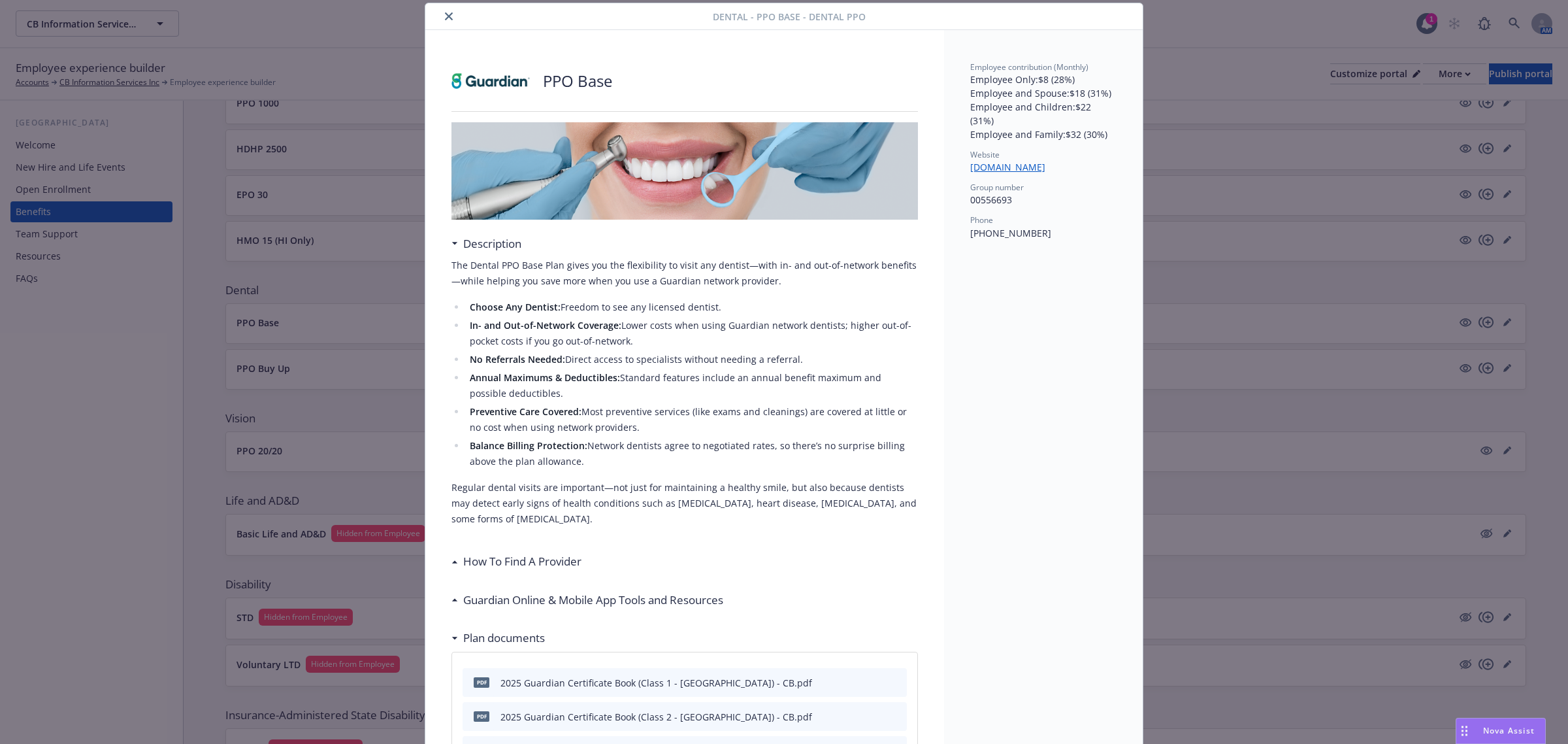
click at [445, 16] on icon "close" at bounding box center [448, 16] width 8 height 8
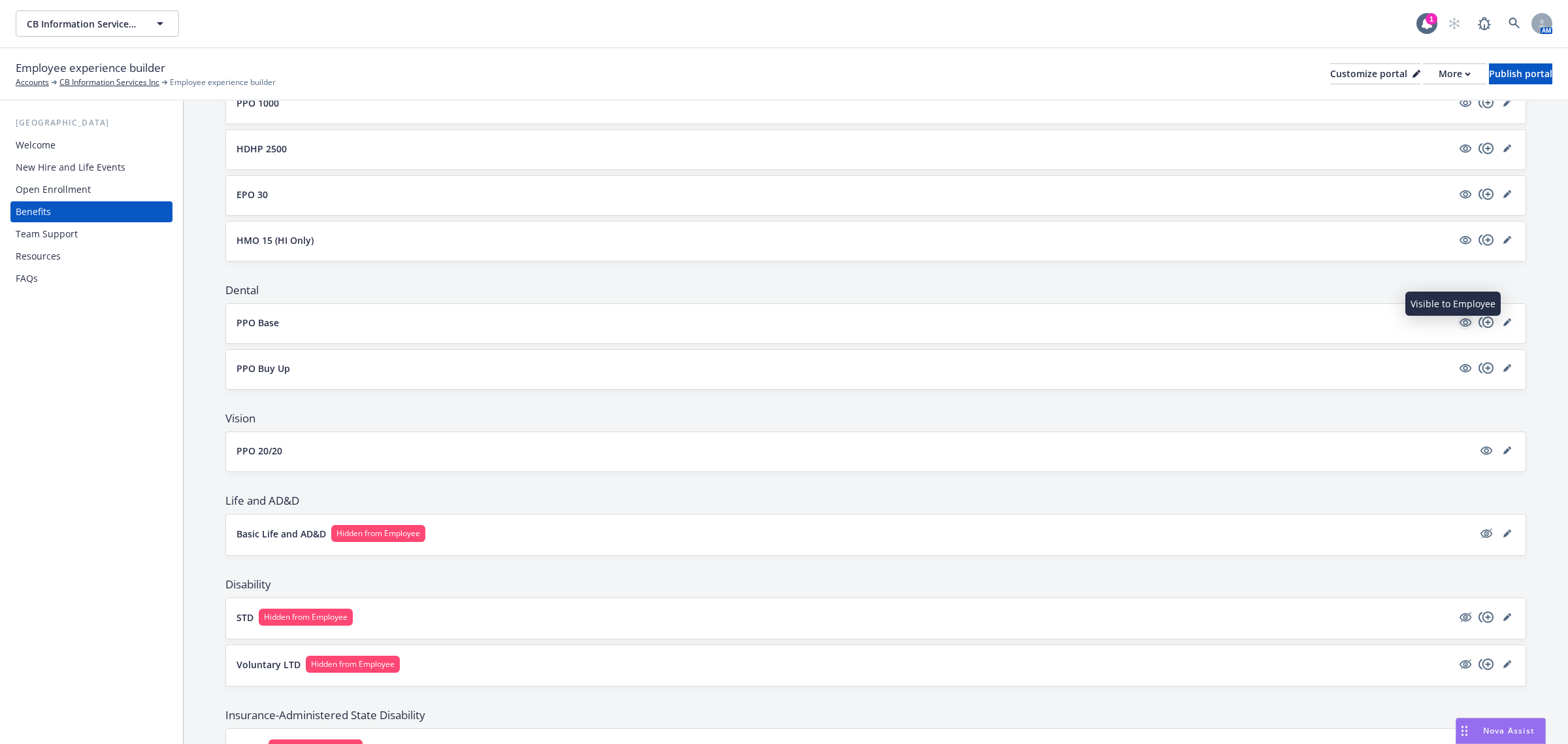
click at [1460, 321] on icon "visible" at bounding box center [1466, 322] width 12 height 12
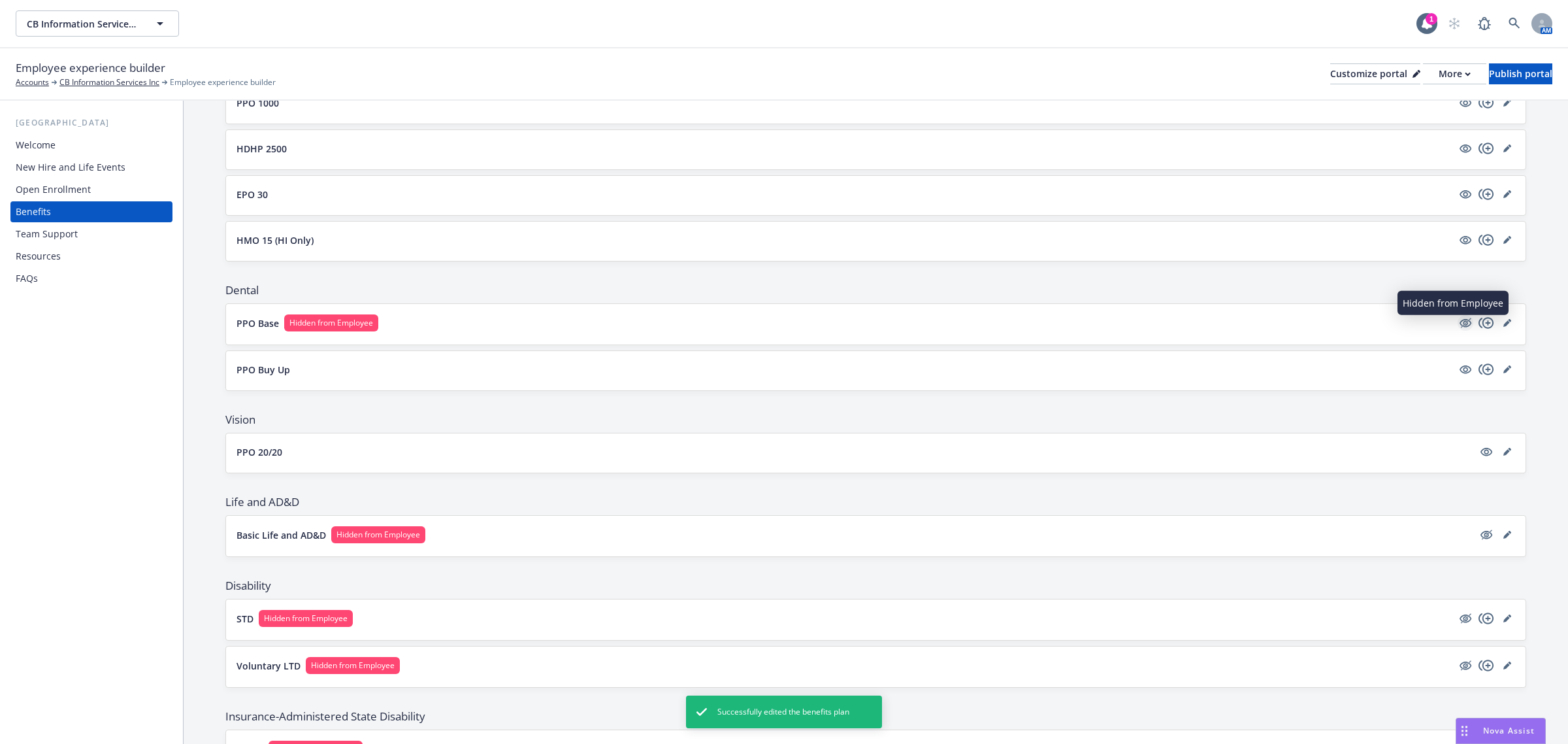
click at [1458, 326] on icon "hidden" at bounding box center [1465, 323] width 15 height 16
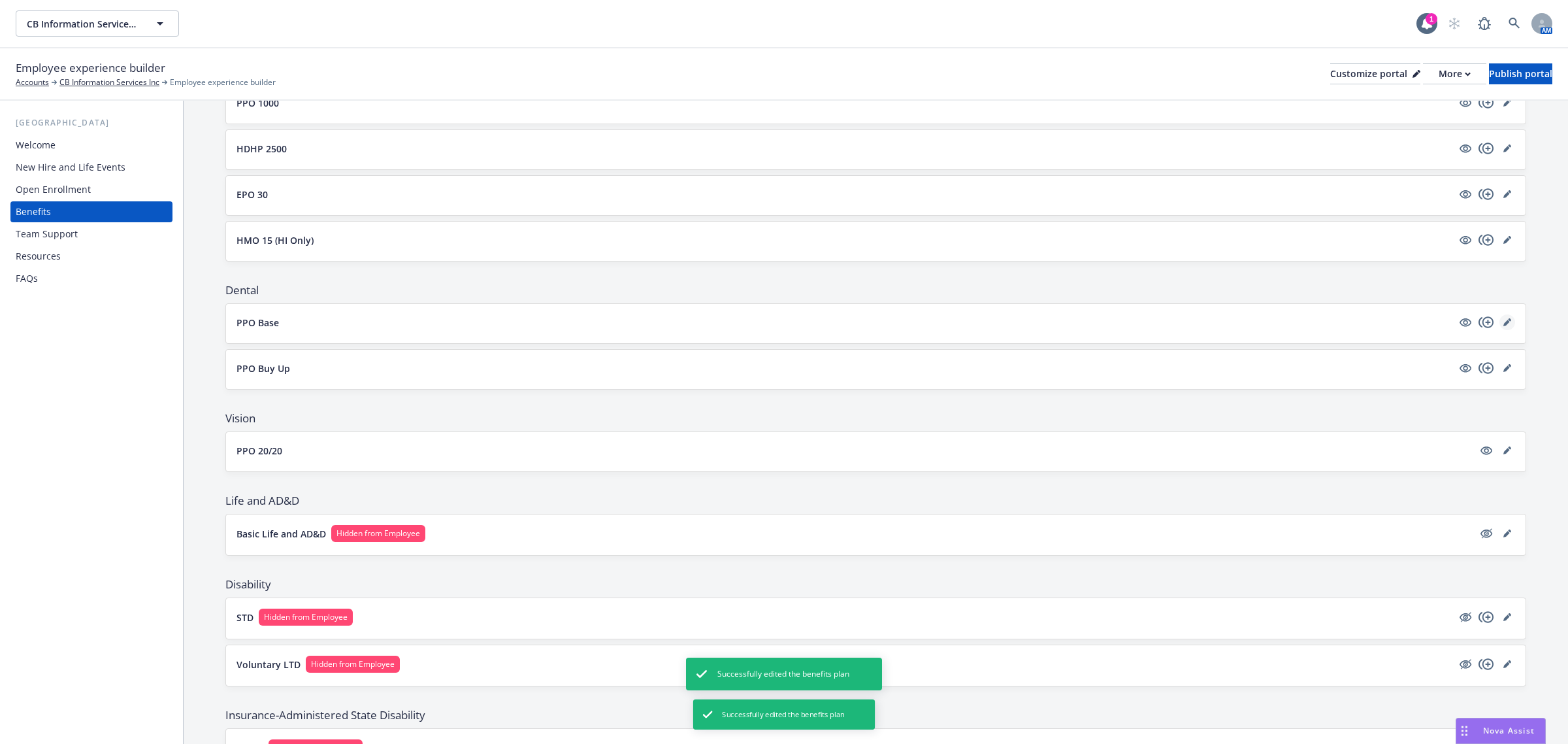
click at [1503, 324] on icon "editPencil" at bounding box center [1506, 322] width 8 height 8
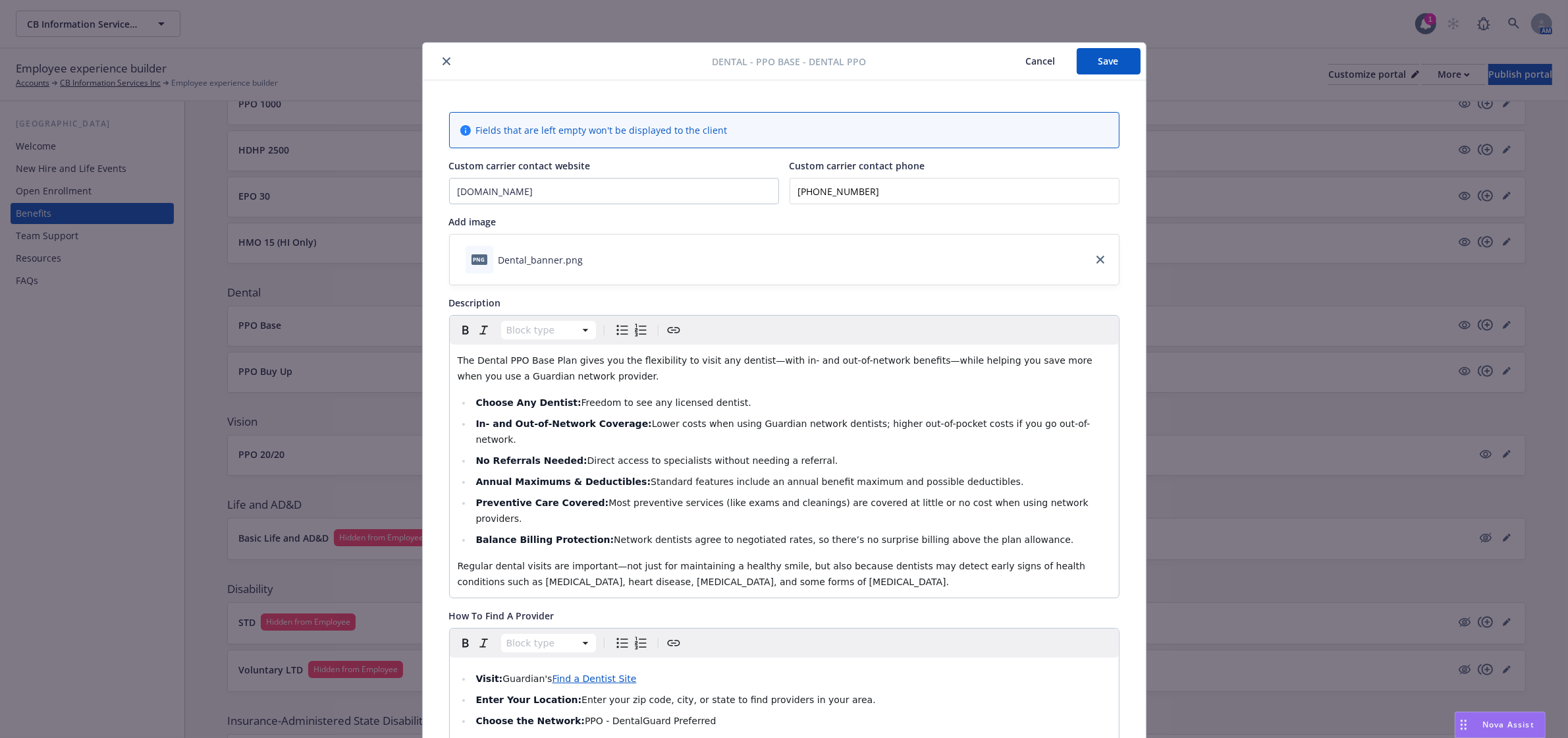
click at [1084, 69] on button "Save" at bounding box center [1109, 61] width 64 height 26
click at [443, 60] on icon "close" at bounding box center [446, 63] width 8 height 8
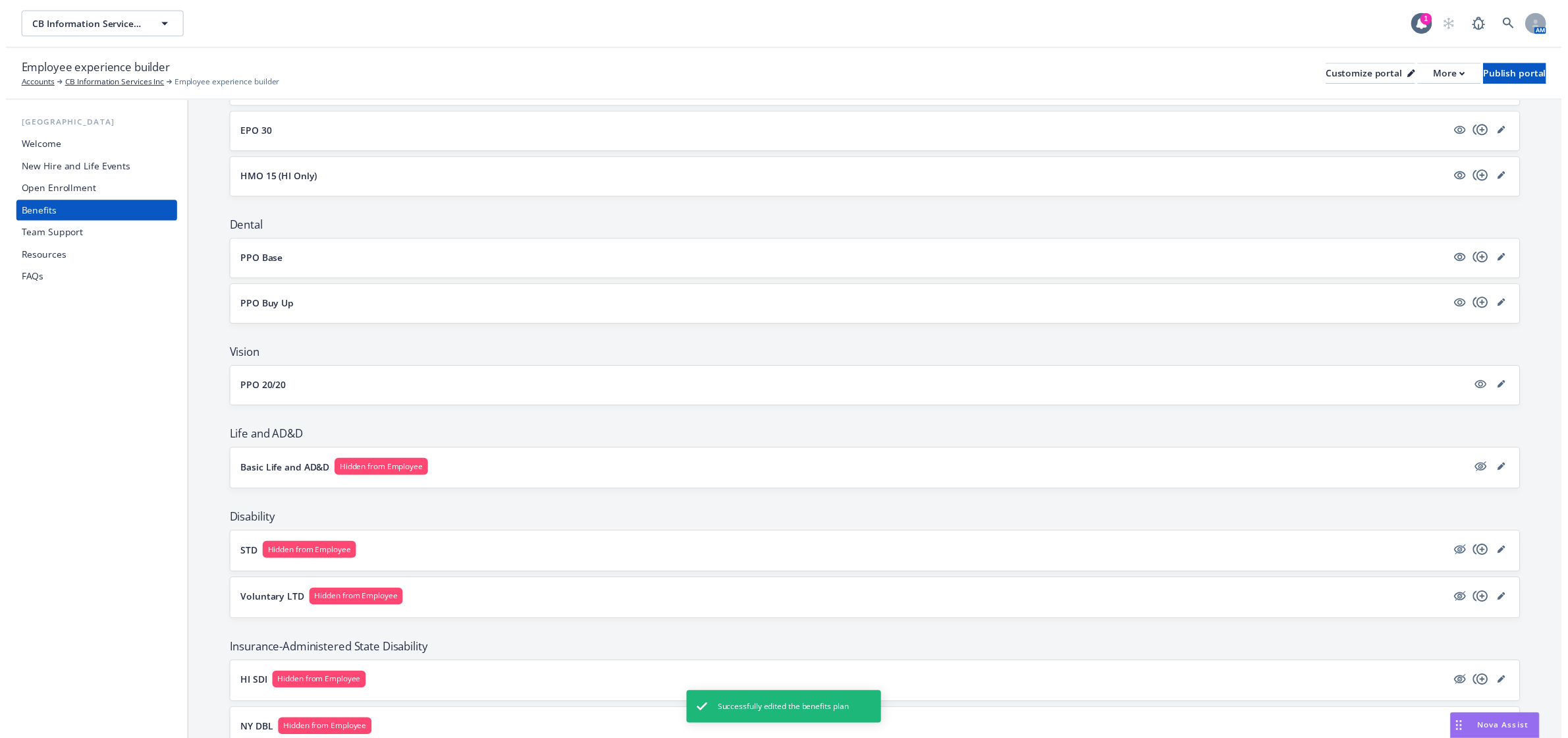
scroll to position [247, 0]
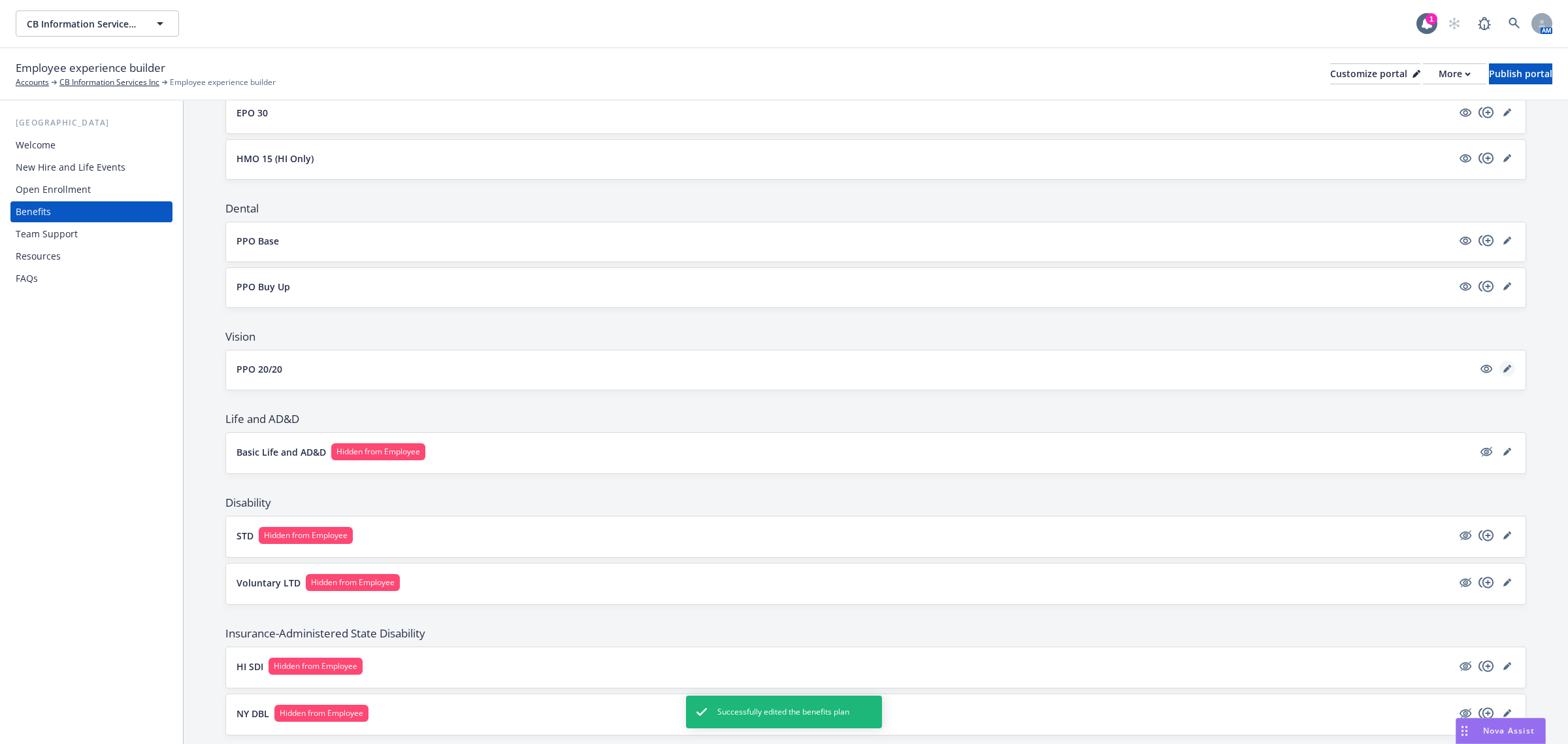
click at [1503, 367] on icon "editPencil" at bounding box center [1506, 369] width 8 height 8
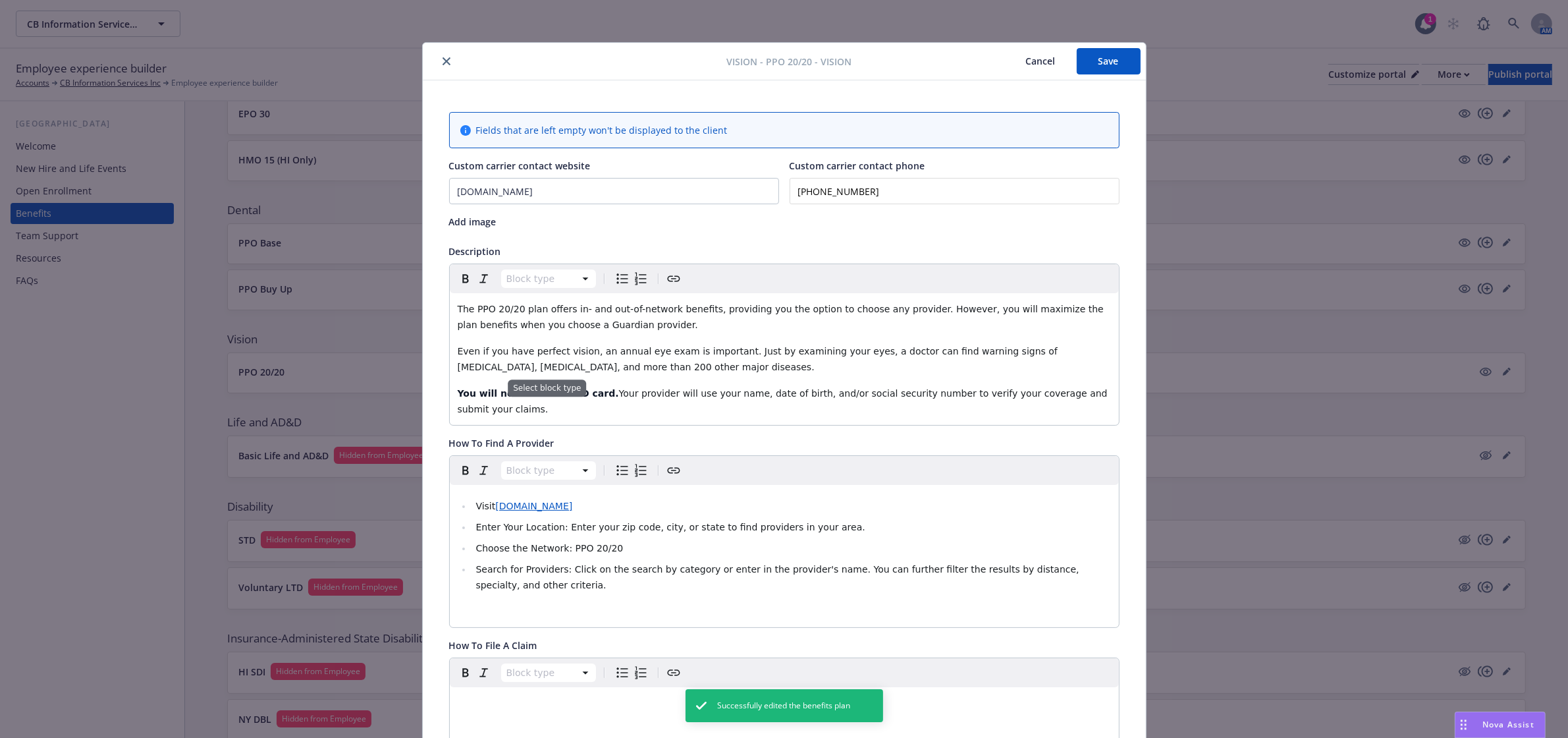
scroll to position [40, 0]
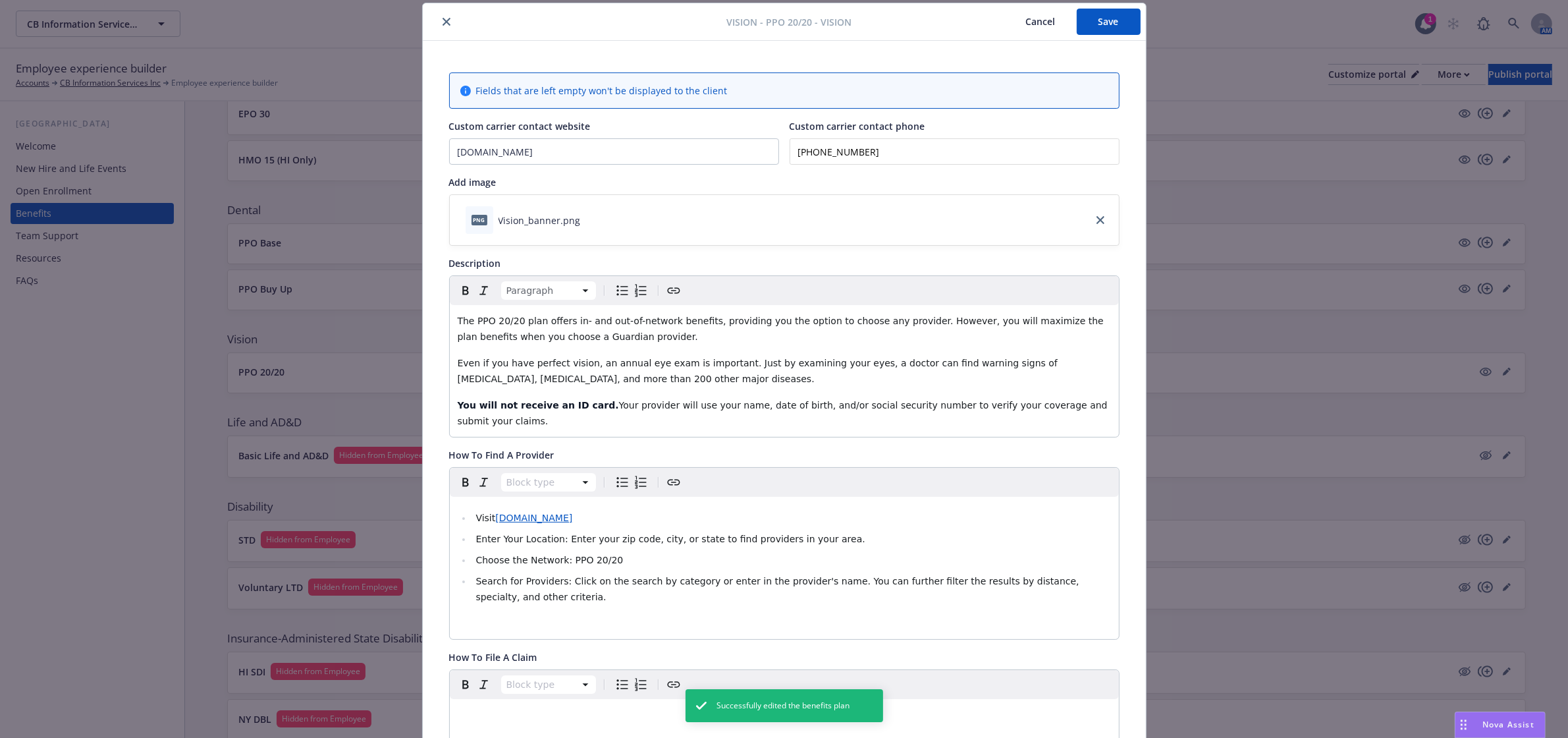
drag, startPoint x: 1099, startPoint y: 407, endPoint x: 227, endPoint y: 319, distance: 876.4
click at [227, 319] on div "Vision - PPO 20/20 - Vision Cancel Save Fields that are left empty won't be dis…" at bounding box center [784, 369] width 1568 height 738
copy div "The PPO 20/20 plan offers in- and out-of-network benefits, providing you the op…"
click at [1473, 728] on div "Nova Assist" at bounding box center [1508, 724] width 73 height 11
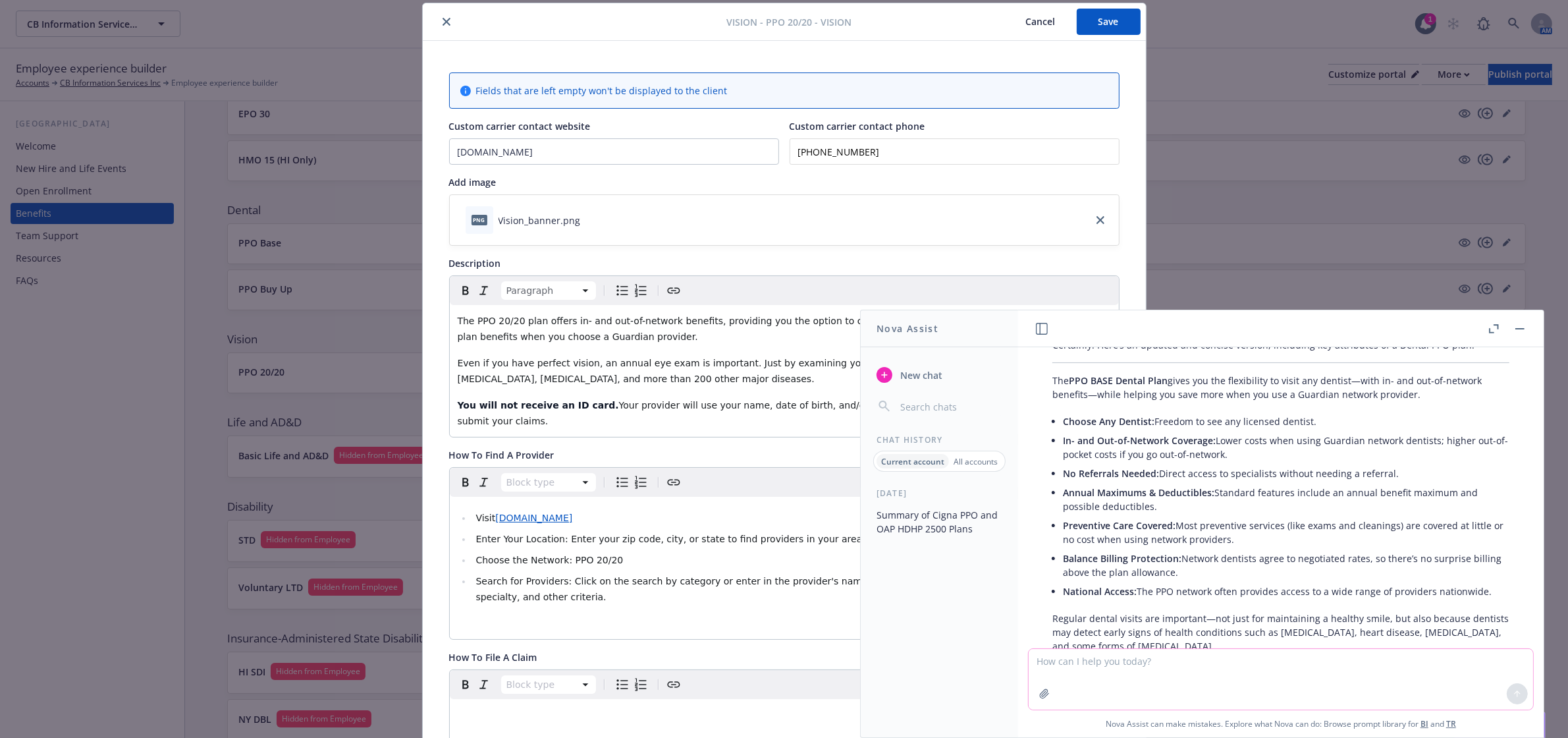
click at [1148, 660] on textarea at bounding box center [1281, 680] width 504 height 61
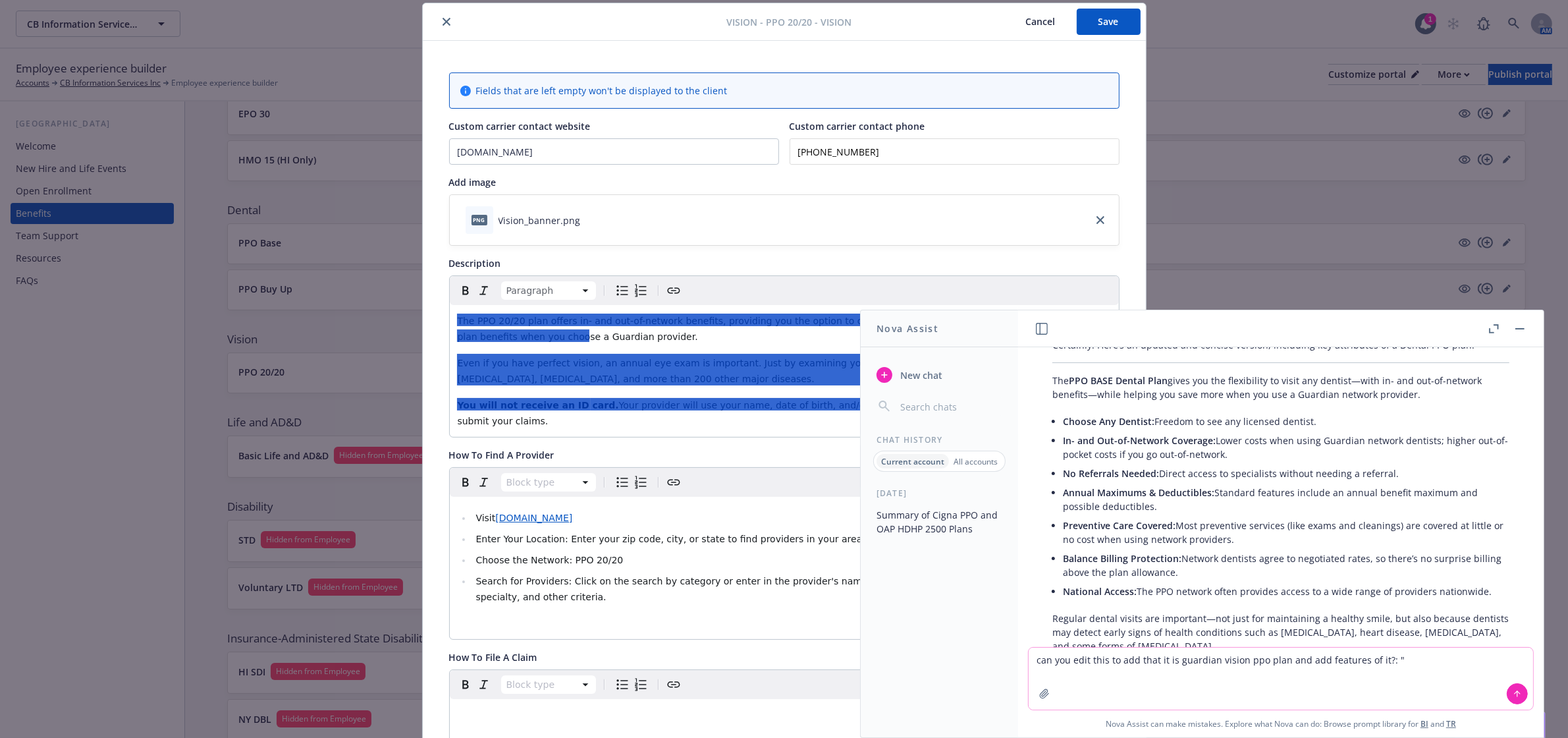
paste textarea "The PPO 20/20 plan offers in- and out-of-network benefits, providing you the op…"
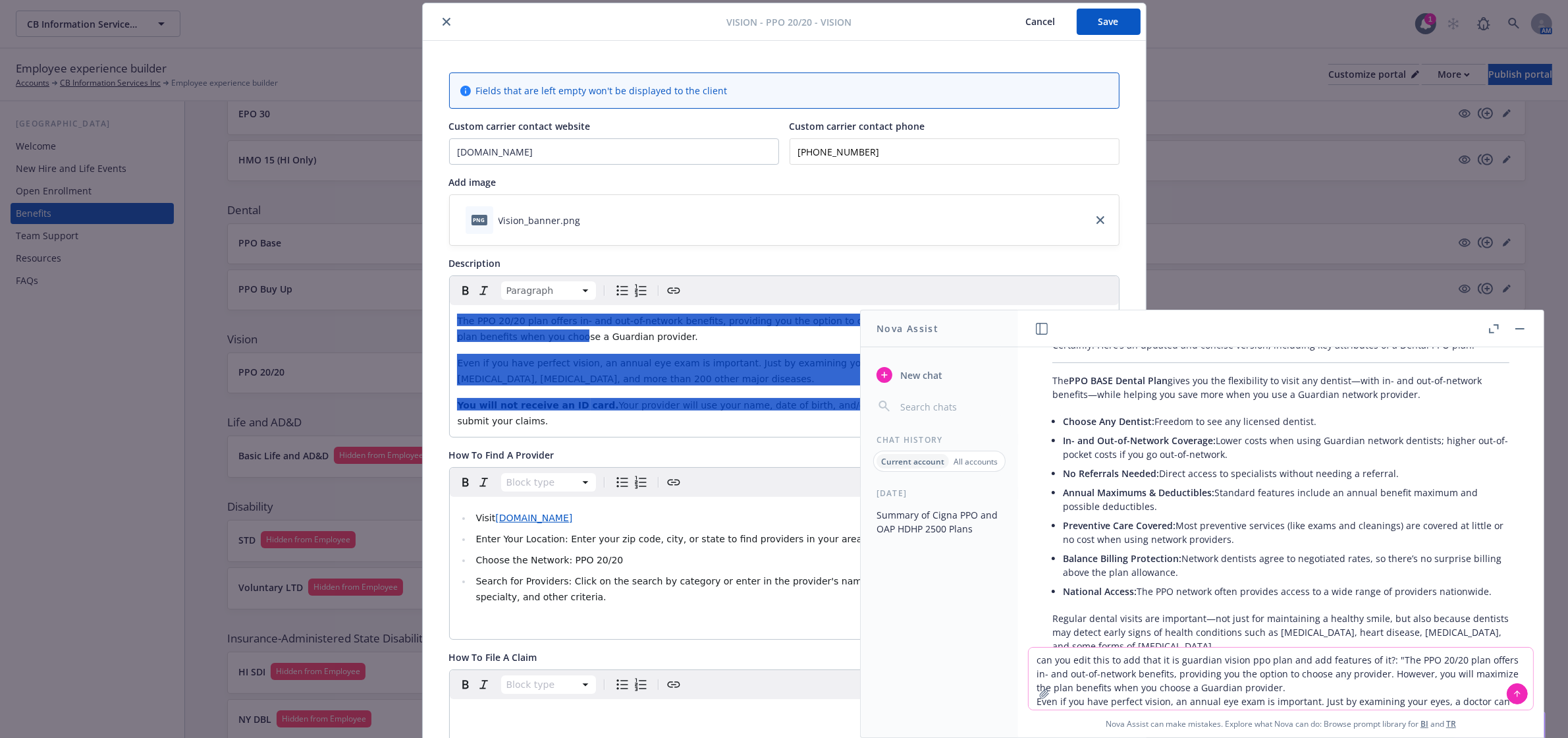
type textarea "can you edit this to add that it is guardian vision ppo plan and add features o…"
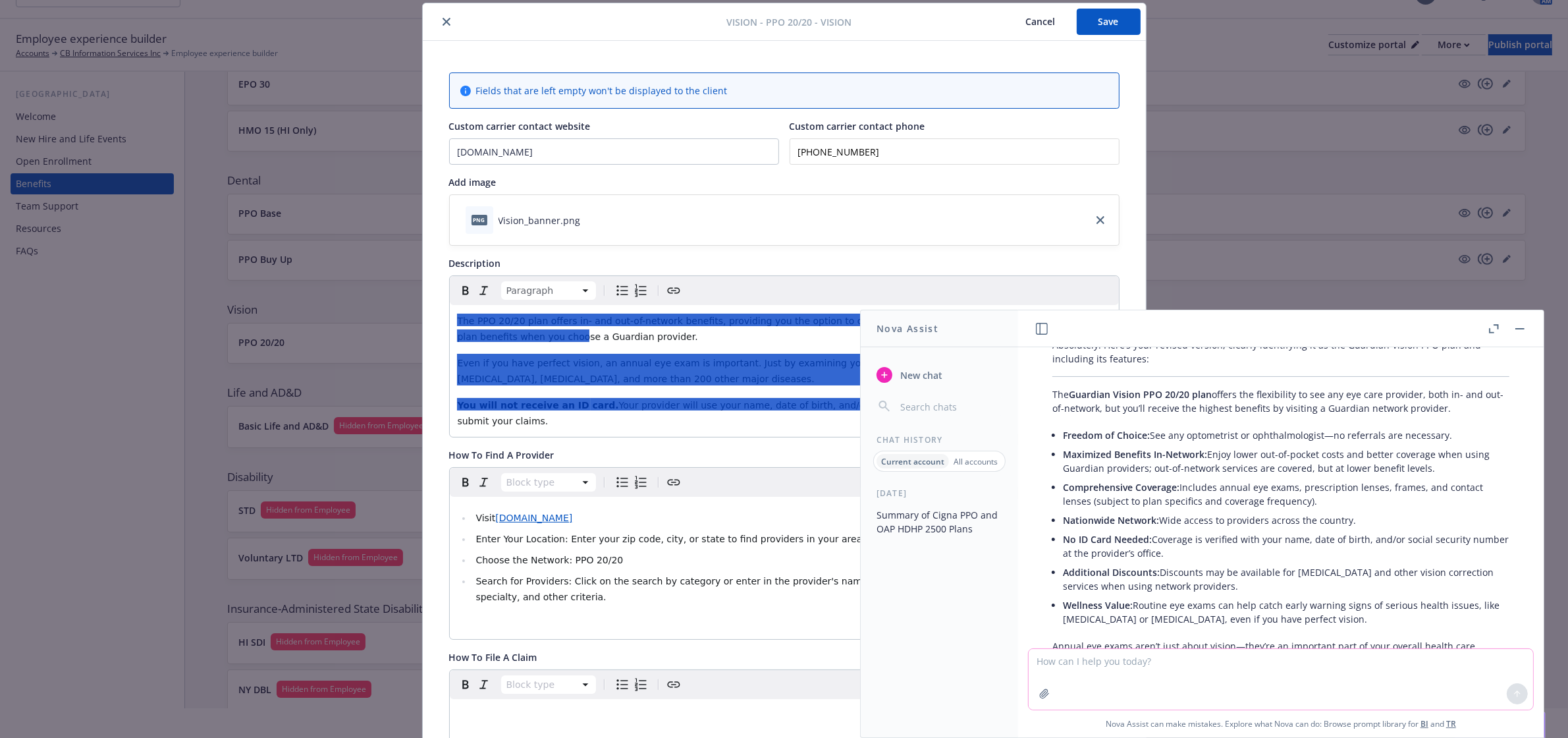
scroll to position [0, 0]
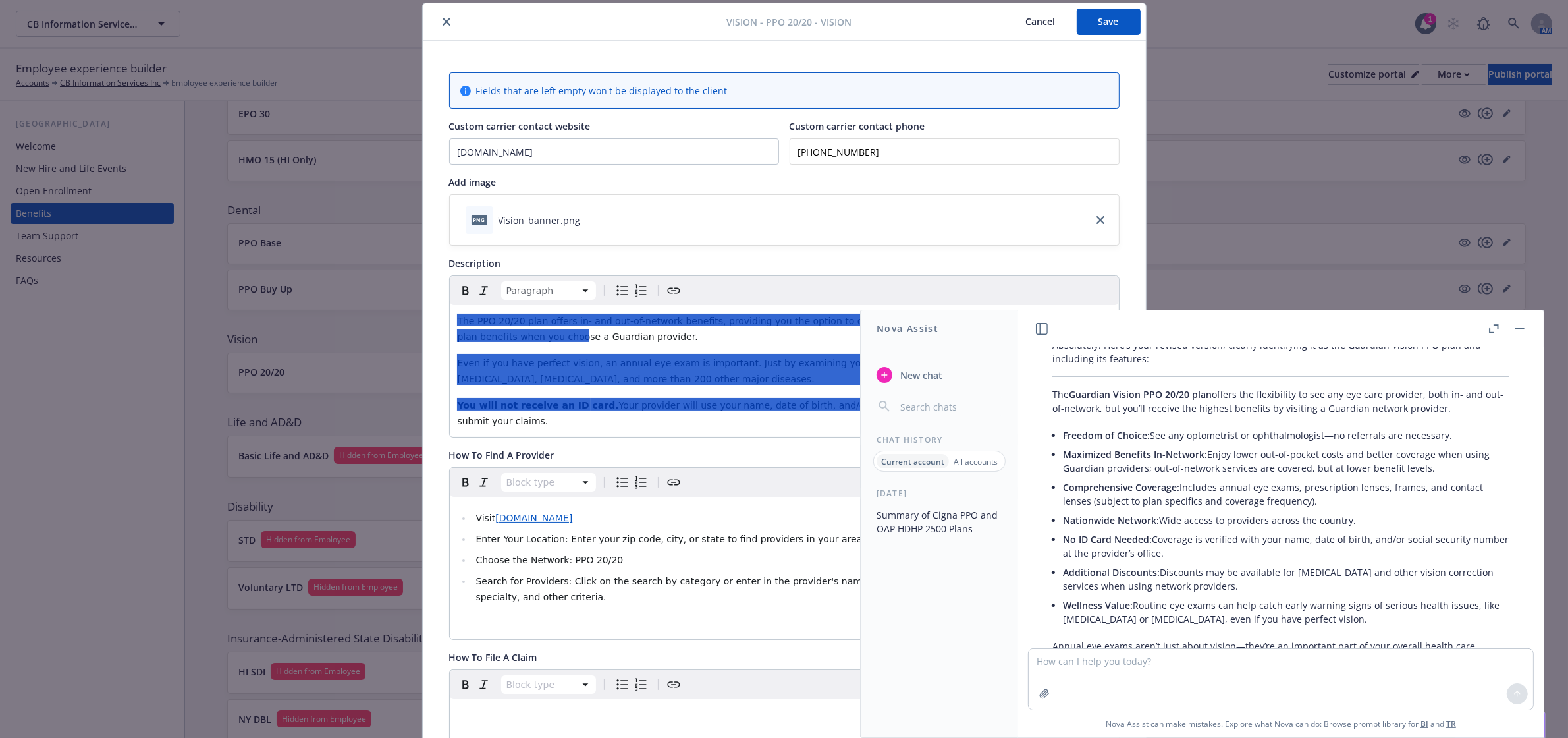
click at [1218, 596] on li "Wellness Value: Routine eye exams can help catch early warning signs of serious…" at bounding box center [1286, 612] width 447 height 33
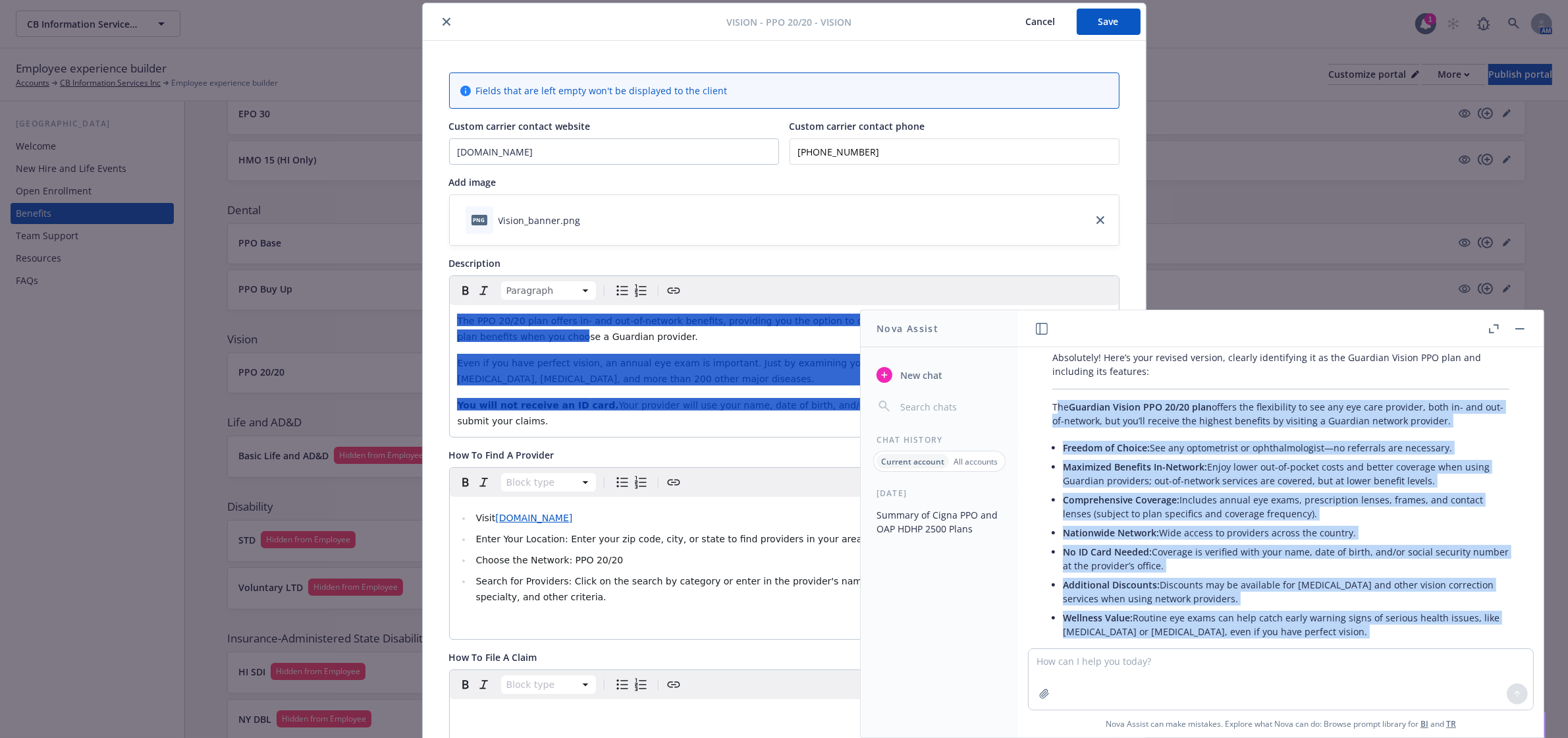
scroll to position [6222, 0]
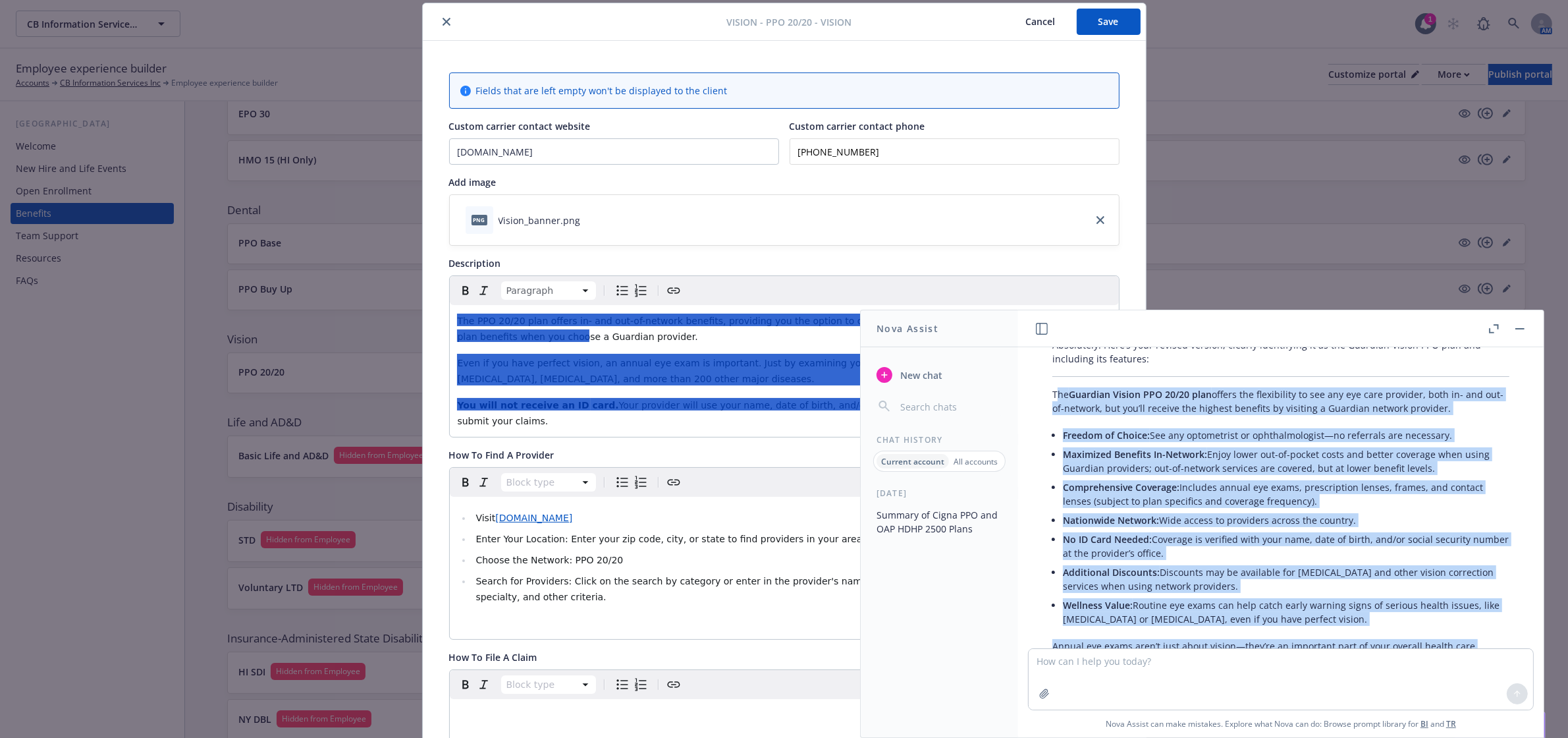
drag, startPoint x: 1055, startPoint y: 436, endPoint x: 1474, endPoint y: 620, distance: 457.6
click at [1474, 620] on div "Certainly! Here’s a condensed, straightforward, and uplifting version for emplo…" at bounding box center [1281, 497] width 526 height 301
click at [1518, 328] on icon "button" at bounding box center [1519, 329] width 10 height 2
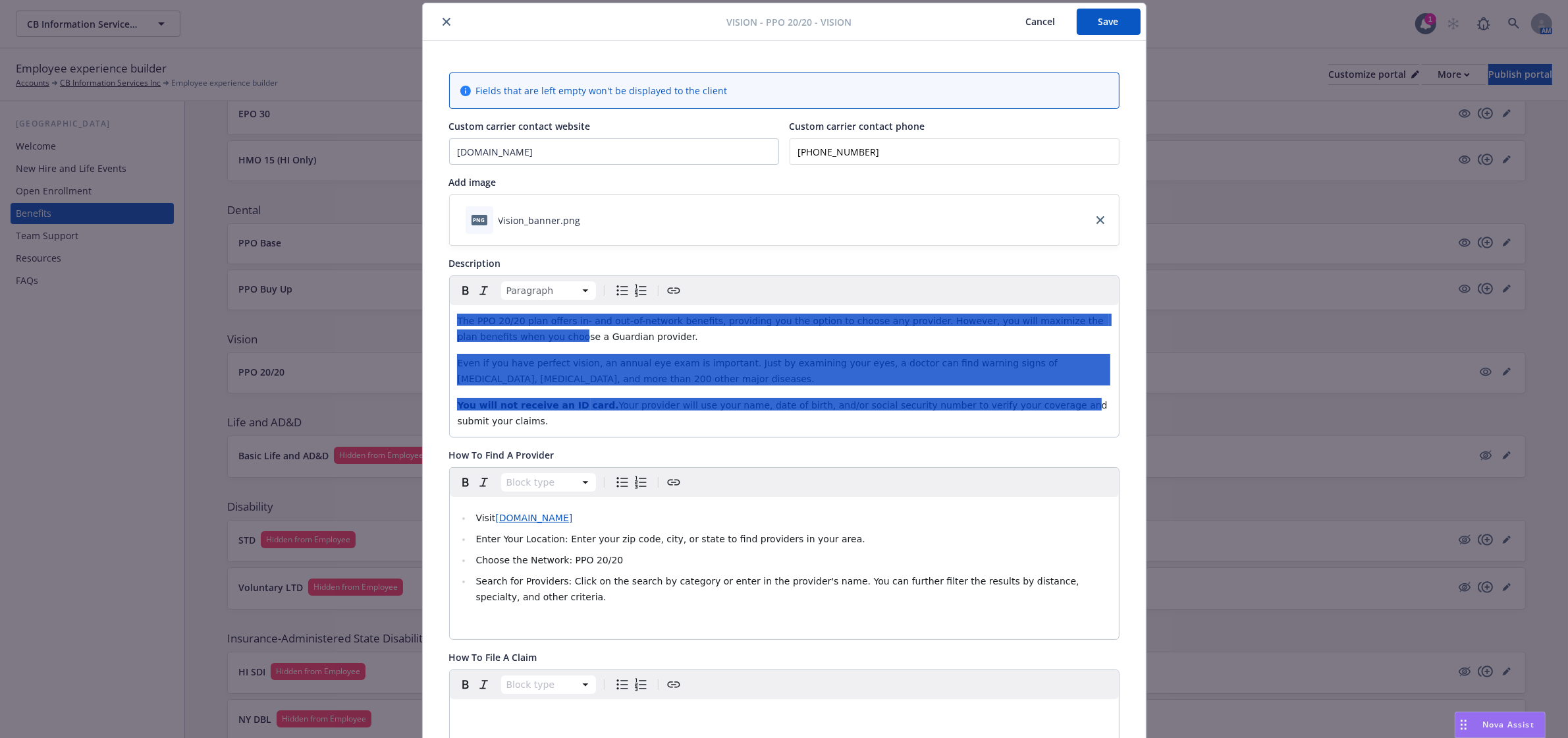
click at [735, 410] on div at bounding box center [846, 404] width 511 height 12
click at [695, 376] on div at bounding box center [784, 370] width 653 height 31
click at [1088, 37] on div "Vision - PPO 20/20 - Vision Cancel Save" at bounding box center [784, 22] width 723 height 37
click at [1081, 23] on button "Save" at bounding box center [1109, 22] width 64 height 26
click at [438, 21] on button "close" at bounding box center [446, 22] width 16 height 16
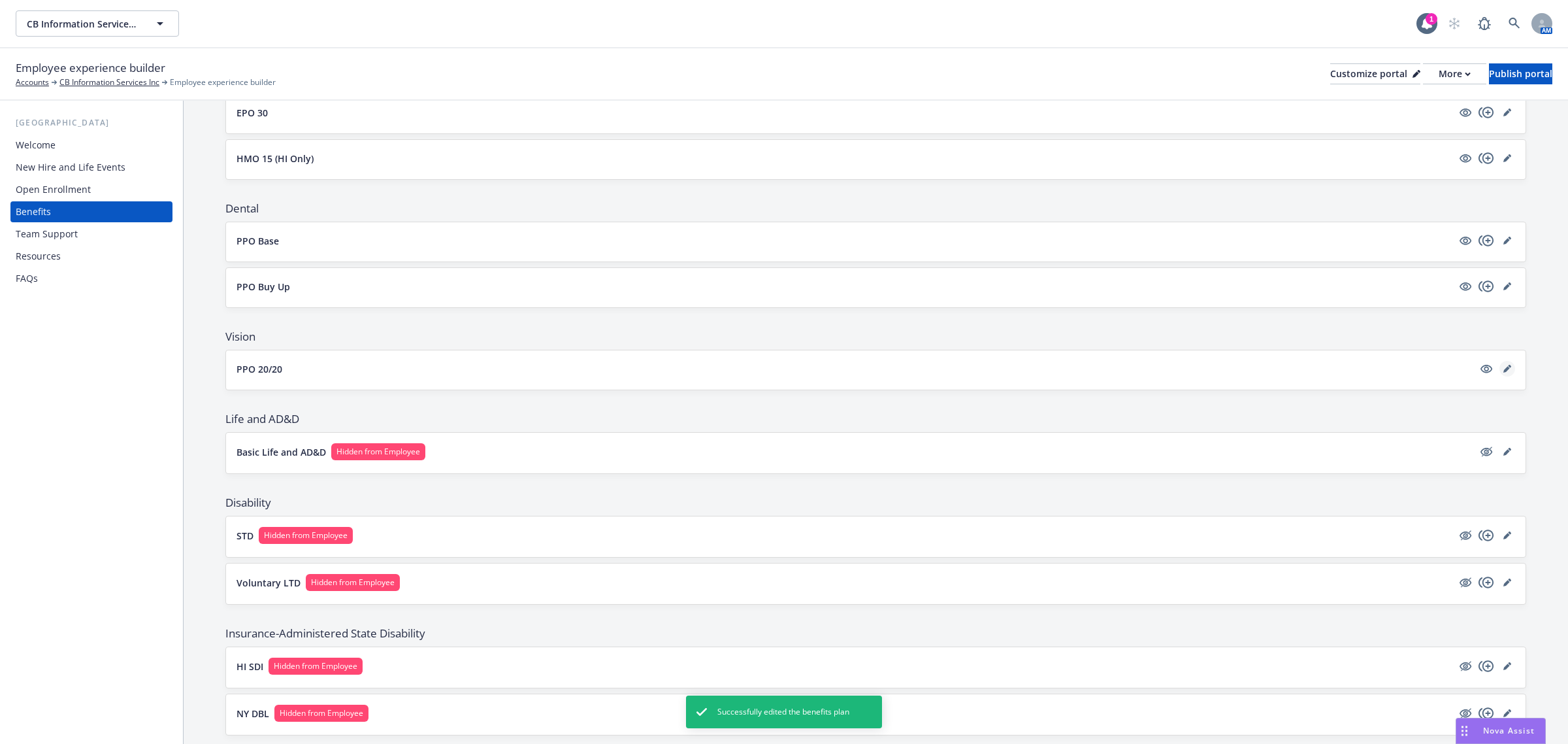
click at [1503, 368] on icon "editPencil" at bounding box center [1506, 369] width 8 height 8
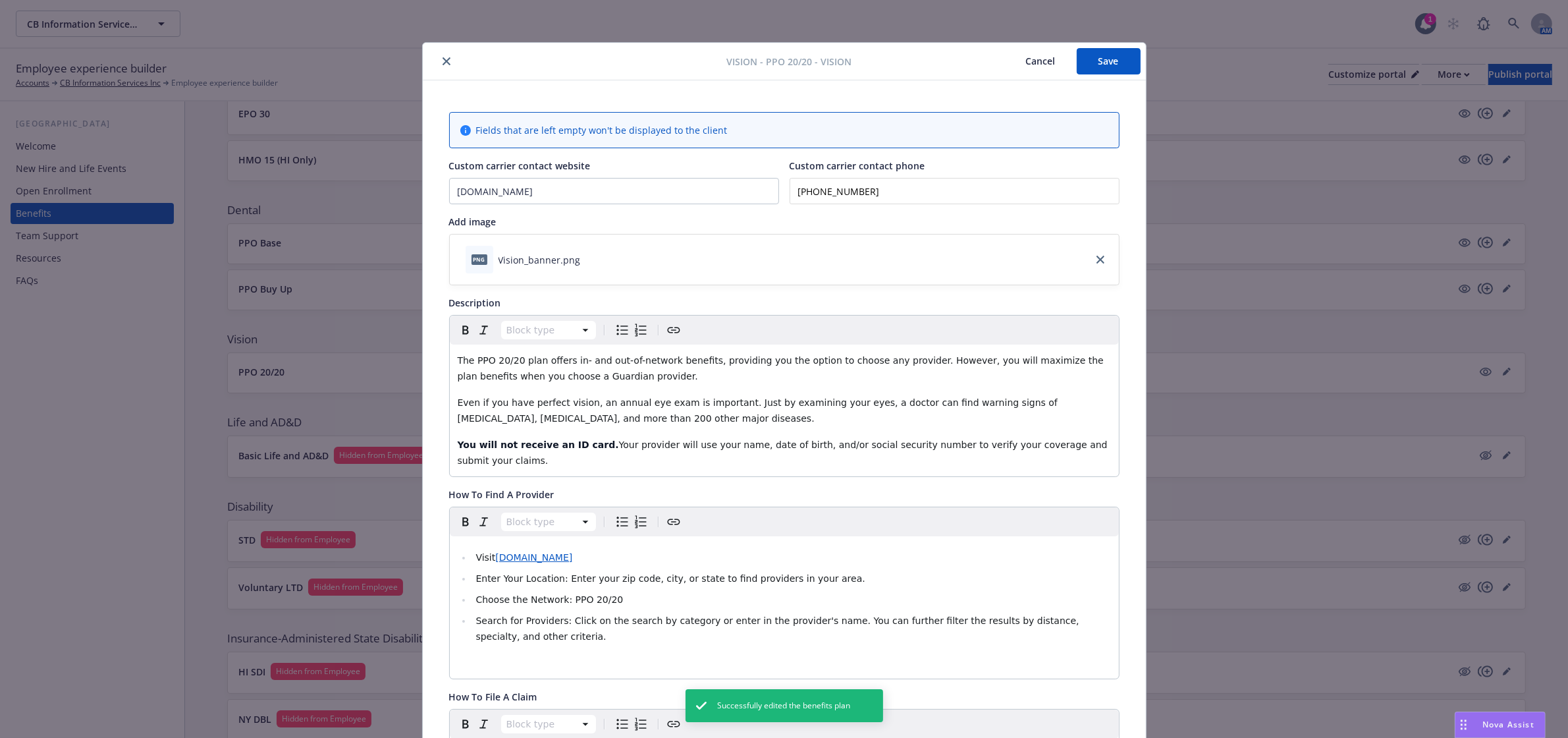
scroll to position [40, 0]
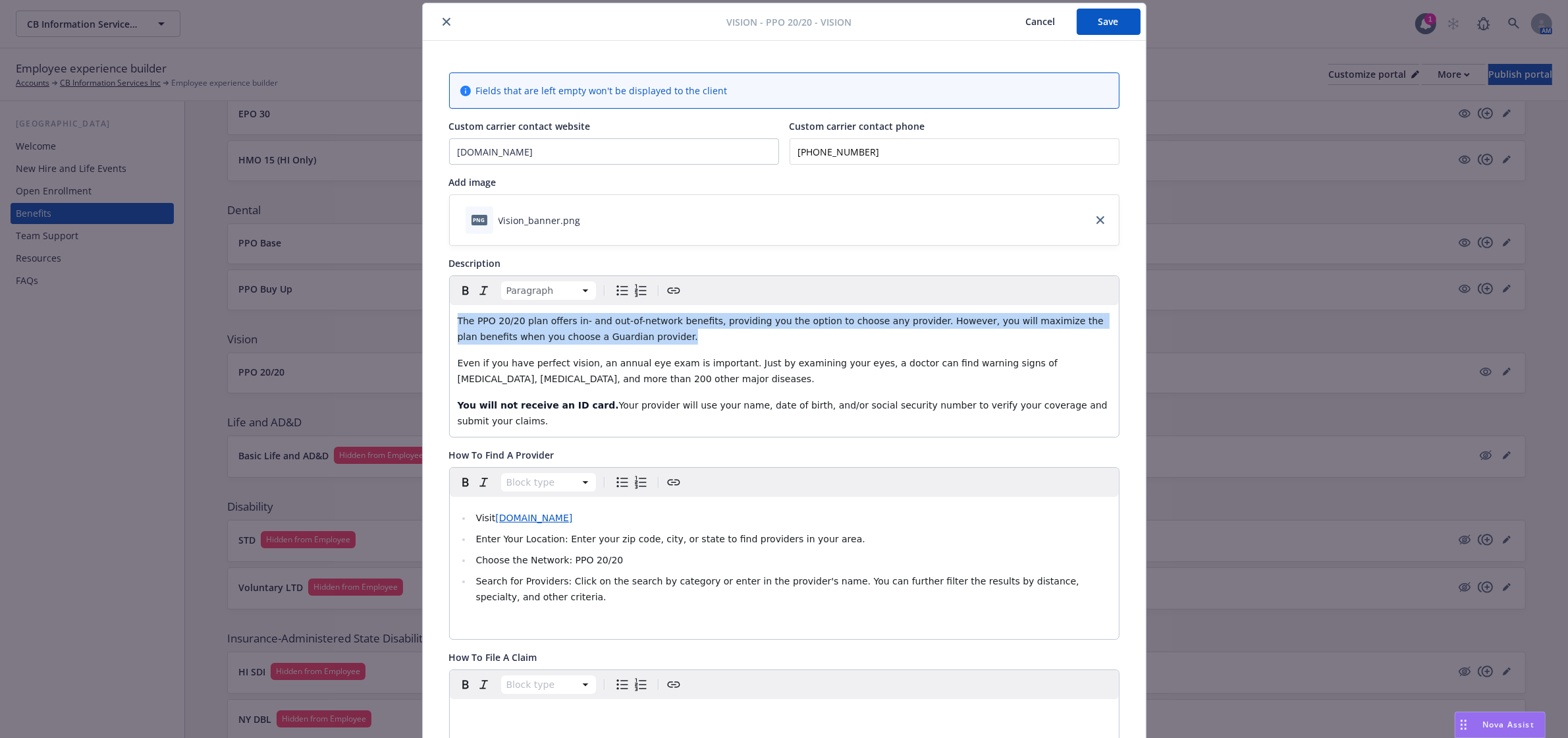
drag, startPoint x: 600, startPoint y: 339, endPoint x: 427, endPoint y: 316, distance: 174.5
paste div "editable markdown"
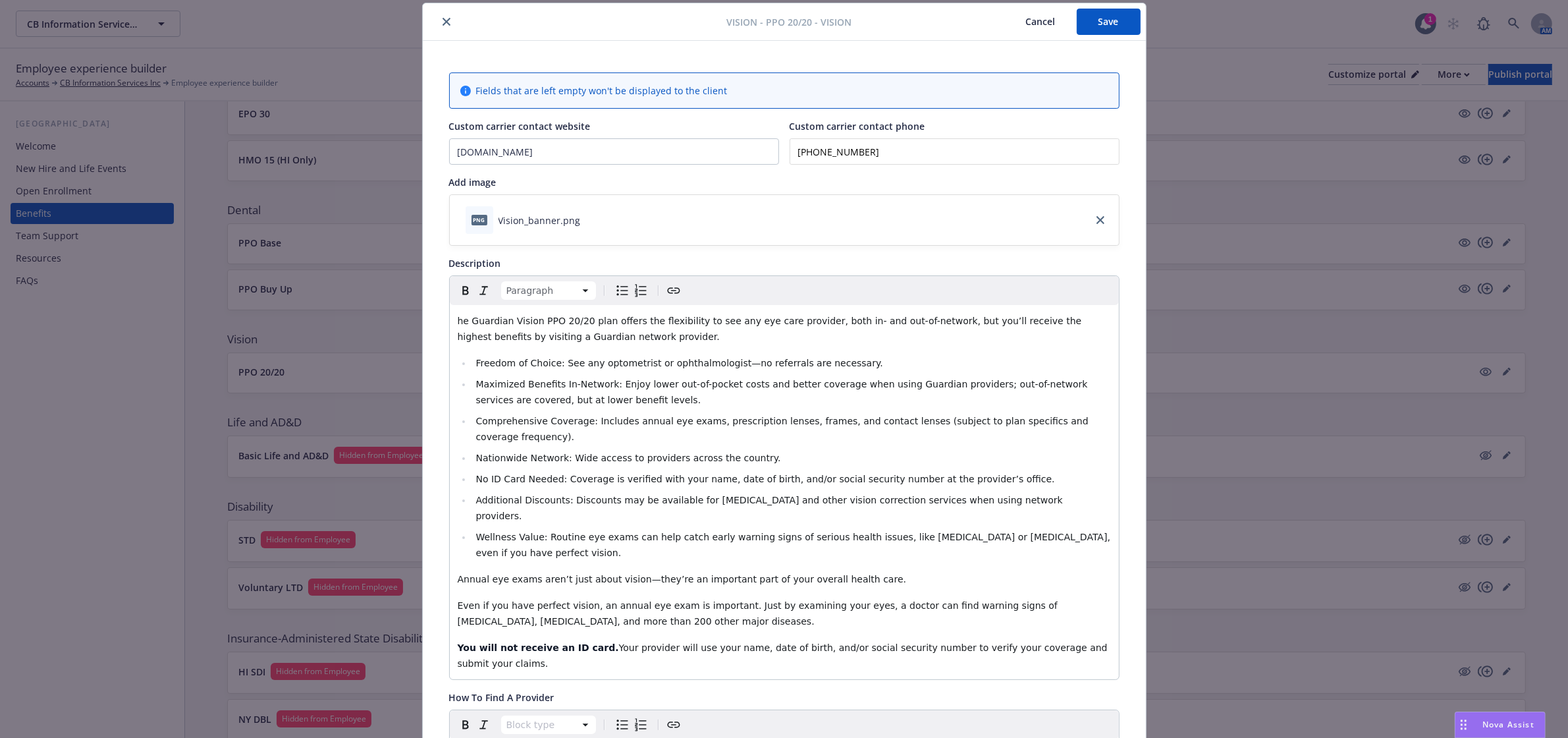
click at [457, 320] on span "he Guardian Vision PPO 20/20 plan offers the flexibility to see any eye care pr…" at bounding box center [771, 329] width 627 height 26
drag, startPoint x: 551, startPoint y: 365, endPoint x: 463, endPoint y: 361, distance: 88.1
click at [463, 361] on ul "Freedom of Choice: See any optometrist or ophthalmologist—no referrals are nece…" at bounding box center [784, 458] width 653 height 206
click at [463, 294] on icon "Bold" at bounding box center [465, 290] width 6 height 9
drag, startPoint x: 601, startPoint y: 386, endPoint x: 461, endPoint y: 384, distance: 140.0
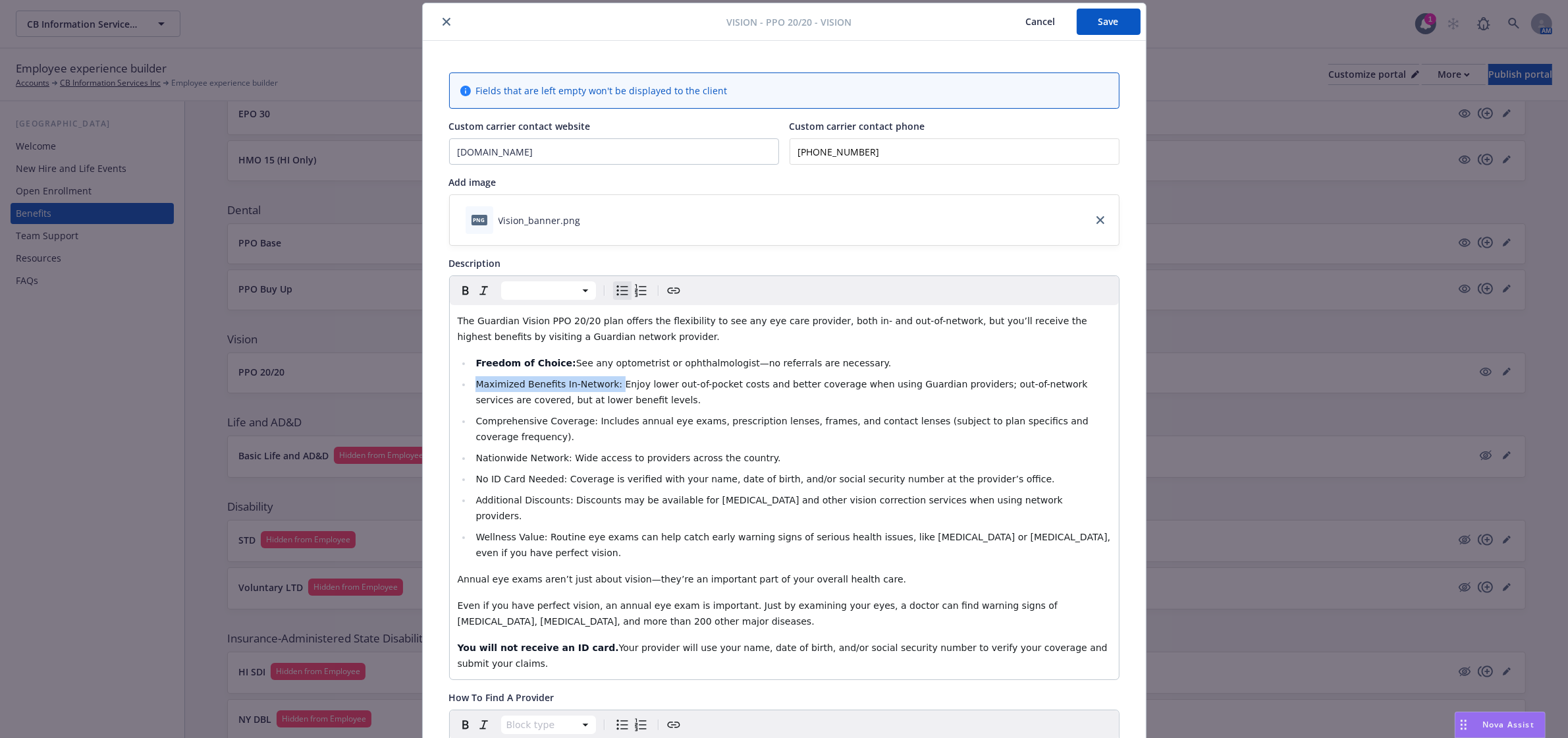
click at [461, 384] on ul "Freedom of Choice: See any optometrist or ophthalmologist—no referrals are nece…" at bounding box center [784, 458] width 653 height 206
click at [457, 292] on icon "Bold" at bounding box center [465, 291] width 16 height 16
drag, startPoint x: 574, startPoint y: 420, endPoint x: 446, endPoint y: 409, distance: 128.5
click at [449, 409] on div "The Guardian Vision PPO 20/20 plan offers the flexibility to see any eye care p…" at bounding box center [784, 491] width 669 height 374
click at [559, 416] on span "Comprehensive Coverage: Includes annual eye exams, prescription lenses, frames,…" at bounding box center [784, 429] width 616 height 26
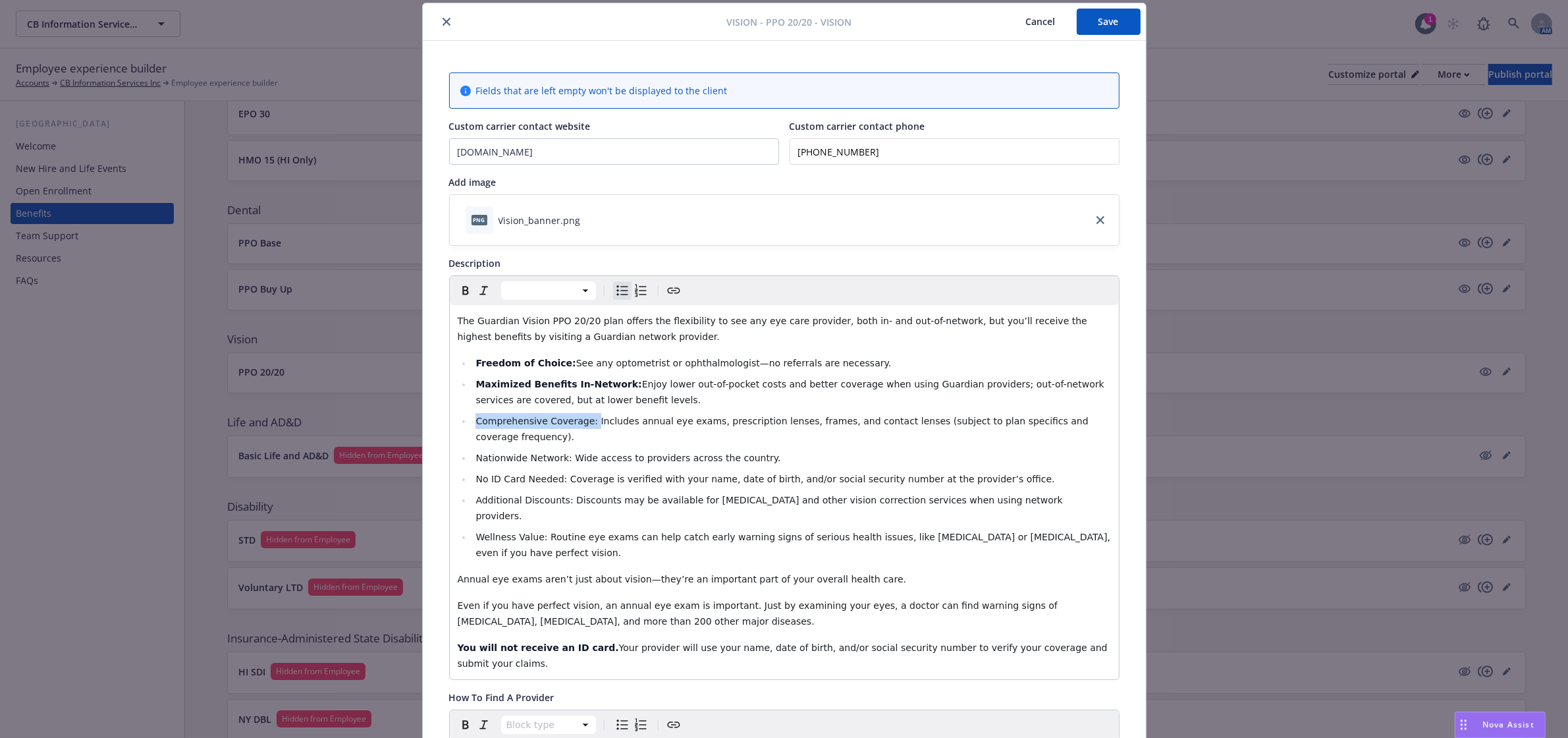
drag, startPoint x: 578, startPoint y: 423, endPoint x: 468, endPoint y: 416, distance: 110.2
click at [472, 416] on li "Comprehensive Coverage: Includes annual eye exams, prescription lenses, frames,…" at bounding box center [791, 429] width 639 height 31
click at [460, 297] on icon "Bold" at bounding box center [465, 291] width 16 height 16
click at [817, 450] on li "Nationwide Network: Wide access to providers across the country." at bounding box center [791, 458] width 639 height 16
drag, startPoint x: 886, startPoint y: 425, endPoint x: 1099, endPoint y: 422, distance: 213.0
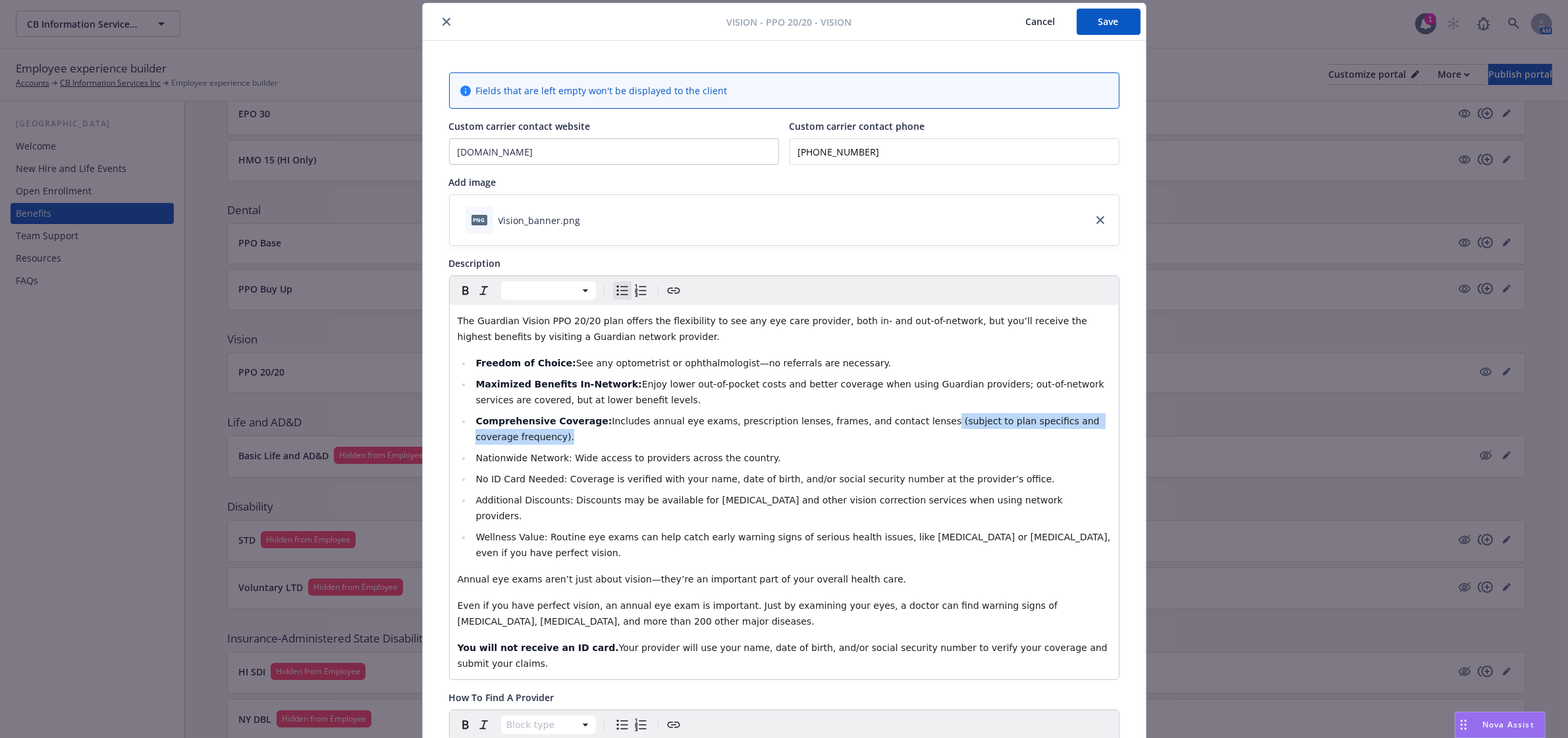
click at [1099, 422] on li "Comprehensive Coverage: Includes annual eye exams, prescription lenses, frames,…" at bounding box center [791, 429] width 639 height 31
drag, startPoint x: 557, startPoint y: 448, endPoint x: 463, endPoint y: 433, distance: 95.2
click at [463, 433] on ul "Freedom of Choice: See any optometrist or ophthalmologist—no referrals are nece…" at bounding box center [784, 458] width 653 height 206
click at [458, 297] on icon "Bold" at bounding box center [465, 291] width 16 height 16
drag, startPoint x: 554, startPoint y: 465, endPoint x: 452, endPoint y: 451, distance: 103.0
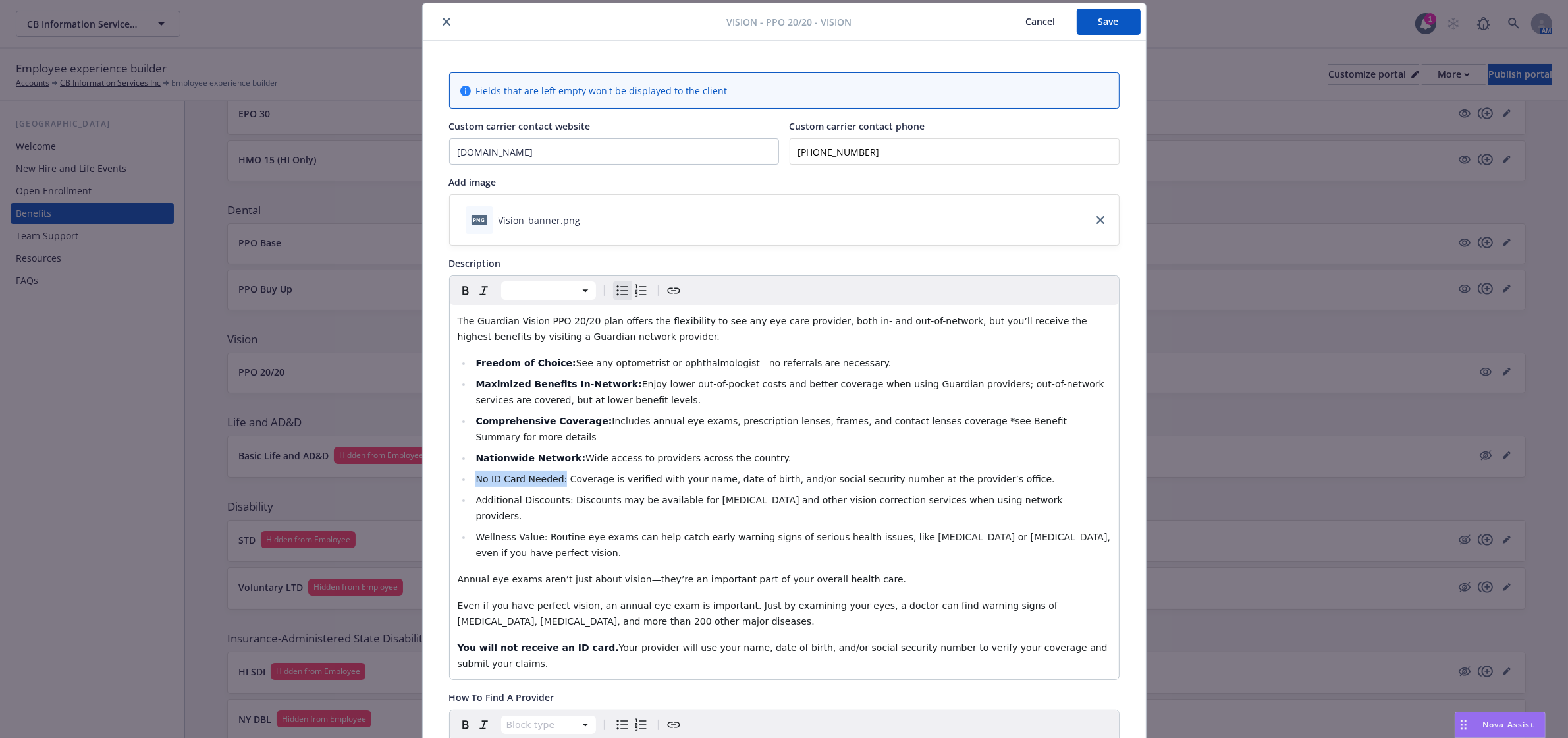
click at [472, 471] on li "No ID Card Needed: Coverage is verified with your name, date of birth, and/or s…" at bounding box center [791, 479] width 639 height 16
click at [466, 290] on icon "Bold" at bounding box center [465, 291] width 16 height 16
drag, startPoint x: 555, startPoint y: 486, endPoint x: 456, endPoint y: 485, distance: 99.0
click at [472, 492] on li "Additional Discounts: Discounts may be available for [MEDICAL_DATA] and other v…" at bounding box center [791, 508] width 639 height 31
click at [461, 284] on icon "Bold" at bounding box center [465, 291] width 16 height 16
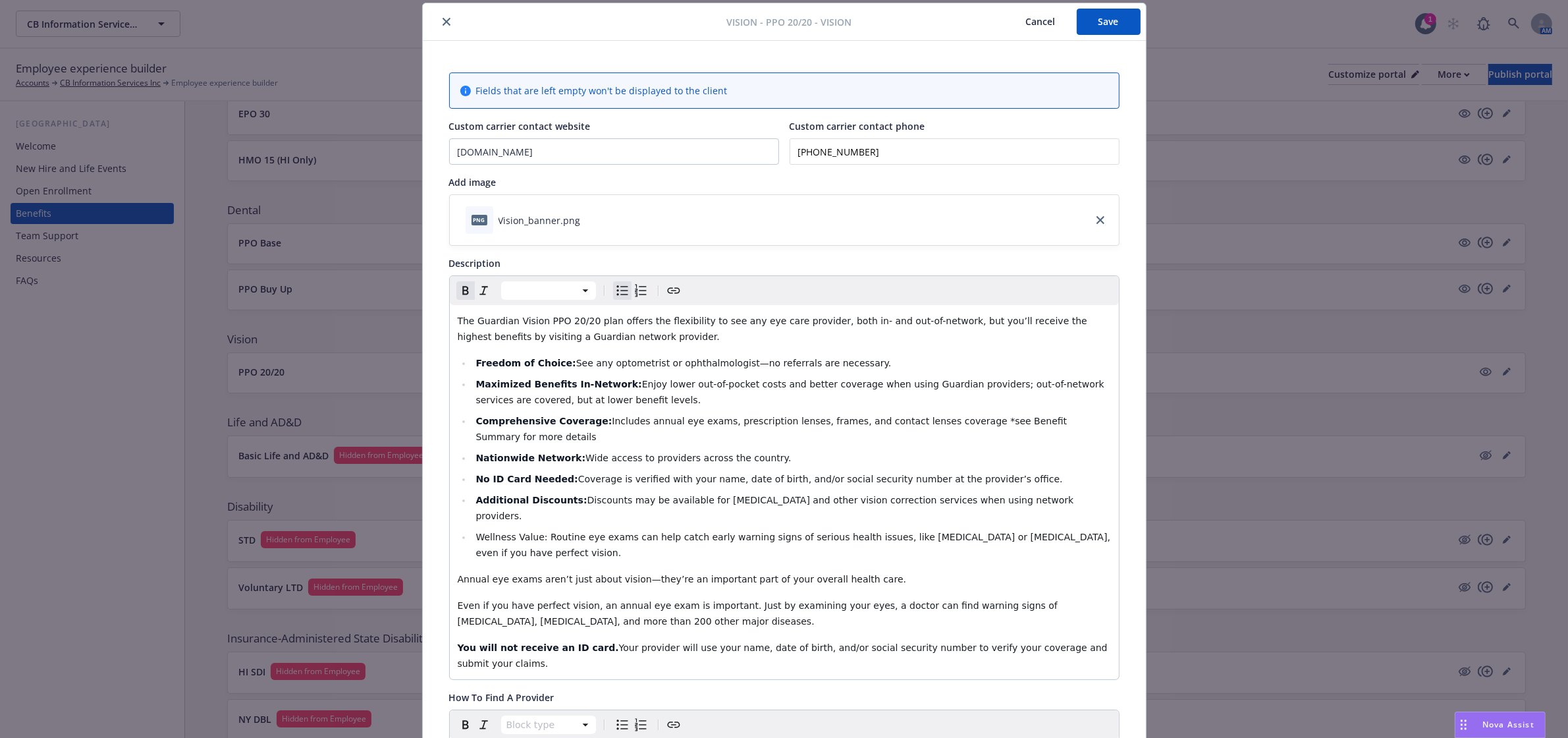
click at [794, 537] on div "The Guardian Vision PPO 20/20 plan offers the flexibility to see any eye care p…" at bounding box center [784, 491] width 669 height 374
drag, startPoint x: 535, startPoint y: 507, endPoint x: 456, endPoint y: 507, distance: 79.0
click at [472, 529] on li "Wellness Value: Routine eye exams can help catch early warning signs of serious…" at bounding box center [791, 544] width 639 height 31
click at [458, 299] on icon "Bold" at bounding box center [465, 291] width 16 height 16
click at [600, 529] on li "Wellness Value: Routine eye exams can help catch early warning signs of serious…" at bounding box center [791, 544] width 639 height 31
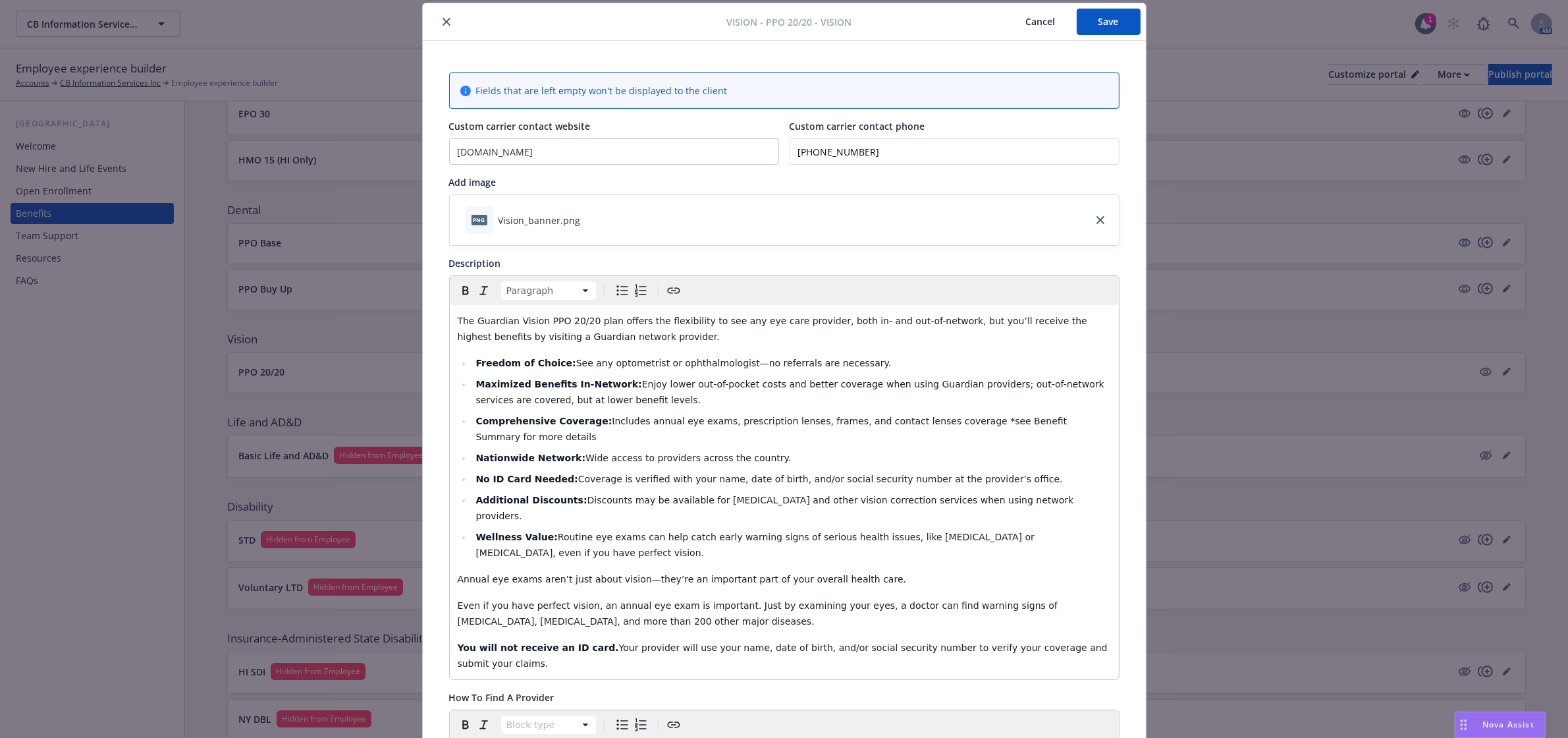
drag, startPoint x: 452, startPoint y: 617, endPoint x: 1226, endPoint y: 617, distance: 774.0
click at [1226, 617] on div "Vision - PPO 20/20 - Vision Cancel Save Fields that are left empty won't be dis…" at bounding box center [784, 369] width 1568 height 738
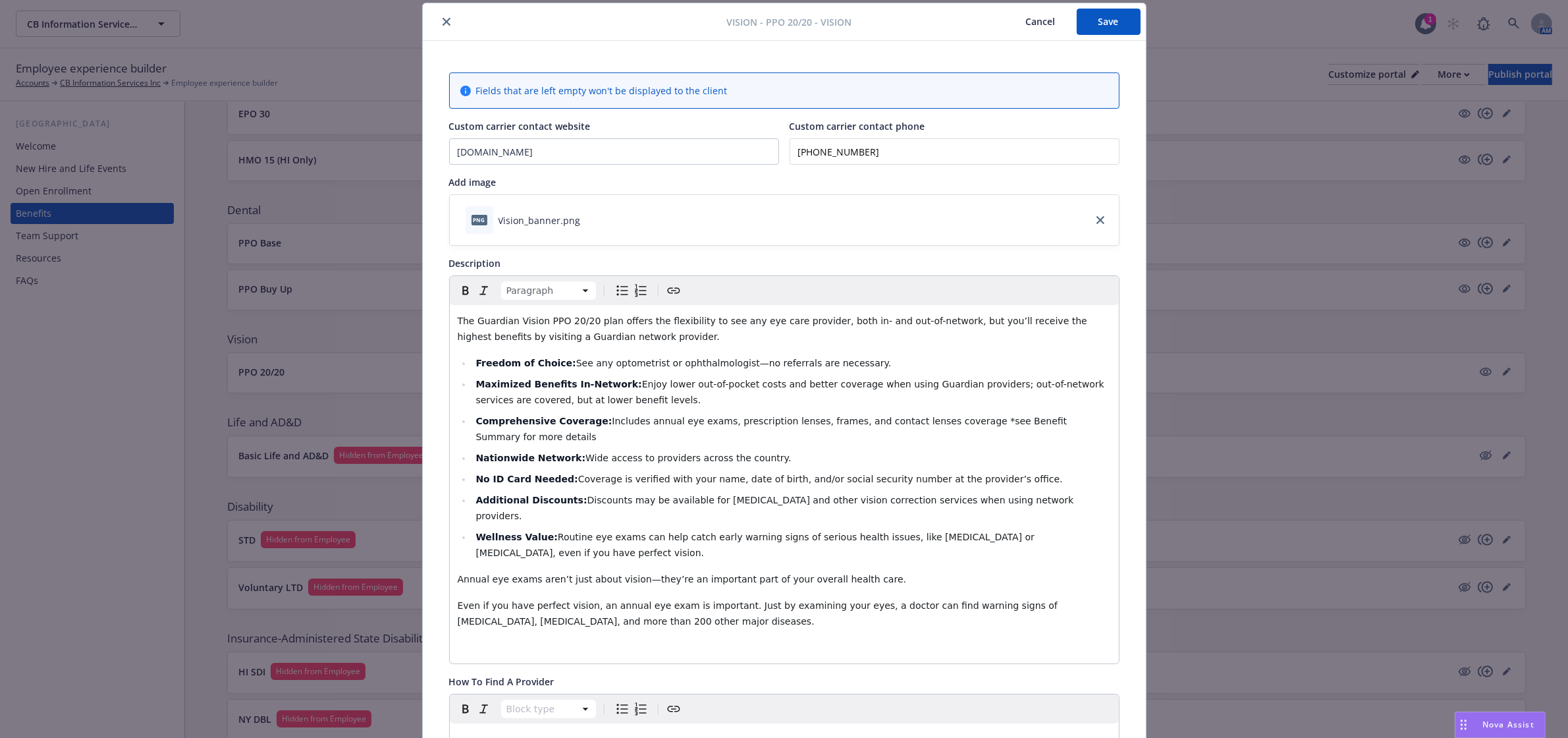
click at [1013, 492] on li "Additional Discounts: Discounts may be available for [MEDICAL_DATA] and other v…" at bounding box center [791, 508] width 639 height 31
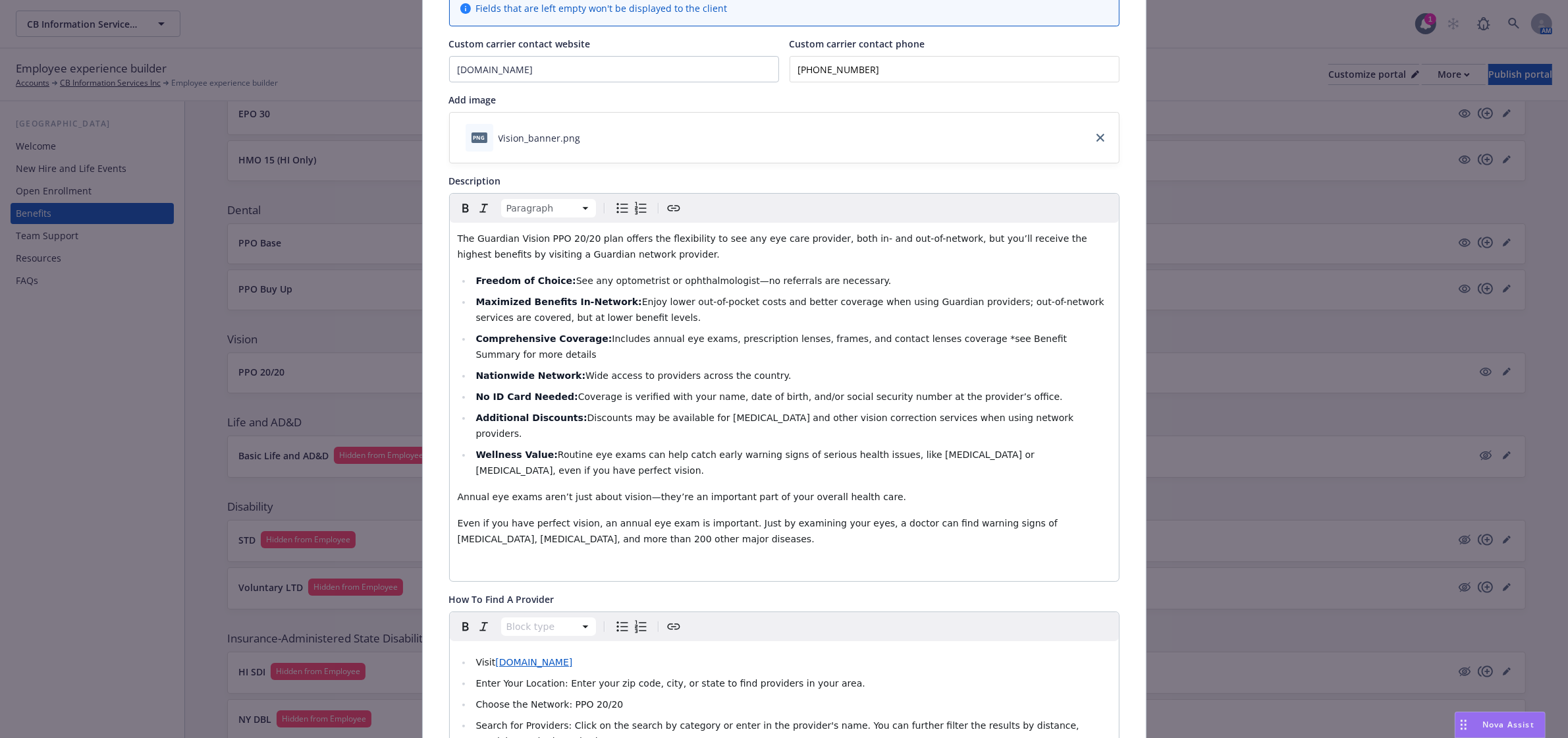
click at [469, 478] on div "The Guardian Vision PPO 20/20 plan offers the flexibility to see any eye care p…" at bounding box center [784, 402] width 669 height 359
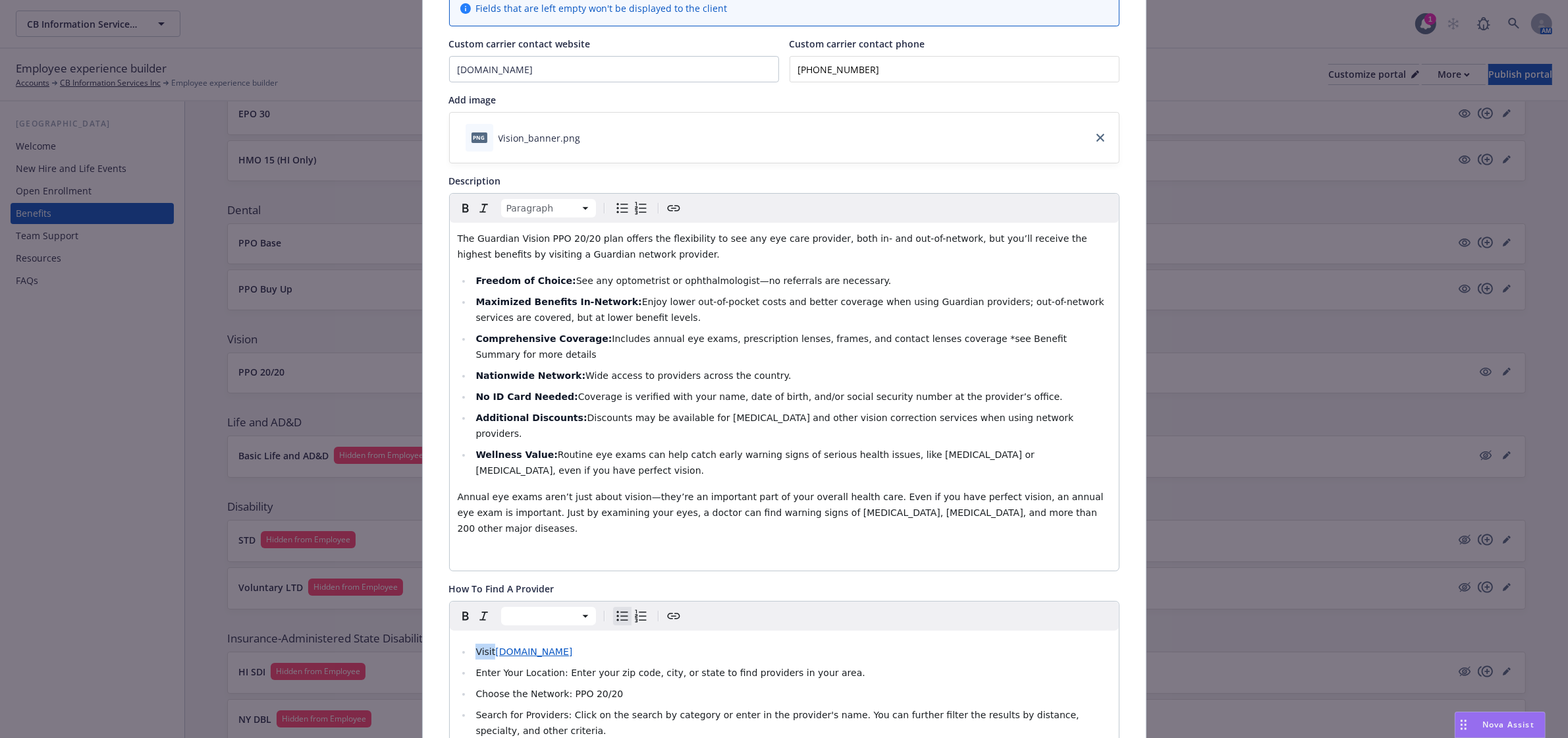
drag, startPoint x: 486, startPoint y: 607, endPoint x: 449, endPoint y: 607, distance: 37.0
click at [449, 630] on div "Visit [DOMAIN_NAME] Enter Your Location: Enter your zip code, city, or state to…" at bounding box center [784, 702] width 669 height 142
click at [635, 644] on li "Visit [DOMAIN_NAME]" at bounding box center [791, 652] width 639 height 16
drag, startPoint x: 623, startPoint y: 603, endPoint x: 491, endPoint y: 603, distance: 132.0
click at [491, 644] on li "Visit [DOMAIN_NAME]" at bounding box center [791, 652] width 639 height 16
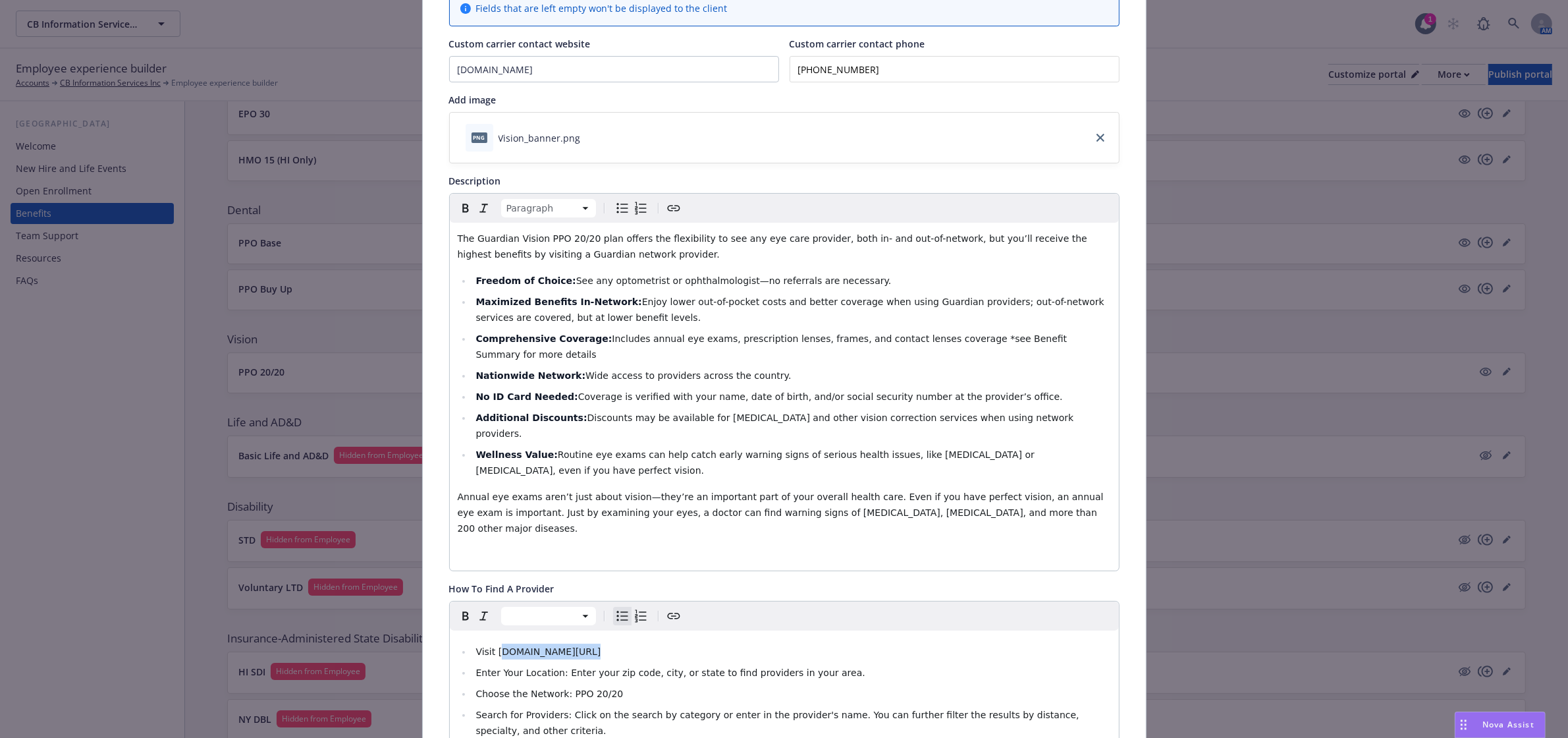
drag, startPoint x: 578, startPoint y: 610, endPoint x: 493, endPoint y: 608, distance: 85.0
click at [493, 644] on li "Visit [DOMAIN_NAME][URL]" at bounding box center [791, 652] width 639 height 16
click at [491, 647] on span "Visit [DOMAIN_NAME][URL]" at bounding box center [538, 652] width 125 height 10
drag, startPoint x: 491, startPoint y: 608, endPoint x: 581, endPoint y: 603, distance: 90.1
click at [577, 644] on li "Visit [DOMAIN_NAME][URL]" at bounding box center [791, 652] width 639 height 16
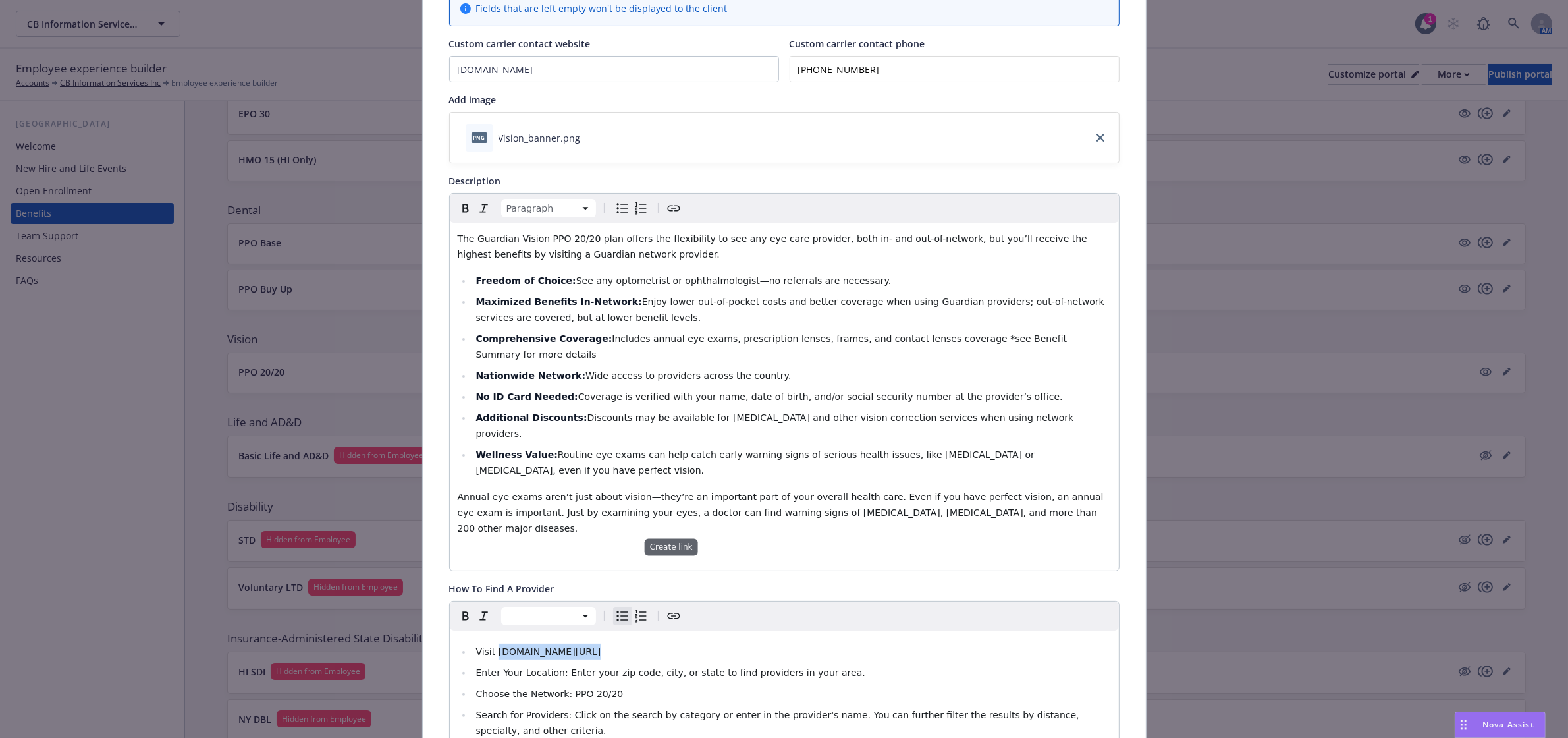
click at [666, 609] on icon "Create link" at bounding box center [673, 616] width 16 height 16
type input "[URL][DOMAIN_NAME]"
click at [600, 699] on span "Save" at bounding box center [594, 695] width 21 height 12
click at [679, 686] on li "Choose the Network: PPO 20/20" at bounding box center [791, 694] width 639 height 16
drag, startPoint x: 535, startPoint y: 652, endPoint x: 554, endPoint y: 652, distance: 19.0
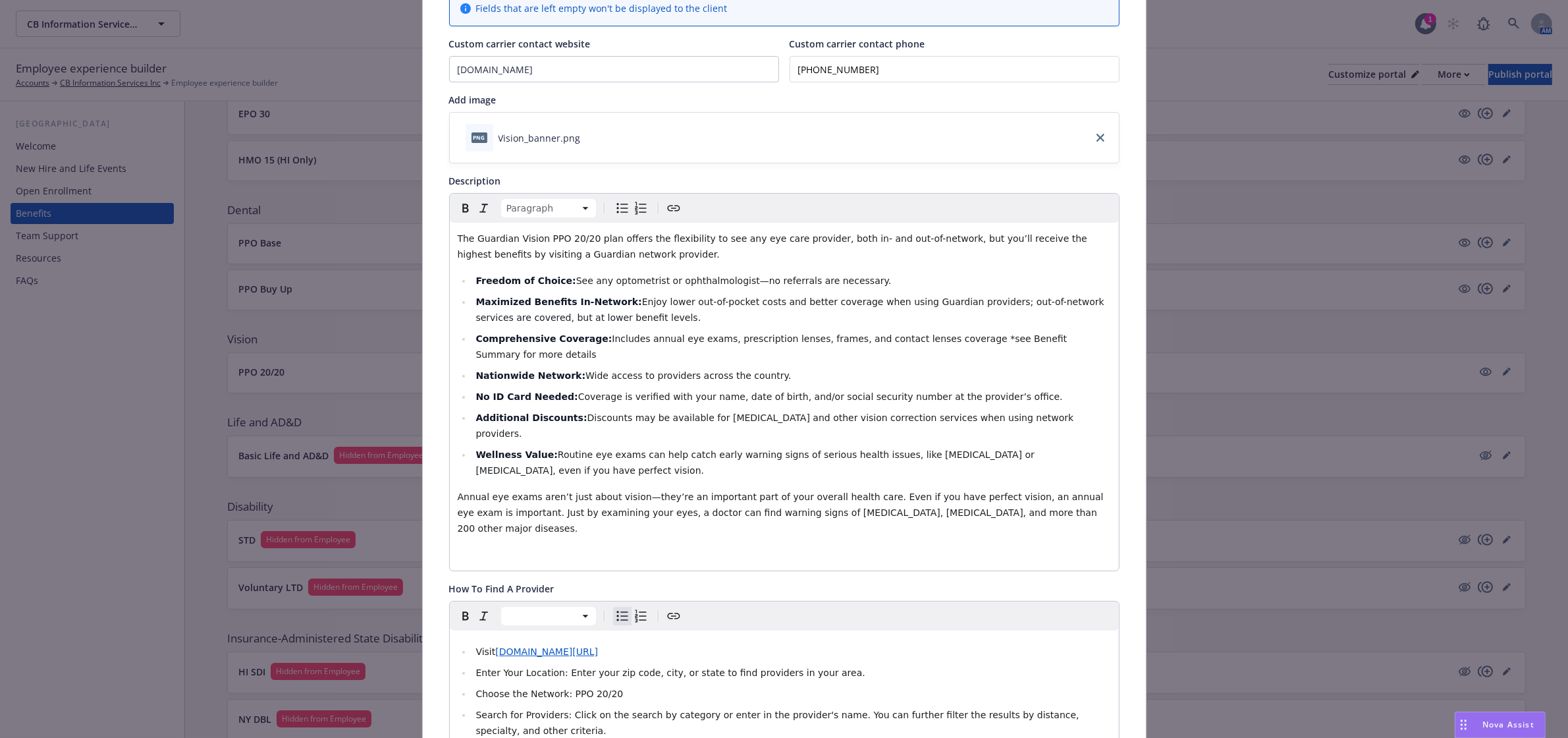
click at [535, 689] on span "Choose the Network: PPO 20/20" at bounding box center [549, 694] width 148 height 10
drag, startPoint x: 598, startPoint y: 644, endPoint x: 469, endPoint y: 641, distance: 129.0
click at [476, 689] on span "Choose the Network: PPO 20/20" at bounding box center [549, 694] width 148 height 10
click at [510, 686] on li "0" at bounding box center [791, 694] width 639 height 16
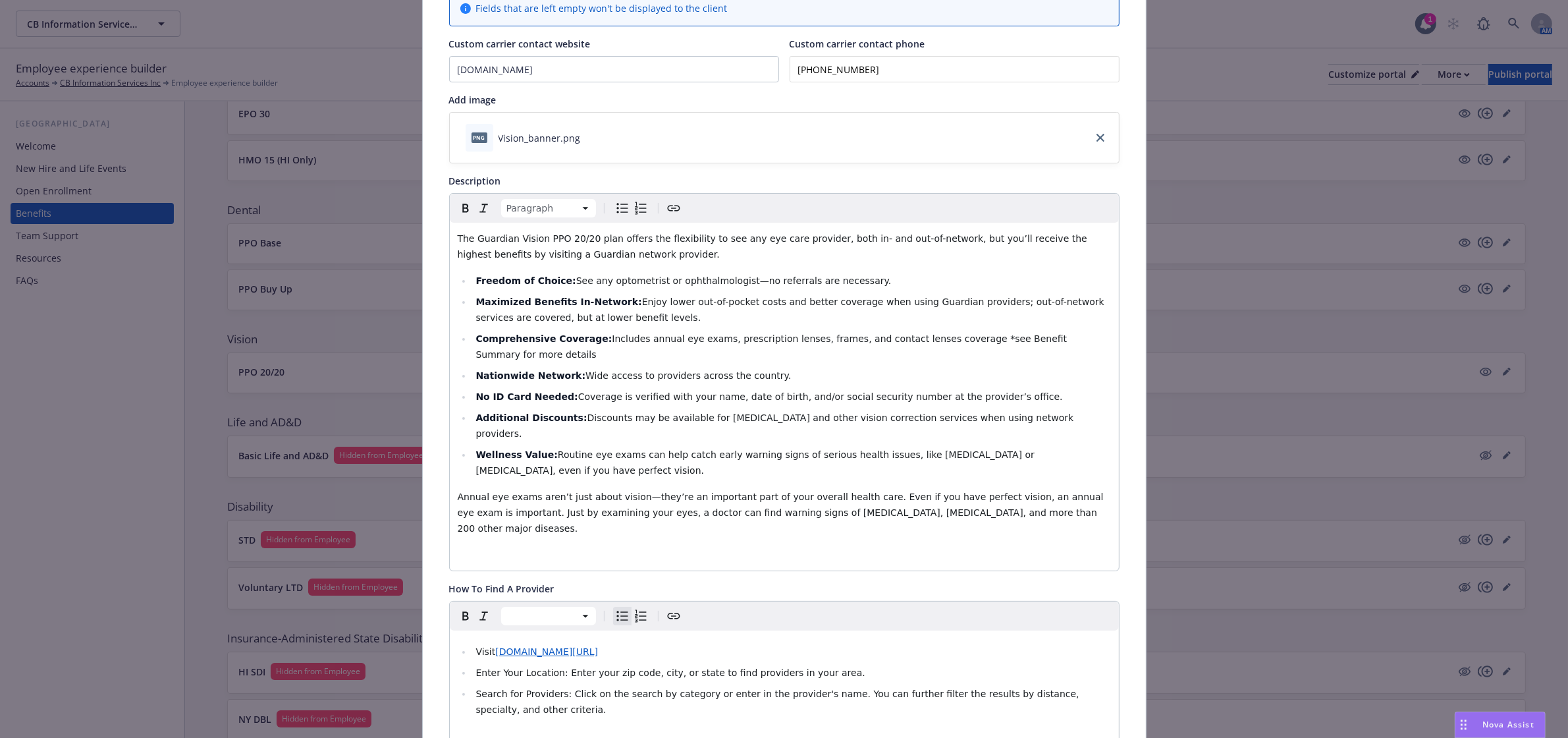
click at [504, 686] on li "Search for Providers: Click on the search by category or enter in the provider'…" at bounding box center [791, 702] width 639 height 31
click at [687, 723] on li "VSP Premier Edge - when you visit a" at bounding box center [800, 731] width 620 height 16
drag, startPoint x: 561, startPoint y: 685, endPoint x: 490, endPoint y: 685, distance: 71.0
click at [494, 726] on span "VSP Premier Edge - when you visit a VSP Premier Edge™" at bounding box center [624, 731] width 261 height 10
click at [749, 723] on li "VSP Premier Edge™ - when you visit a VSP Premier Edge™" at bounding box center [800, 731] width 620 height 16
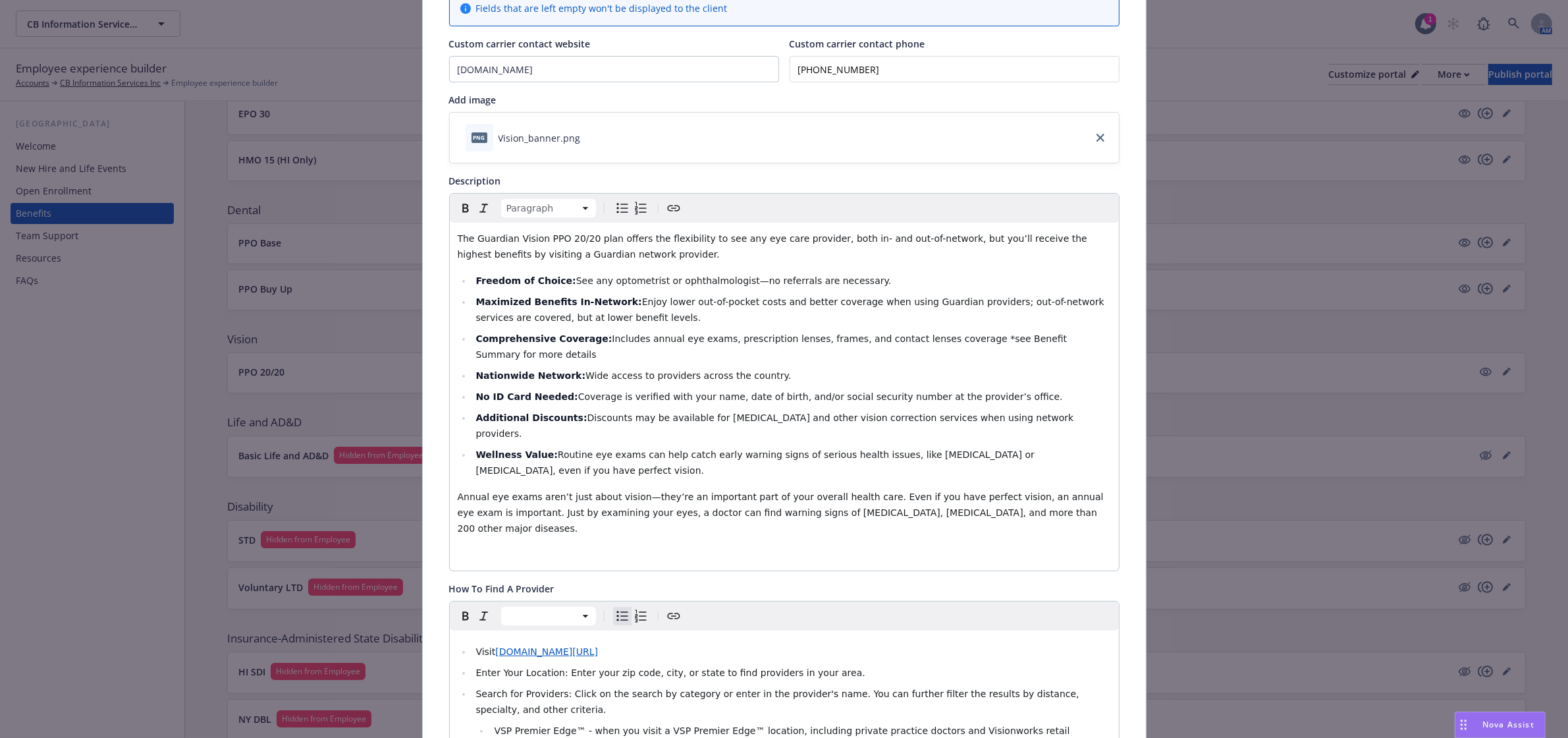
click at [578, 726] on span "VSP Premier Edge™ - when you visit a VSP Premier Edge™ location, including priv…" at bounding box center [783, 739] width 578 height 26
click at [742, 723] on li "VSP Premier Edge™ - See the difference when you visit a VSP Premier Edge™ locat…" at bounding box center [800, 739] width 620 height 31
click at [1027, 726] on span "VSP Premier Edge™ - See the difference when you visit a VSP Premier Edge™ locat…" at bounding box center [802, 747] width 616 height 43
click at [600, 241] on span "The Guardian Vision PPO 20/20 plan offers the flexibility to see any eye care p…" at bounding box center [773, 247] width 633 height 26
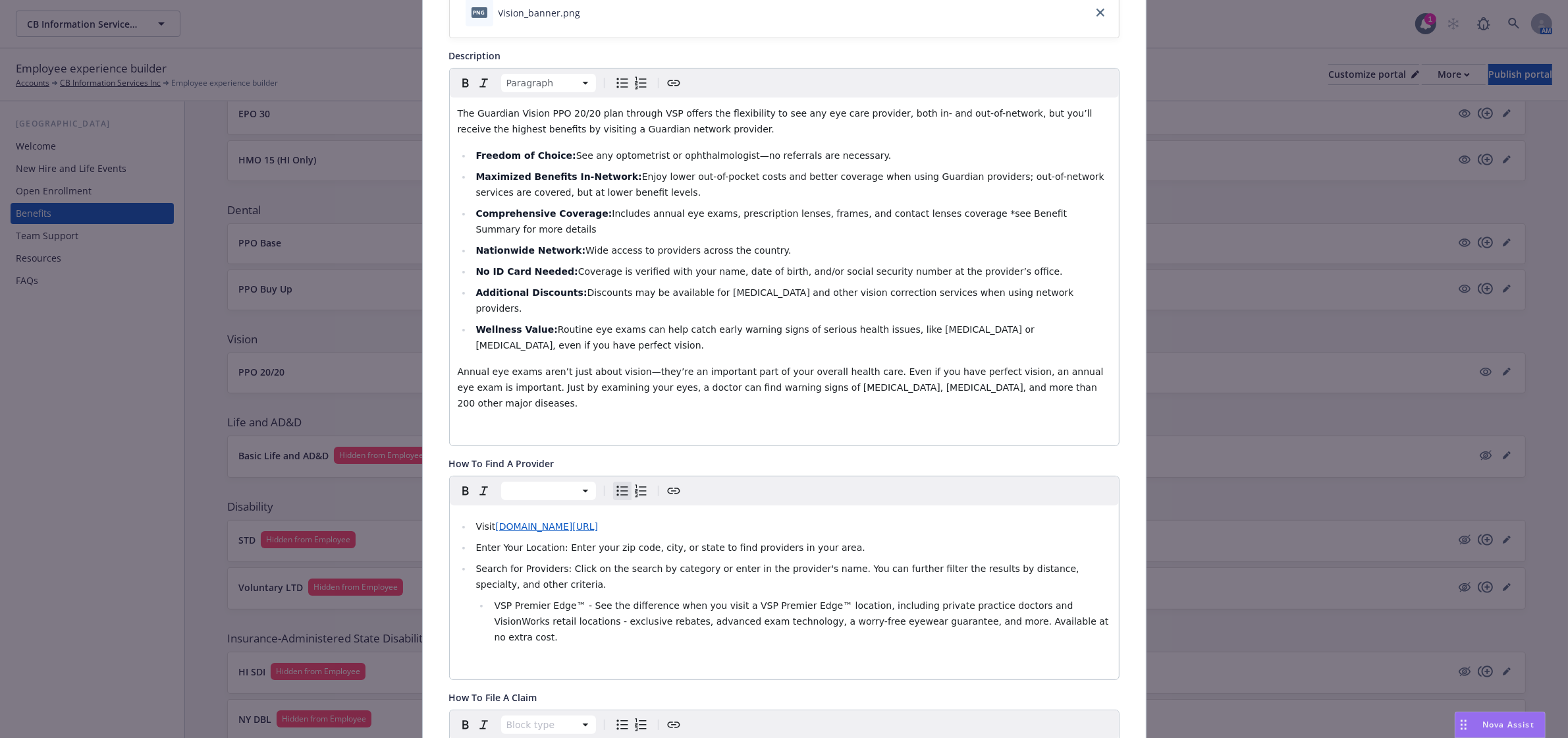
scroll to position [287, 0]
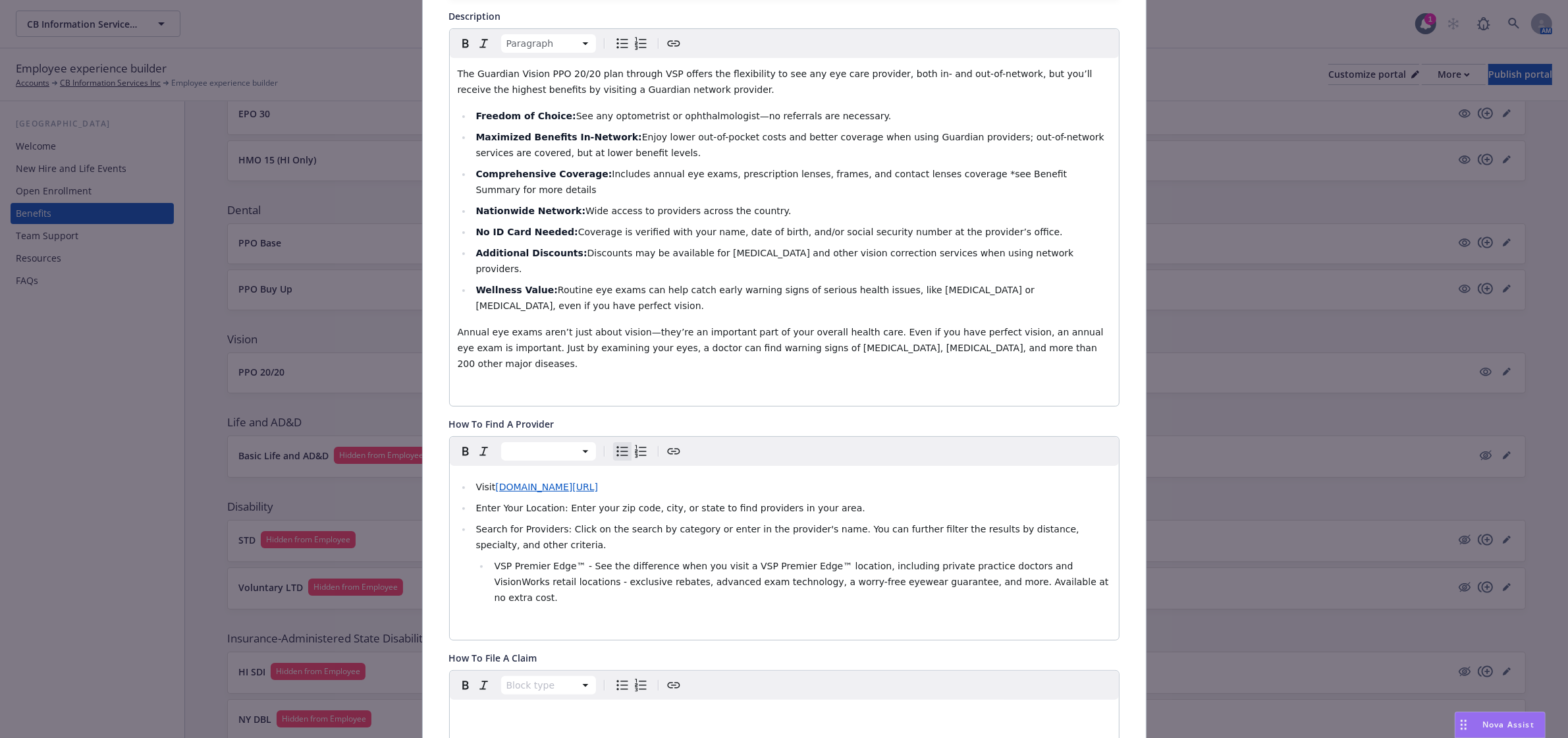
click at [485, 482] on span "Visit" at bounding box center [485, 487] width 20 height 10
drag, startPoint x: 491, startPoint y: 442, endPoint x: 452, endPoint y: 424, distance: 43.0
click at [462, 479] on ul "Visit: [DOMAIN_NAME][URL] Enter Your Location: Enter your zip code, city, or st…" at bounding box center [784, 543] width 653 height 127
click at [457, 444] on icon "Bold" at bounding box center [465, 451] width 16 height 16
drag, startPoint x: 552, startPoint y: 462, endPoint x: 471, endPoint y: 463, distance: 81.0
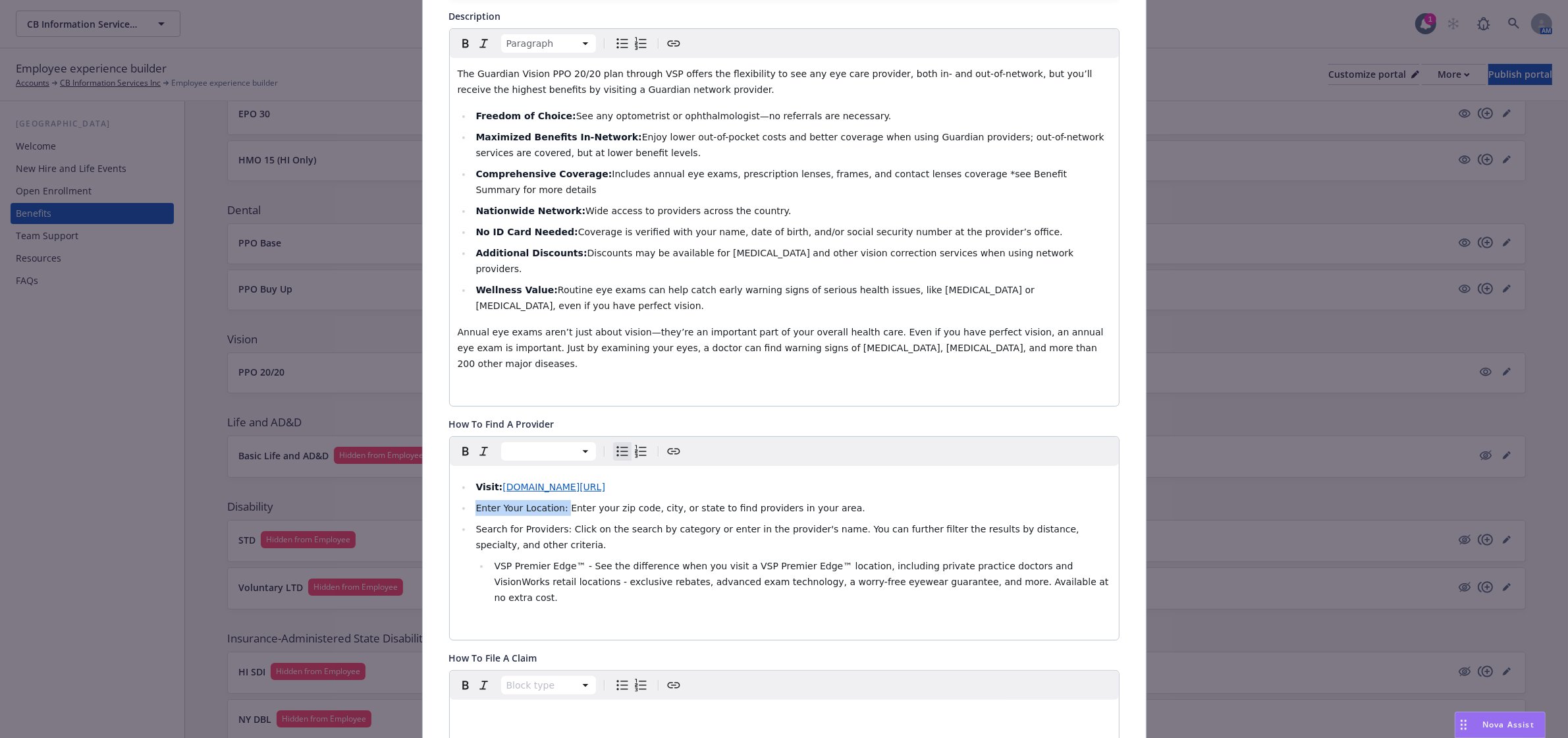
click at [476, 503] on span "Enter Your Location: Enter your zip code, city, or state to find providers in y…" at bounding box center [670, 508] width 390 height 10
click at [461, 444] on icon "Bold" at bounding box center [465, 451] width 16 height 16
drag, startPoint x: 555, startPoint y: 485, endPoint x: 466, endPoint y: 445, distance: 97.6
click at [459, 485] on ul "Visit: [DOMAIN_NAME][URL] Enter Your Location: Enter your zip code, city, or st…" at bounding box center [784, 543] width 653 height 127
click at [461, 444] on icon "Bold" at bounding box center [465, 451] width 16 height 16
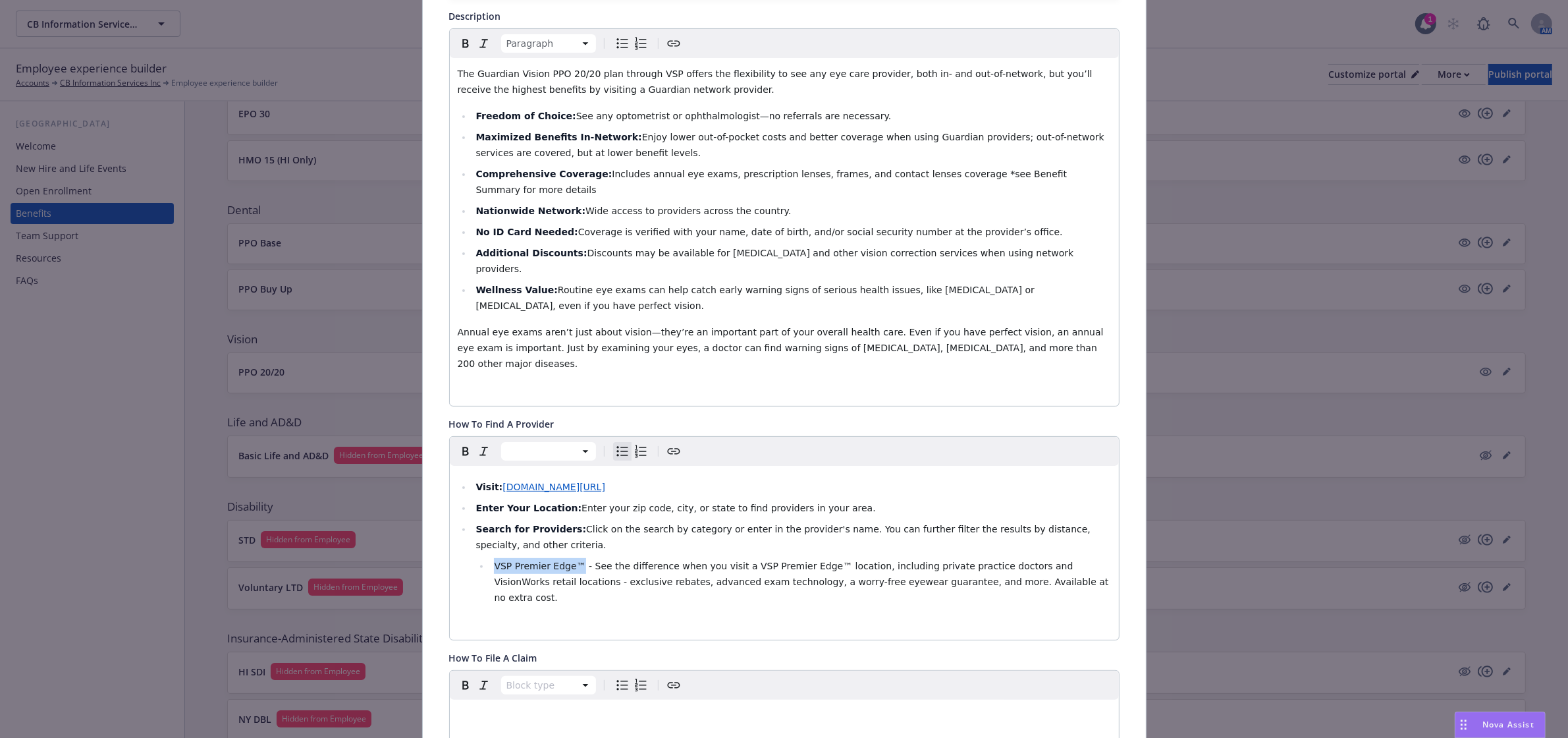
drag, startPoint x: 567, startPoint y: 518, endPoint x: 482, endPoint y: 457, distance: 104.6
click at [494, 561] on span "VSP Premier Edge™ - See the difference when you visit a VSP Premier Edge™ locat…" at bounding box center [802, 582] width 617 height 43
click at [476, 444] on icon "Italic" at bounding box center [484, 451] width 16 height 16
click at [618, 524] on span "Click on the search by category or enter in the provider's name. You can furthe…" at bounding box center [784, 537] width 618 height 26
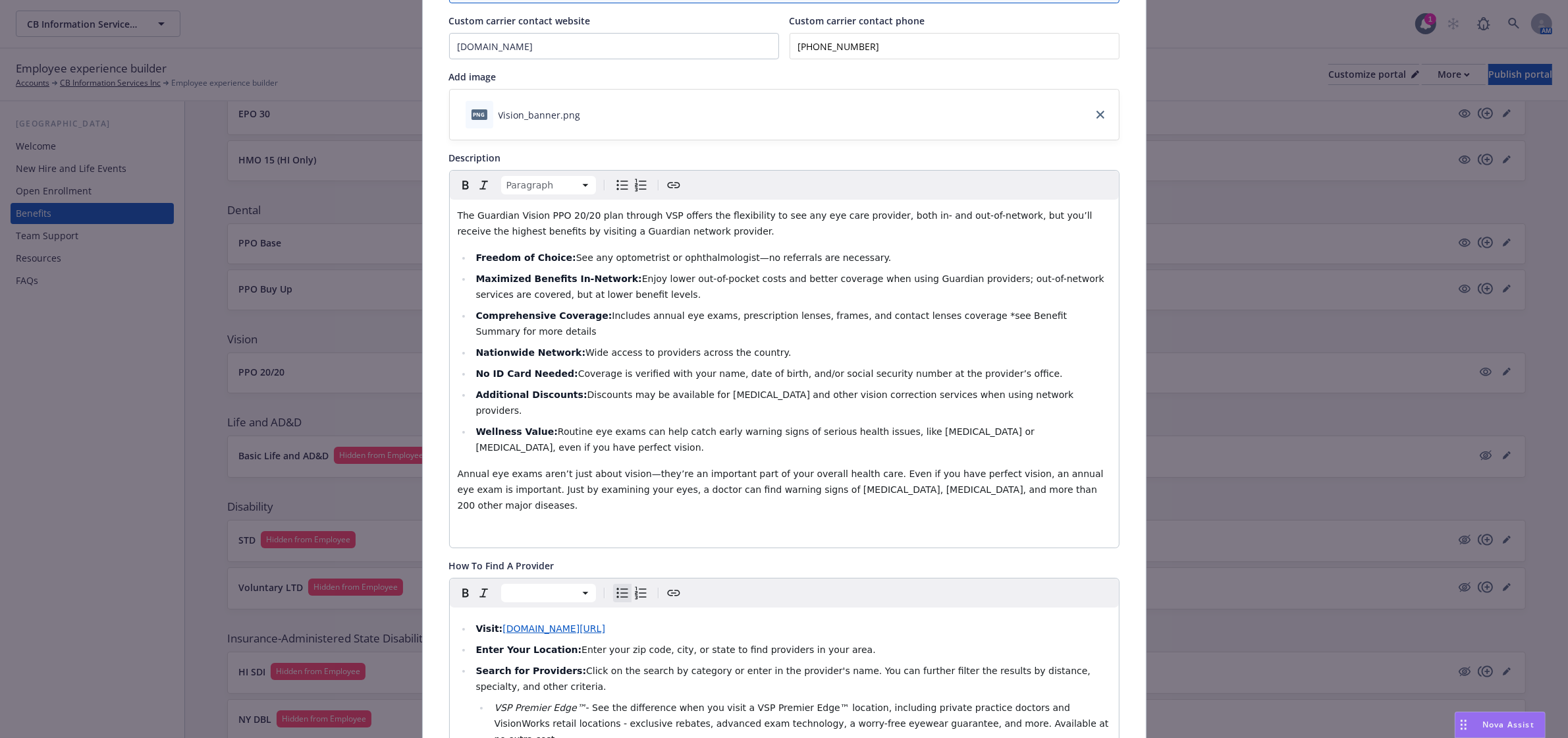
scroll to position [0, 0]
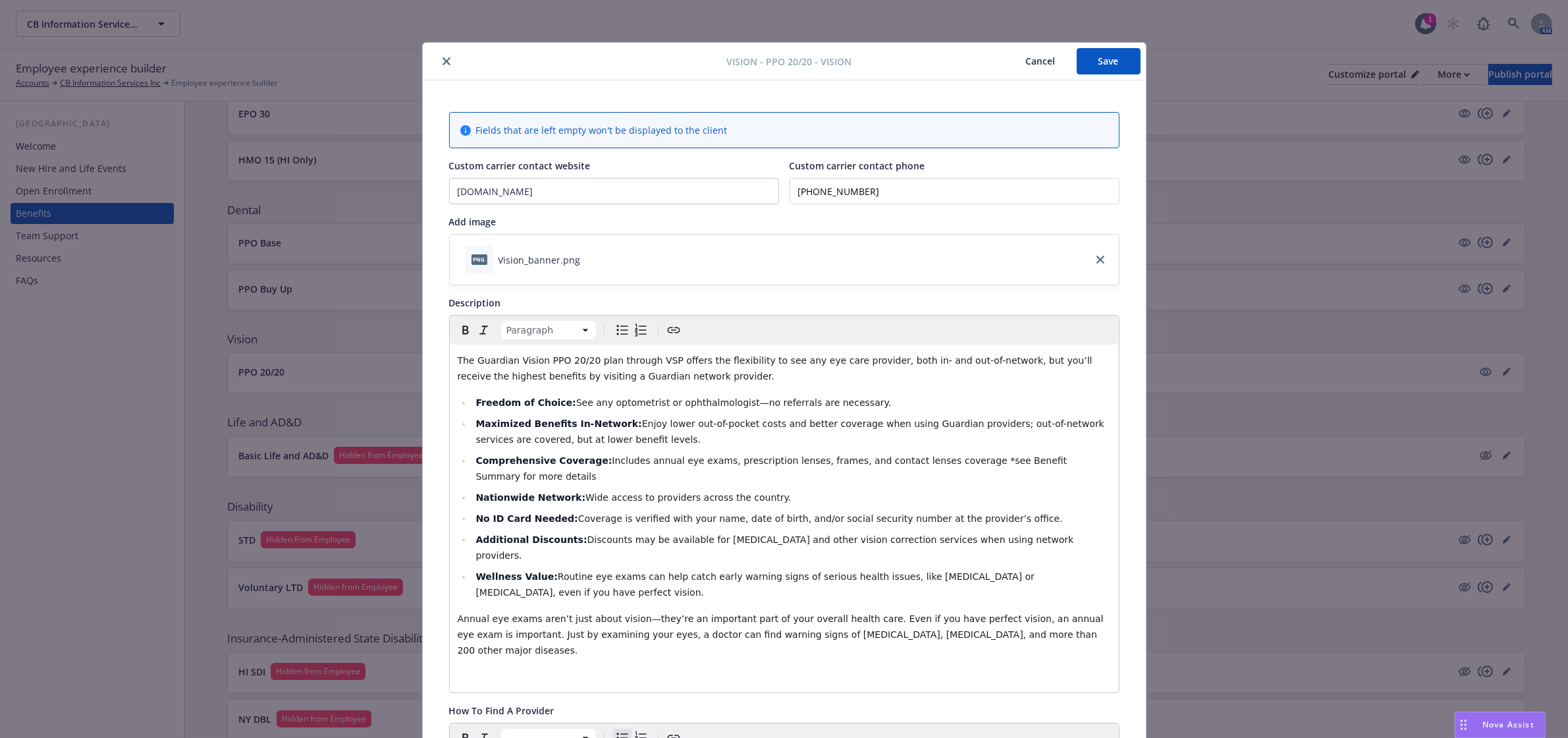
click at [1095, 62] on button "Save" at bounding box center [1109, 61] width 64 height 26
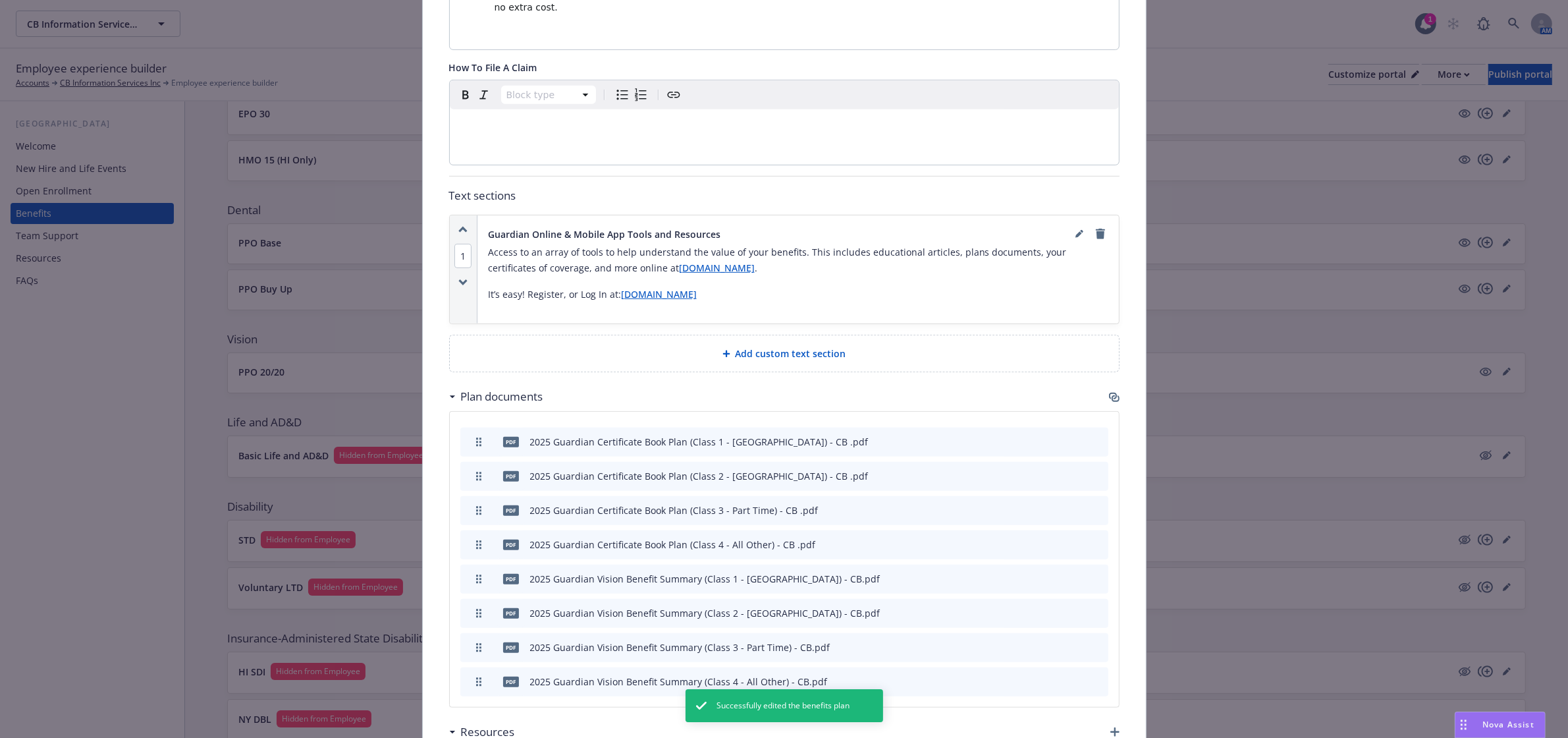
scroll to position [906, 0]
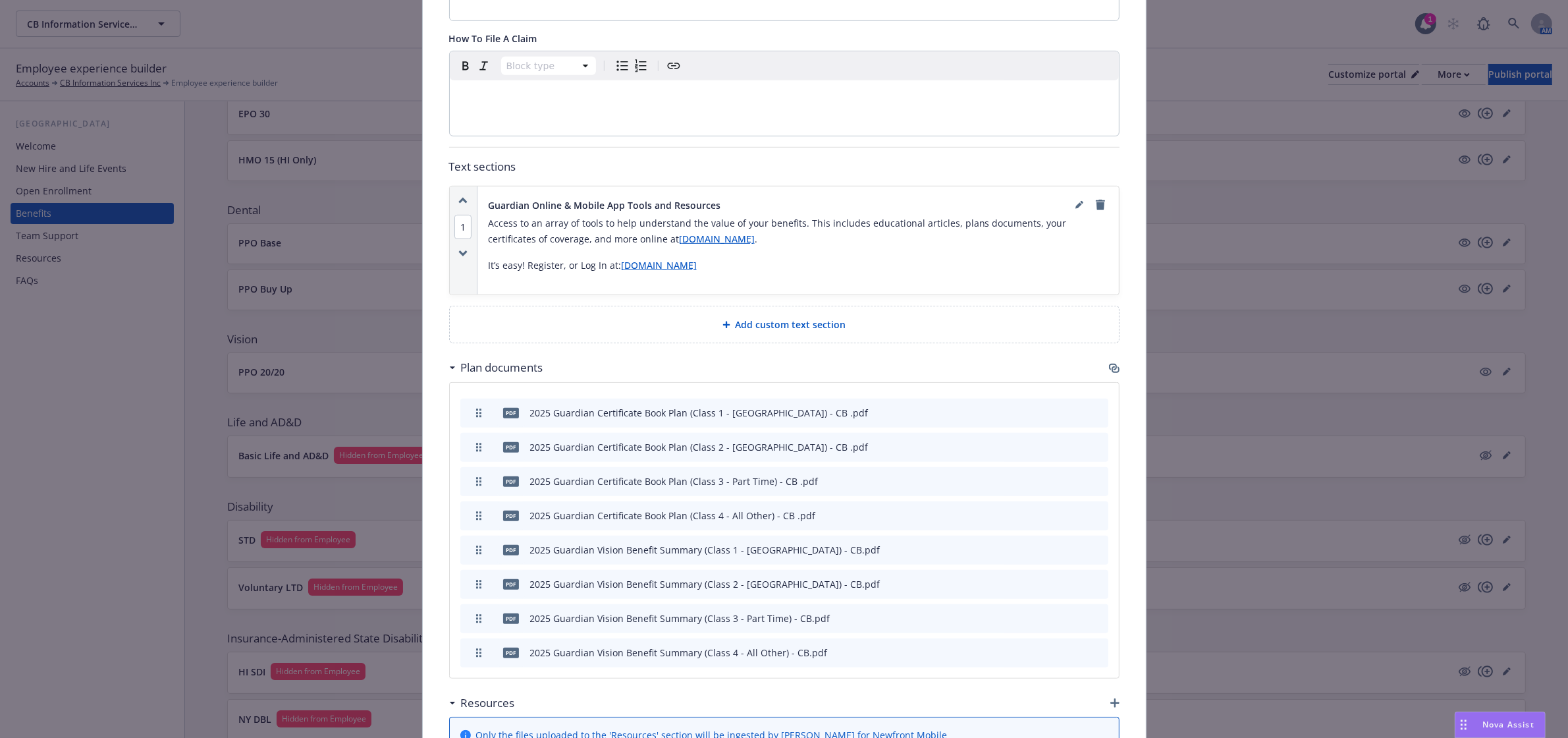
click at [1069, 407] on icon "preview file" at bounding box center [1075, 412] width 12 height 10
click at [1071, 544] on icon "preview file" at bounding box center [1075, 549] width 12 height 10
click at [1069, 407] on icon "preview file" at bounding box center [1075, 412] width 12 height 10
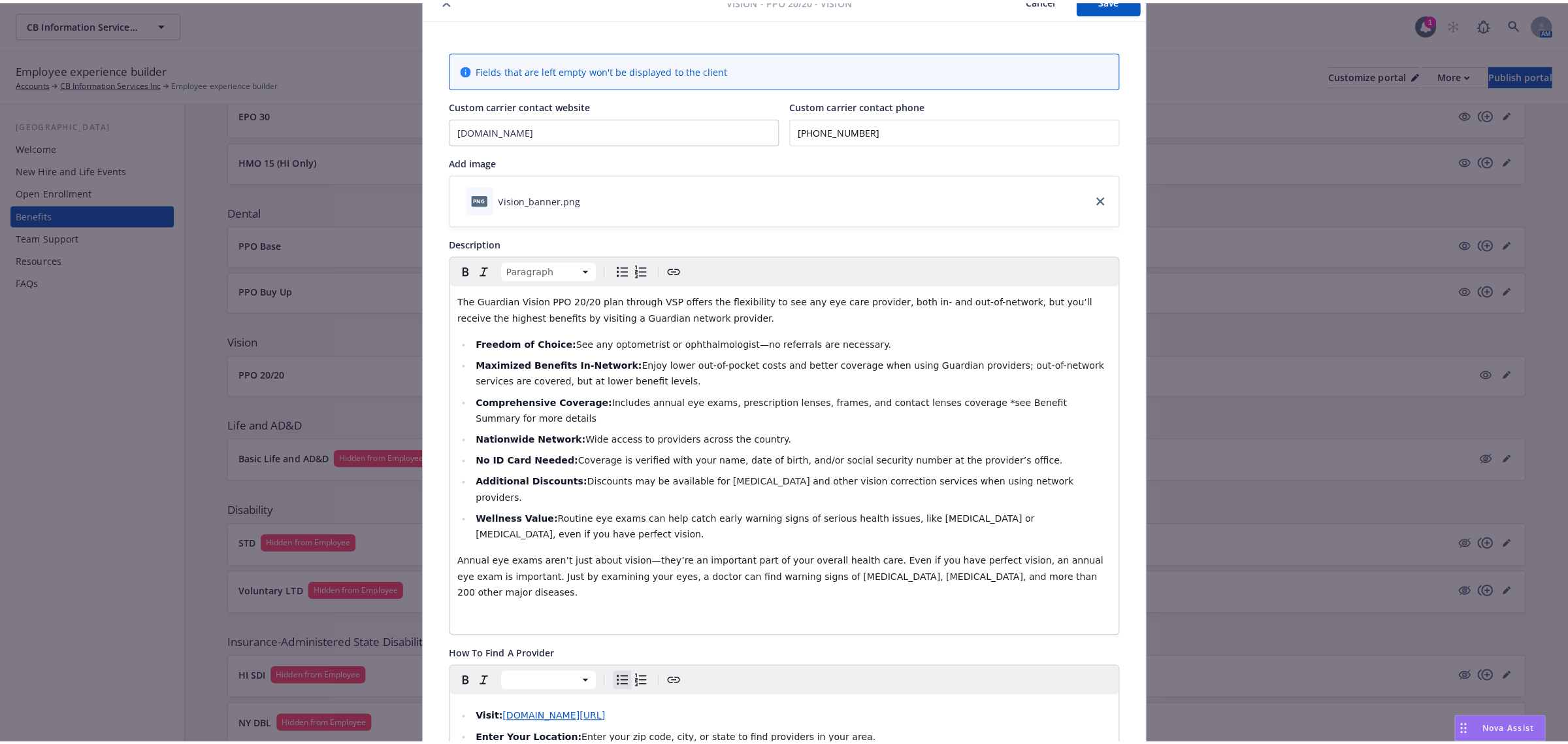
scroll to position [0, 0]
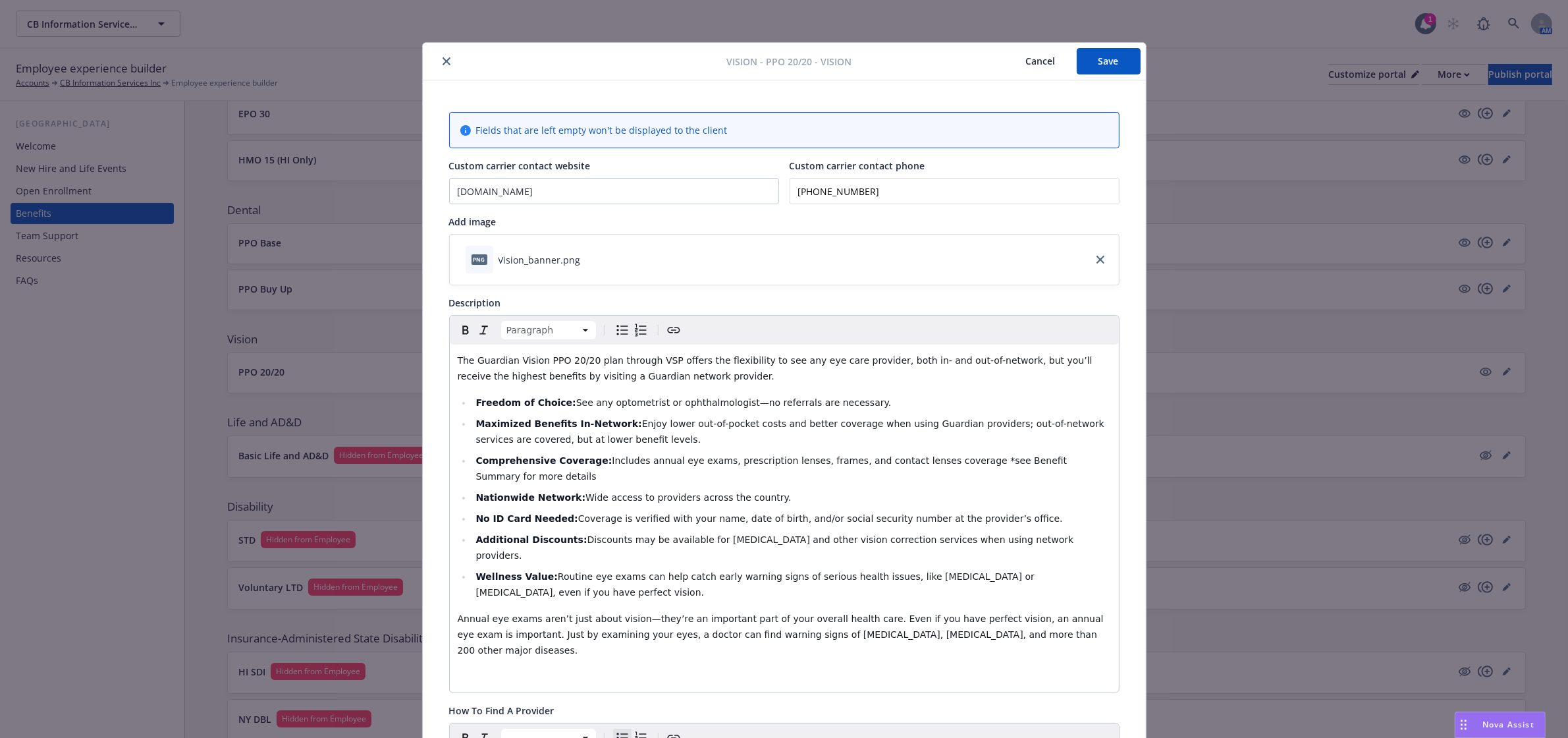
drag, startPoint x: 1097, startPoint y: 69, endPoint x: 1078, endPoint y: 67, distance: 19.1
click at [1097, 69] on button "Save" at bounding box center [1109, 61] width 64 height 26
click at [443, 63] on icon "close" at bounding box center [446, 61] width 8 height 8
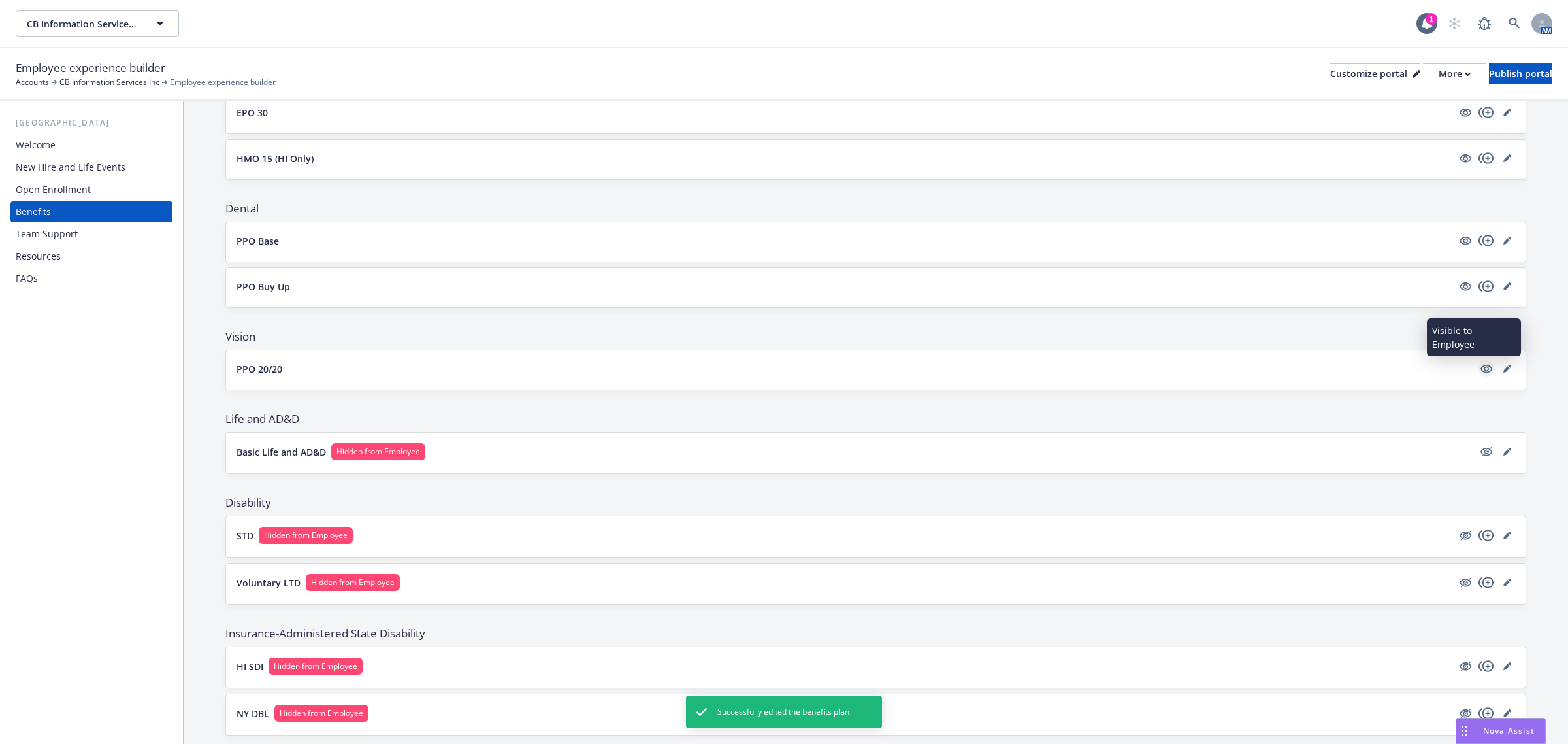
click at [1480, 371] on icon "visible" at bounding box center [1486, 369] width 12 height 12
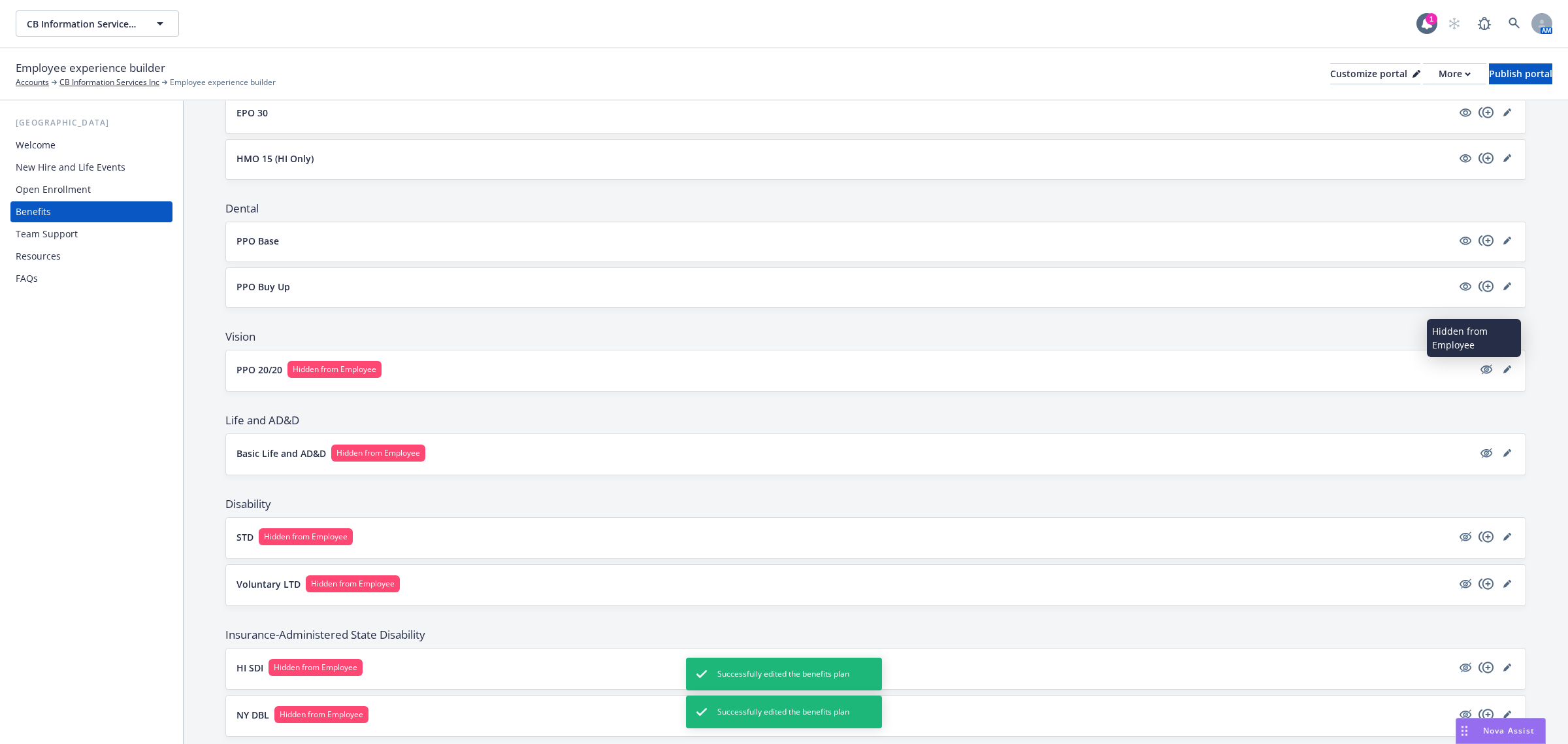
click at [1480, 371] on icon "hidden" at bounding box center [1486, 369] width 12 height 9
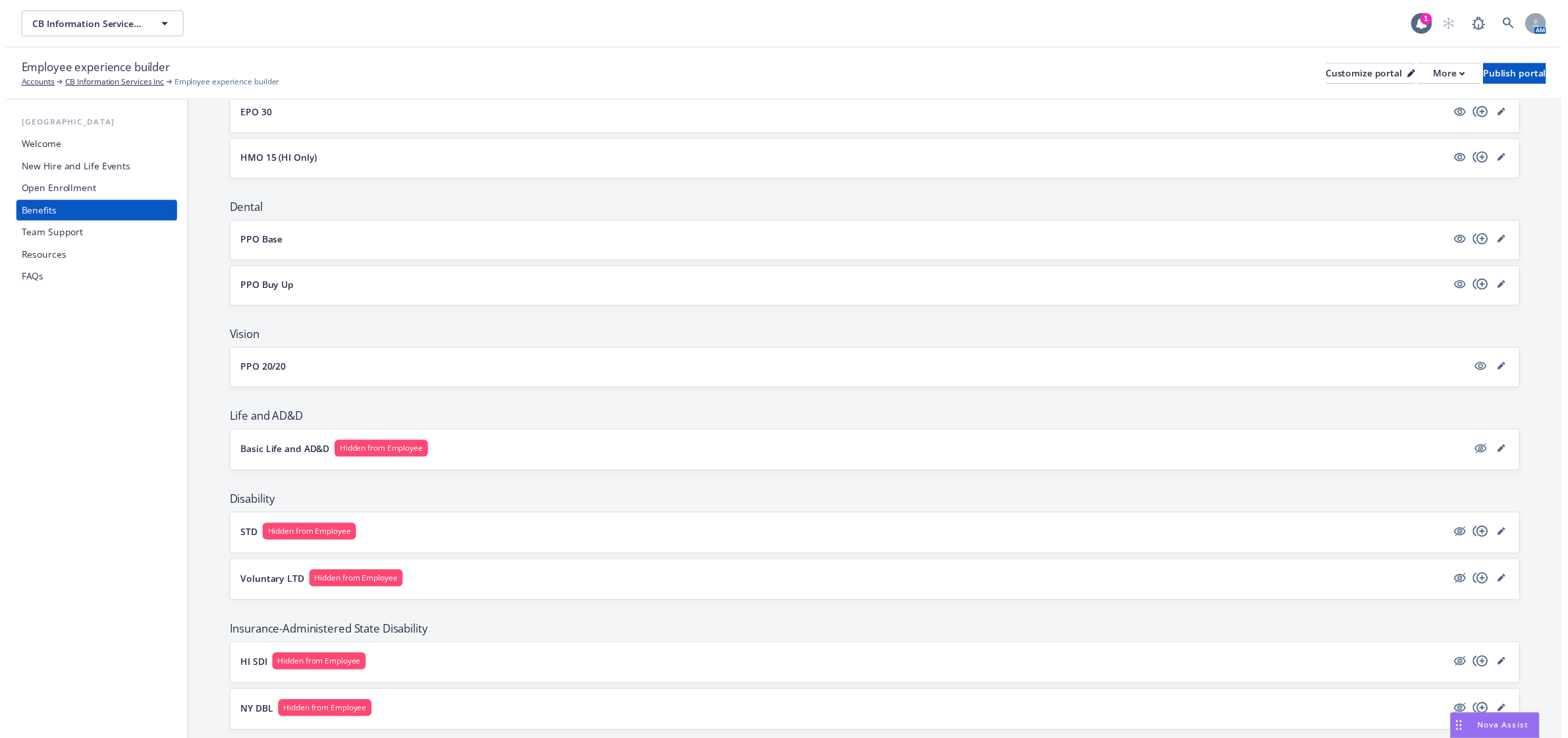
scroll to position [329, 0]
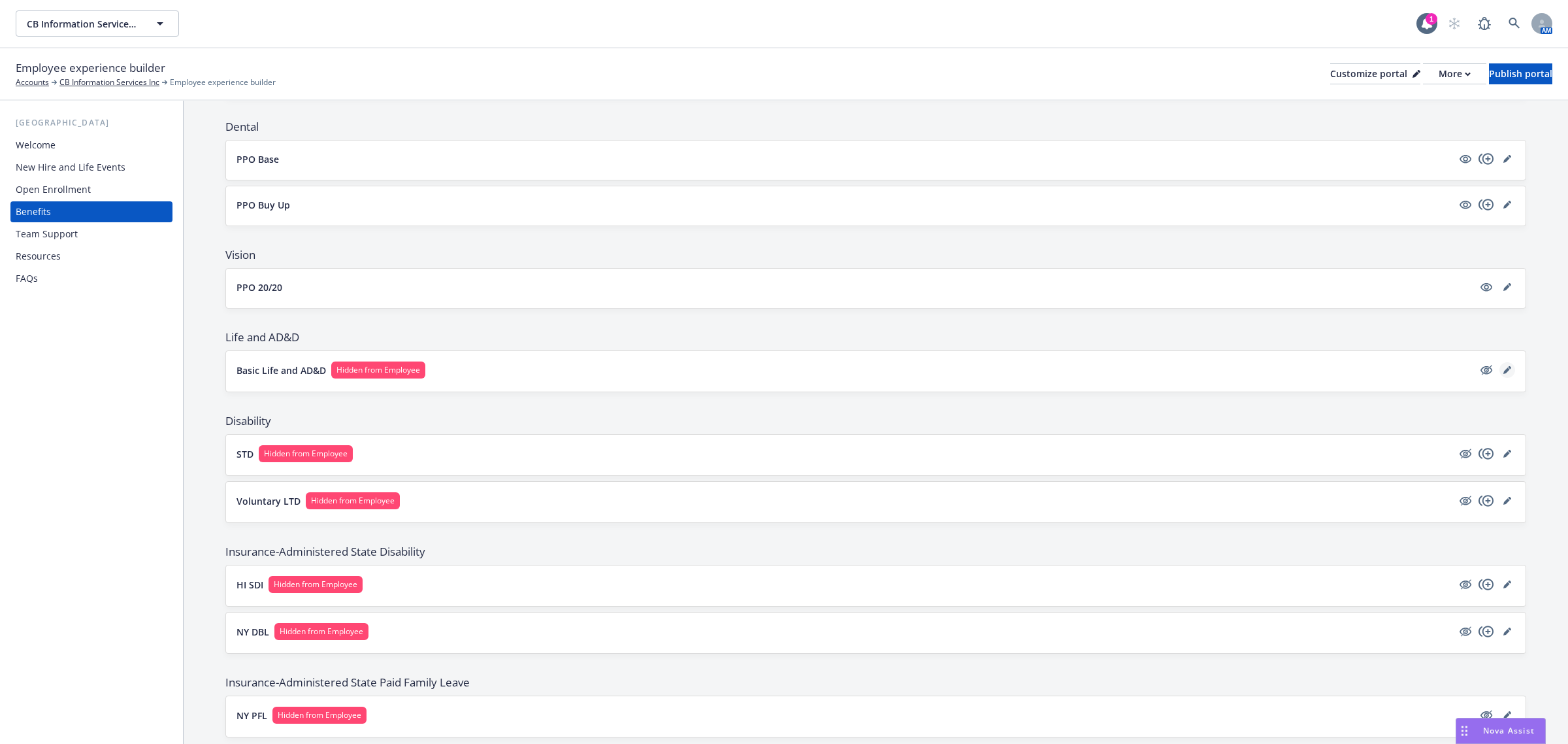
click at [1499, 376] on link "editPencil" at bounding box center [1507, 369] width 15 height 16
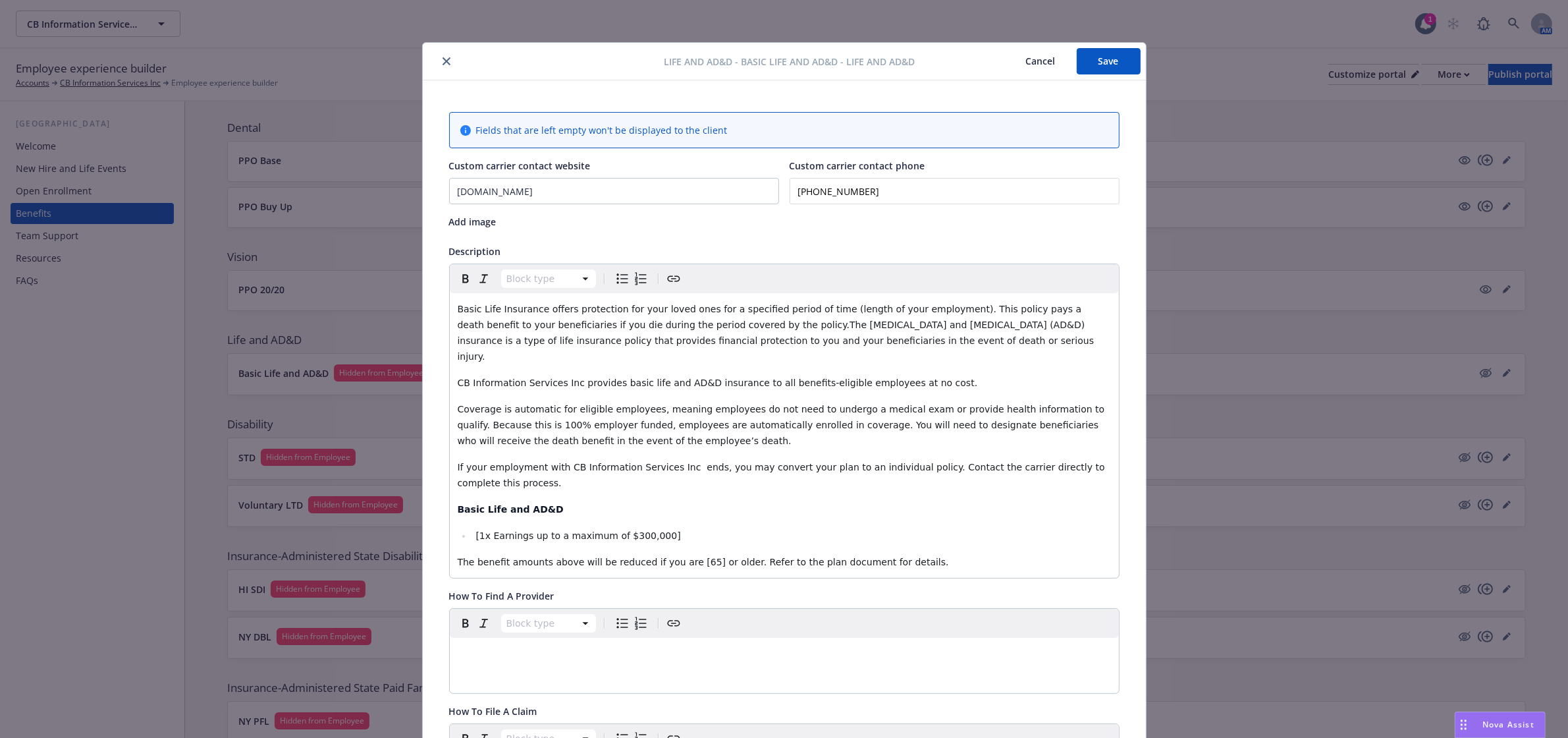
scroll to position [40, 0]
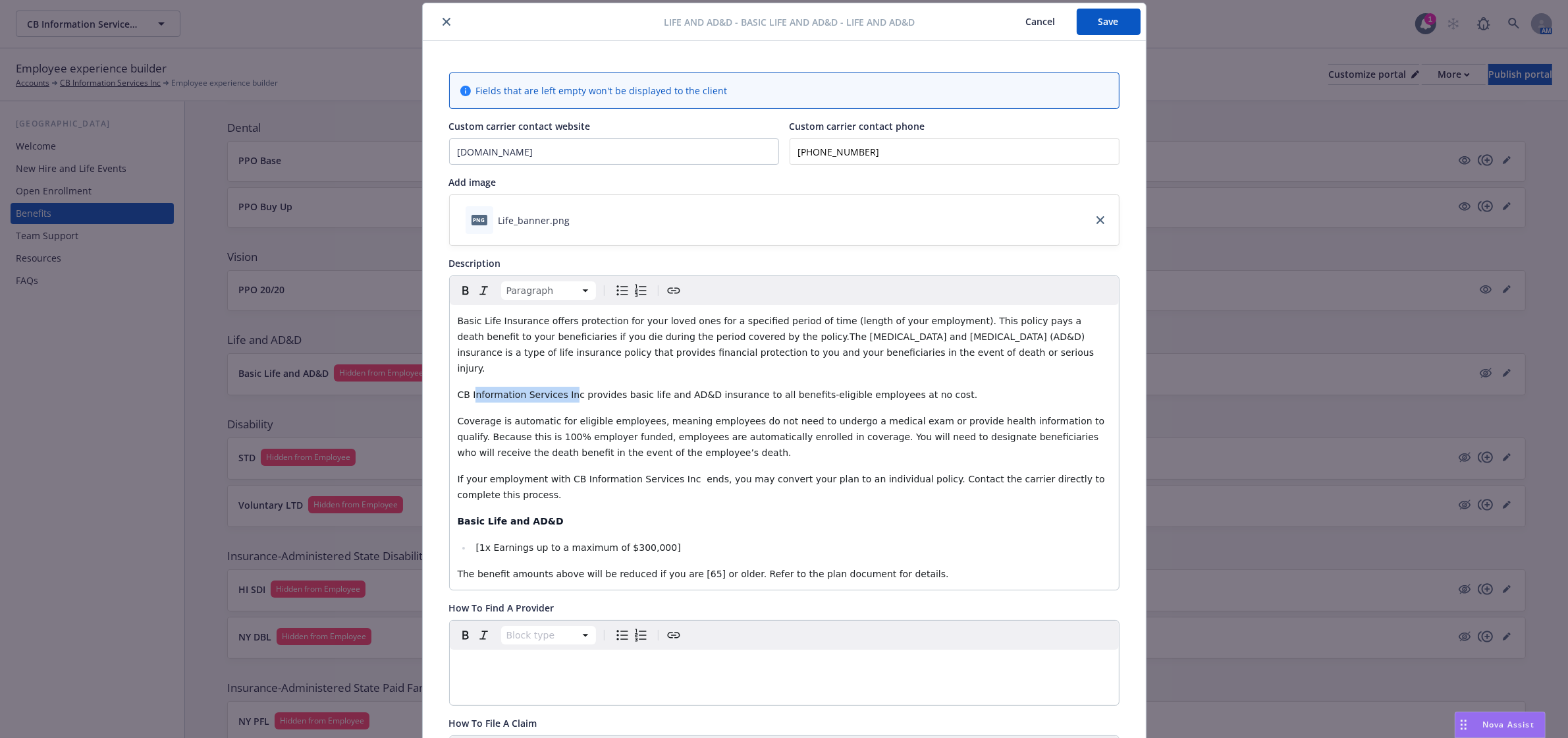
drag, startPoint x: 559, startPoint y: 380, endPoint x: 468, endPoint y: 380, distance: 91.0
click at [468, 390] on span "CB Information Services Inc provides basic life and AD&D insurance to all benef…" at bounding box center [718, 395] width 521 height 10
drag, startPoint x: 571, startPoint y: 382, endPoint x: 534, endPoint y: 380, distance: 37.1
click at [534, 390] on span "CB Insights provides basic life and AD&D insurance to all benefits-eligible emp…" at bounding box center [679, 395] width 444 height 10
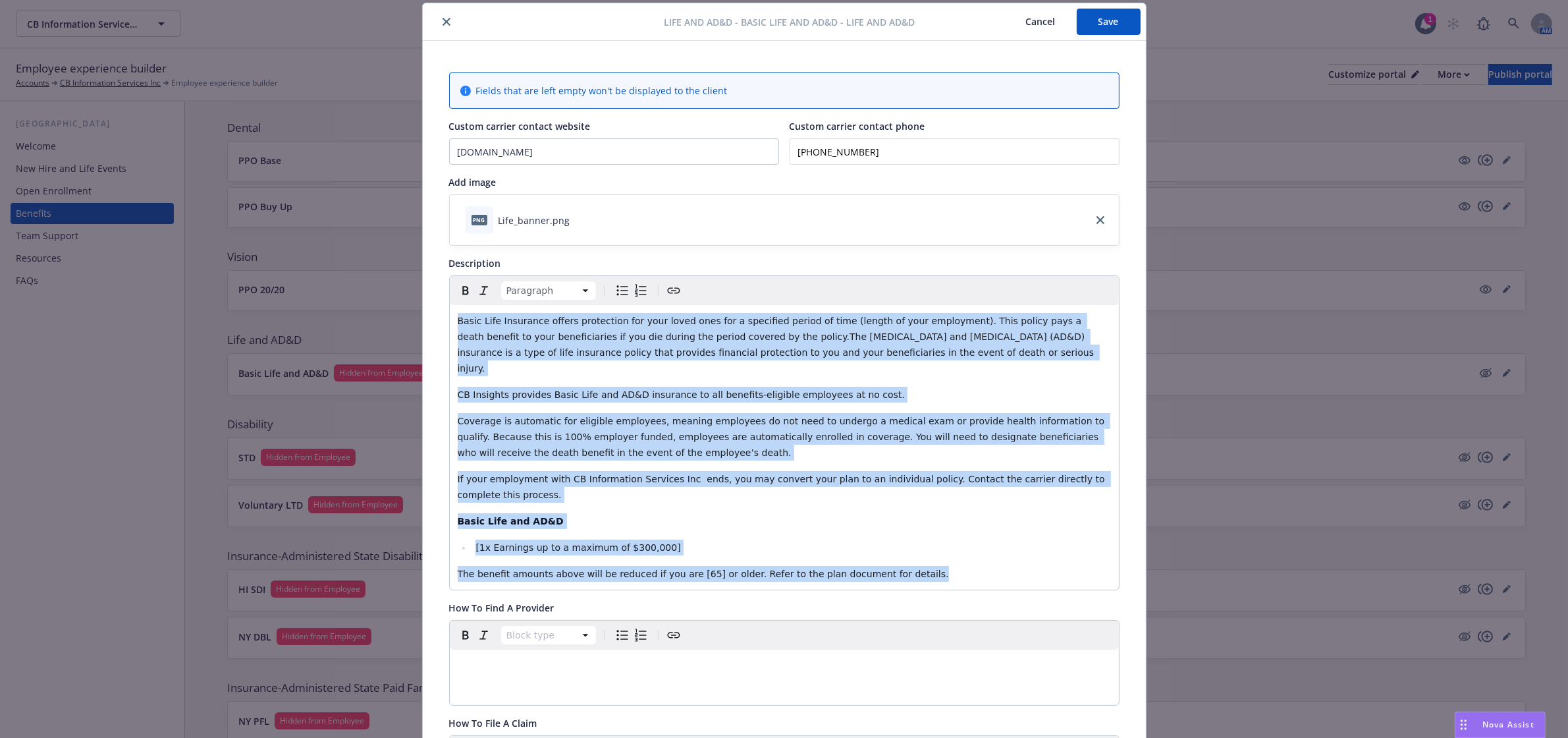
drag, startPoint x: 891, startPoint y: 557, endPoint x: 440, endPoint y: 319, distance: 509.9
drag, startPoint x: 1502, startPoint y: 737, endPoint x: 1502, endPoint y: 720, distance: 17.0
click at [1502, 730] on button "Nova Assist" at bounding box center [1500, 725] width 91 height 26
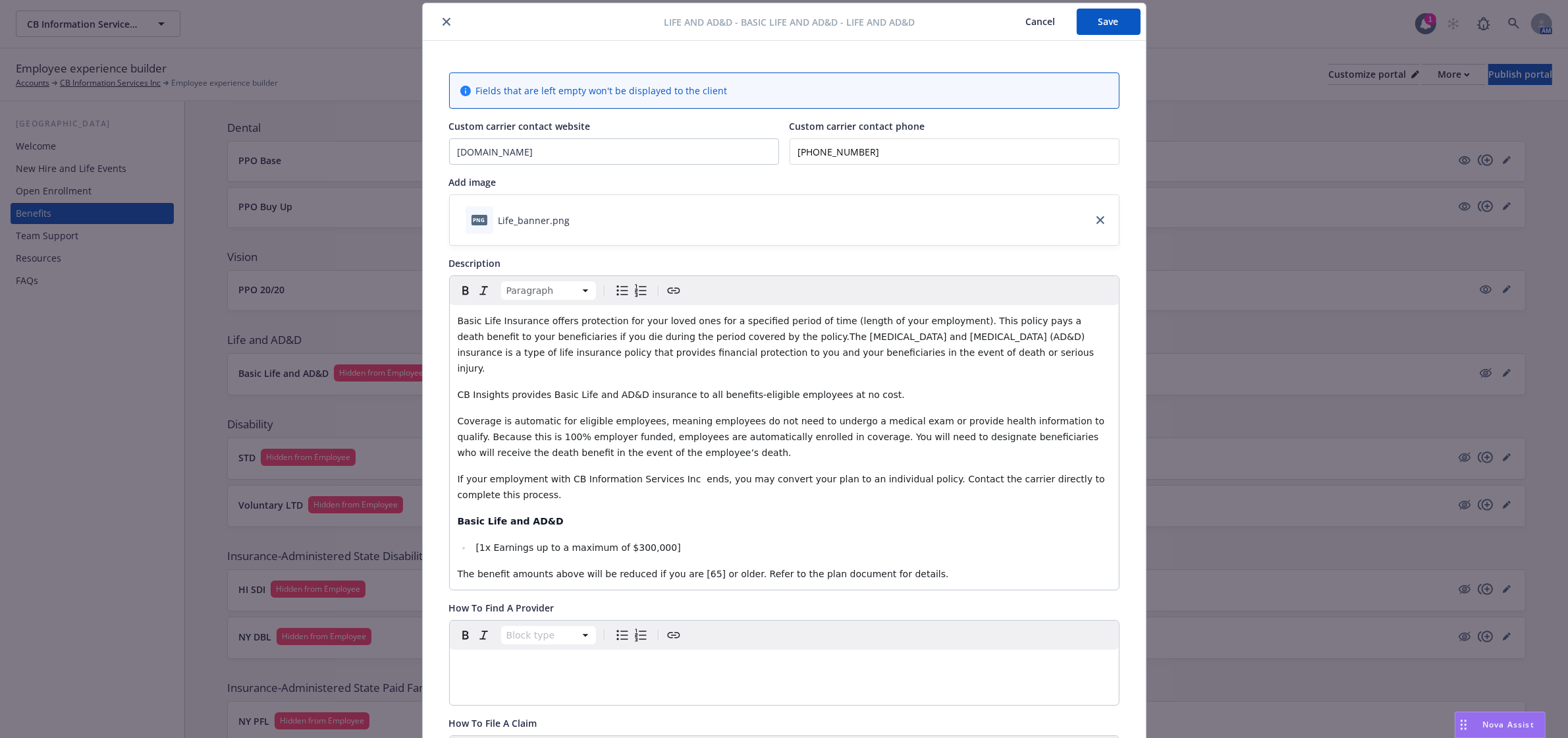
click at [1502, 720] on span "Nova Assist can make mistakes. Explore what Nova can do: Browse prompt library …" at bounding box center [1289, 725] width 500 height 26
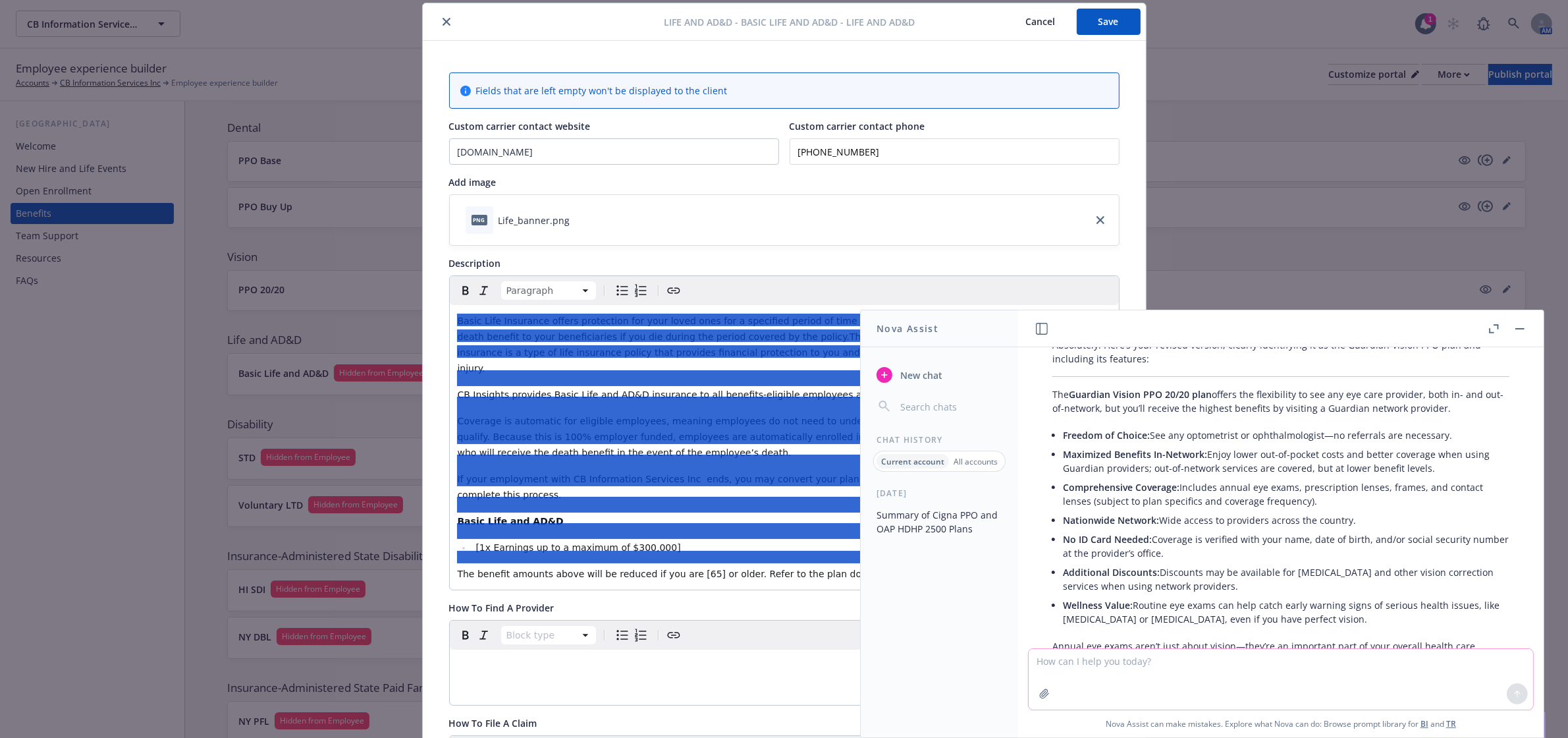
click at [1296, 680] on textarea at bounding box center [1281, 680] width 504 height 61
type textarea "Can you edit this to be easier for employees to read, keeping all information a…"
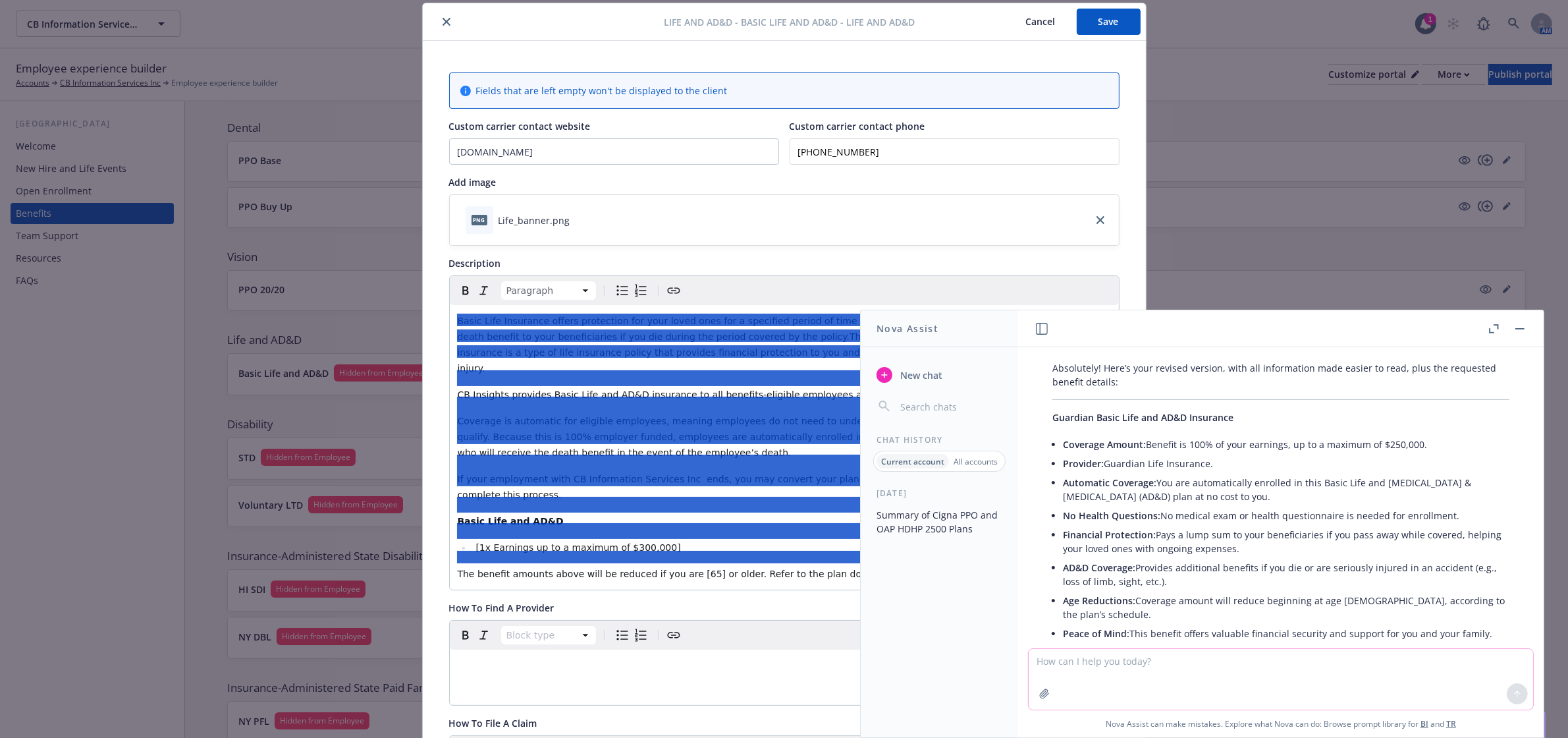
scroll to position [6525, 0]
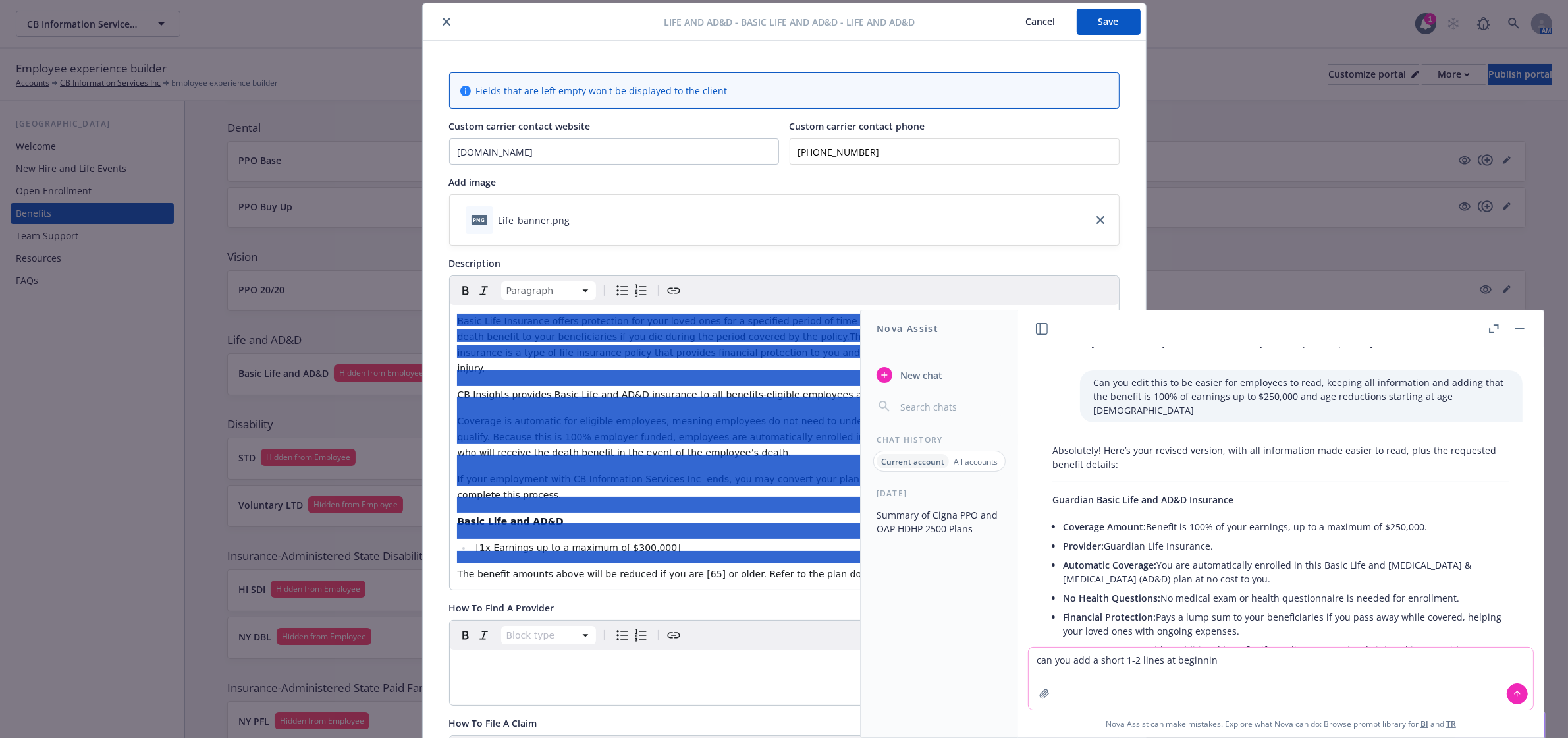
type textarea "can you add a short 1-2 lines at beginning"
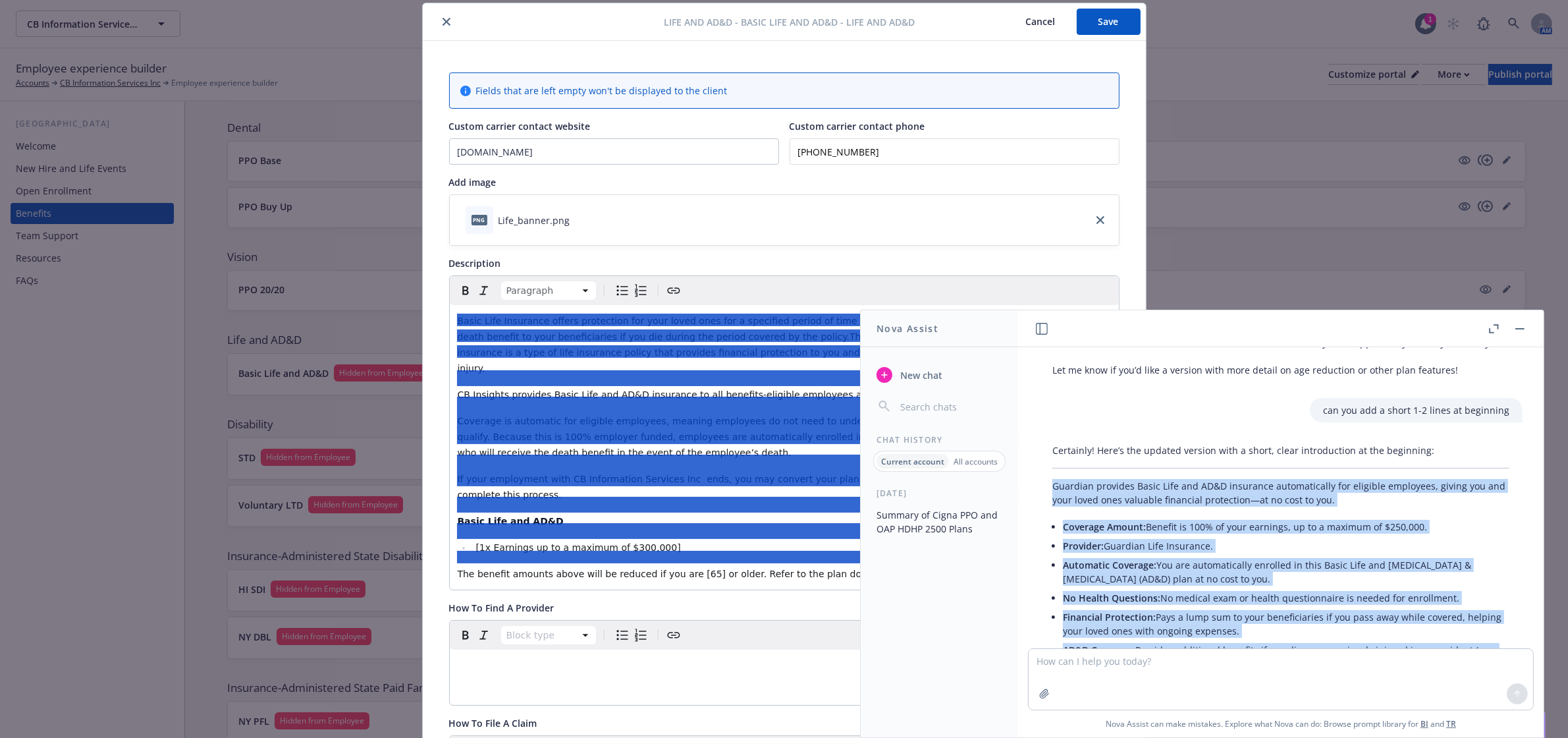
scroll to position [6981, 0]
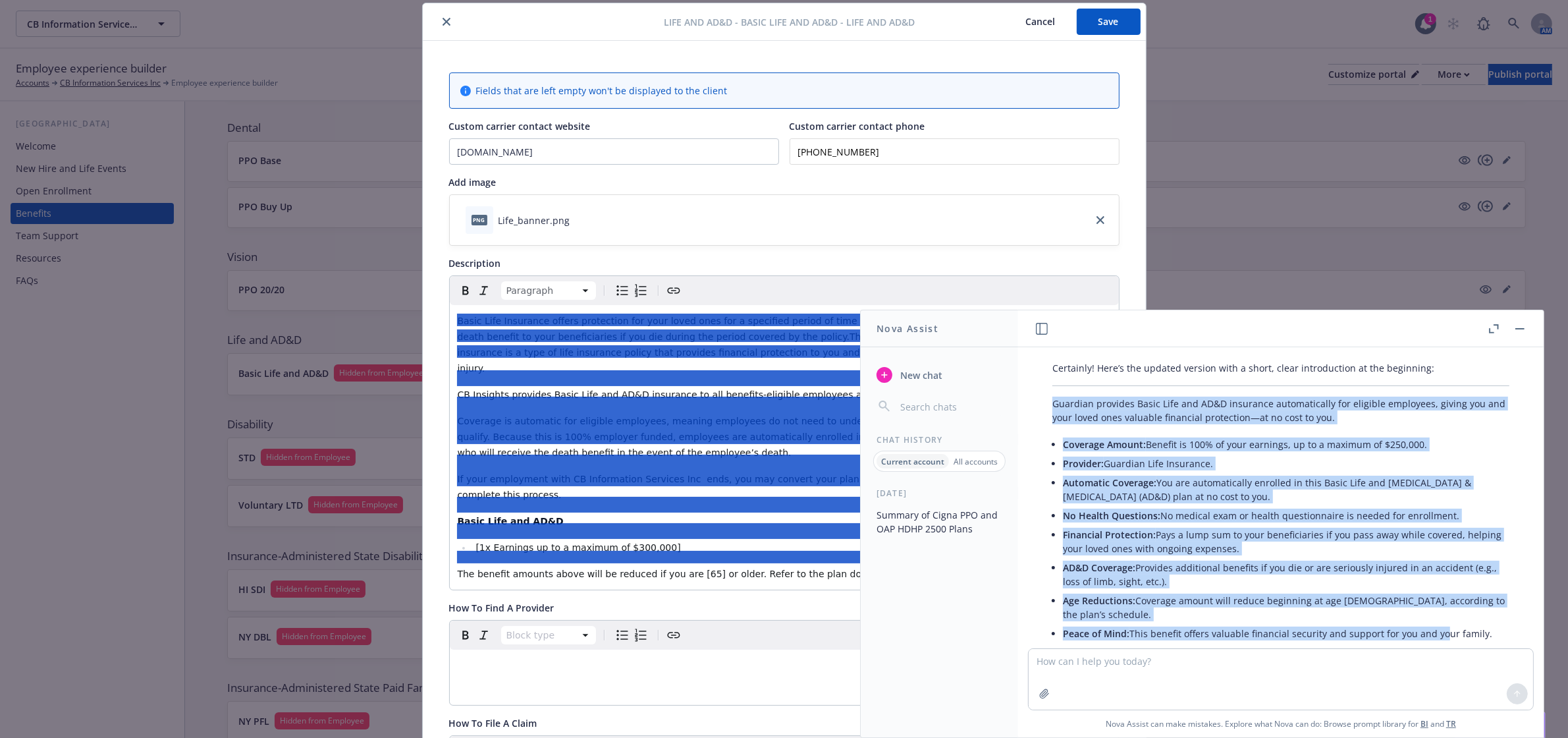
drag, startPoint x: 1053, startPoint y: 429, endPoint x: 1495, endPoint y: 590, distance: 470.4
click at [1495, 590] on div "Certainly! Here’s the updated version with a short, clear introduction at the b…" at bounding box center [1281, 514] width 483 height 317
click at [1506, 457] on div "Certainly! Here’s the updated version with a short, clear introduction at the b…" at bounding box center [1281, 514] width 504 height 317
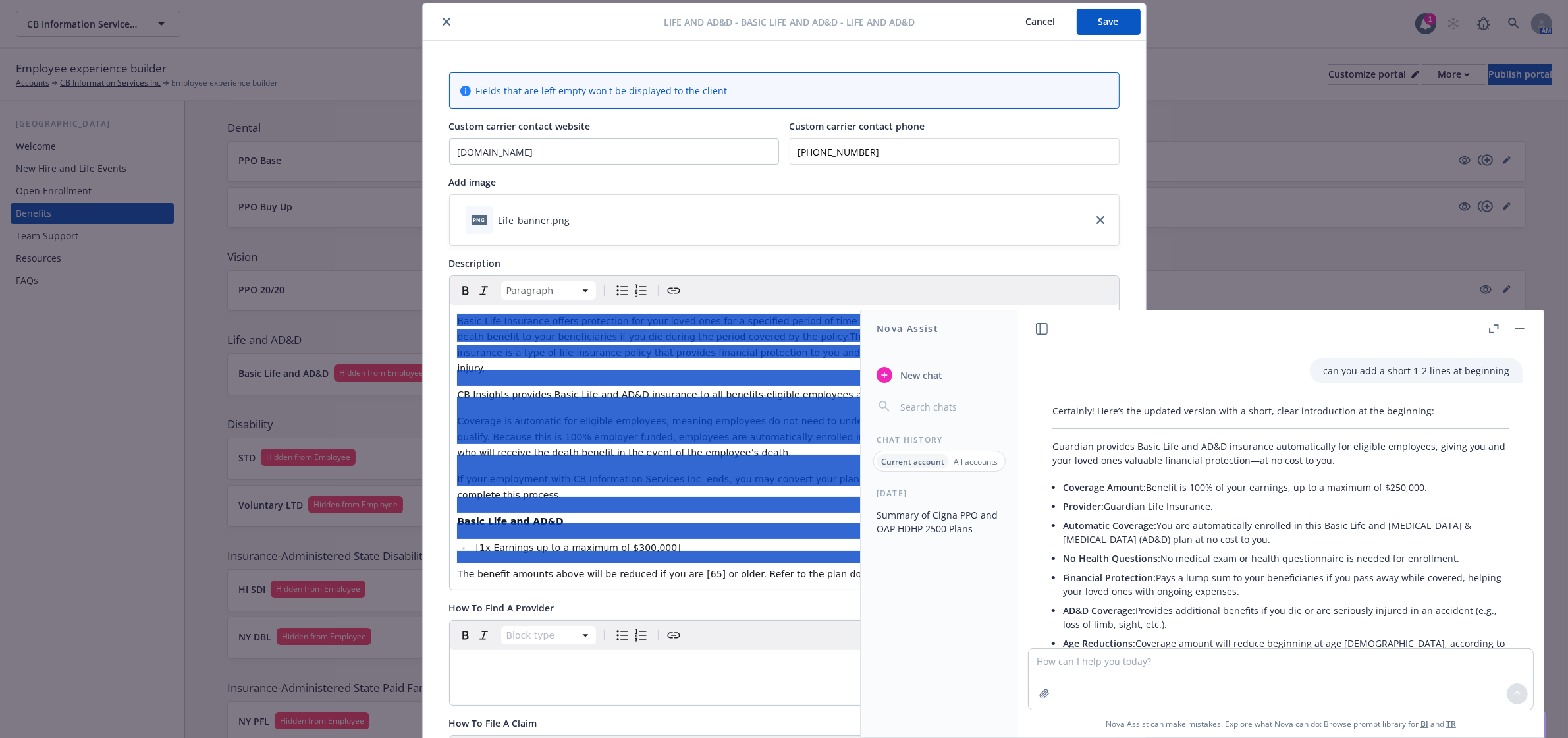
scroll to position [6898, 0]
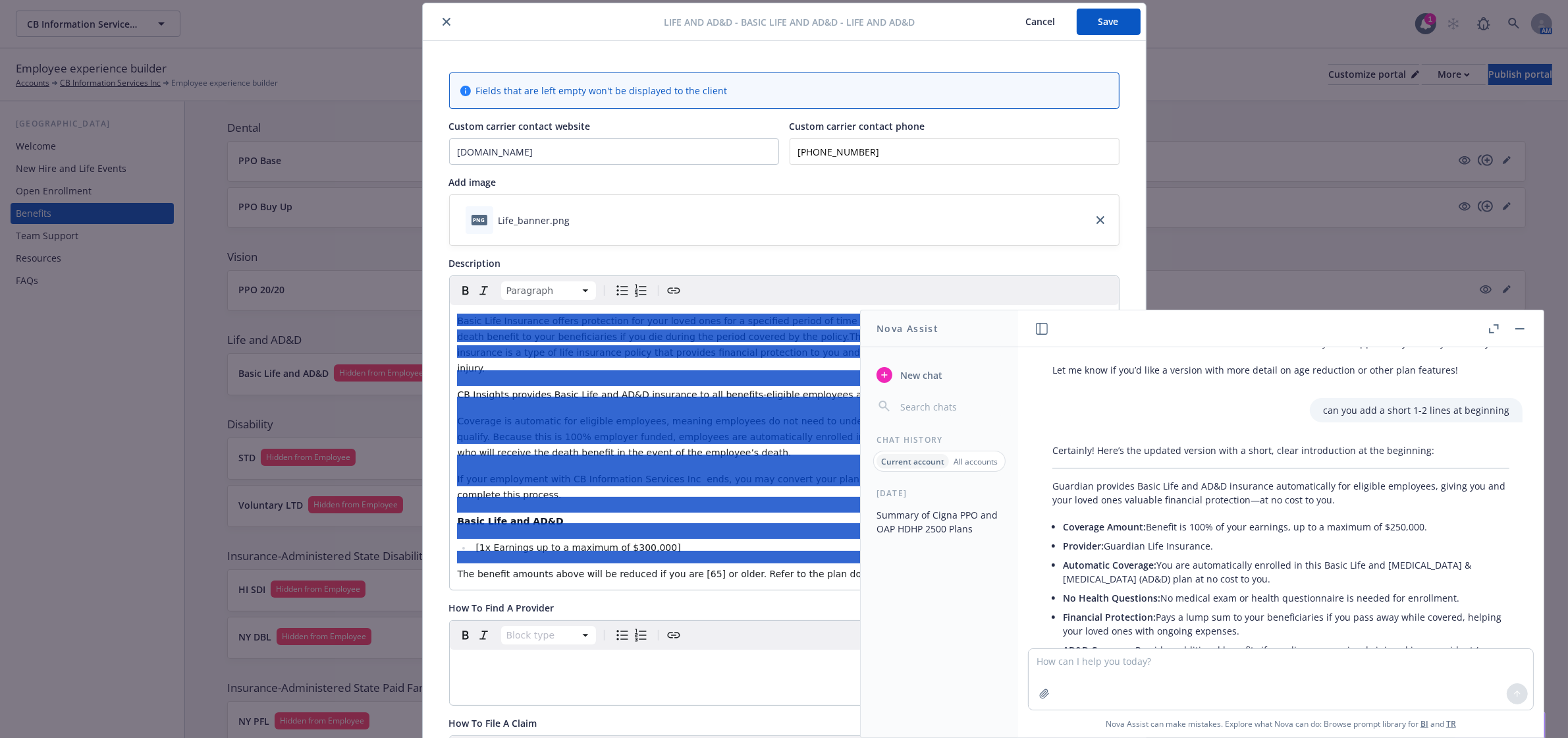
click at [1526, 321] on button at bounding box center [1520, 329] width 16 height 16
click at [1520, 330] on button "button" at bounding box center [1520, 329] width 16 height 16
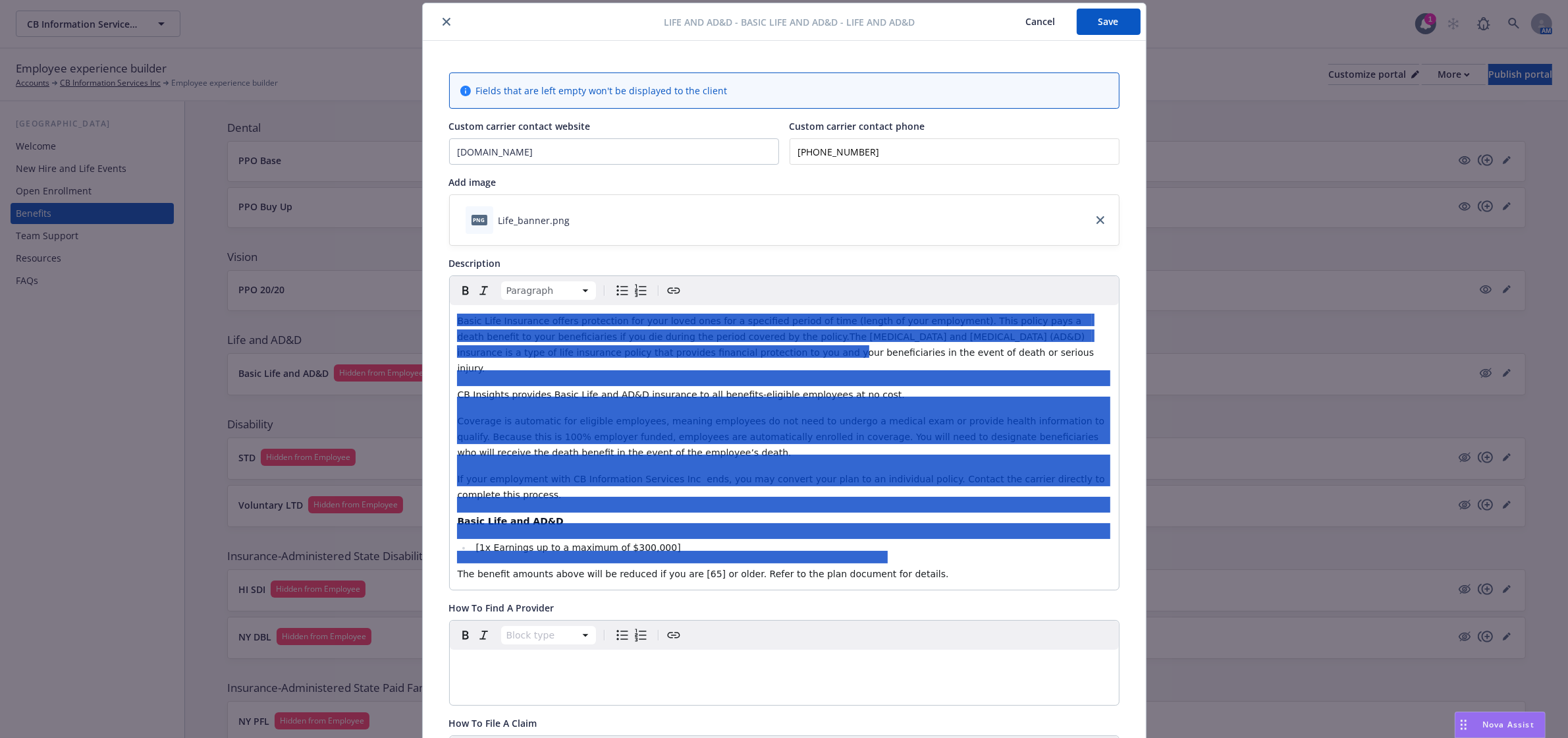
click at [928, 497] on div "Basic Life Insurance offers protection for your loved ones for a specified peri…" at bounding box center [784, 447] width 669 height 285
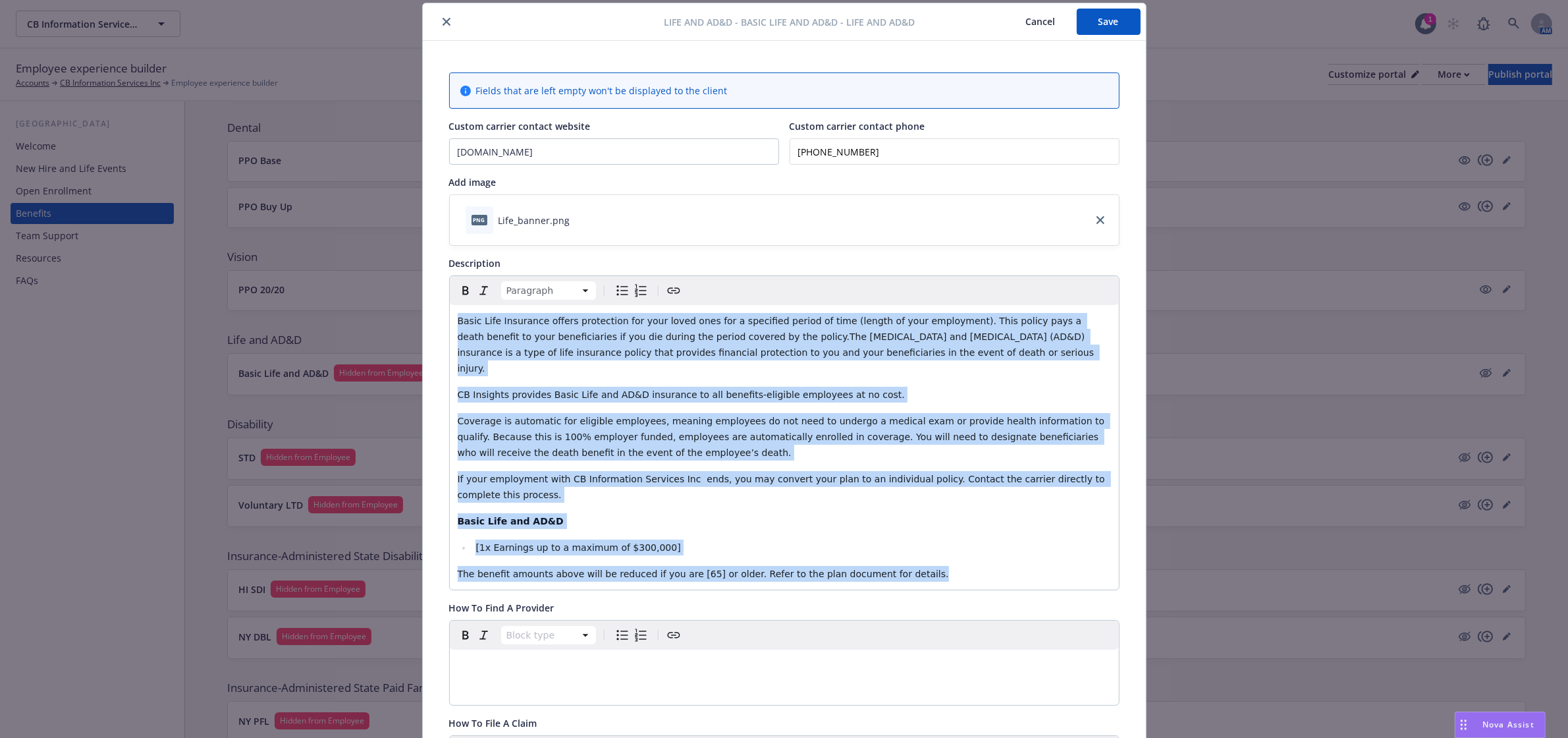
drag, startPoint x: 896, startPoint y: 563, endPoint x: 299, endPoint y: 310, distance: 648.4
click at [299, 310] on div "Life and AD&D - Basic Life and AD&D - Life and AD&D Cancel Save Fields that are…" at bounding box center [784, 369] width 1568 height 738
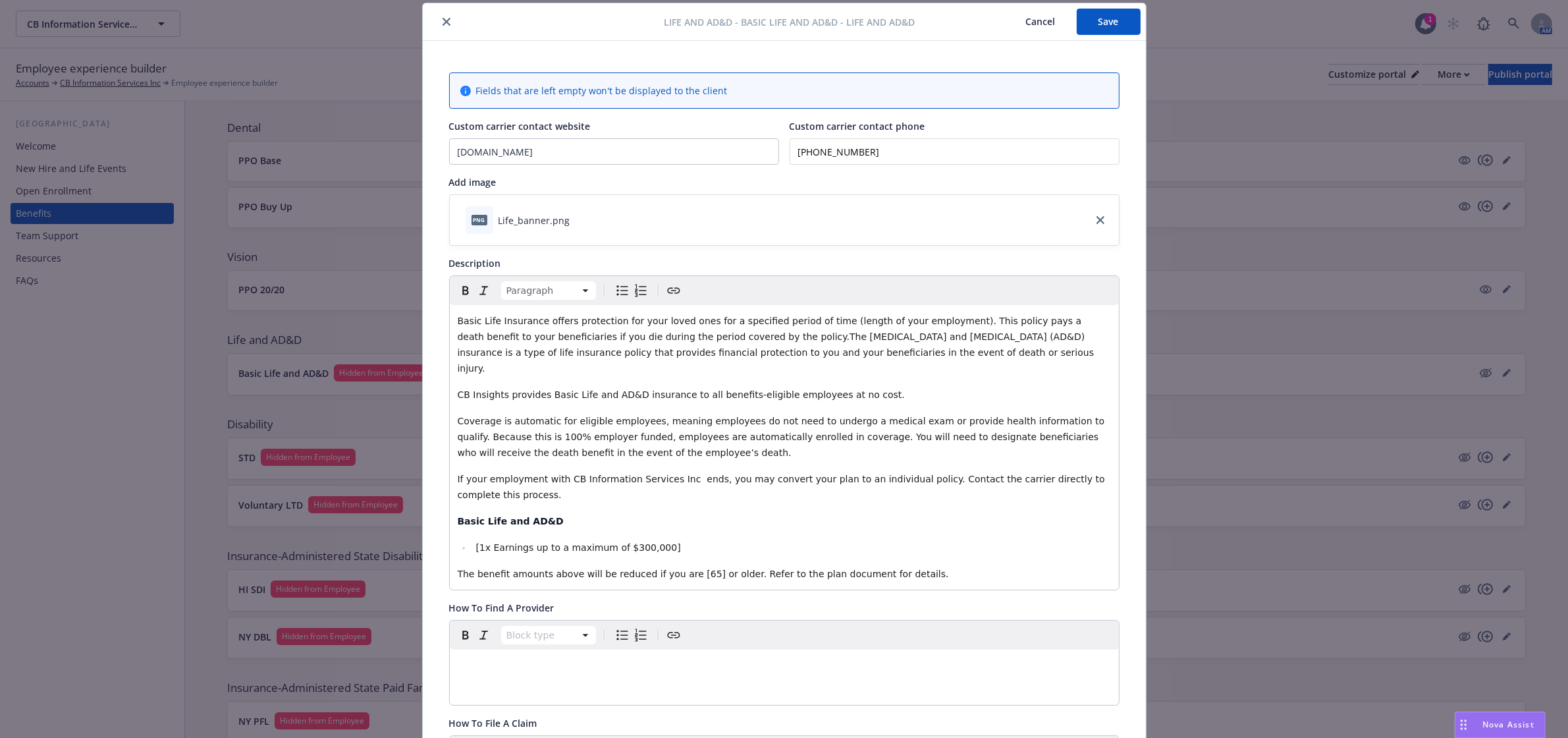
click at [1499, 731] on div "Nova Assist" at bounding box center [1499, 724] width 89 height 25
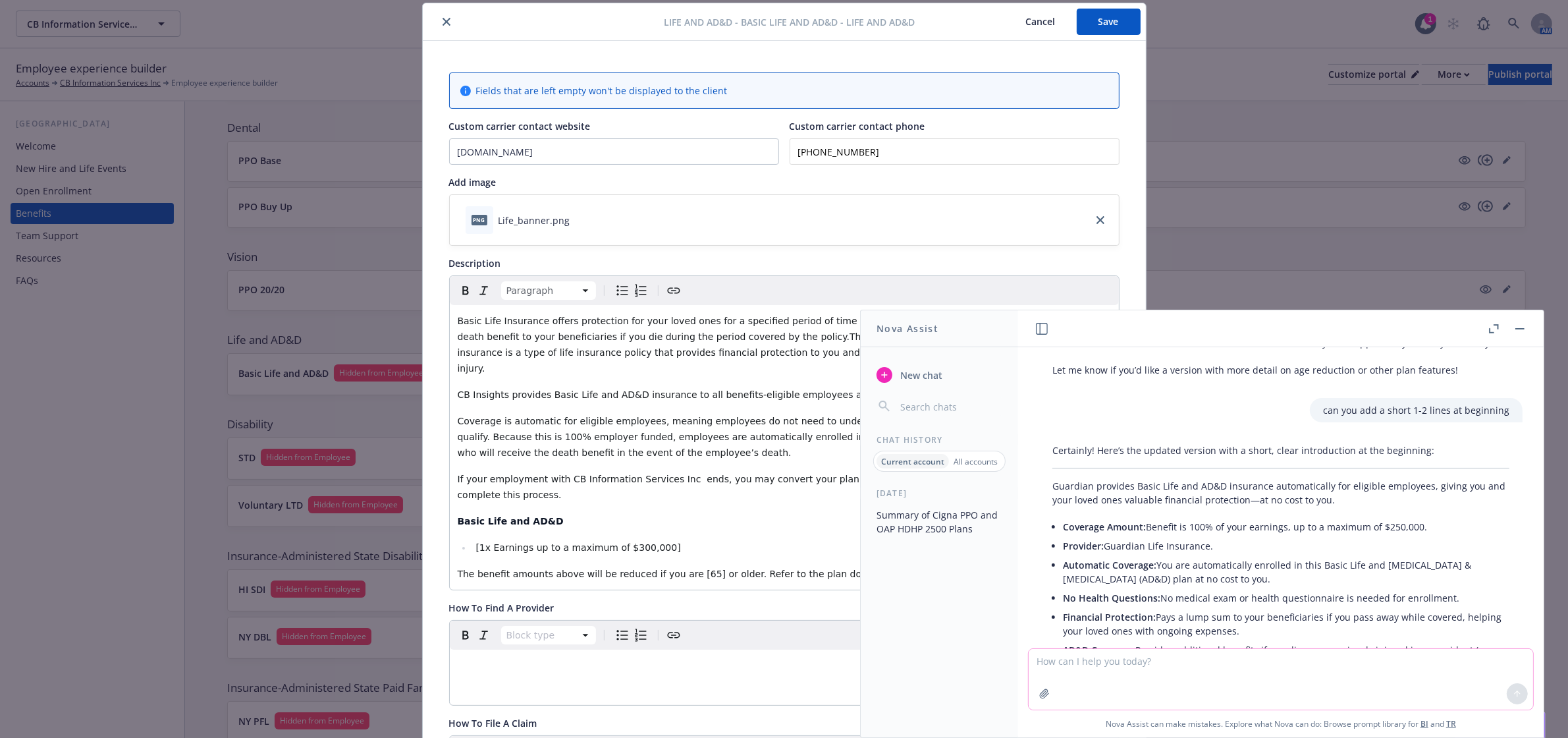
click at [1080, 667] on textarea at bounding box center [1281, 680] width 504 height 61
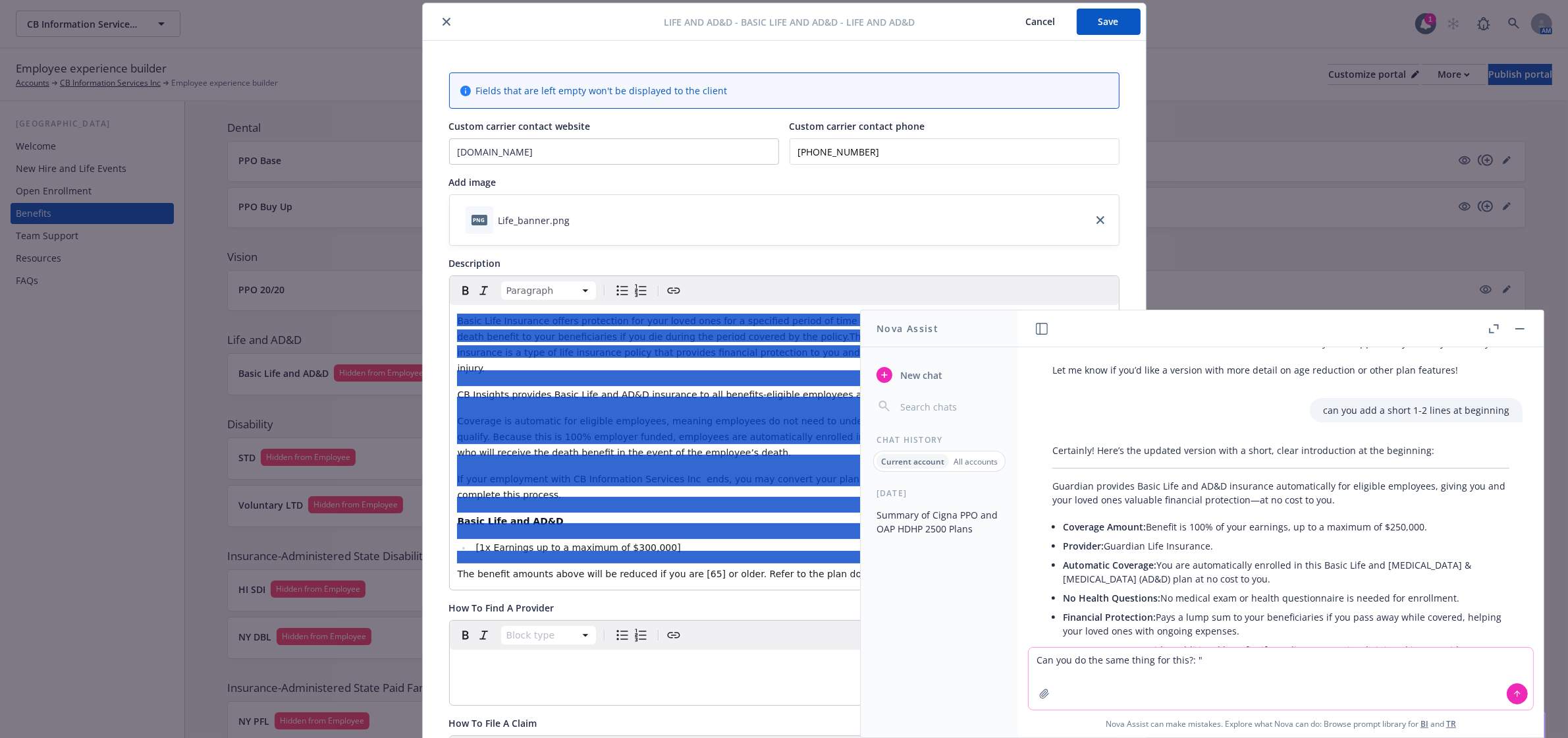
paste textarea "Lorem Ipsu Dolorsita consec adipiscing eli sedd eiusm temp inc u laboreetd magn…"
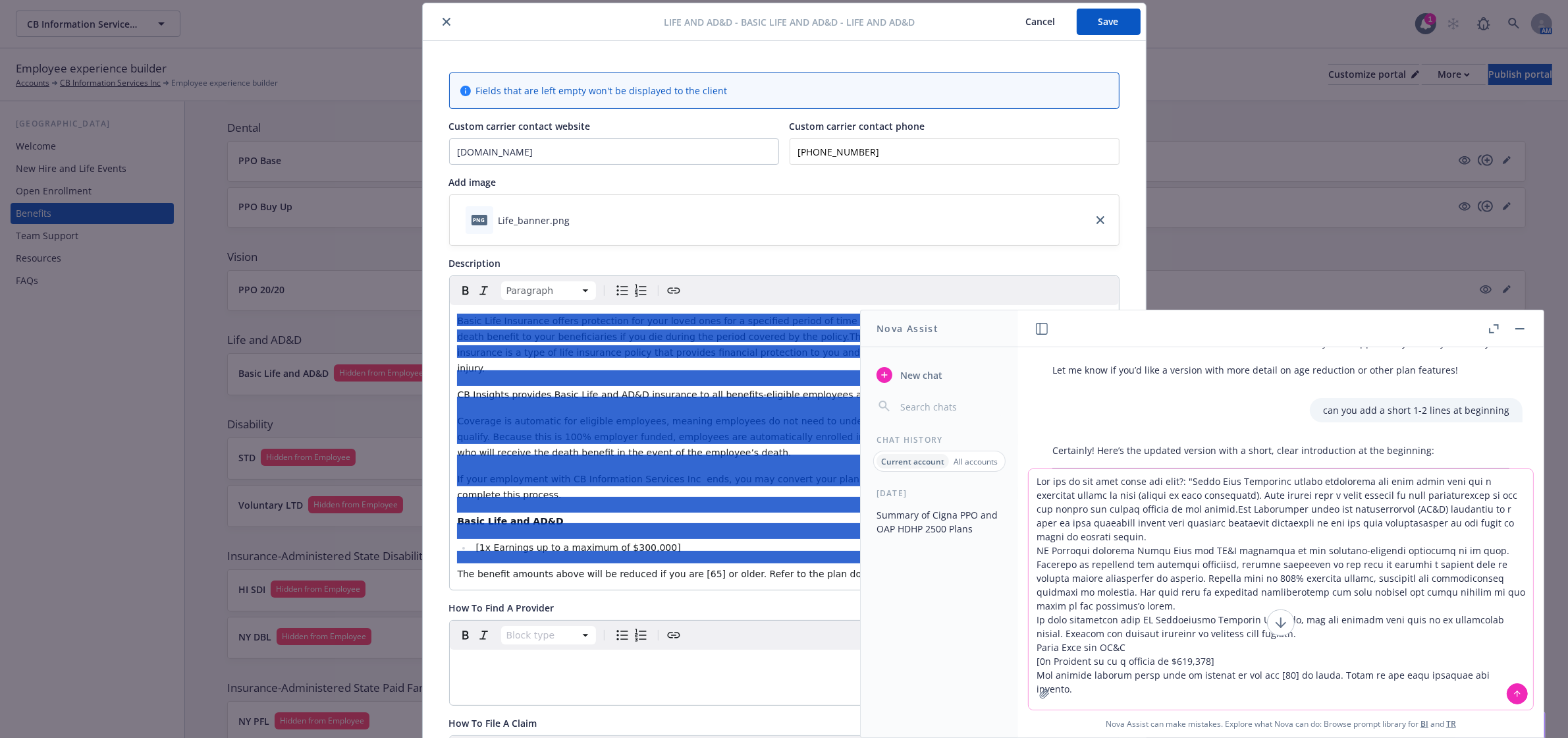
type textarea "Lor ips do sit amet conse adi elit?: "Seddo Eius Temporinc utlabo etdolorema al…"
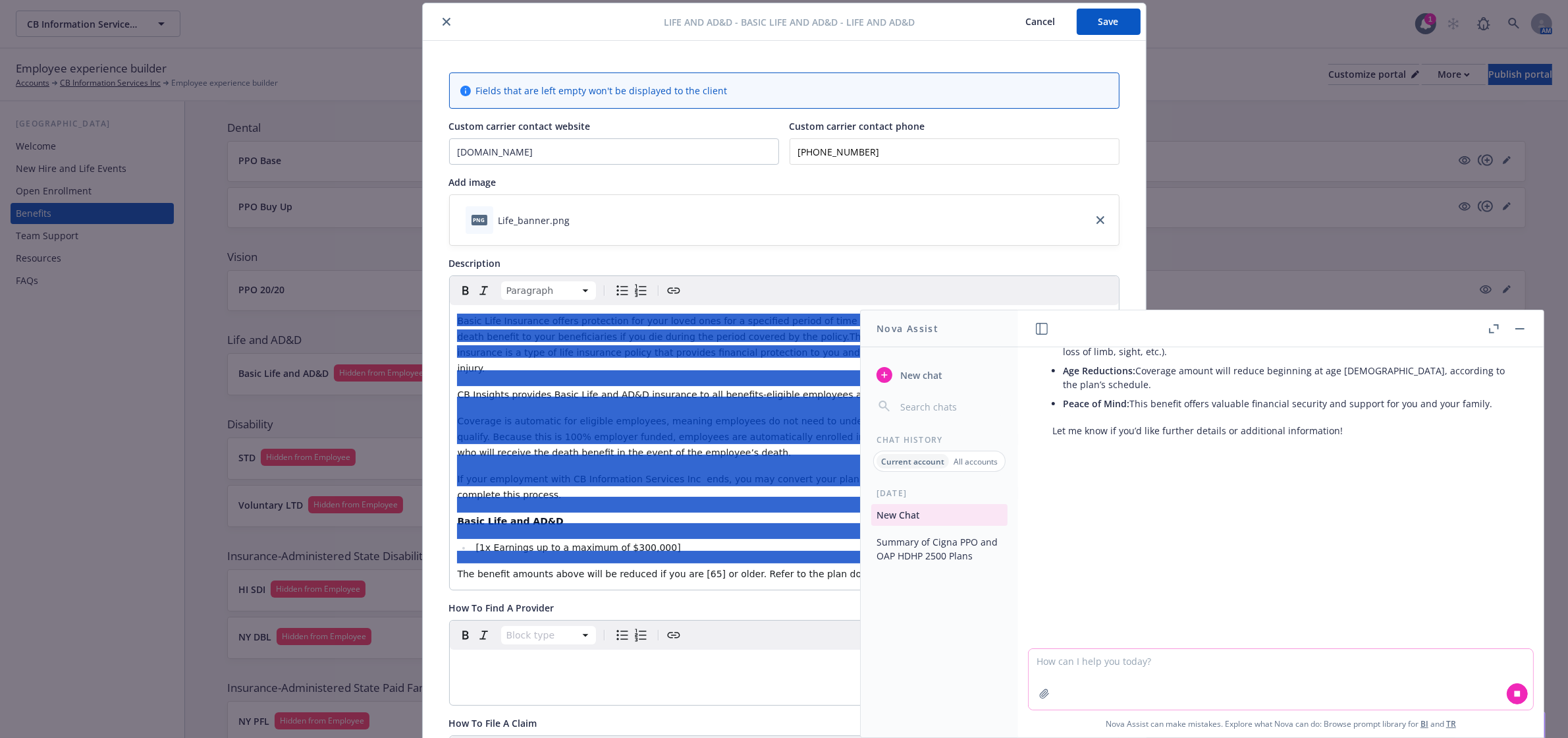
scroll to position [7222, 0]
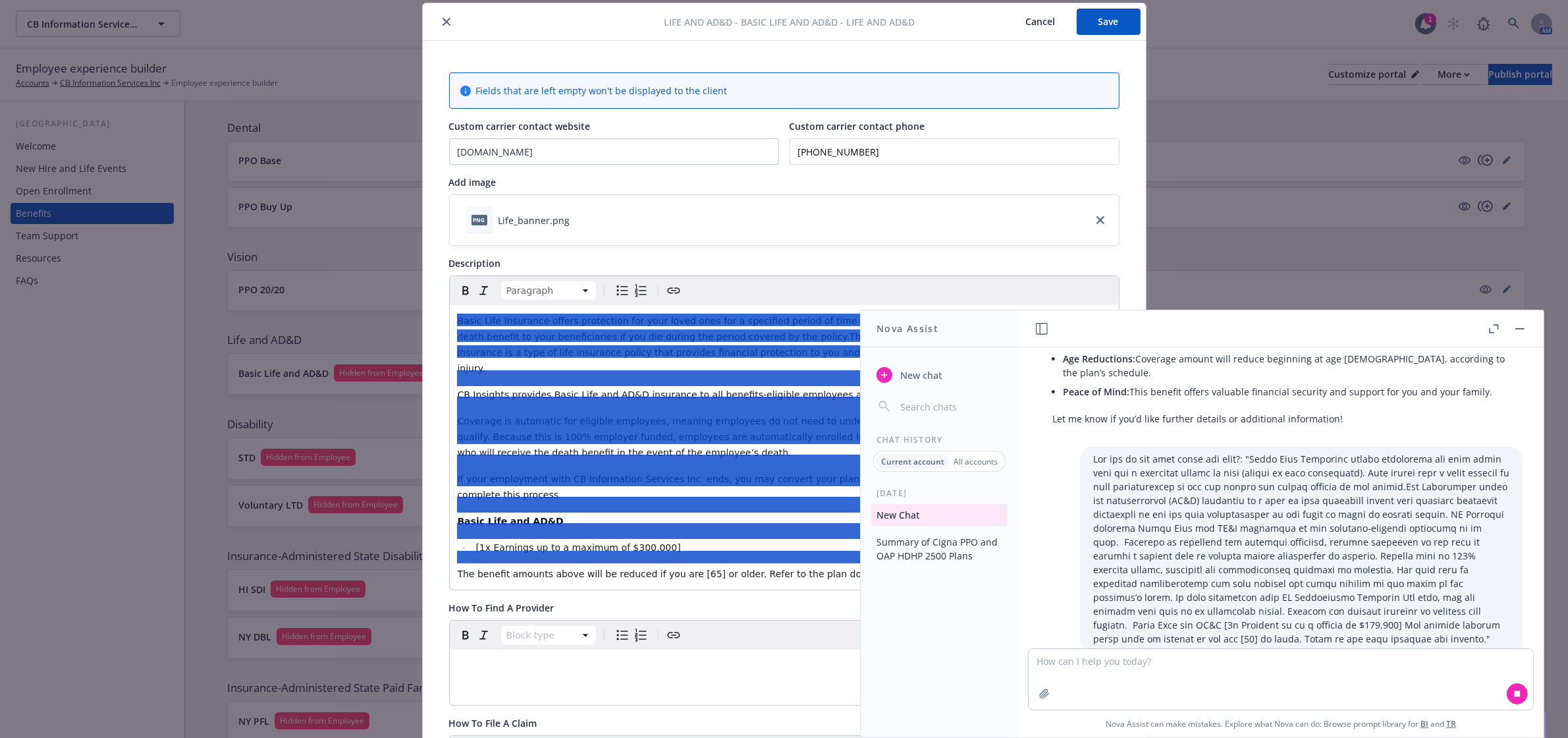
click at [673, 347] on div at bounding box center [663, 352] width 411 height 12
click at [804, 392] on div "Basic Life Insurance offers protection for your loved ones for a specified peri…" at bounding box center [784, 447] width 669 height 285
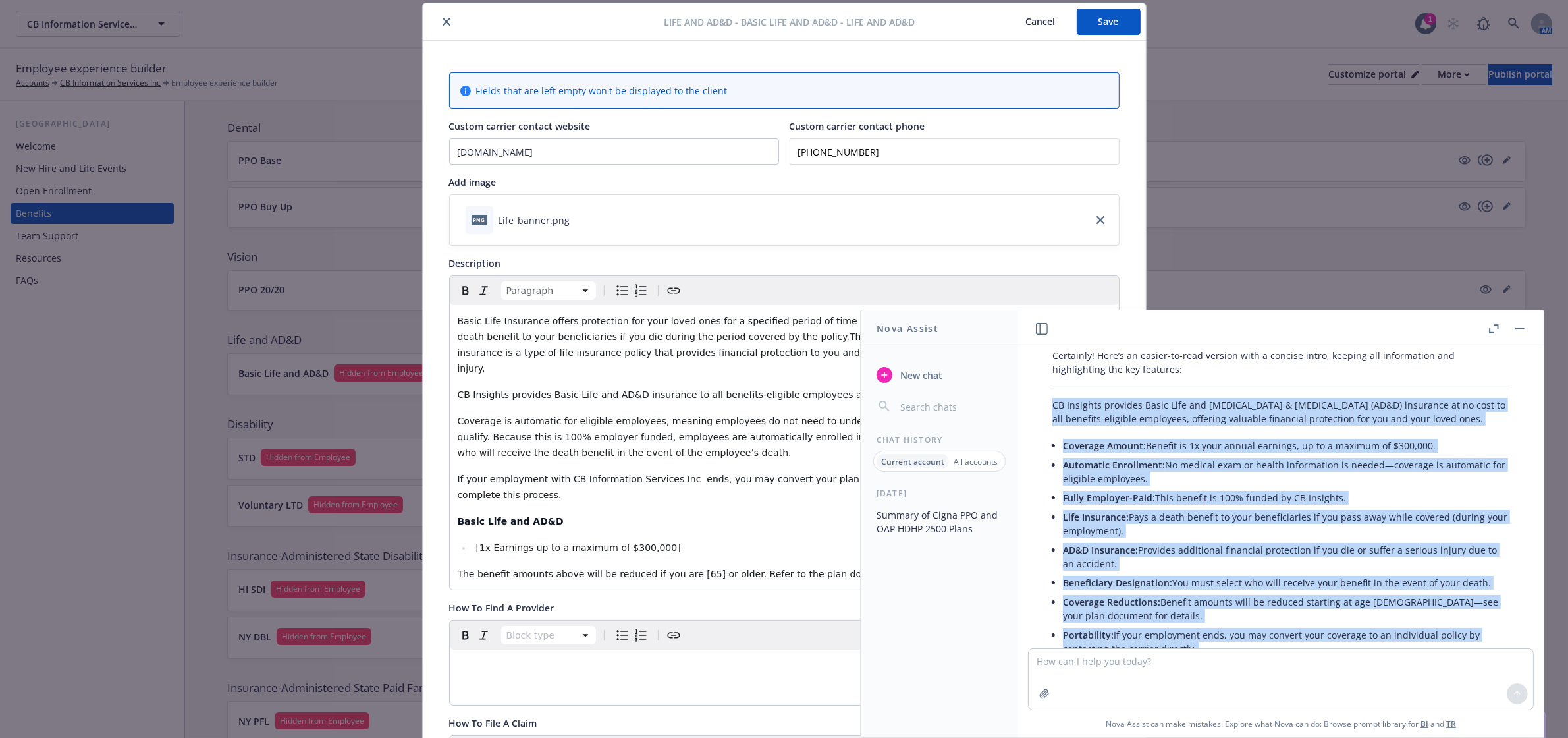
scroll to position [7574, 0]
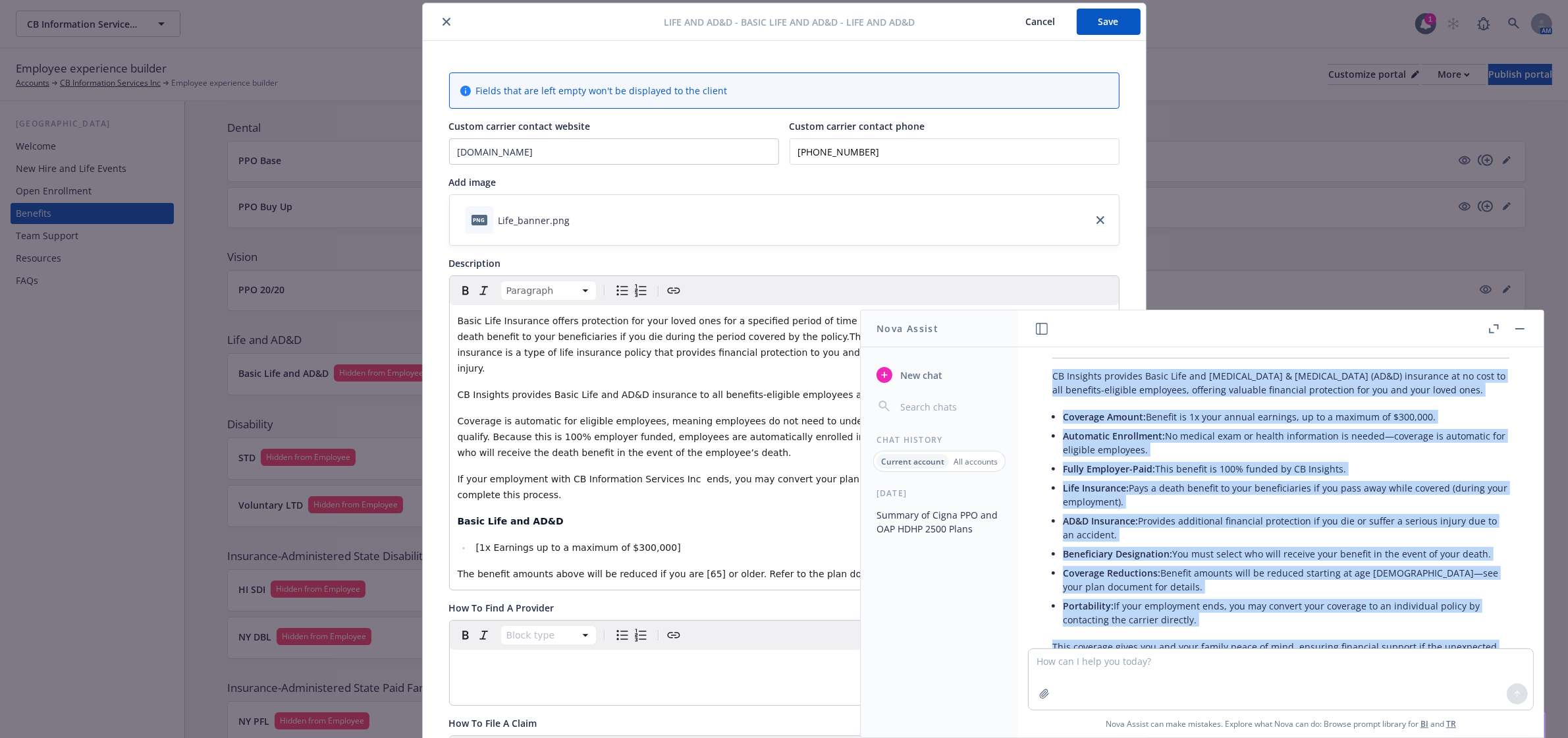
drag, startPoint x: 1053, startPoint y: 486, endPoint x: 1492, endPoint y: 608, distance: 455.6
click at [1492, 608] on div "Certainly! Here’s an easier-to-read version with a concise intro, keeping all i…" at bounding box center [1281, 493] width 483 height 359
click at [1525, 332] on button "button" at bounding box center [1520, 329] width 16 height 16
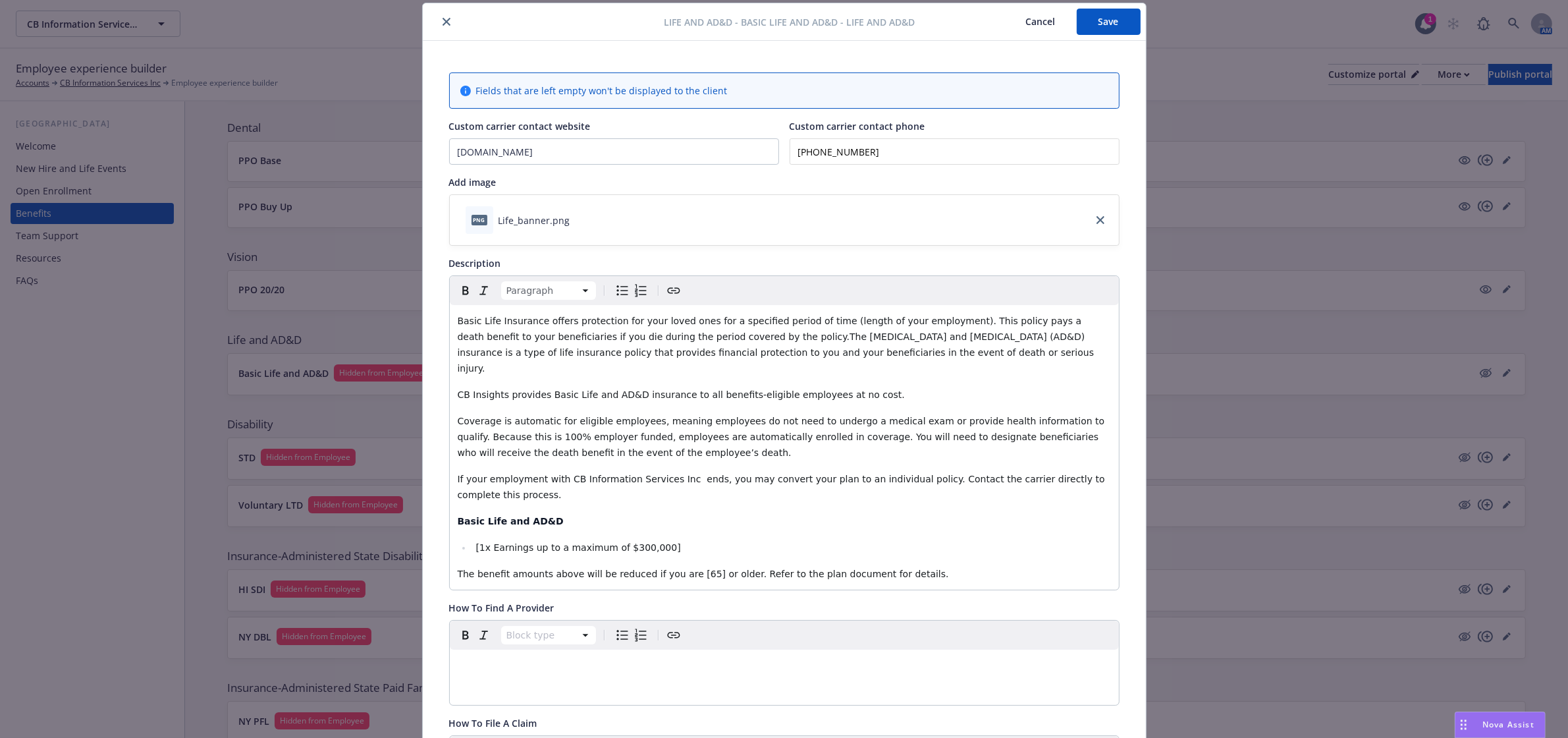
click at [703, 432] on p "Coverage is automatic for eligible employees, meaning employees do not need to …" at bounding box center [784, 437] width 653 height 48
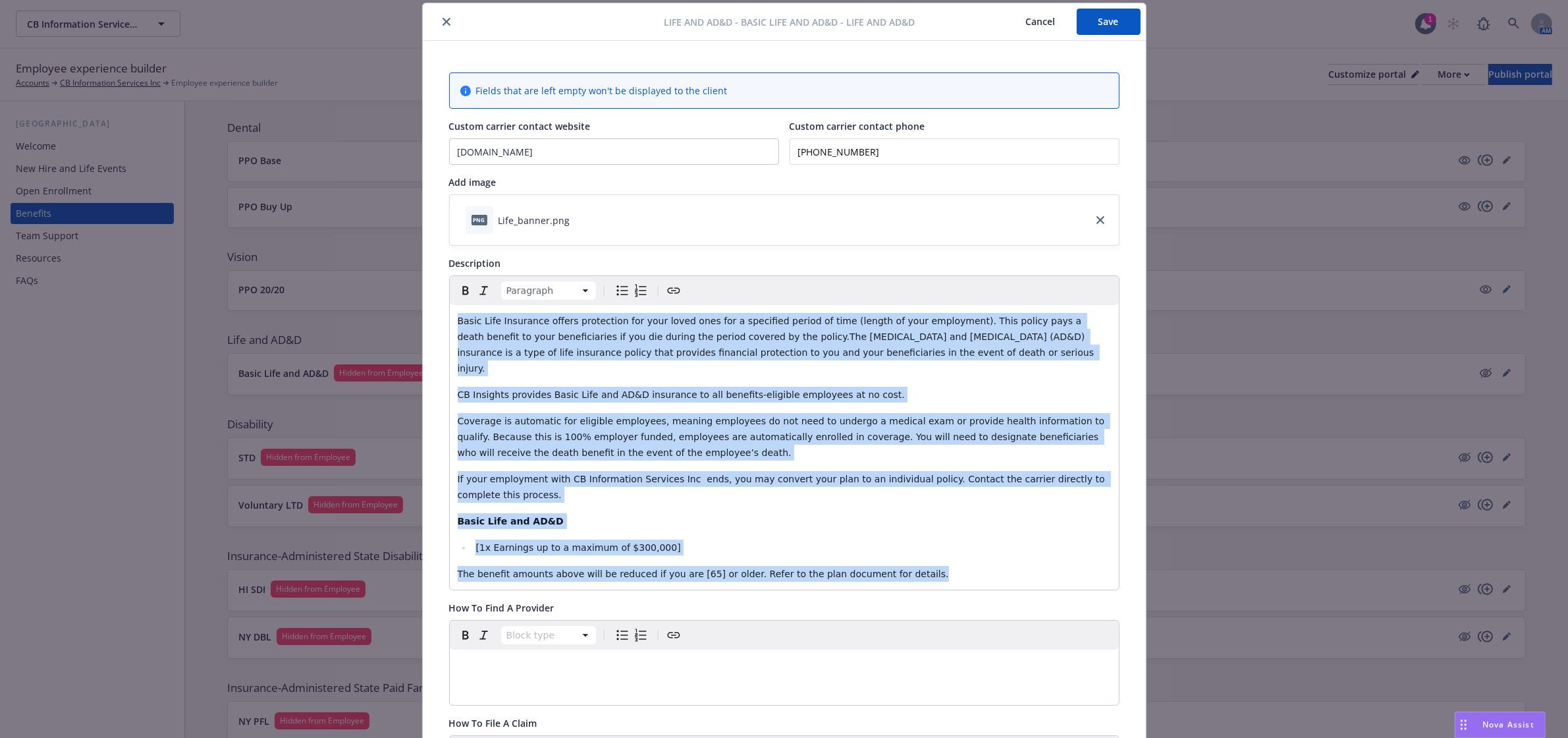
drag, startPoint x: 891, startPoint y: 557, endPoint x: 449, endPoint y: 324, distance: 499.7
click at [449, 324] on div "Basic Life Insurance offers protection for your loved ones for a specified peri…" at bounding box center [784, 447] width 669 height 285
